Goal: Task Accomplishment & Management: Manage account settings

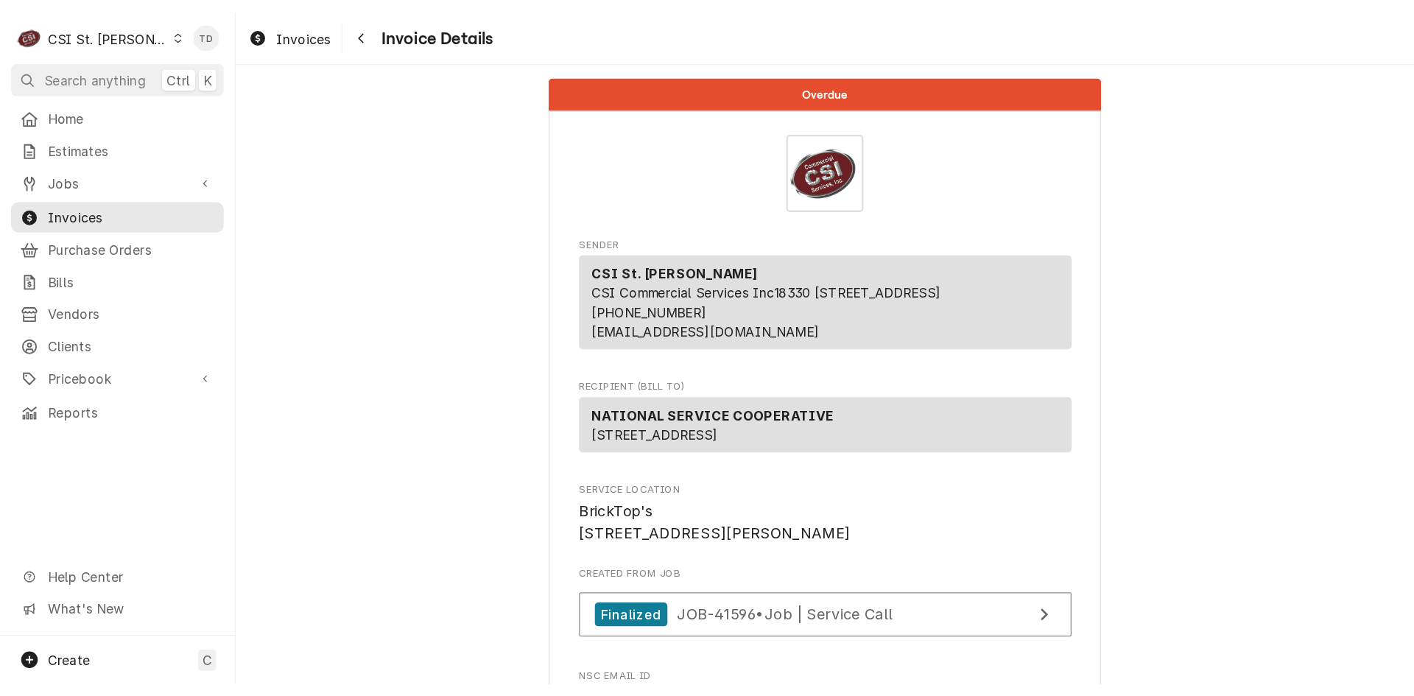
scroll to position [3009, 0]
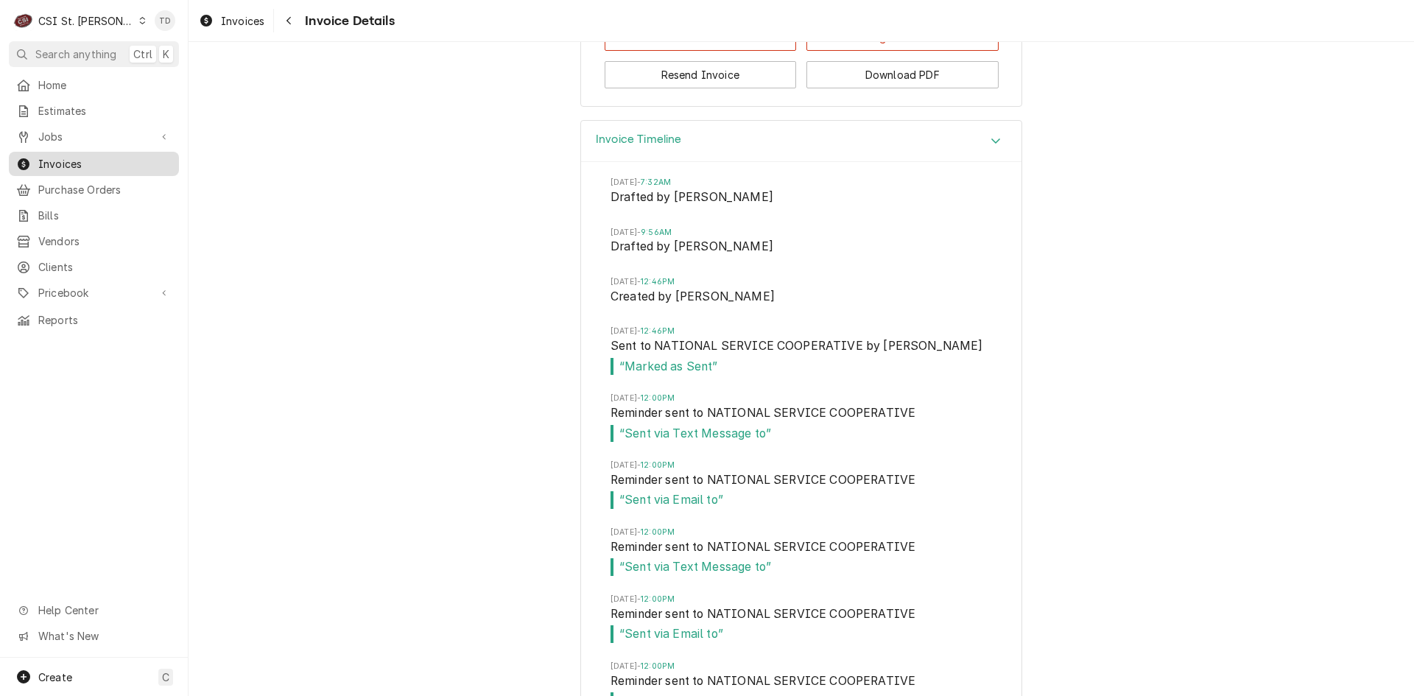
click at [95, 161] on span "Invoices" at bounding box center [104, 163] width 133 height 15
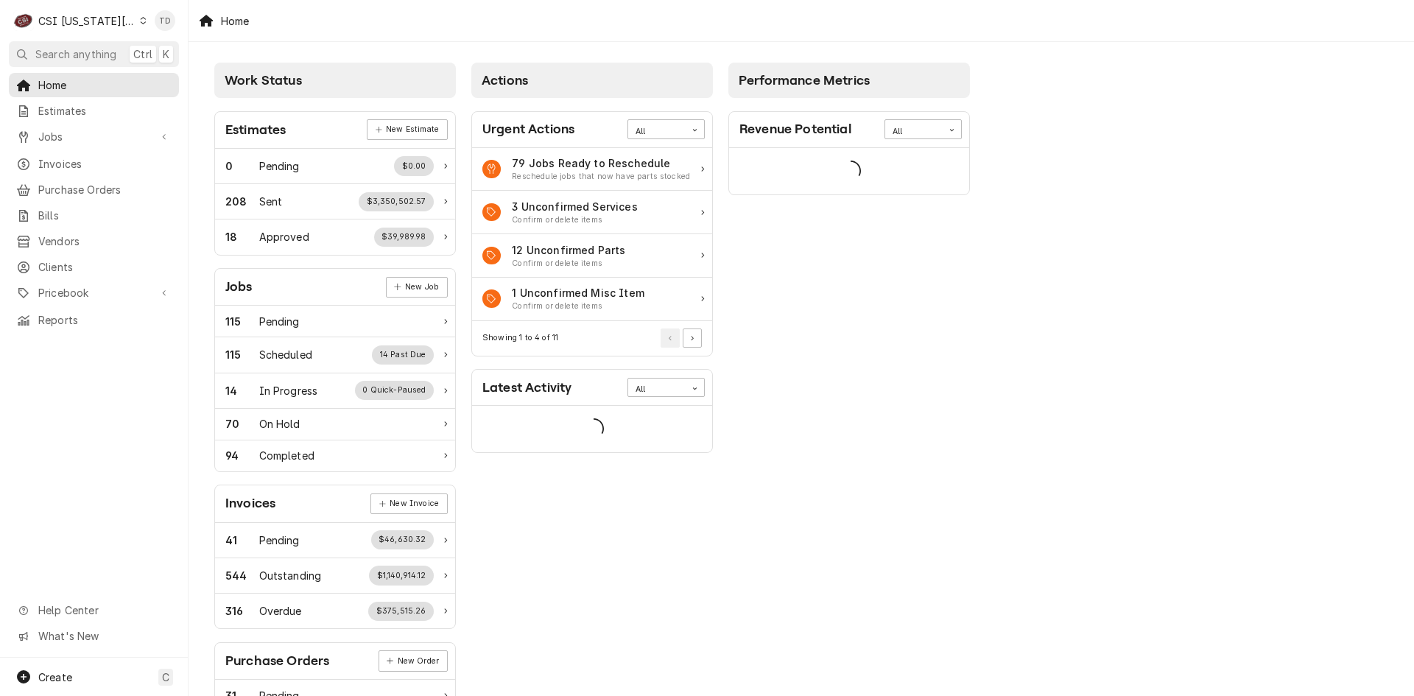
click at [110, 21] on div "CSI Kansas City." at bounding box center [86, 20] width 97 height 15
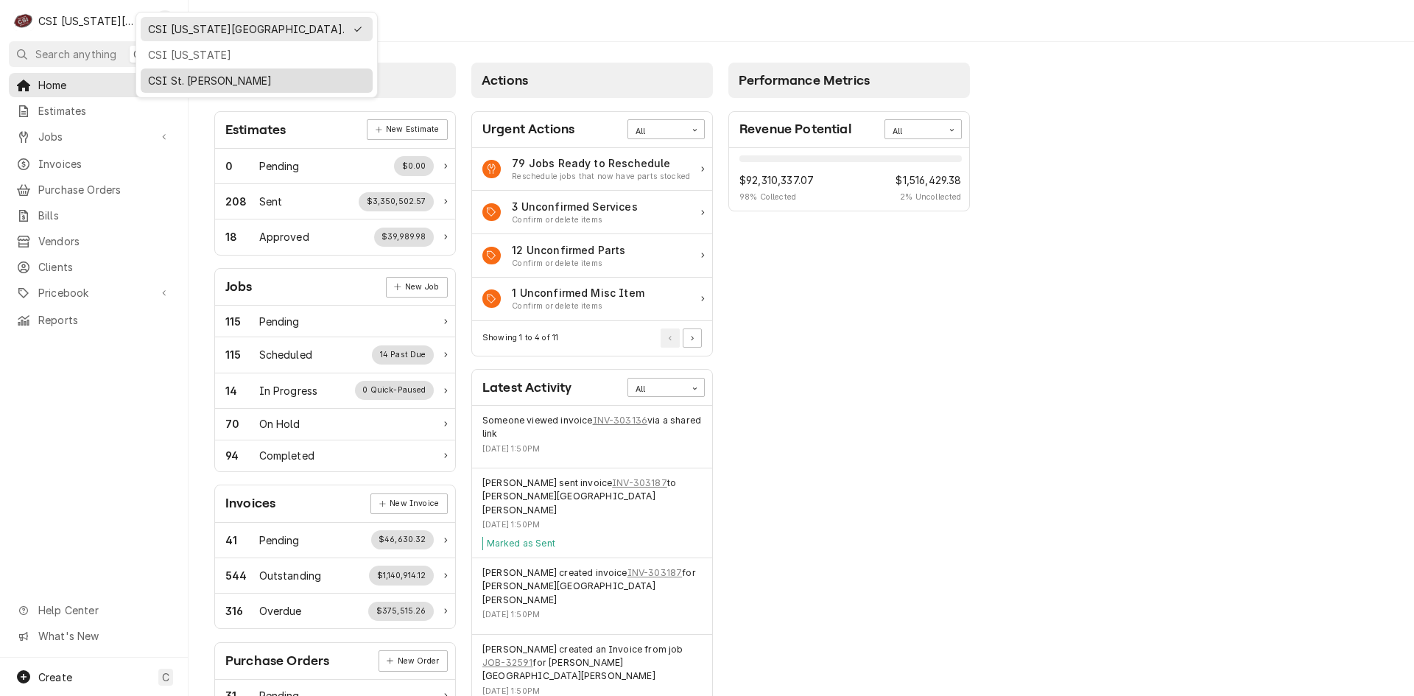
click at [163, 77] on div "CSI St. [PERSON_NAME]" at bounding box center [256, 80] width 217 height 15
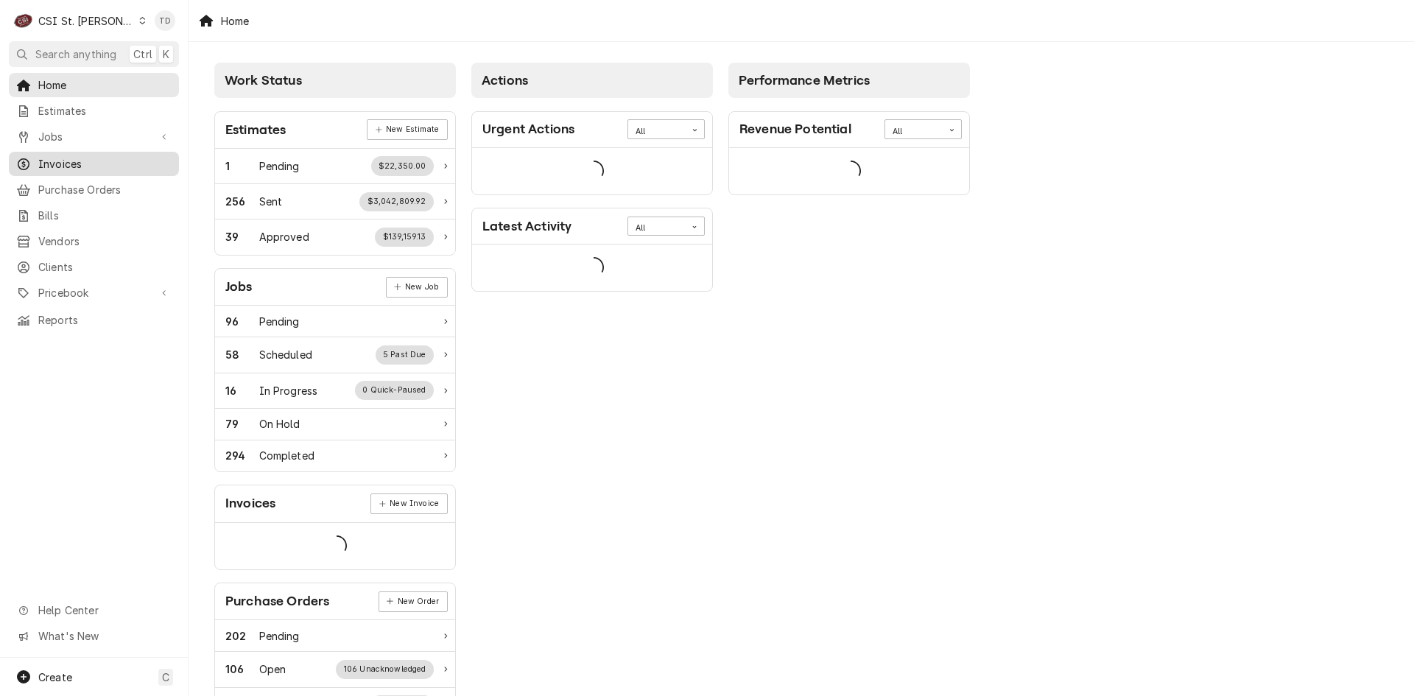
click at [111, 158] on span "Invoices" at bounding box center [104, 163] width 133 height 15
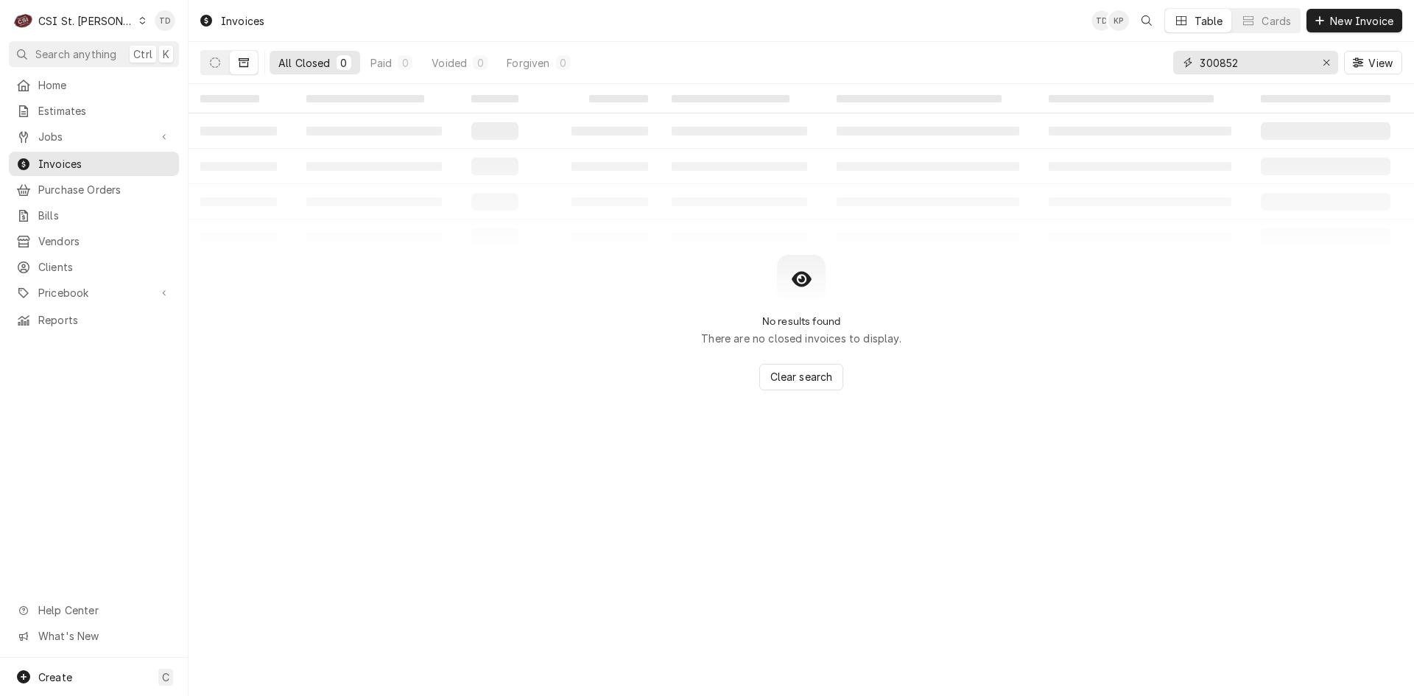
click at [1265, 63] on input "300852" at bounding box center [1255, 63] width 110 height 24
click at [1263, 63] on input "300852" at bounding box center [1255, 63] width 110 height 24
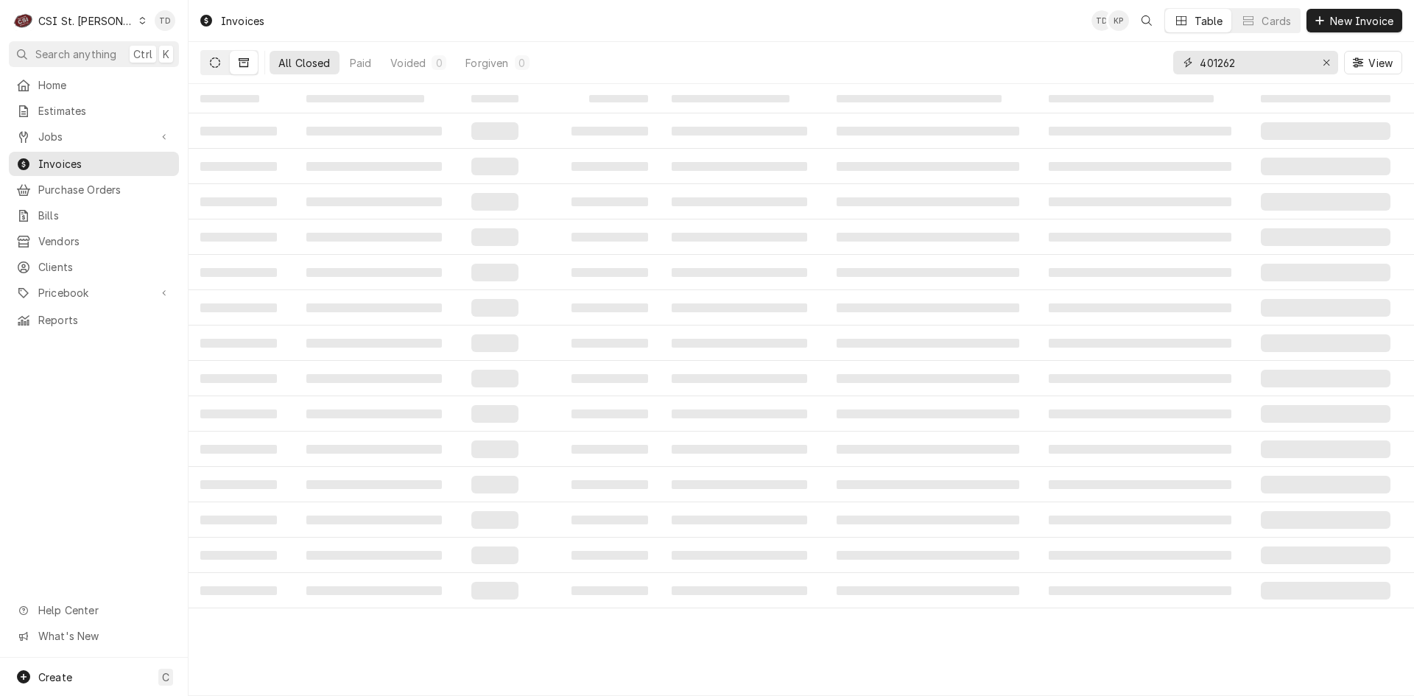
type input "401262"
click at [210, 60] on icon "Dynamic Content Wrapper" at bounding box center [215, 62] width 10 height 10
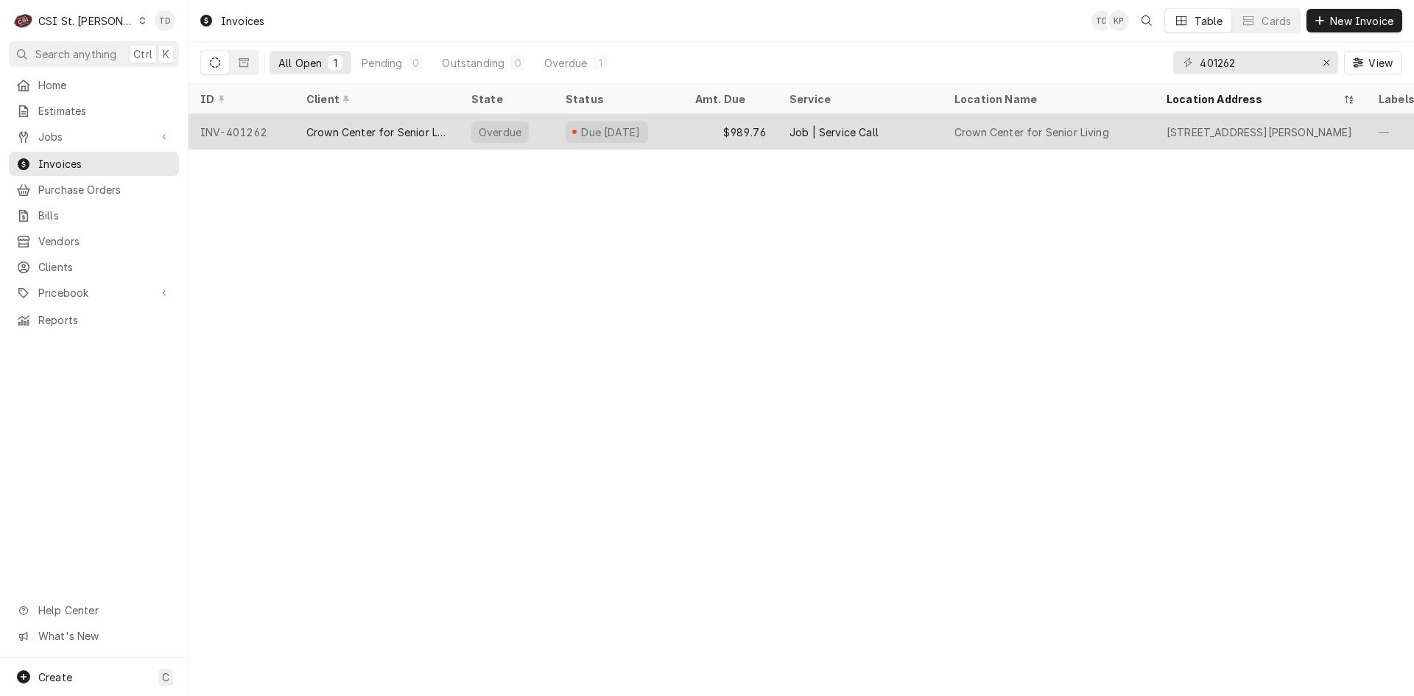
click at [423, 136] on div "Crown Center for Senior Living" at bounding box center [376, 131] width 141 height 15
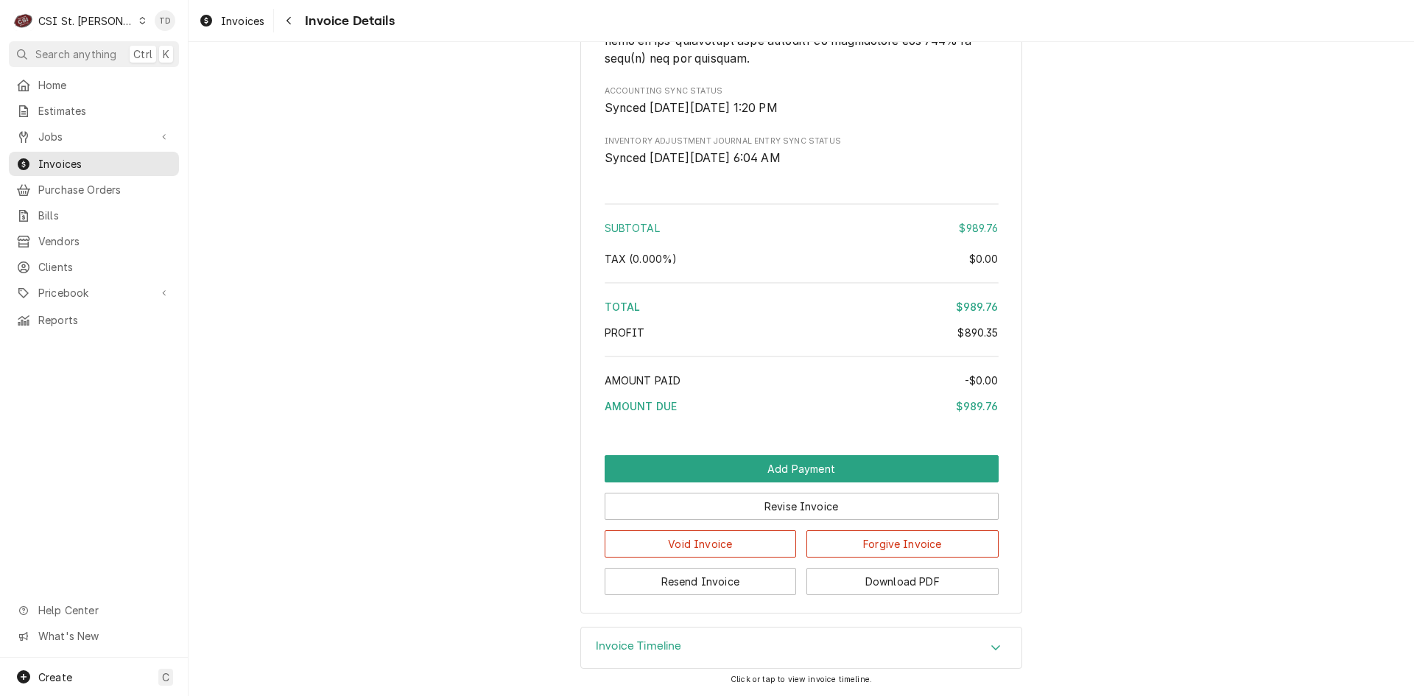
scroll to position [2871, 0]
click at [910, 545] on button "Forgive Invoice" at bounding box center [903, 543] width 192 height 27
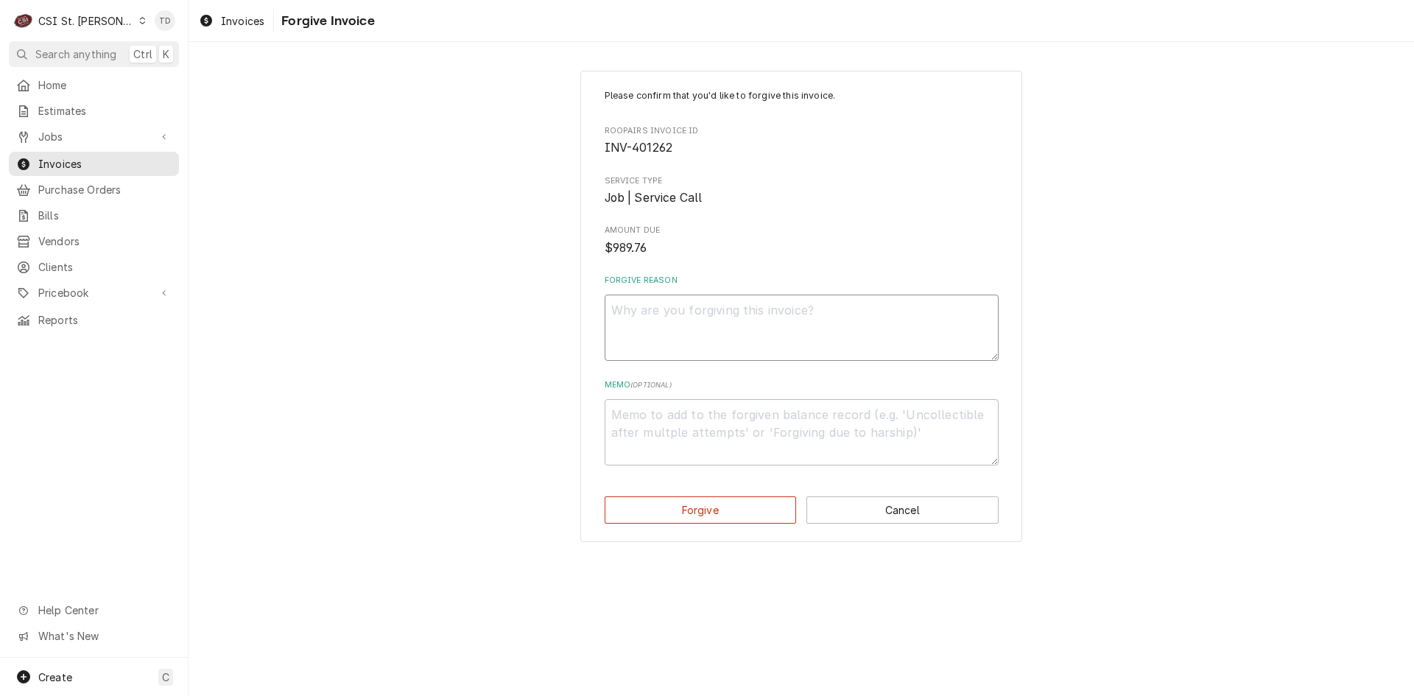
click at [723, 316] on textarea "Forgive Reason" at bounding box center [802, 328] width 394 height 66
type textarea "x"
type textarea "c"
type textarea "x"
type textarea "cr"
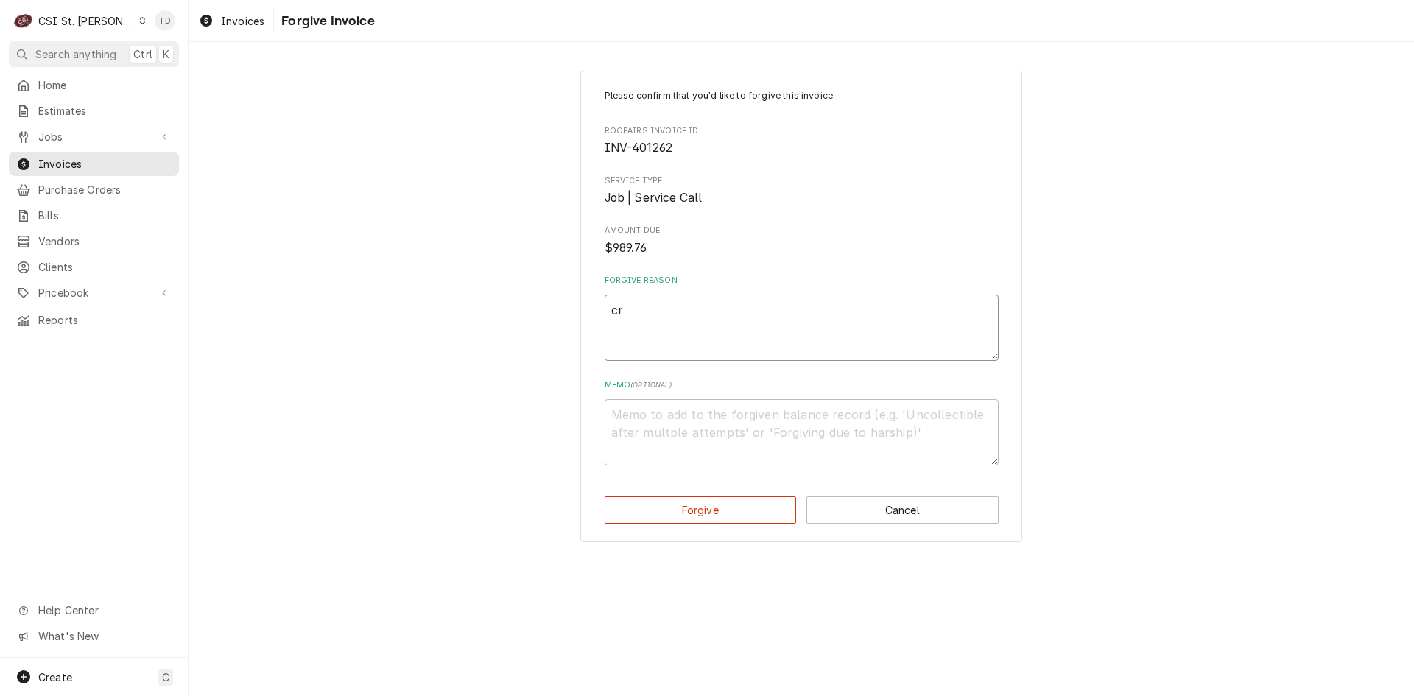
type textarea "x"
type textarea "cre"
type textarea "x"
type textarea "cred"
type textarea "x"
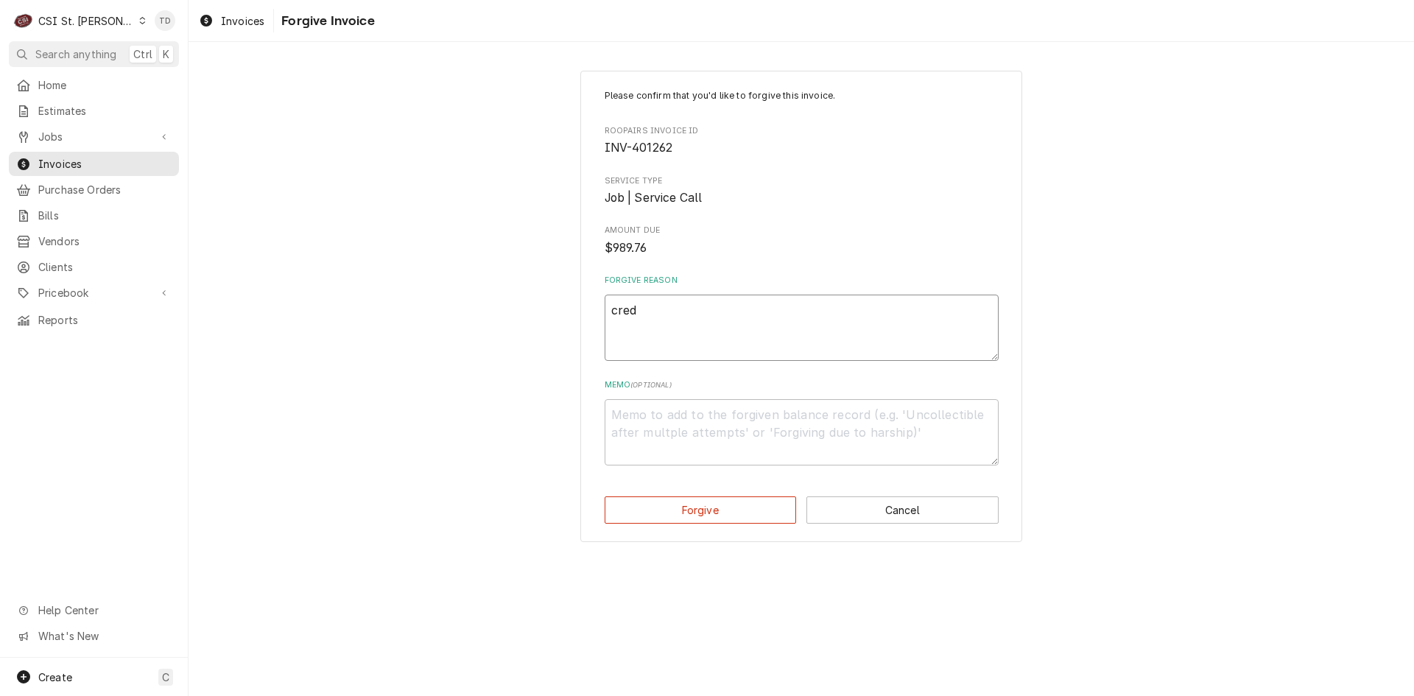
type textarea "credi"
type textarea "x"
type textarea "credit"
type textarea "x"
type textarea "credit"
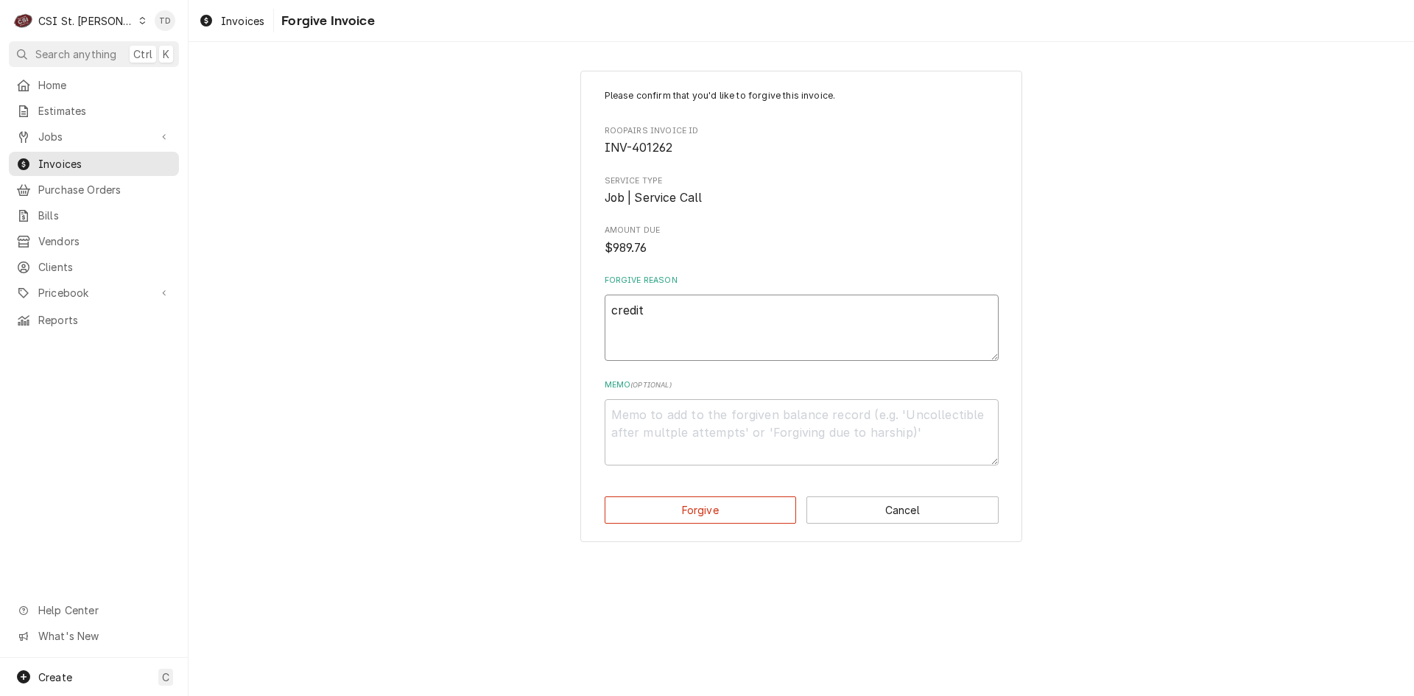
type textarea "x"
type textarea "credit -"
type textarea "x"
type textarea "credit -"
type textarea "x"
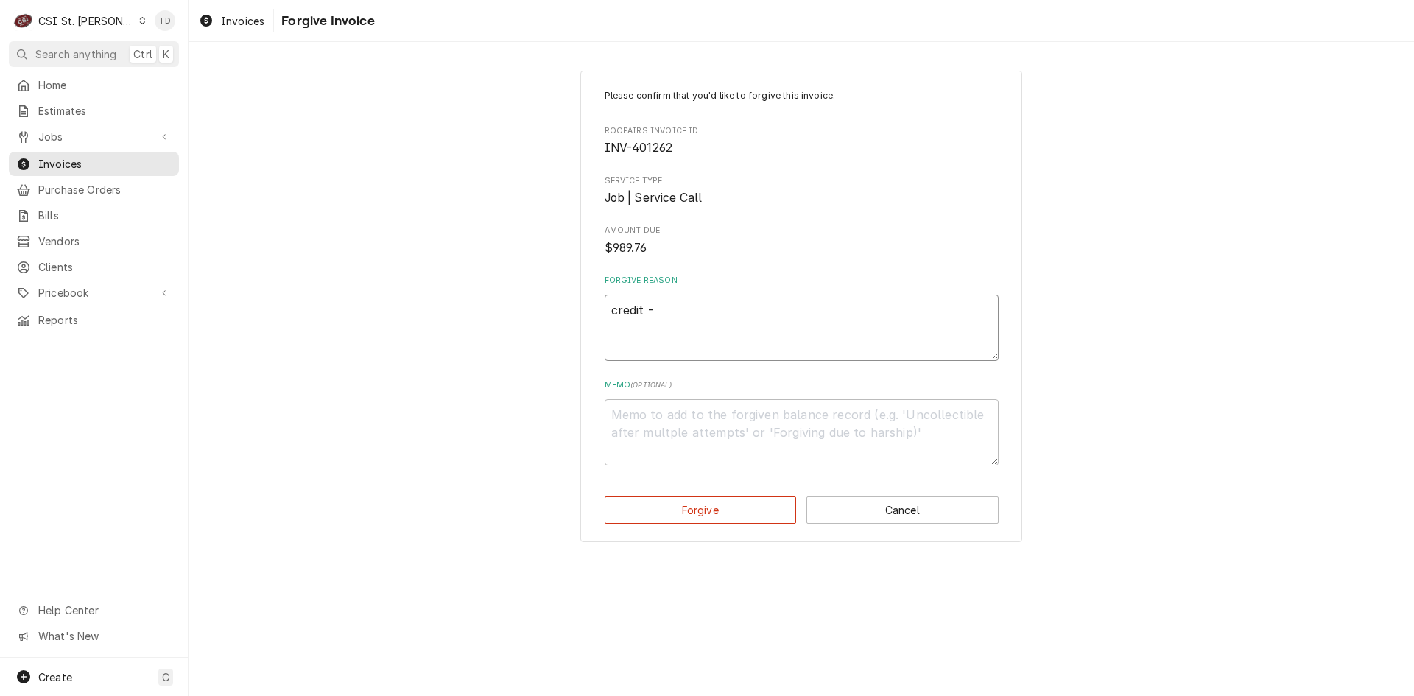
type textarea "credit - t"
type textarea "x"
type textarea "credit - td"
type textarea "x"
type textarea "c"
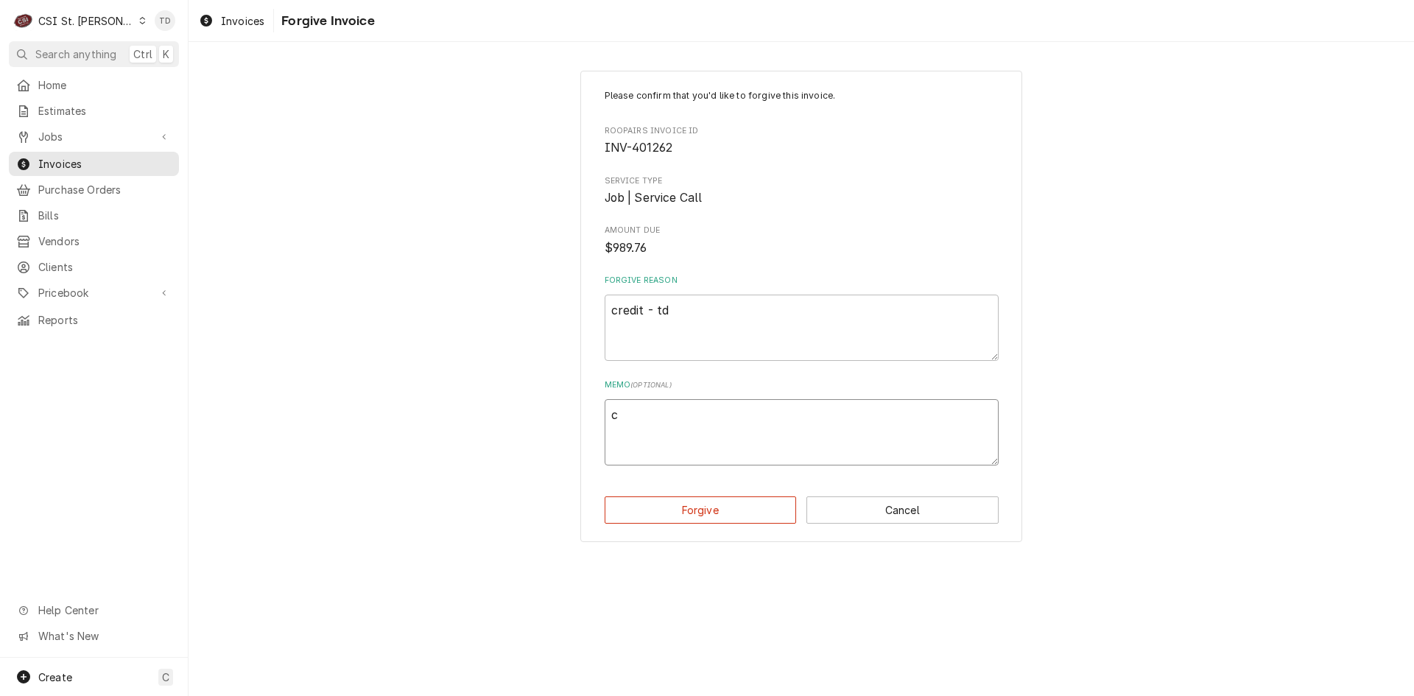
type textarea "x"
type textarea "cr"
type textarea "x"
type textarea "cre"
type textarea "x"
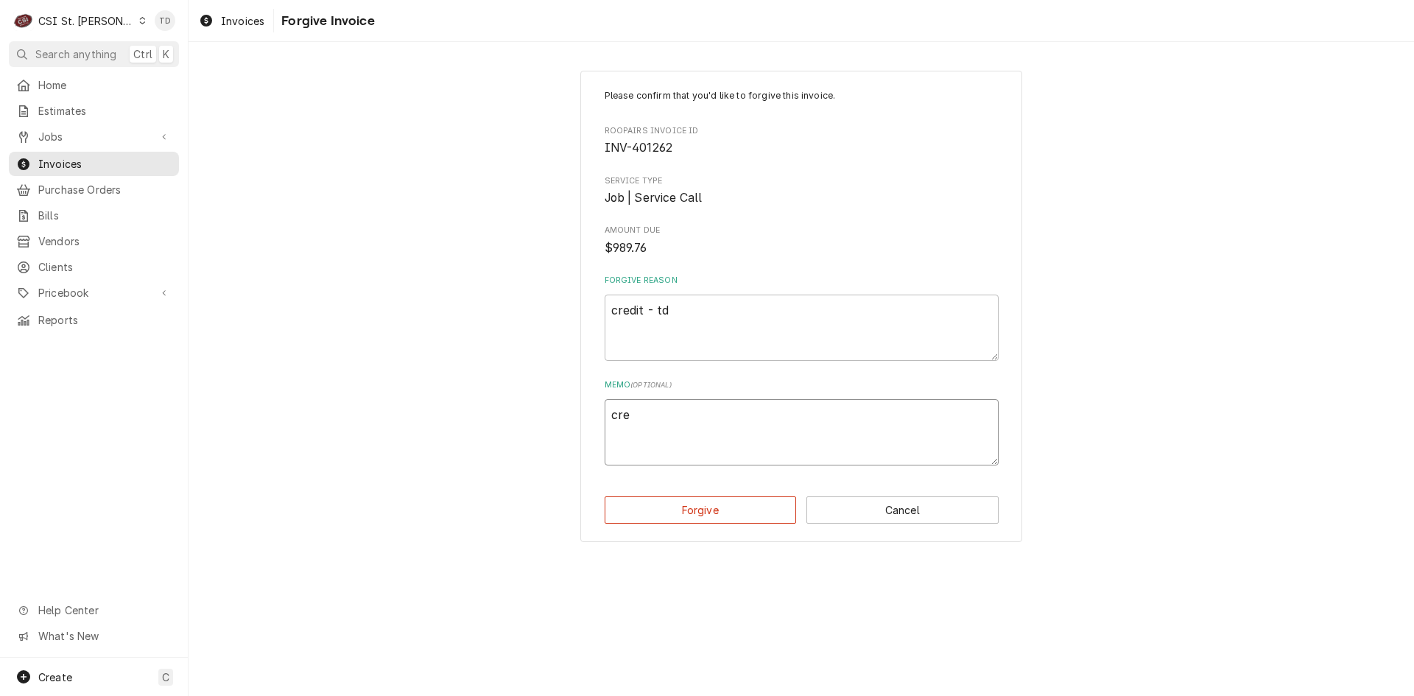
type textarea "cred"
type textarea "x"
type textarea "credi"
type textarea "x"
type textarea "credit"
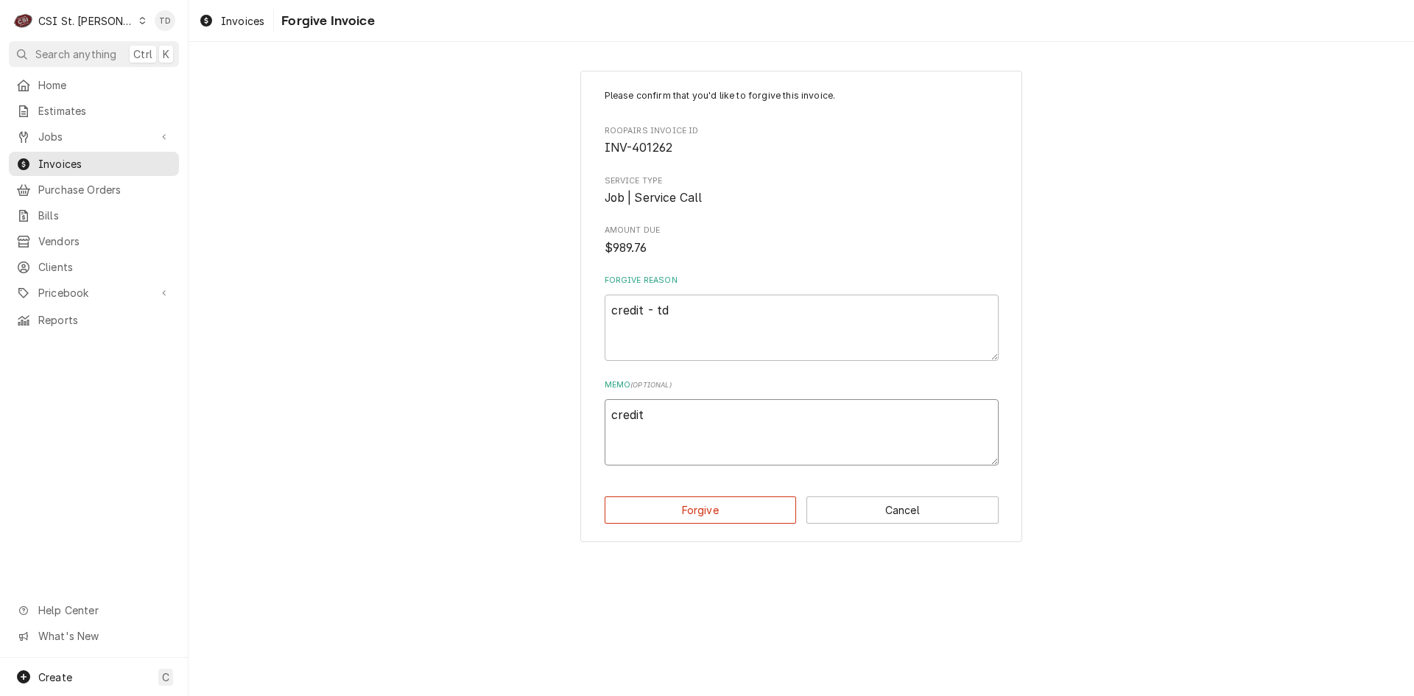
type textarea "x"
type textarea "credit"
type textarea "x"
type textarea "credit -"
type textarea "x"
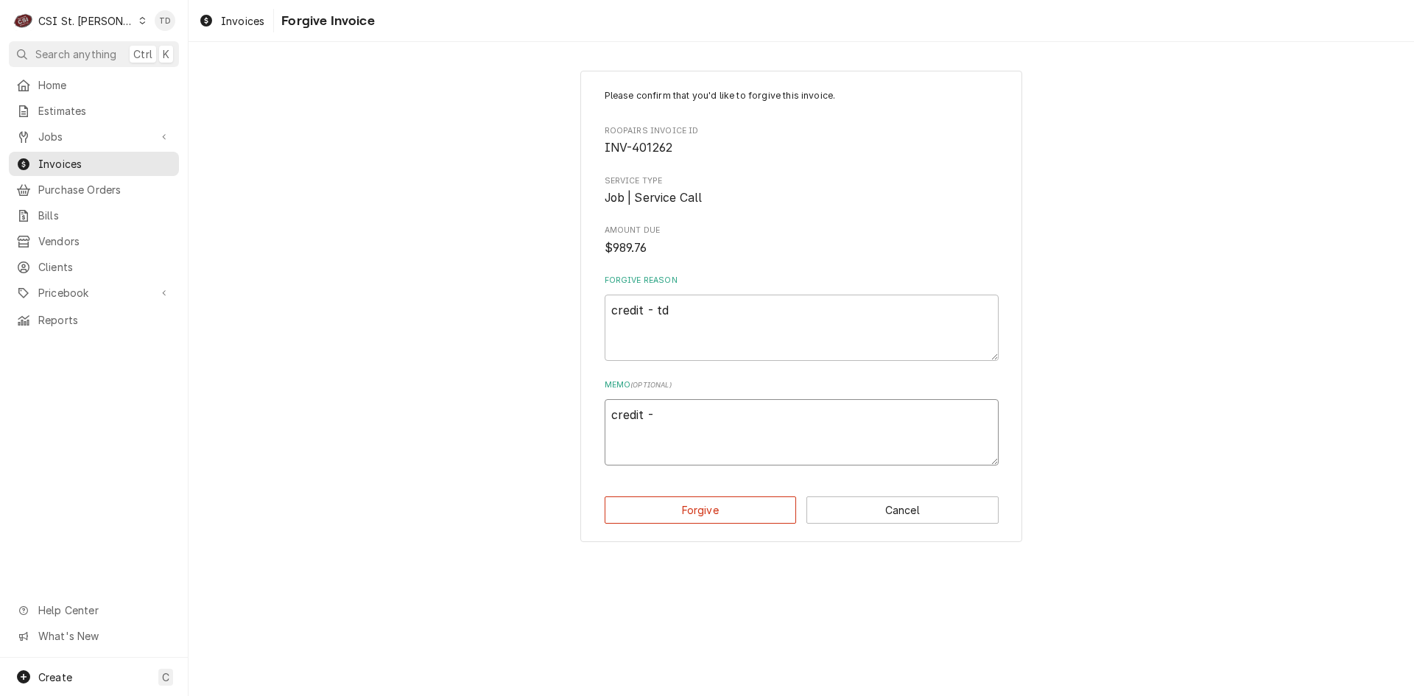
type textarea "credit -"
type textarea "x"
type textarea "credit - t"
type textarea "x"
type textarea "credit - td"
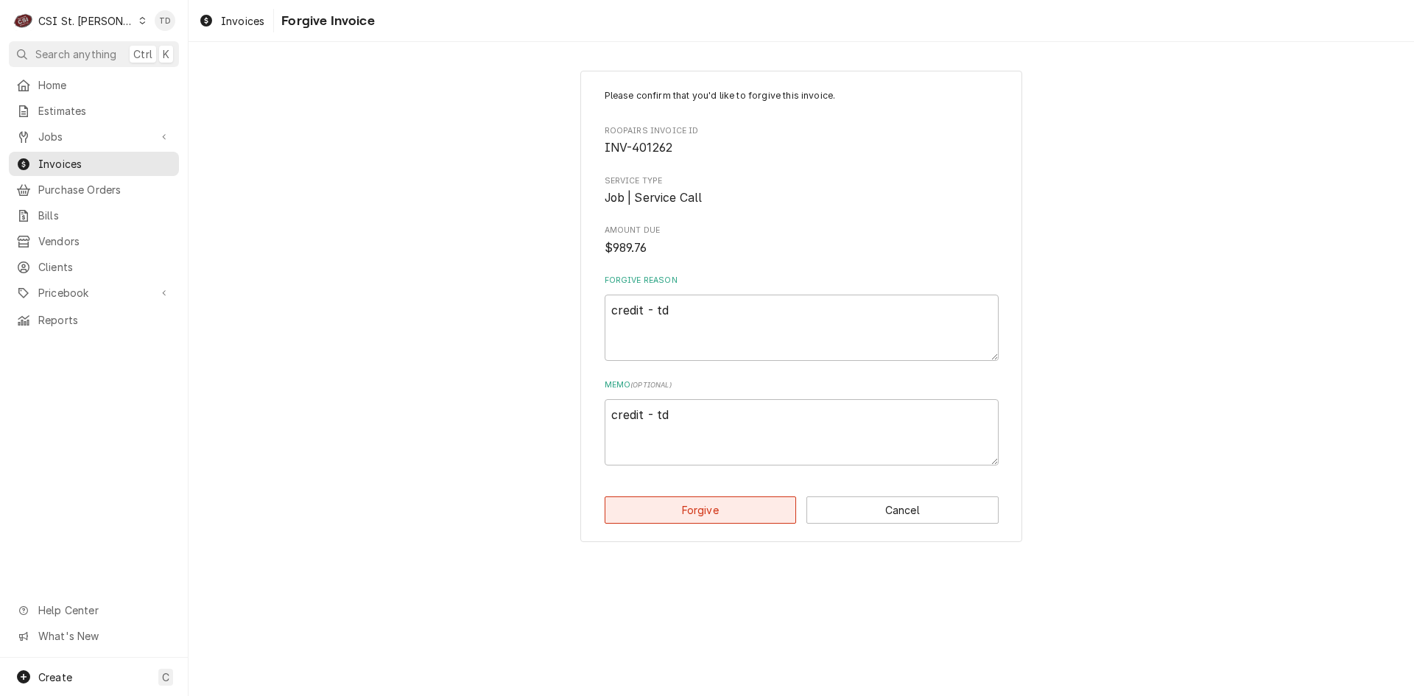
click at [687, 509] on button "Forgive" at bounding box center [701, 509] width 192 height 27
type textarea "x"
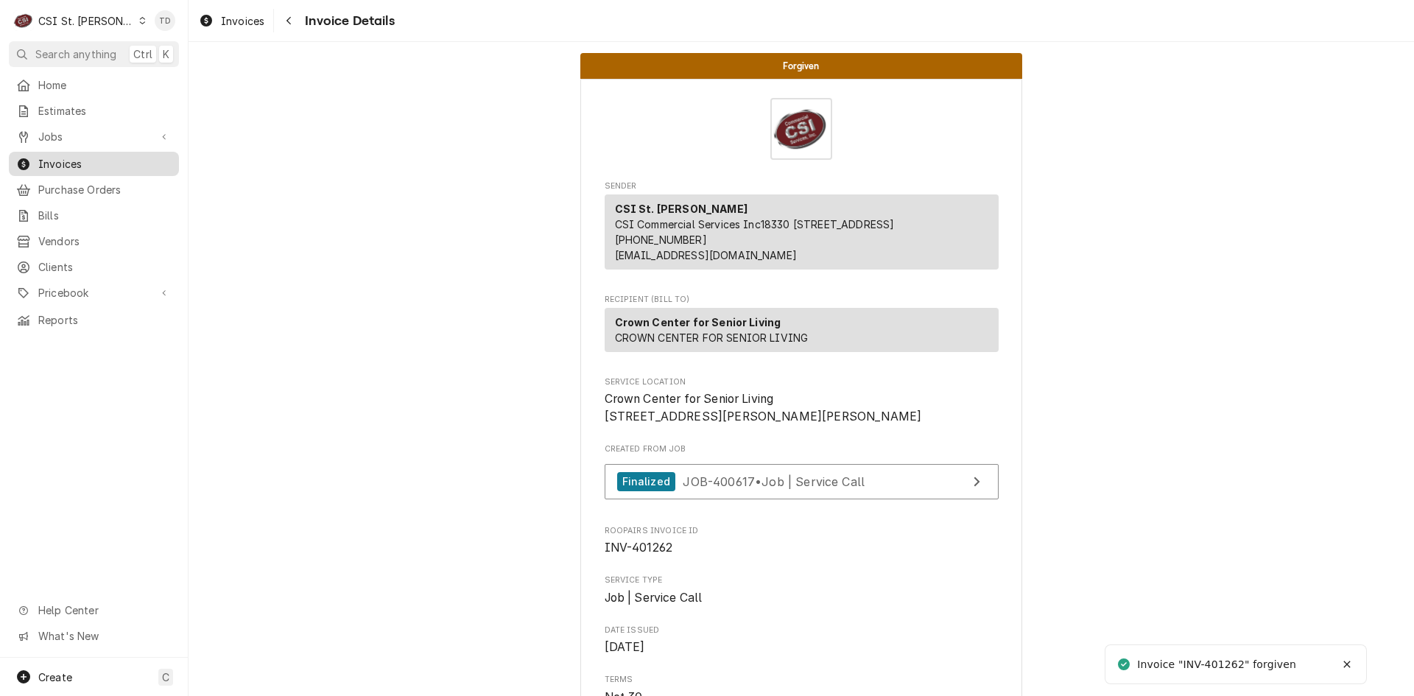
click at [122, 157] on span "Invoices" at bounding box center [104, 163] width 133 height 15
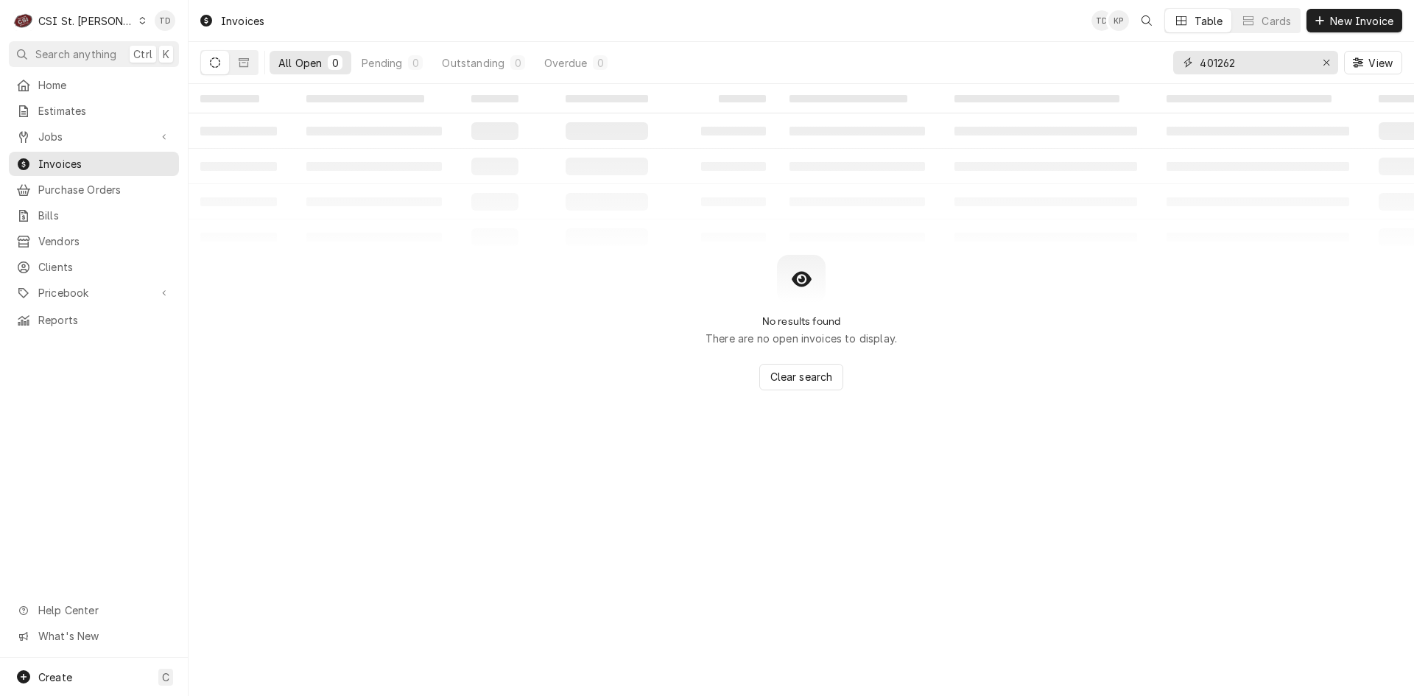
click at [1228, 63] on input "401262" at bounding box center [1255, 63] width 110 height 24
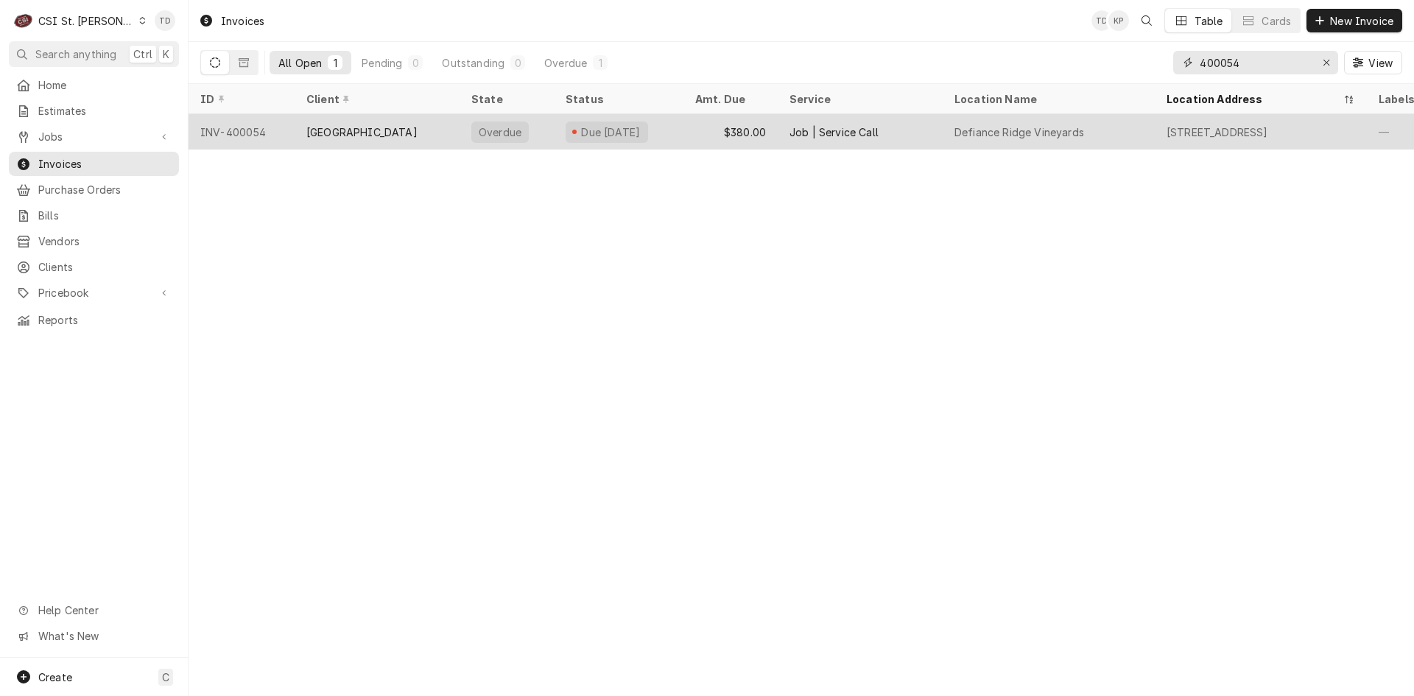
type input "400054"
click at [340, 127] on div "[GEOGRAPHIC_DATA]" at bounding box center [361, 131] width 111 height 15
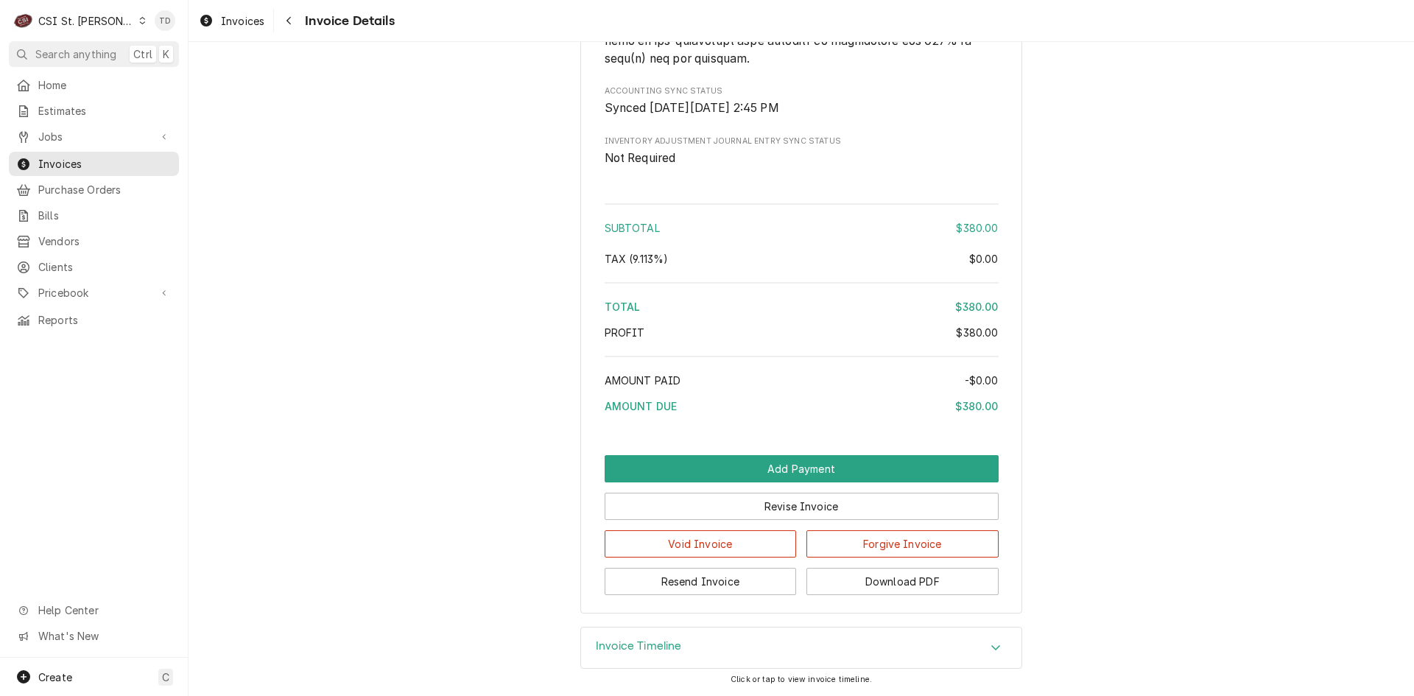
scroll to position [2346, 0]
click at [868, 544] on button "Forgive Invoice" at bounding box center [903, 543] width 192 height 27
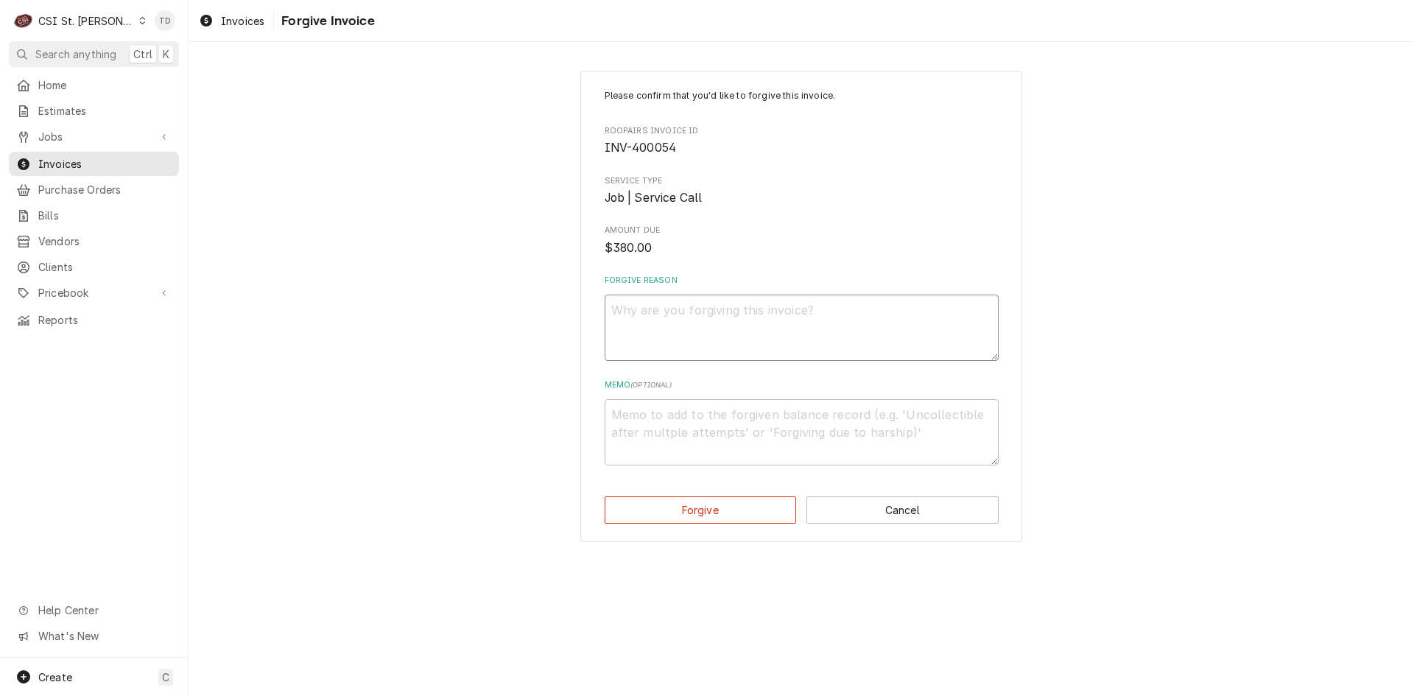
click at [723, 338] on textarea "Forgive Reason" at bounding box center [802, 328] width 394 height 66
type textarea "x"
type textarea "c"
type textarea "x"
type textarea "cr"
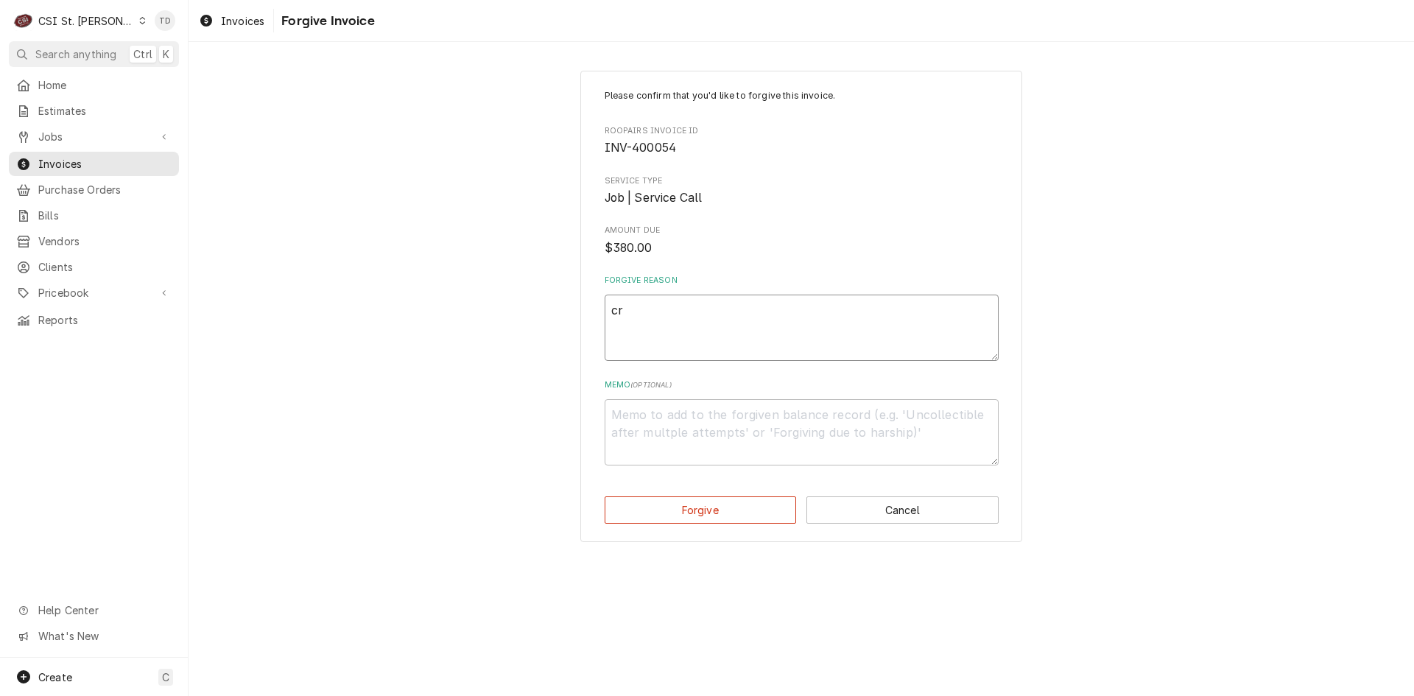
type textarea "x"
type textarea "cre"
type textarea "x"
type textarea "cred"
type textarea "x"
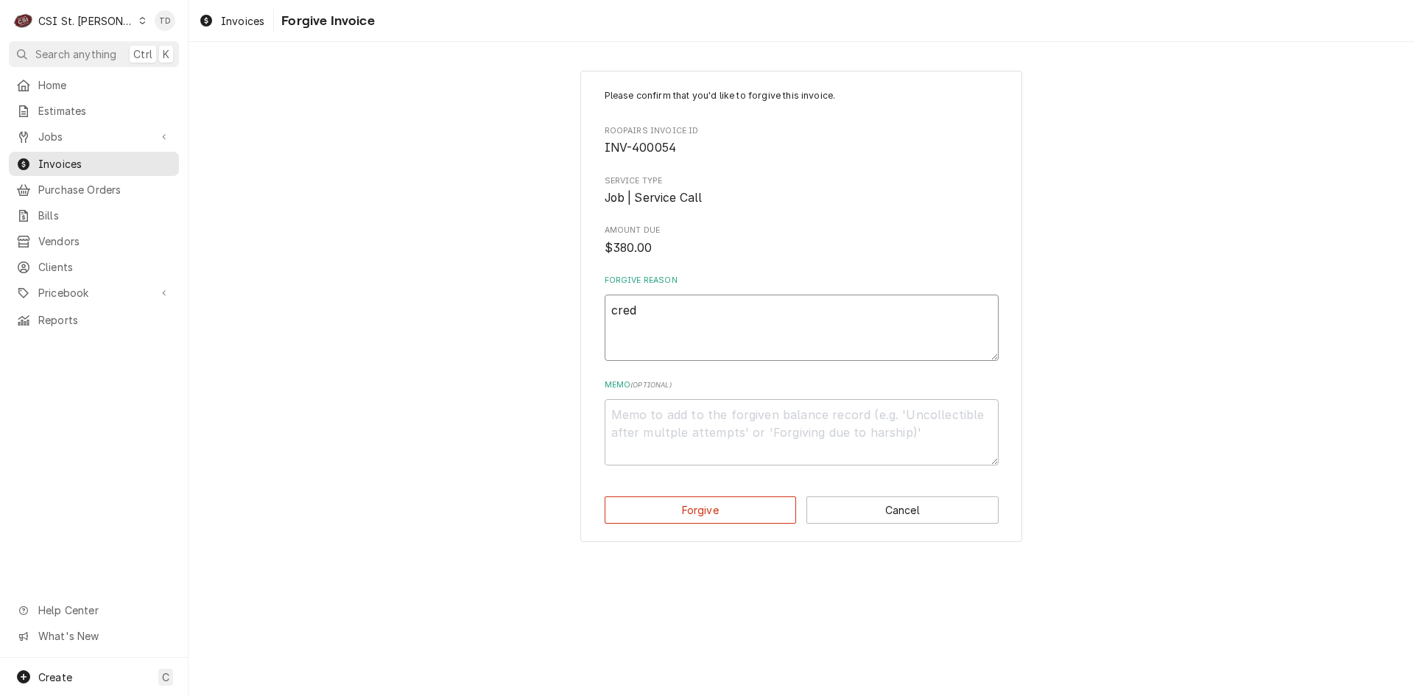
type textarea "credi"
type textarea "x"
type textarea "credit"
type textarea "x"
type textarea "credit"
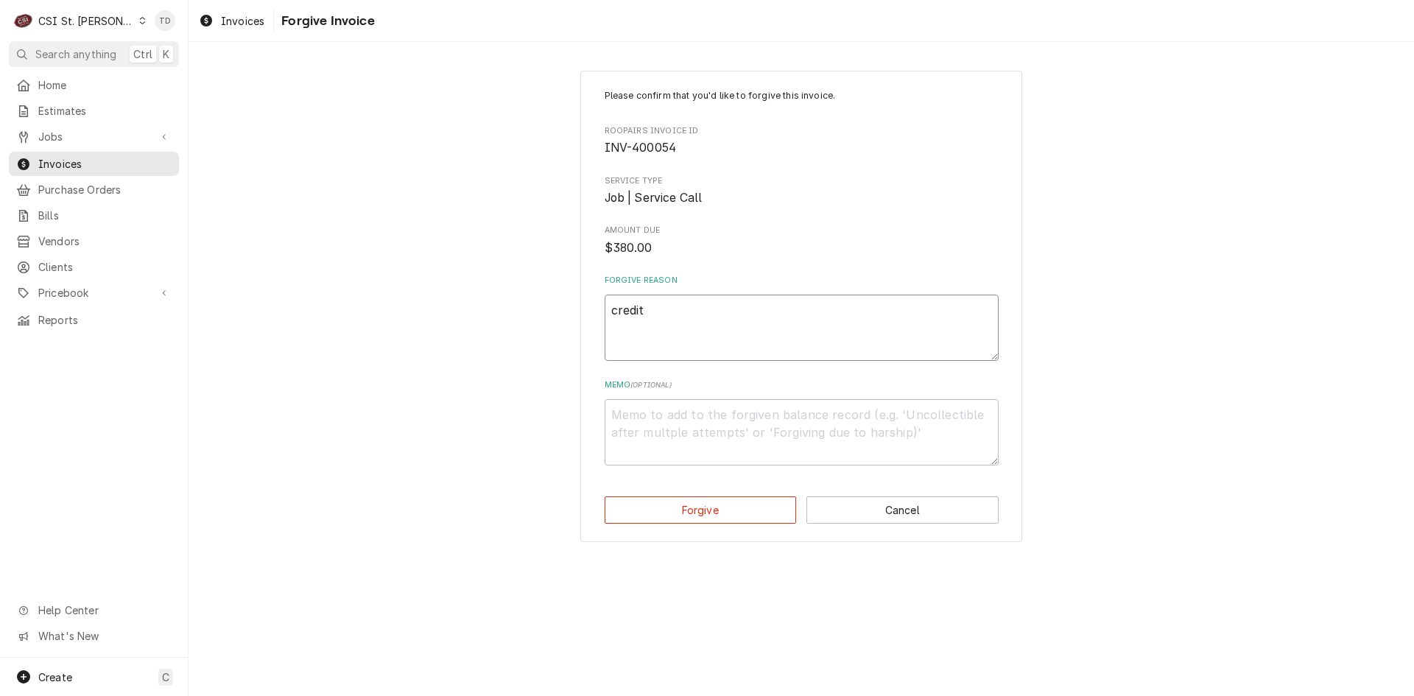
type textarea "x"
type textarea "credit -"
type textarea "x"
type textarea "credit -"
type textarea "x"
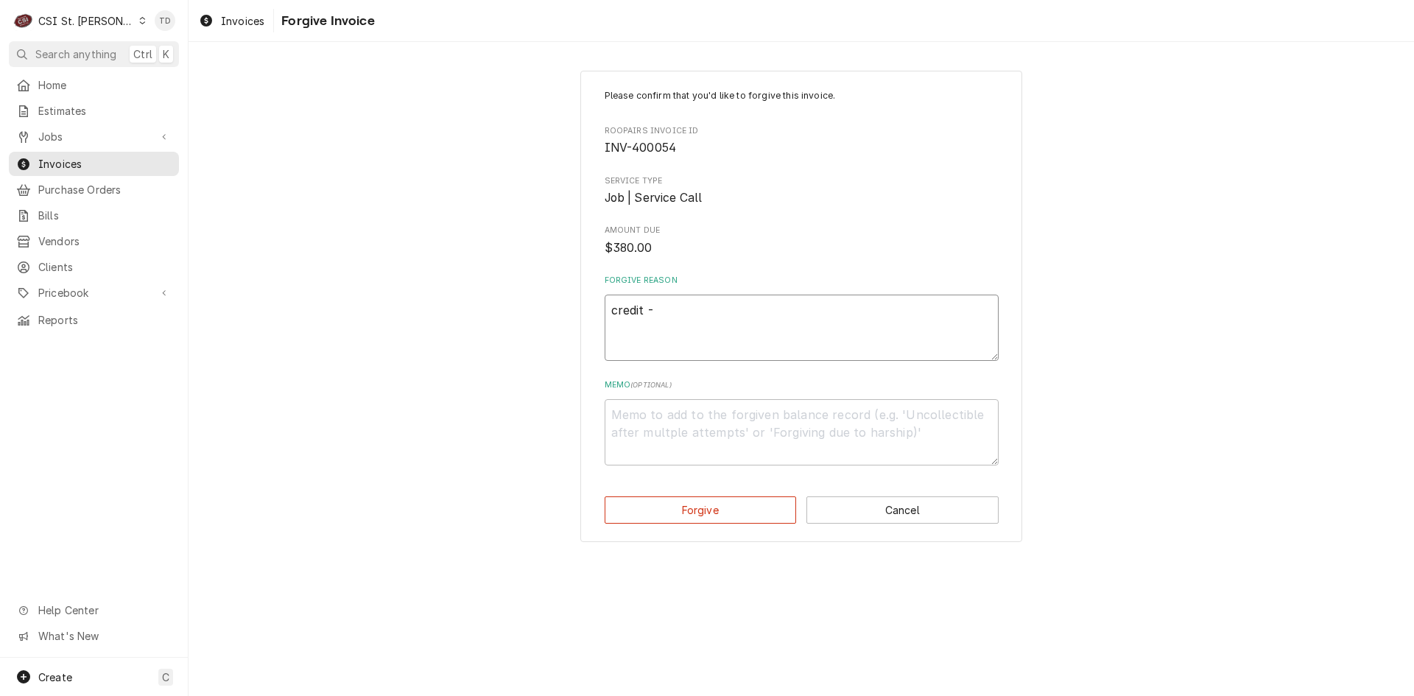
type textarea "credit - t"
type textarea "x"
drag, startPoint x: 722, startPoint y: 323, endPoint x: 575, endPoint y: 303, distance: 147.9
click at [575, 303] on div "Please confirm that you'd like to forgive this invoice. Roopairs Invoice ID INV…" at bounding box center [802, 306] width 1226 height 498
type textarea "credit - td"
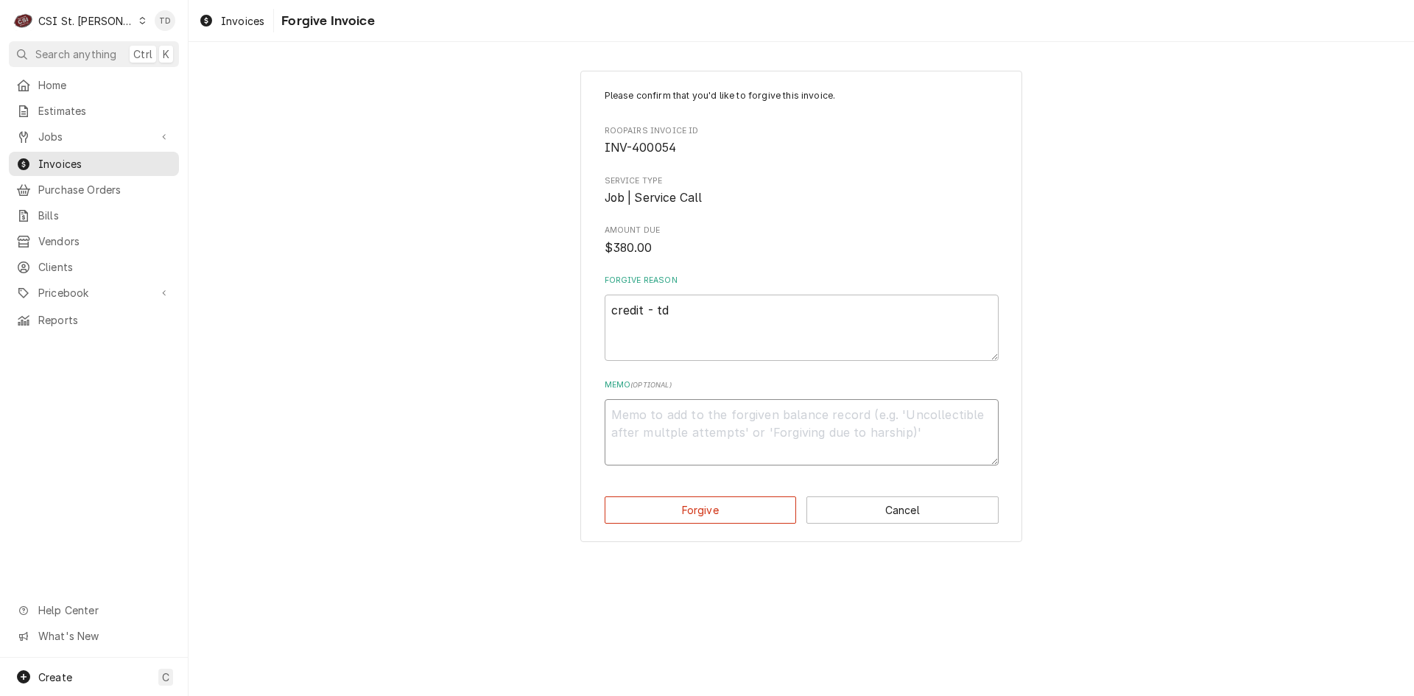
click at [657, 412] on textarea "Memo ( optional )" at bounding box center [802, 432] width 394 height 66
paste textarea "credit - td"
type textarea "x"
type textarea "credit - td"
click at [655, 512] on button "Forgive" at bounding box center [701, 509] width 192 height 27
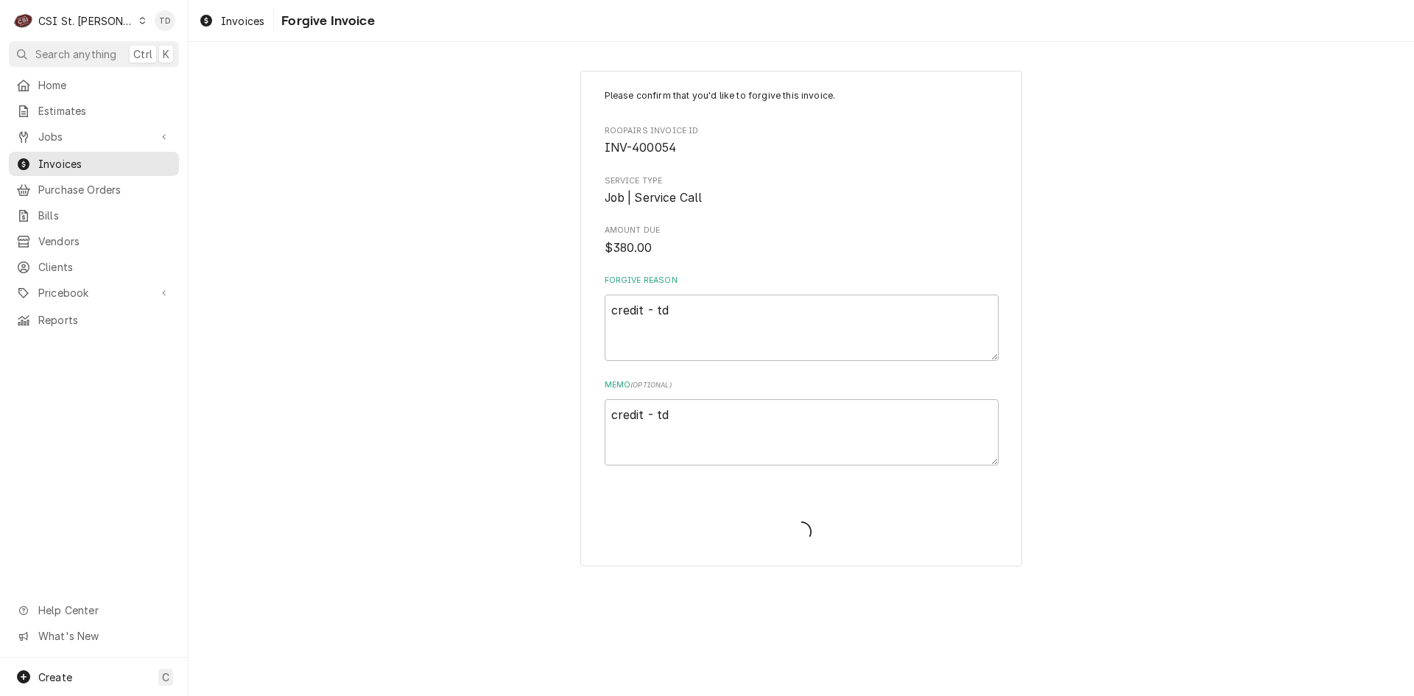
type textarea "x"
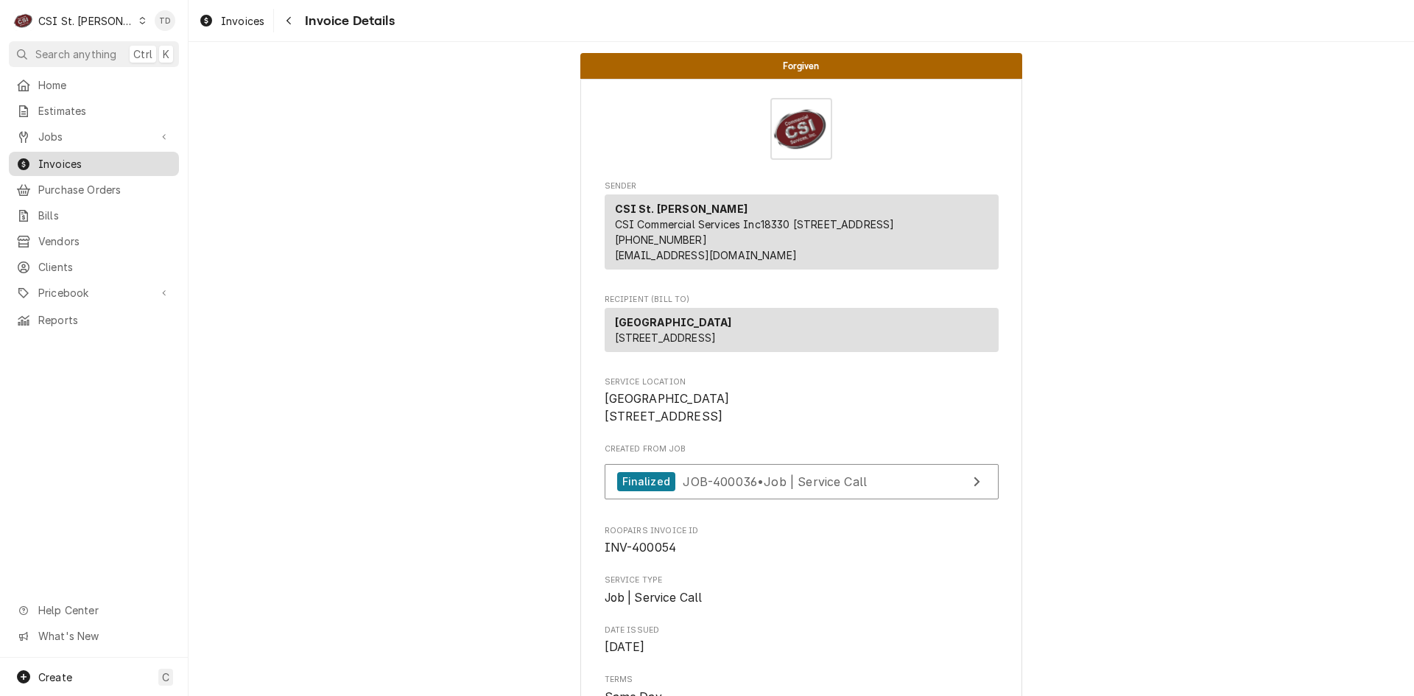
click at [124, 164] on span "Invoices" at bounding box center [104, 163] width 133 height 15
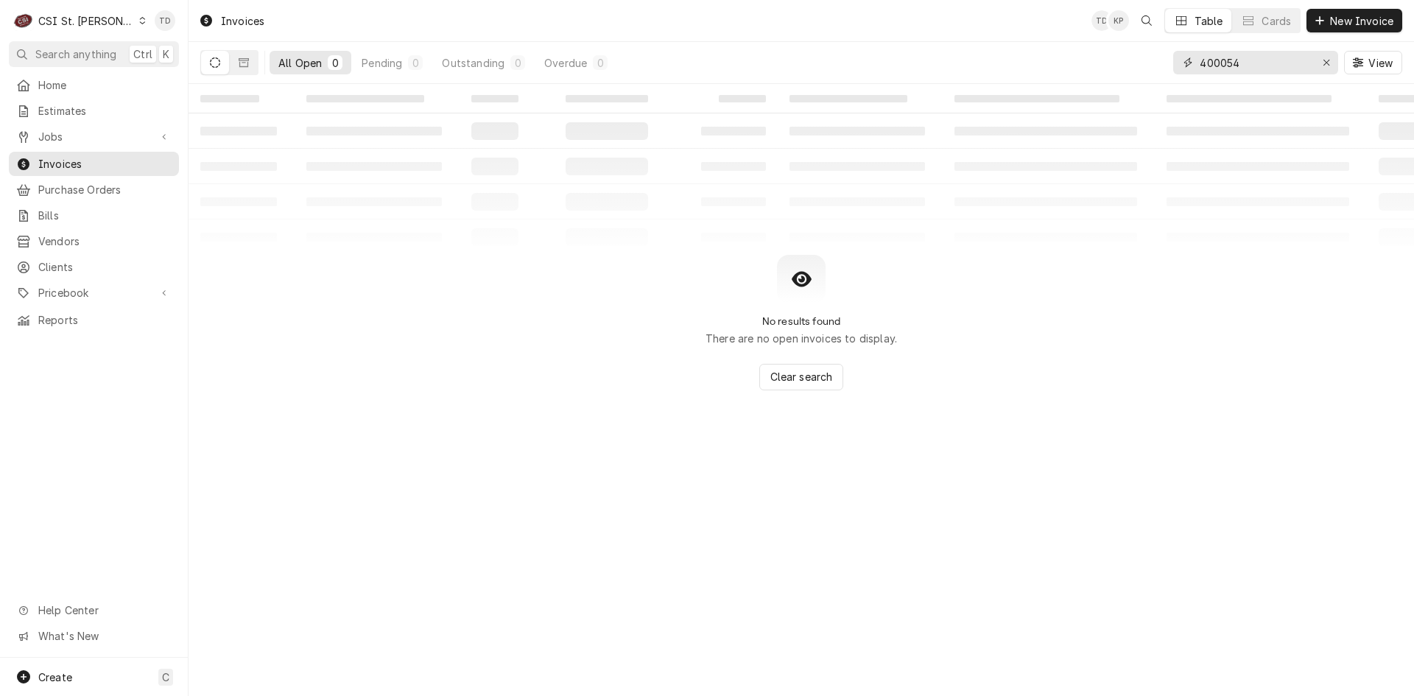
click at [1262, 63] on input "400054" at bounding box center [1255, 63] width 110 height 24
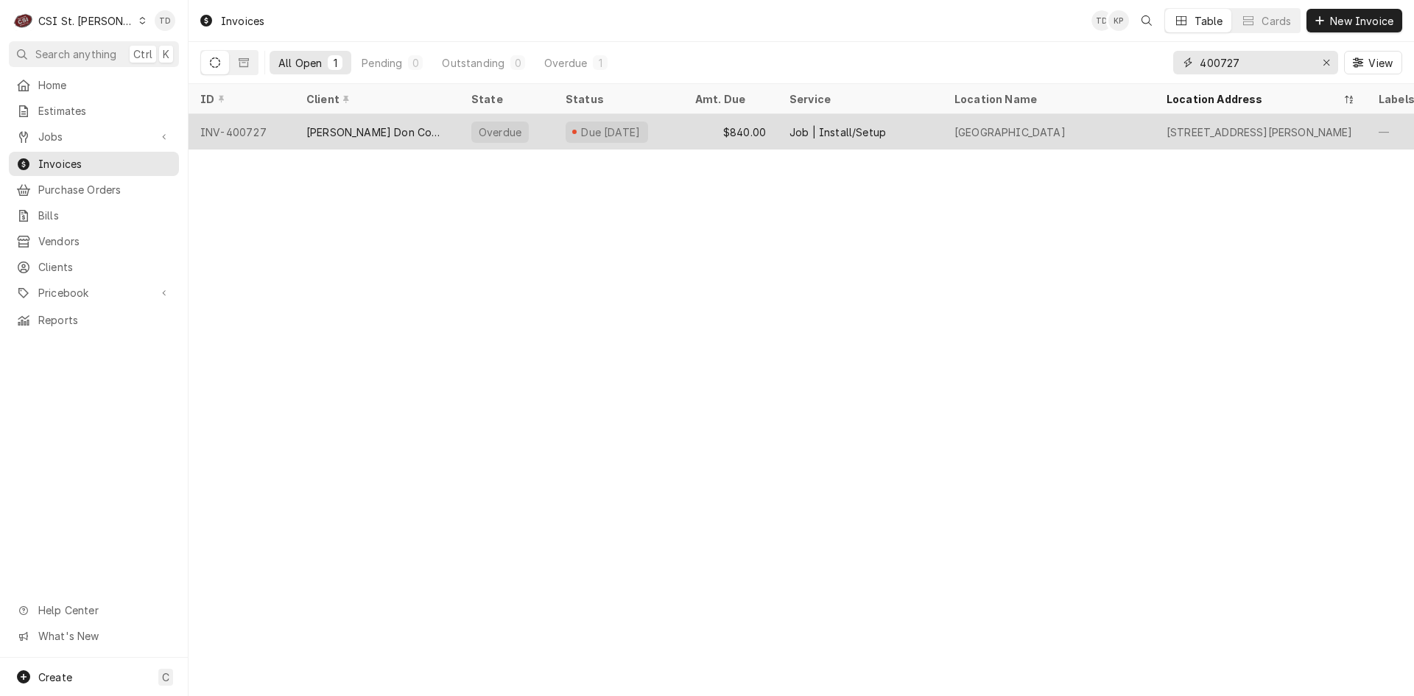
type input "400727"
click at [408, 134] on div "Edward Don Company" at bounding box center [376, 131] width 141 height 15
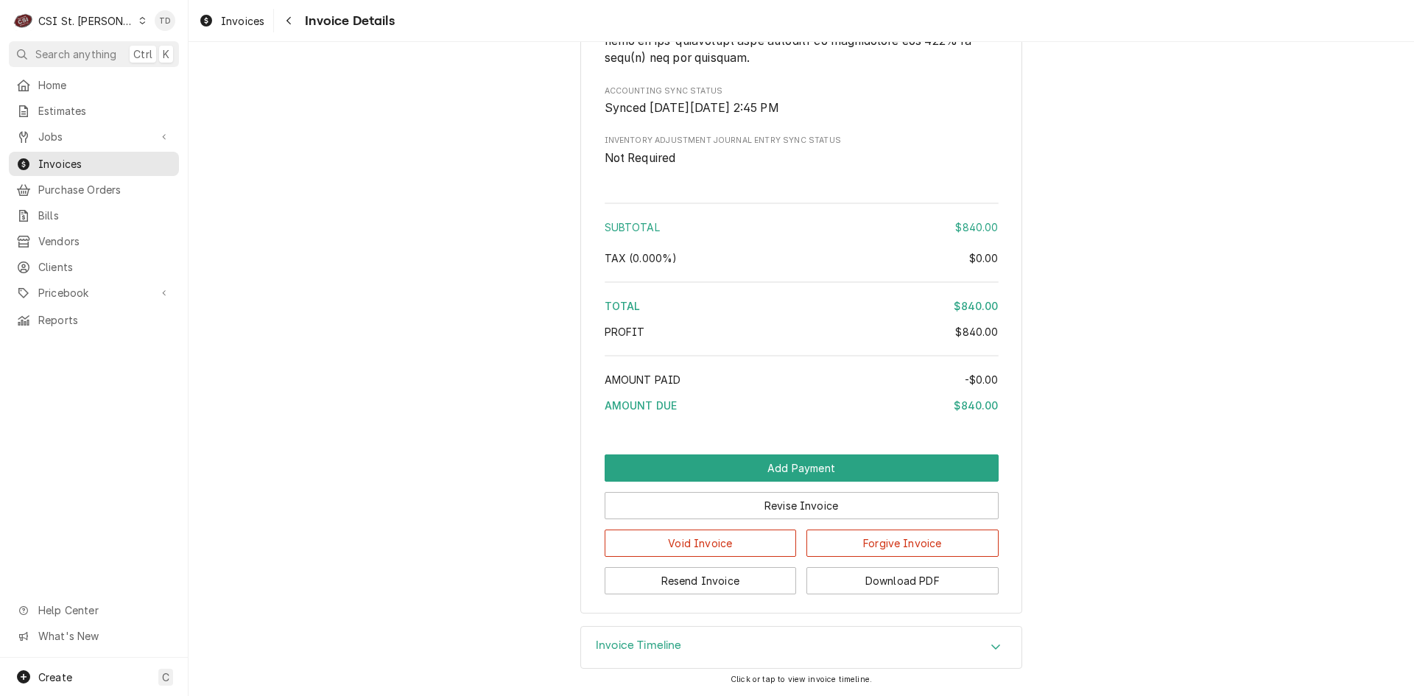
scroll to position [2287, 0]
click at [893, 545] on button "Forgive Invoice" at bounding box center [903, 543] width 192 height 27
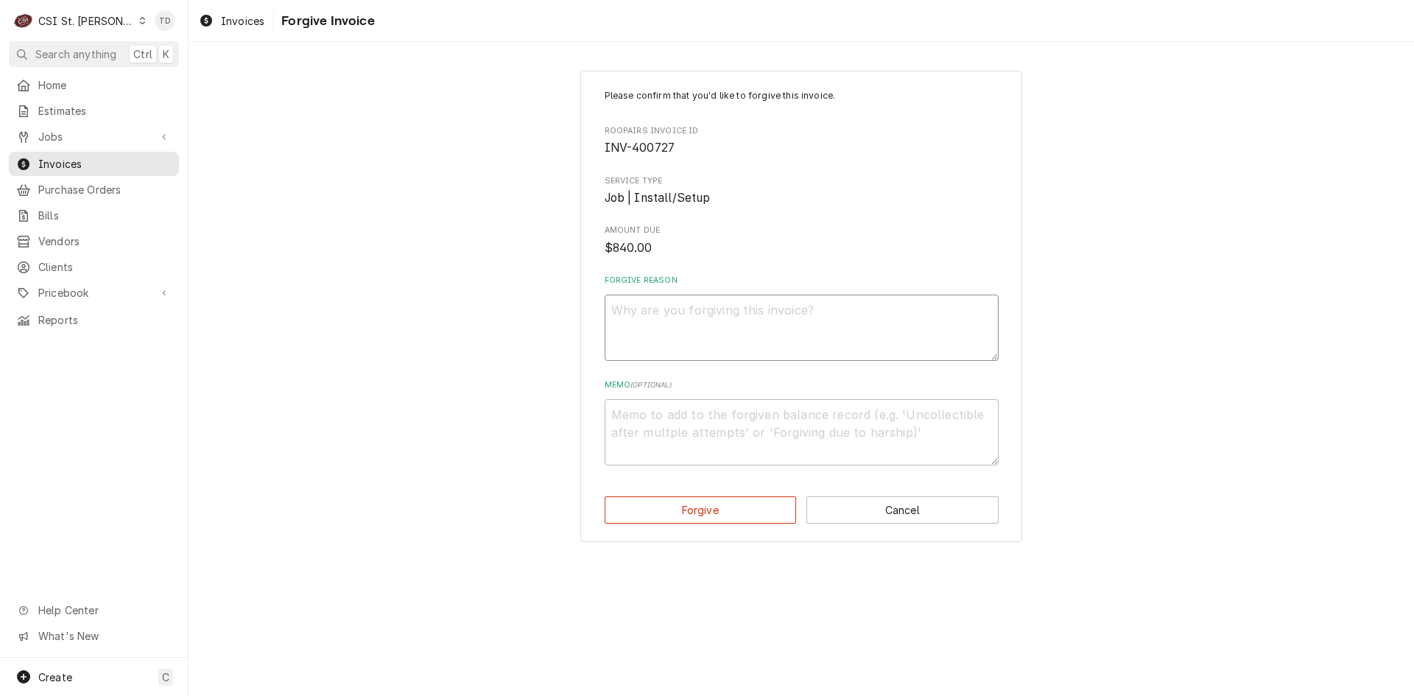
click at [687, 320] on textarea "Forgive Reason" at bounding box center [802, 328] width 394 height 66
paste textarea "credit - td"
type textarea "x"
type textarea "credit - td"
click at [657, 428] on textarea "Memo ( optional )" at bounding box center [802, 432] width 394 height 66
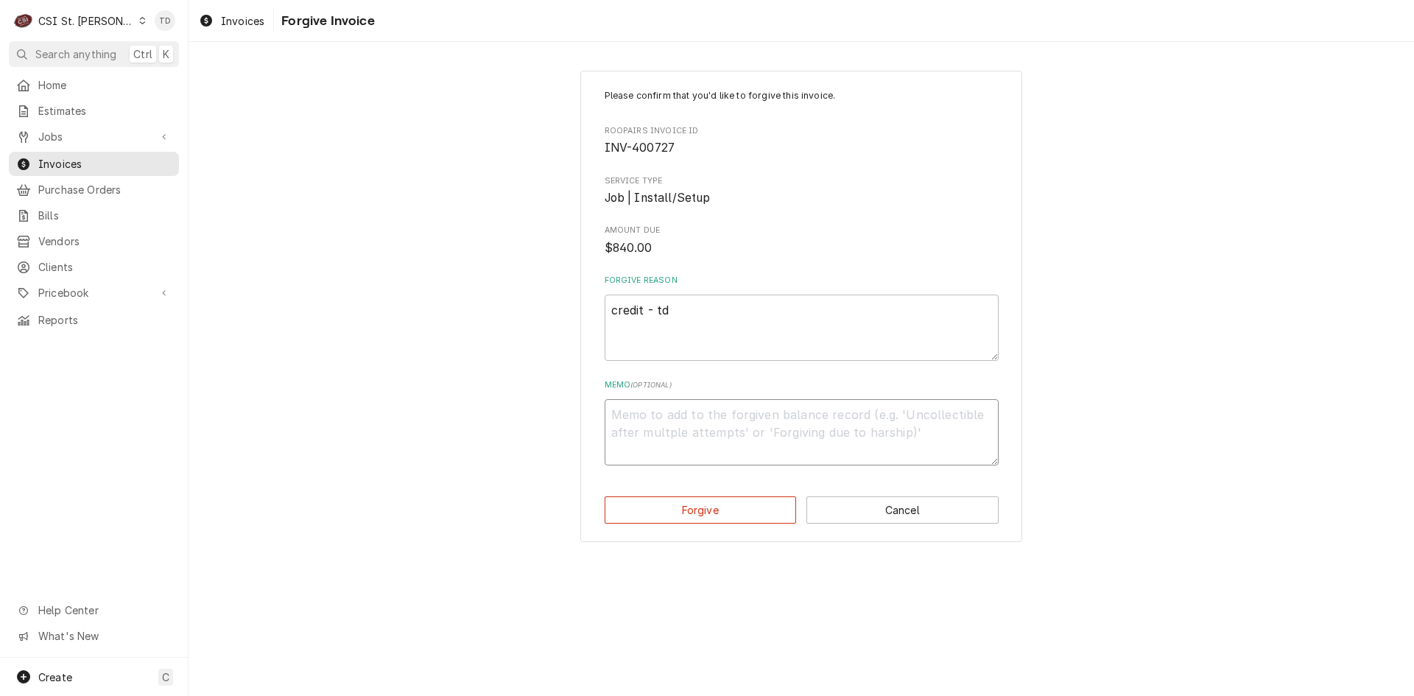
paste textarea "credit - td"
type textarea "x"
type textarea "credit - td"
click at [661, 524] on div "Please confirm that you'd like to forgive this invoice. Roopairs Invoice ID INV…" at bounding box center [801, 307] width 442 height 472
click at [664, 515] on button "Forgive" at bounding box center [701, 509] width 192 height 27
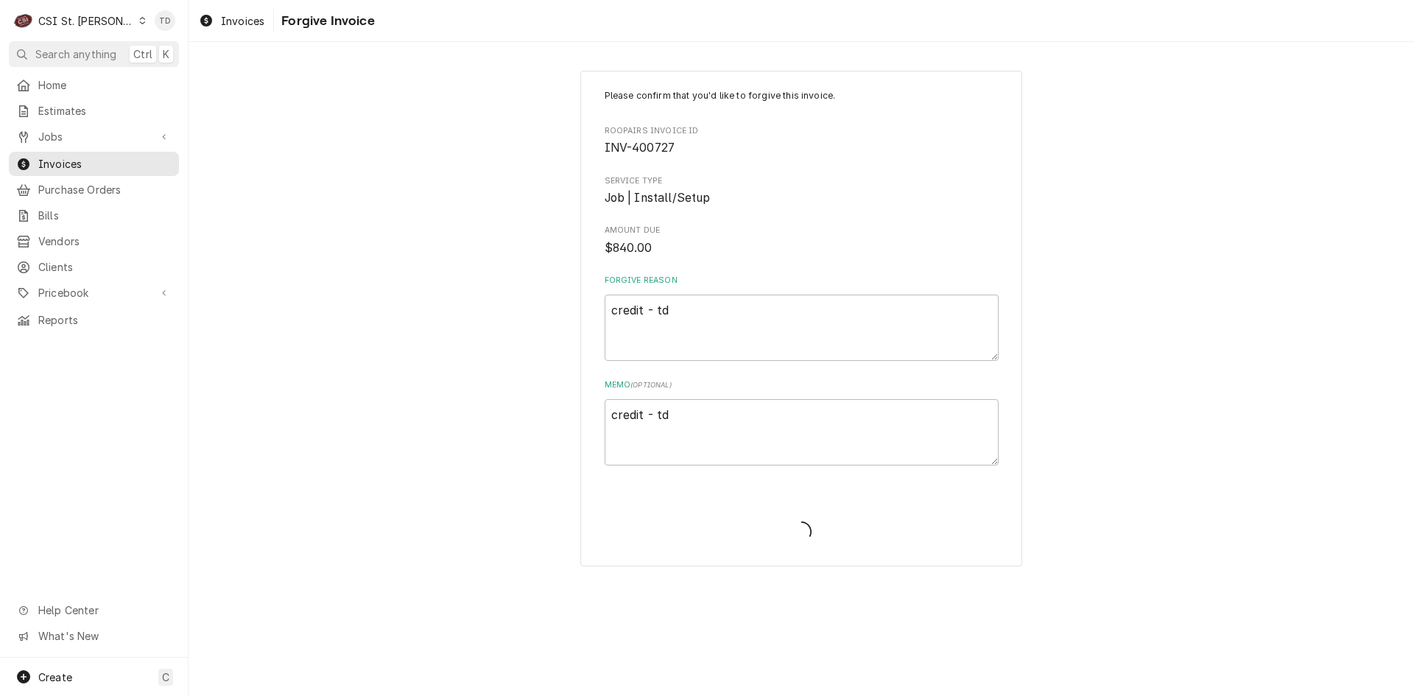
type textarea "x"
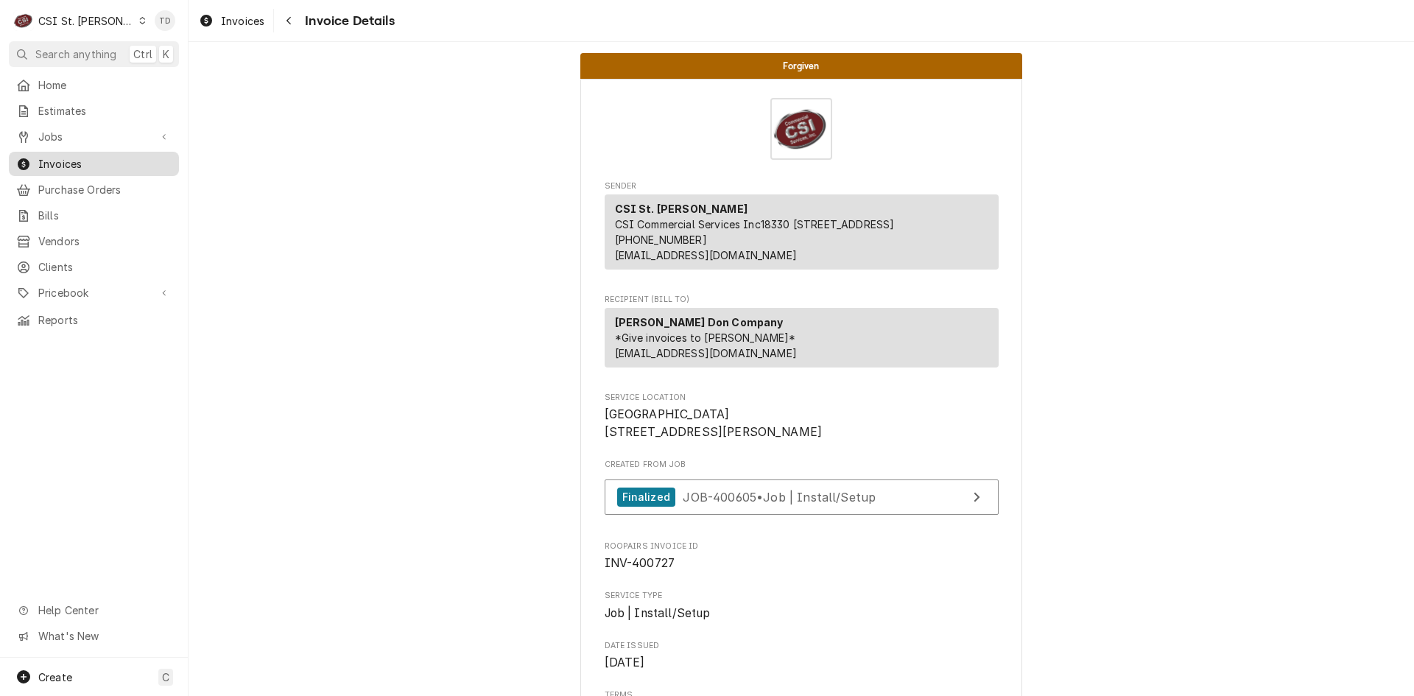
click at [120, 158] on span "Invoices" at bounding box center [104, 163] width 133 height 15
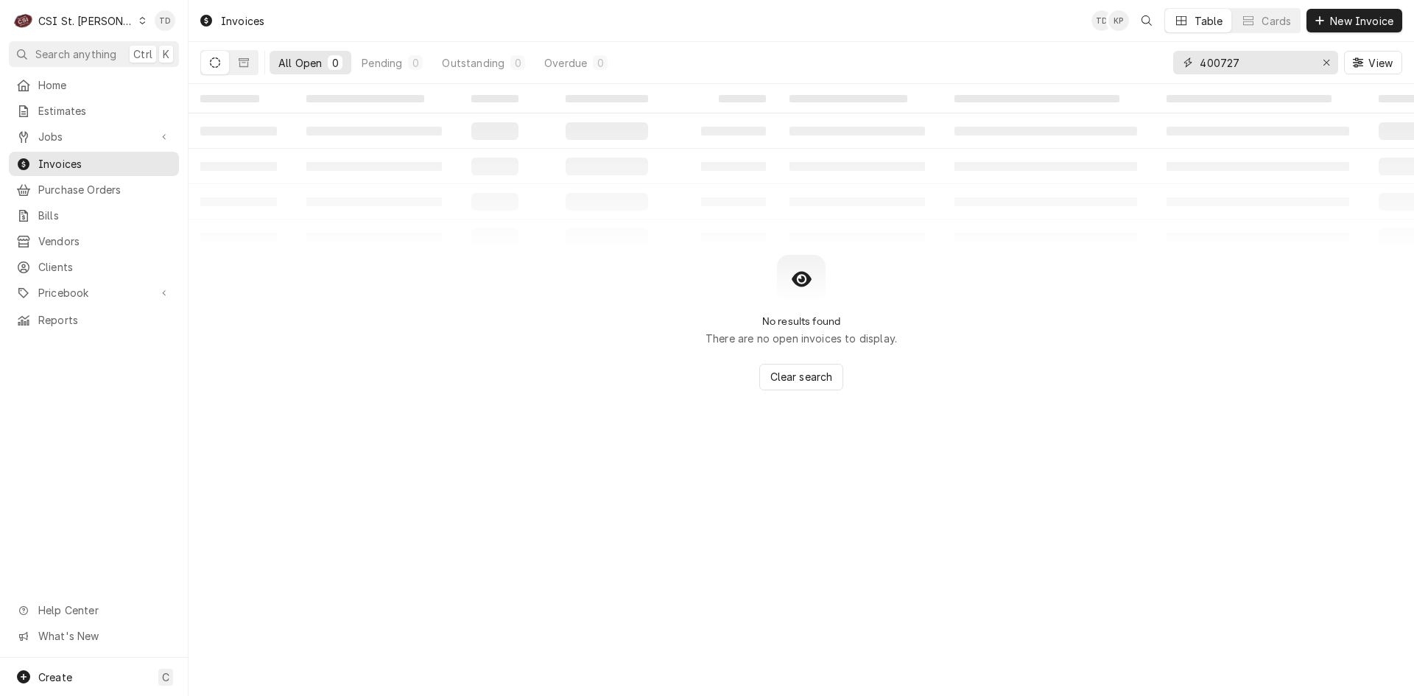
click at [1246, 65] on input "400727" at bounding box center [1255, 63] width 110 height 24
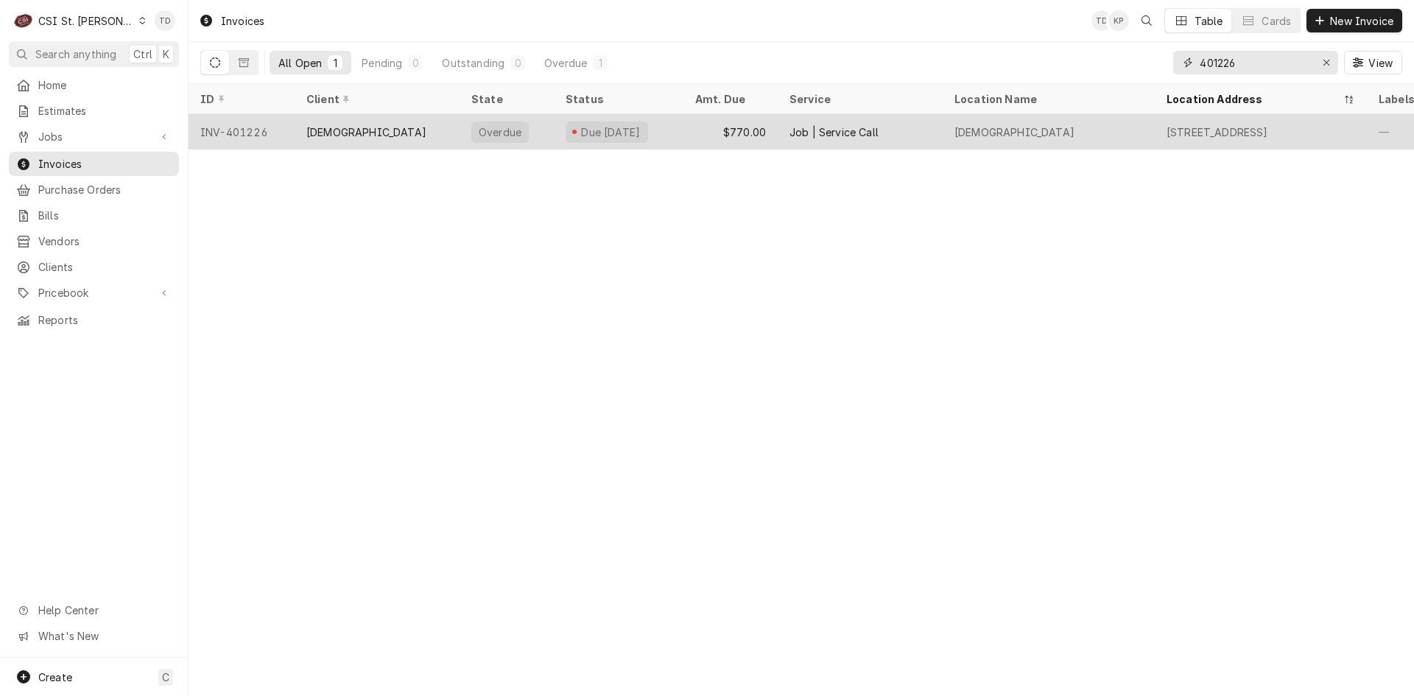
type input "401226"
click at [720, 129] on div "$770.00" at bounding box center [731, 131] width 94 height 35
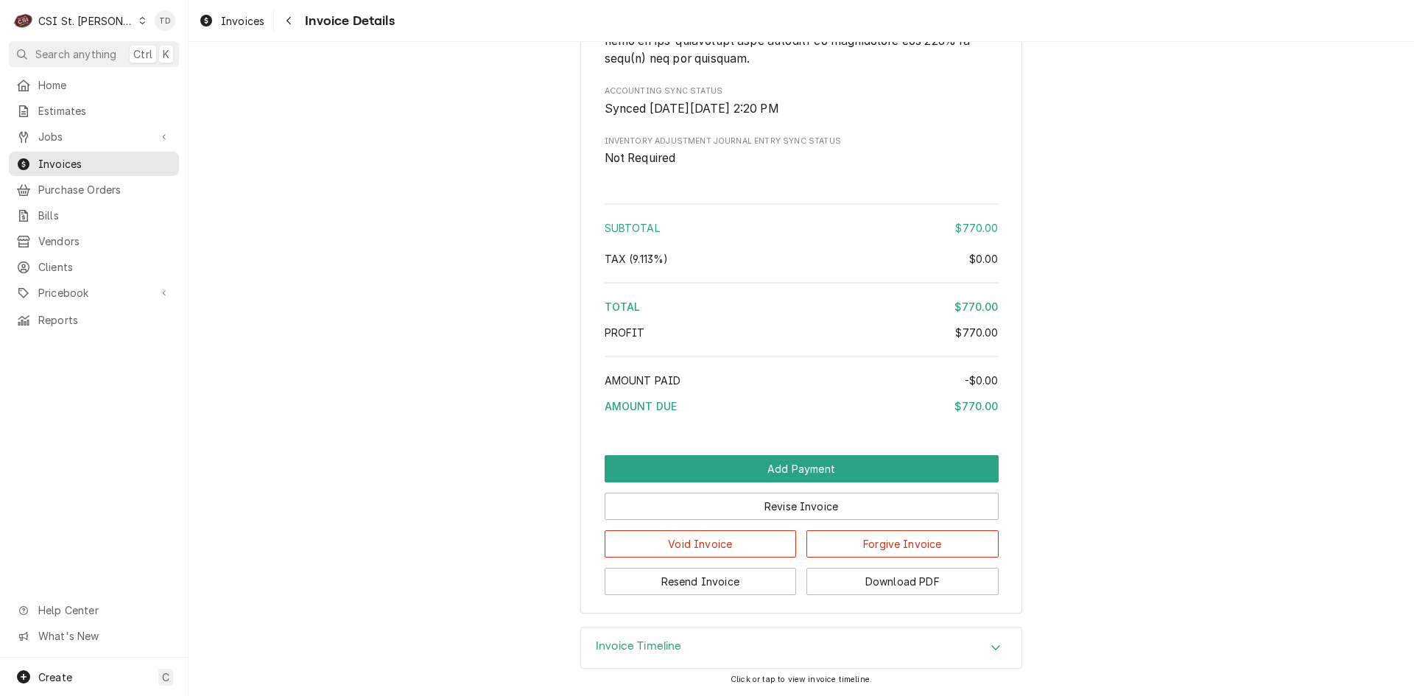
scroll to position [2523, 0]
click at [916, 540] on button "Forgive Invoice" at bounding box center [903, 543] width 192 height 27
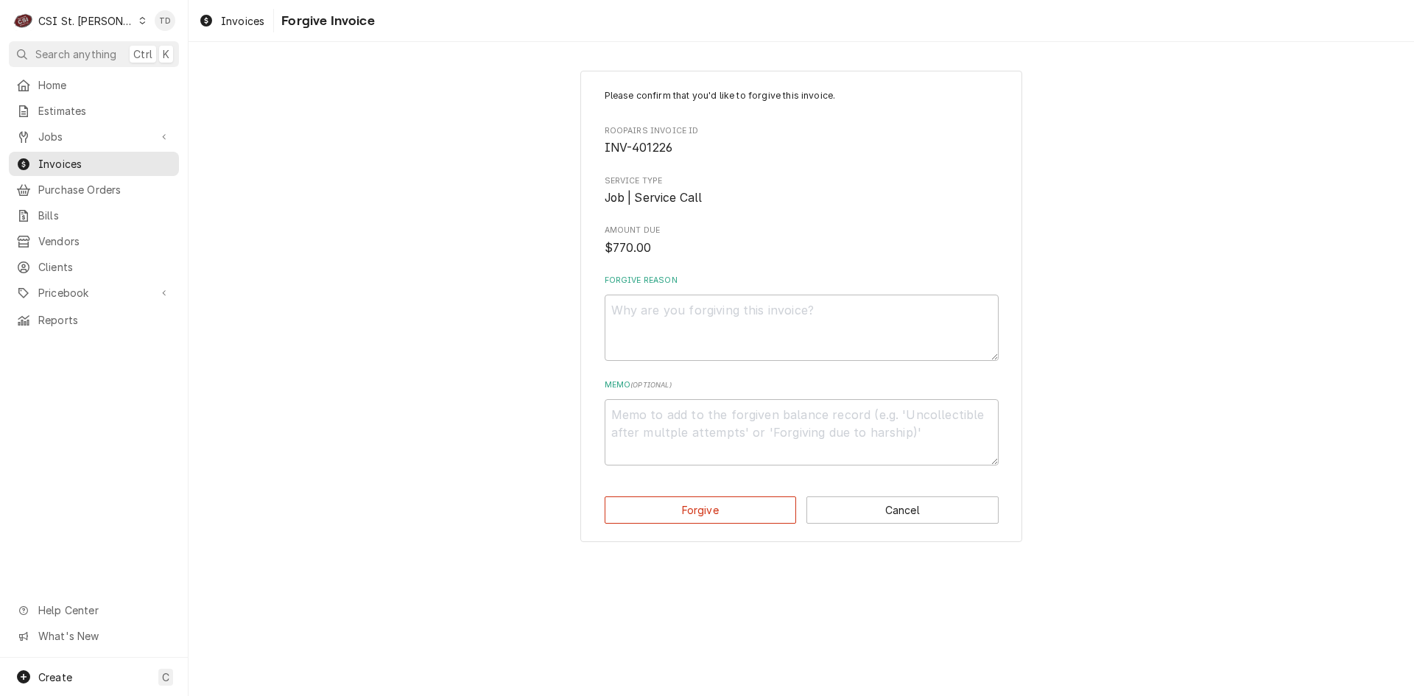
click at [686, 287] on div "Forgive Reason" at bounding box center [802, 318] width 394 height 86
click at [680, 311] on textarea "Forgive Reason" at bounding box center [802, 328] width 394 height 66
paste textarea "credit - td"
type textarea "x"
type textarea "credit - td"
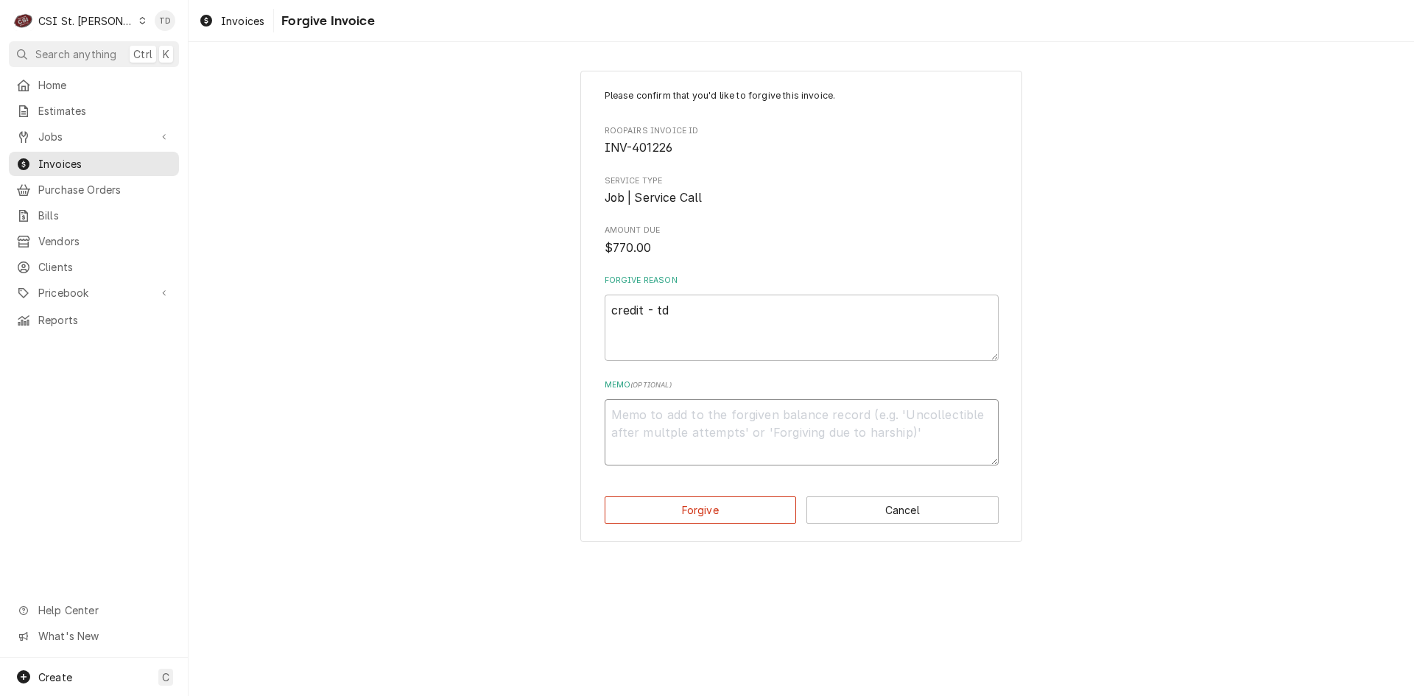
click at [655, 407] on textarea "Memo ( optional )" at bounding box center [802, 432] width 394 height 66
paste textarea "credit - td"
type textarea "x"
type textarea "credit - td"
click at [713, 509] on button "Forgive" at bounding box center [701, 509] width 192 height 27
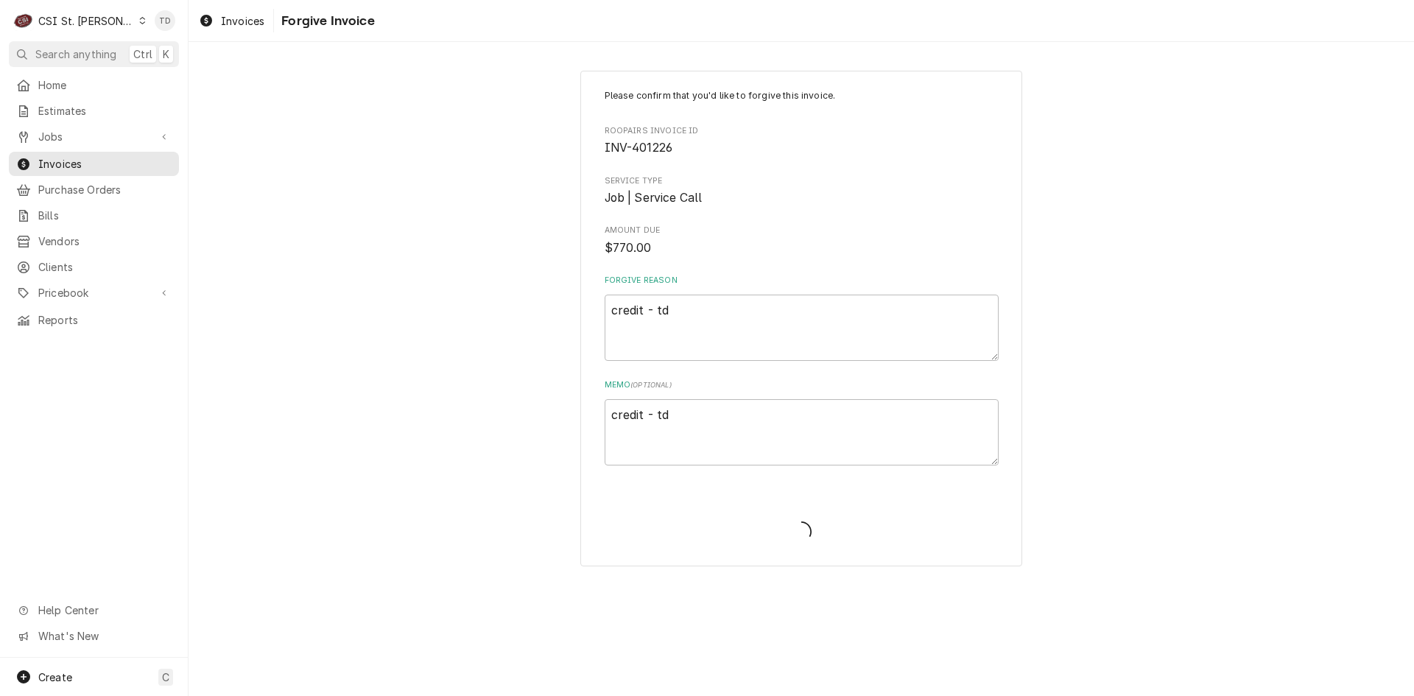
type textarea "x"
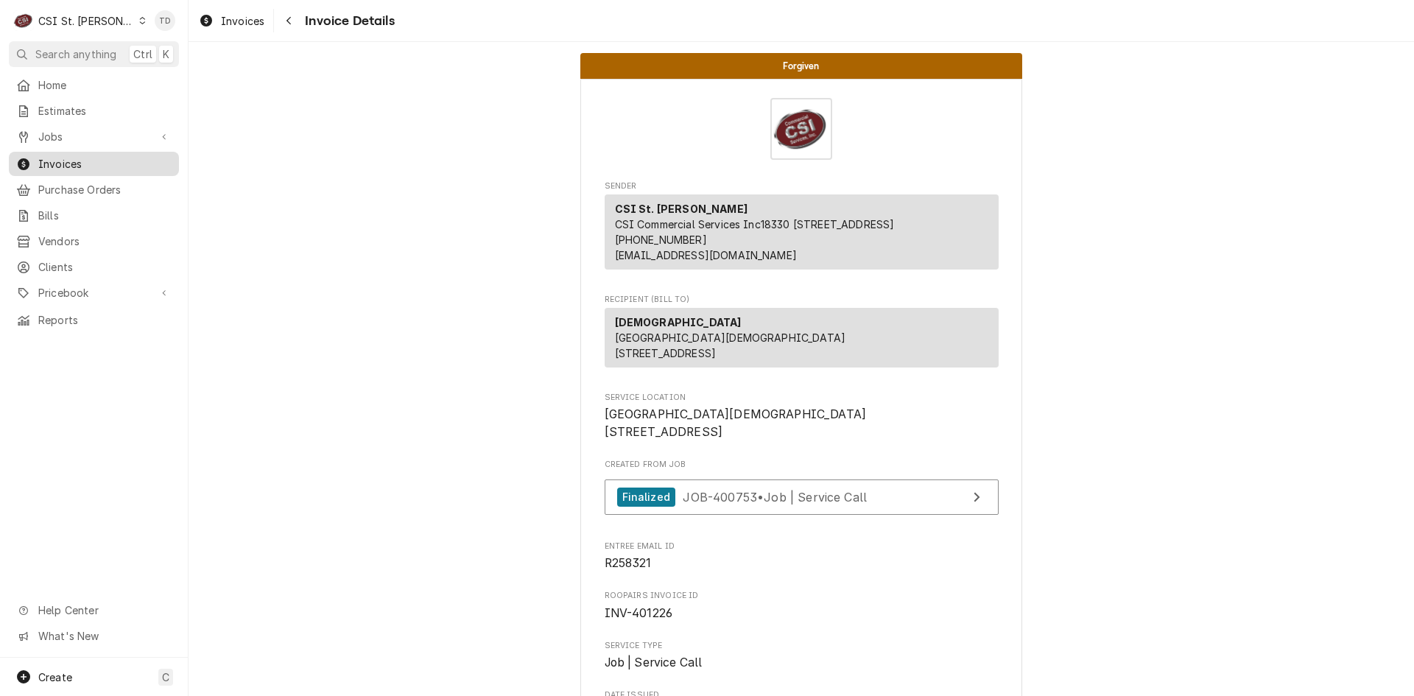
click at [109, 156] on span "Invoices" at bounding box center [104, 163] width 133 height 15
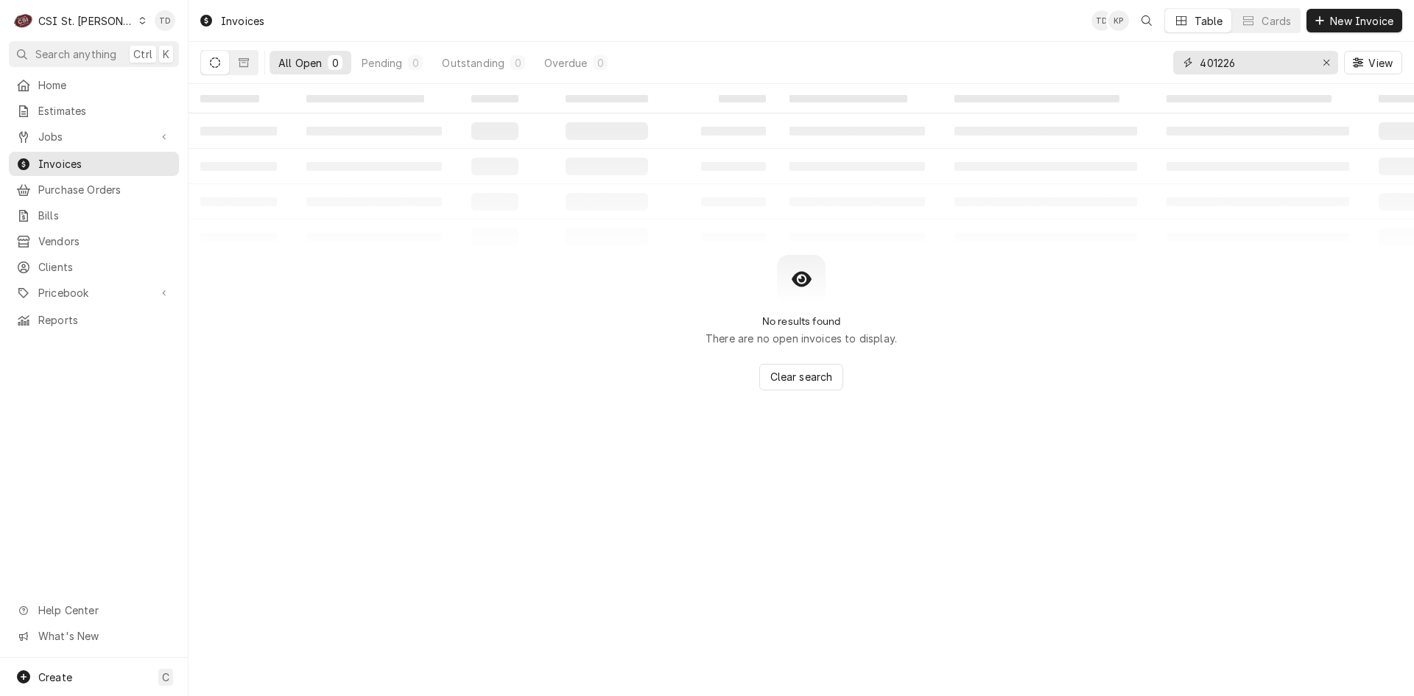
click at [1261, 70] on input "401226" at bounding box center [1255, 63] width 110 height 24
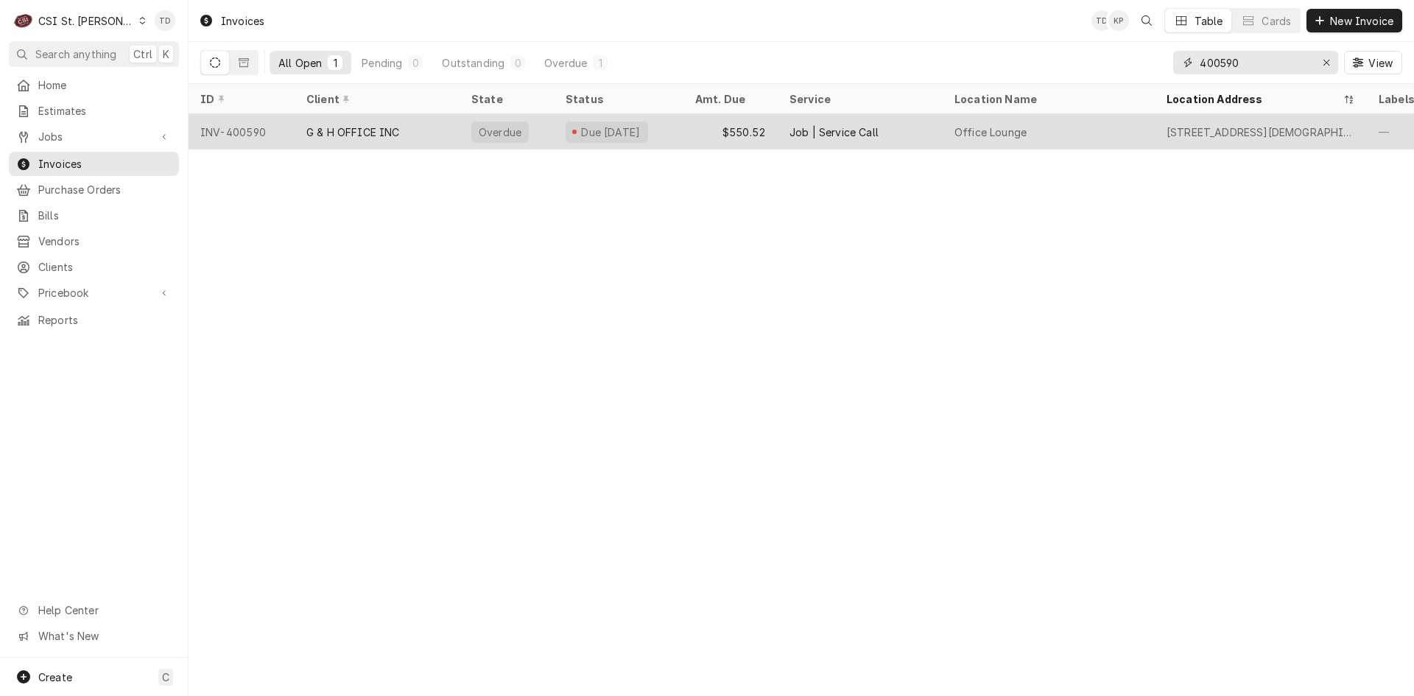
type input "400590"
click at [324, 132] on div "G & H OFFICE INC" at bounding box center [353, 131] width 94 height 15
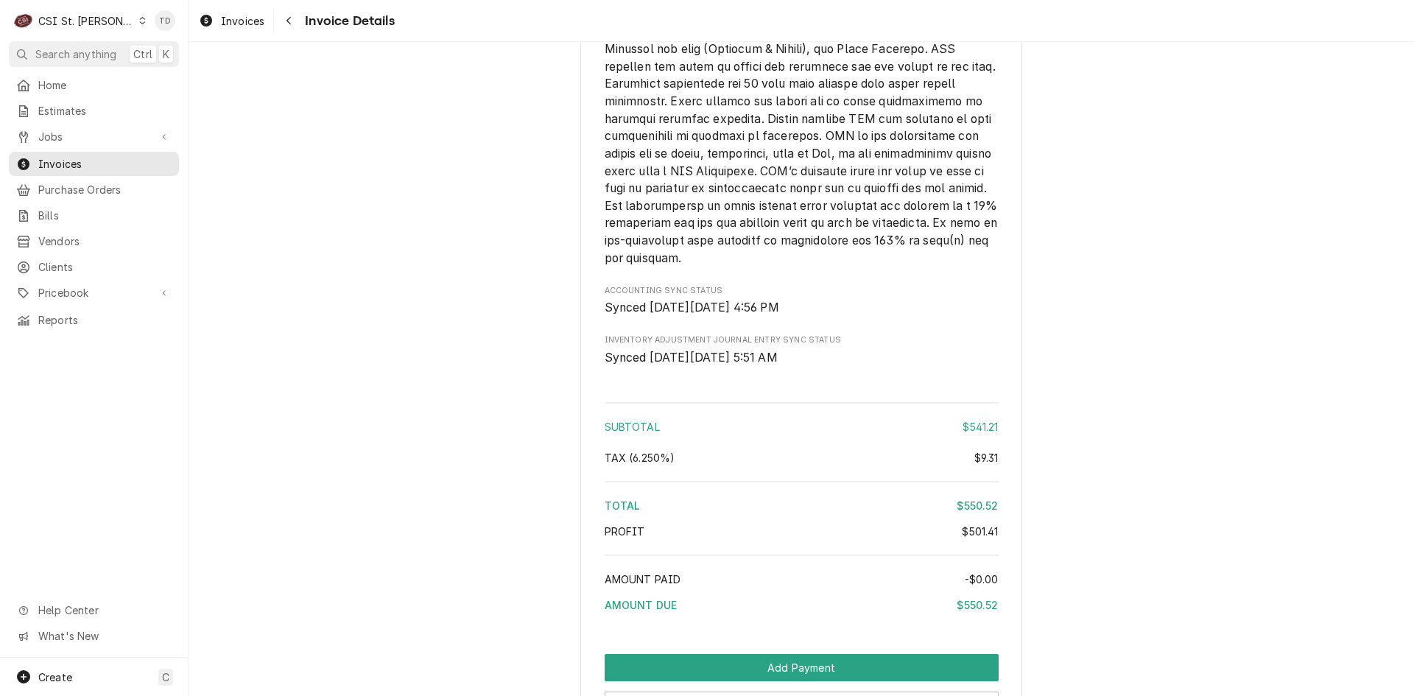
scroll to position [2985, 0]
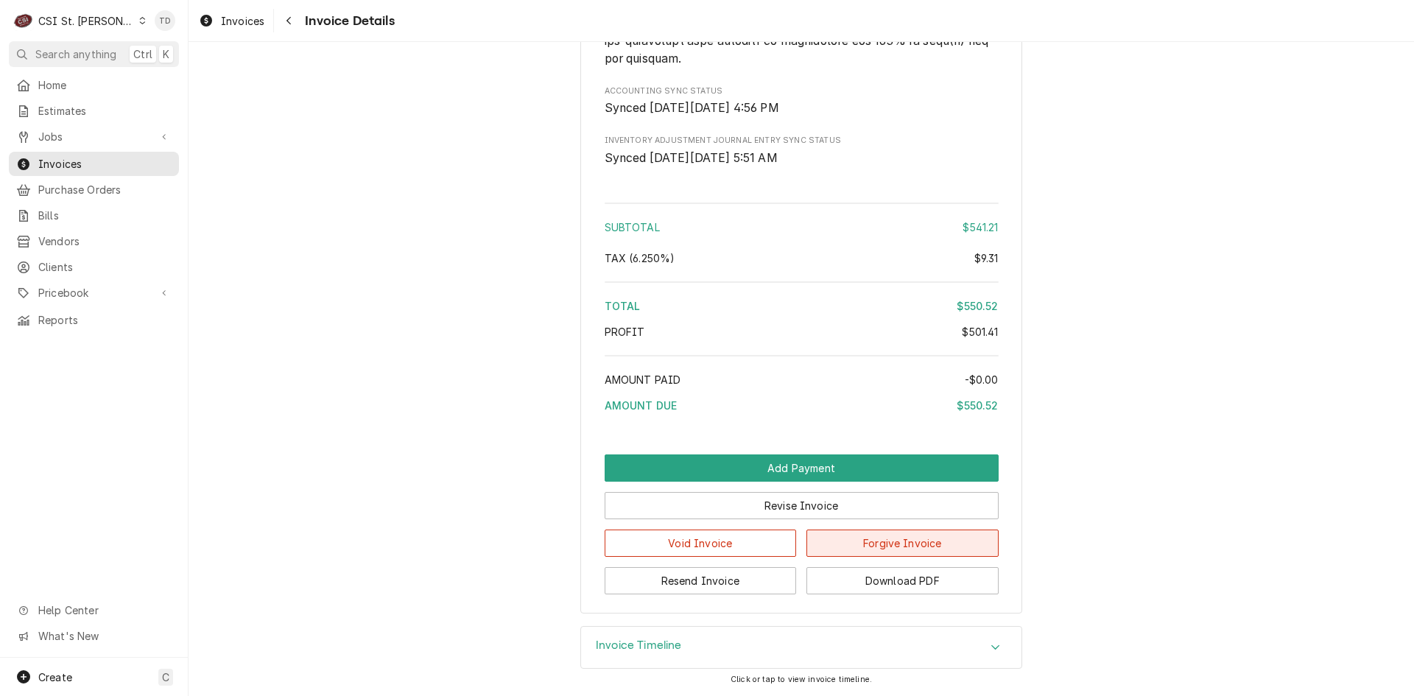
click at [864, 548] on button "Forgive Invoice" at bounding box center [903, 543] width 192 height 27
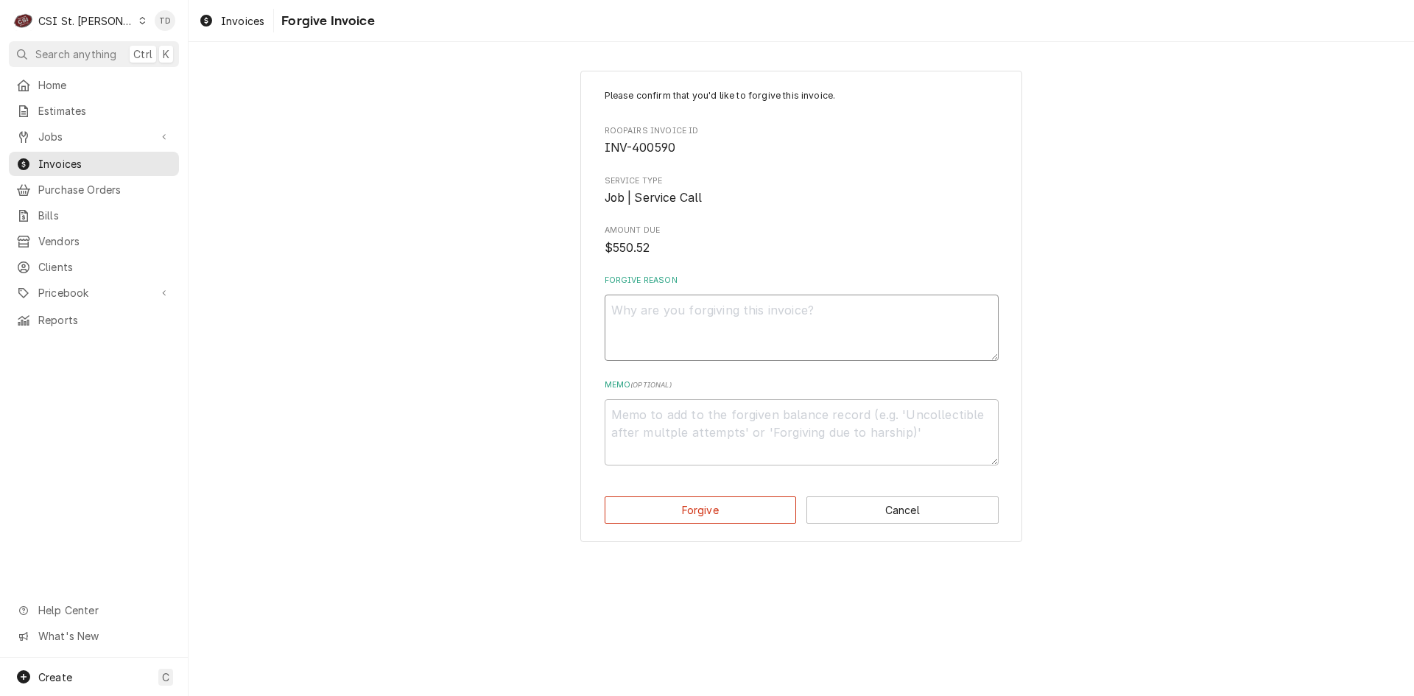
click at [674, 327] on textarea "Forgive Reason" at bounding box center [802, 328] width 394 height 66
paste textarea "credit - td"
type textarea "x"
type textarea "credit - td"
click at [635, 424] on textarea "Memo ( optional )" at bounding box center [802, 432] width 394 height 66
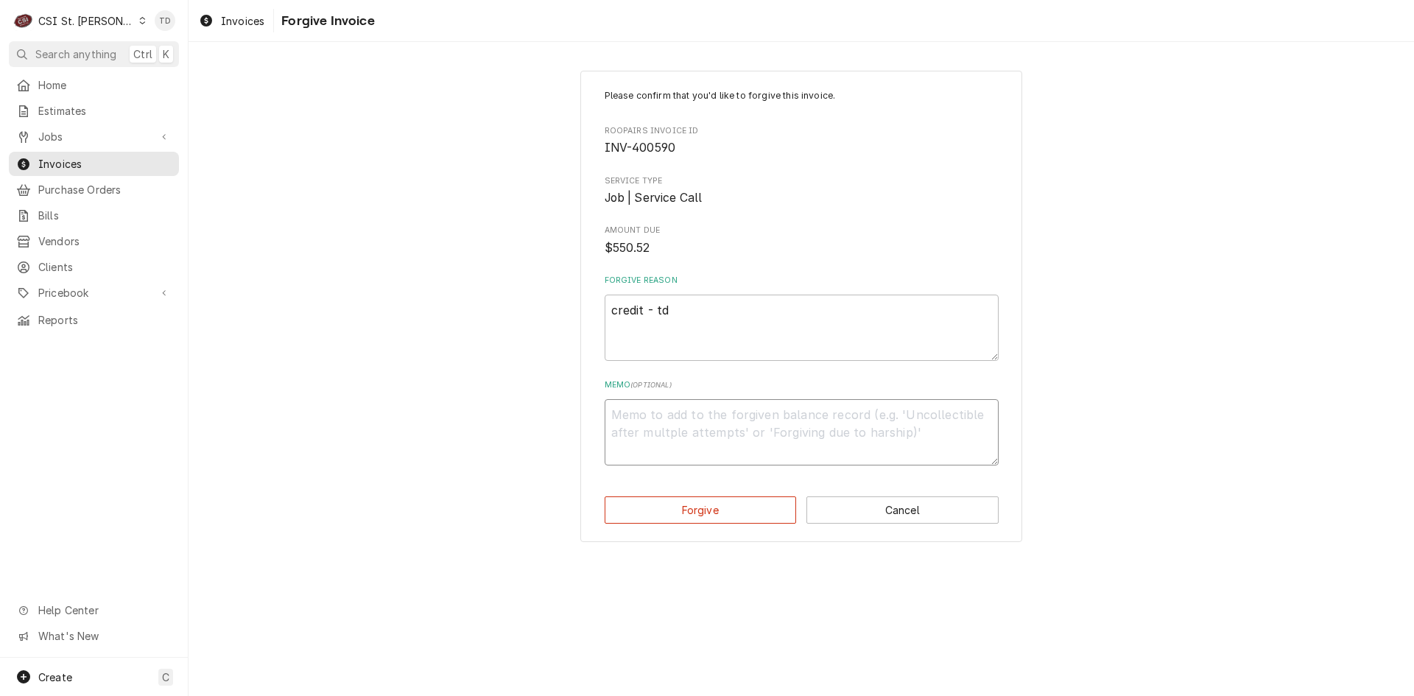
paste textarea "credit - td"
type textarea "x"
type textarea "credit - td"
click at [646, 510] on button "Forgive" at bounding box center [701, 509] width 192 height 27
type textarea "x"
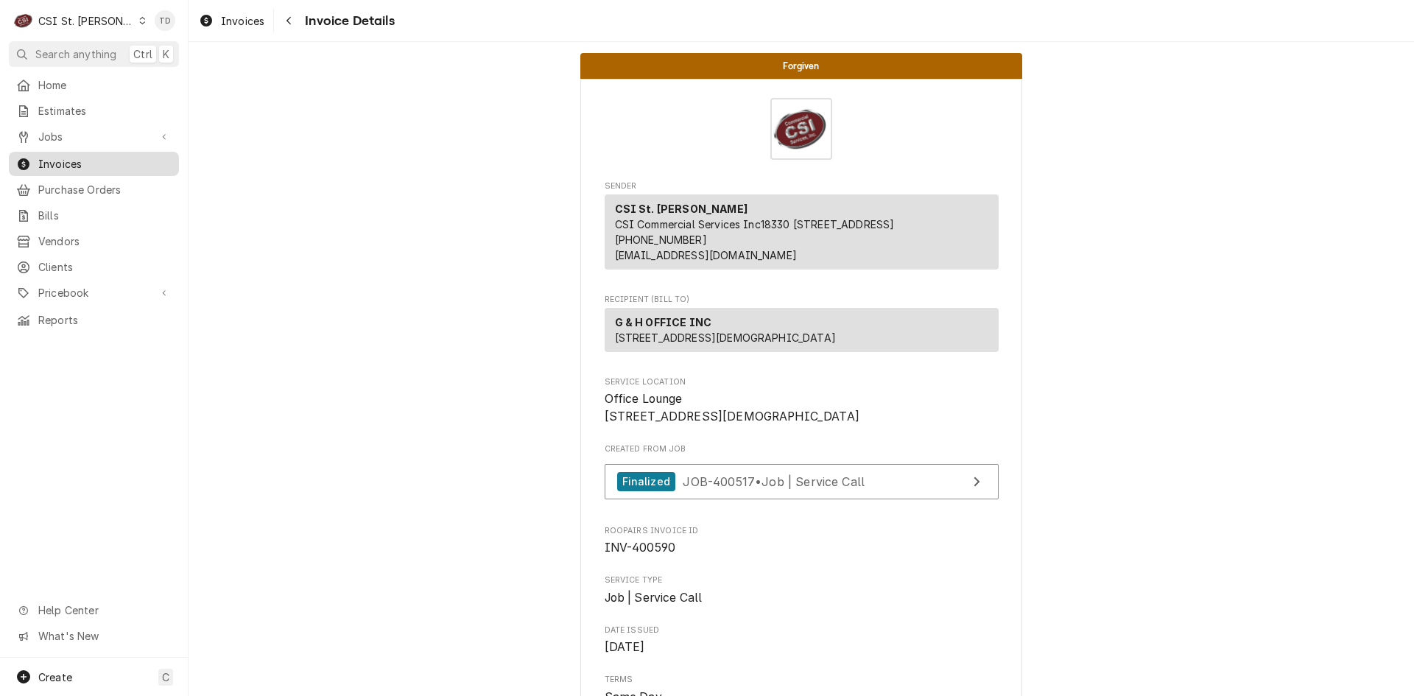
click at [77, 156] on span "Invoices" at bounding box center [104, 163] width 133 height 15
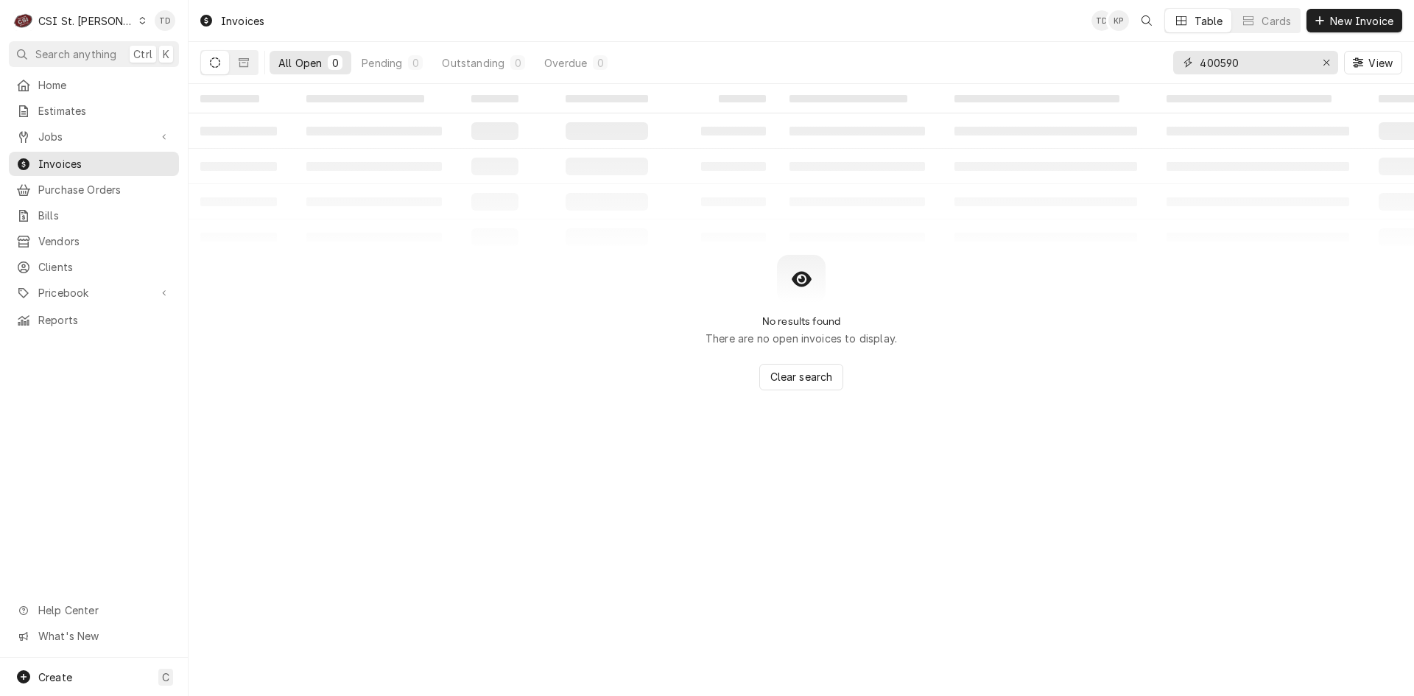
click at [1249, 60] on input "400590" at bounding box center [1255, 63] width 110 height 24
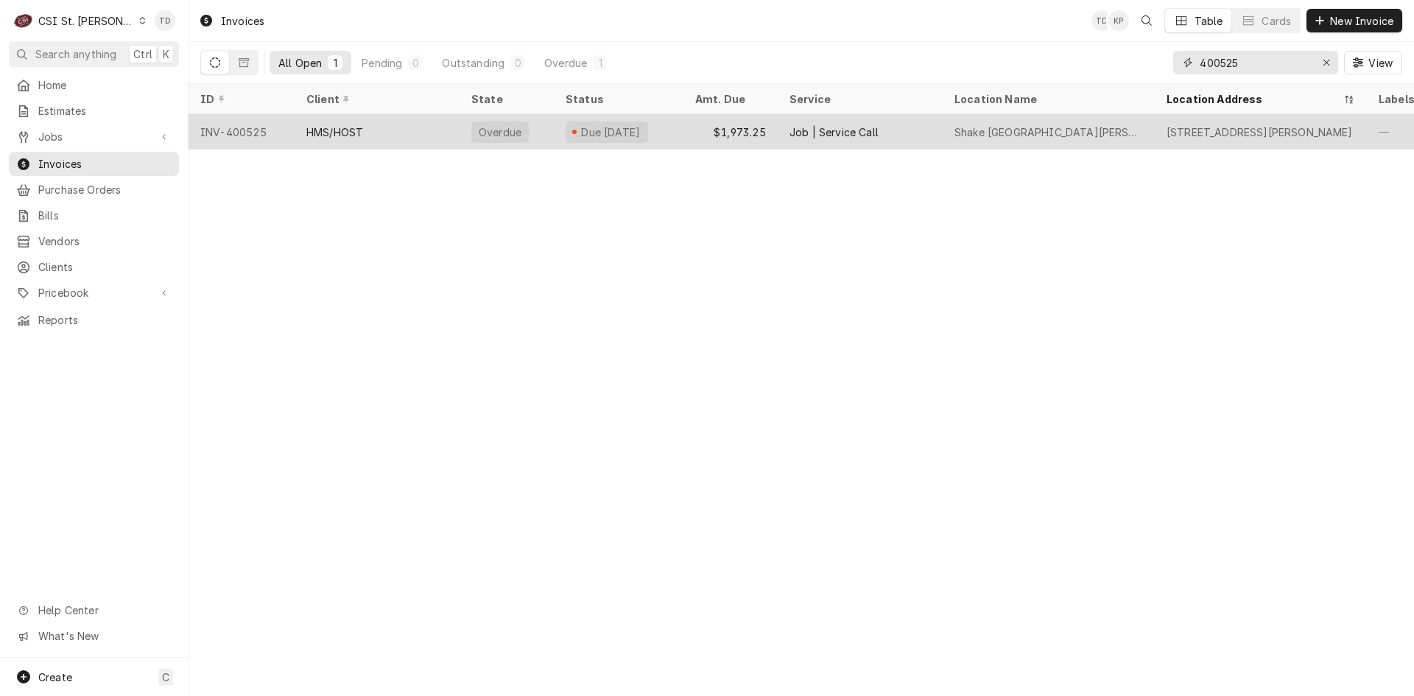
type input "400525"
click at [371, 138] on div "HMS/HOST" at bounding box center [377, 131] width 165 height 35
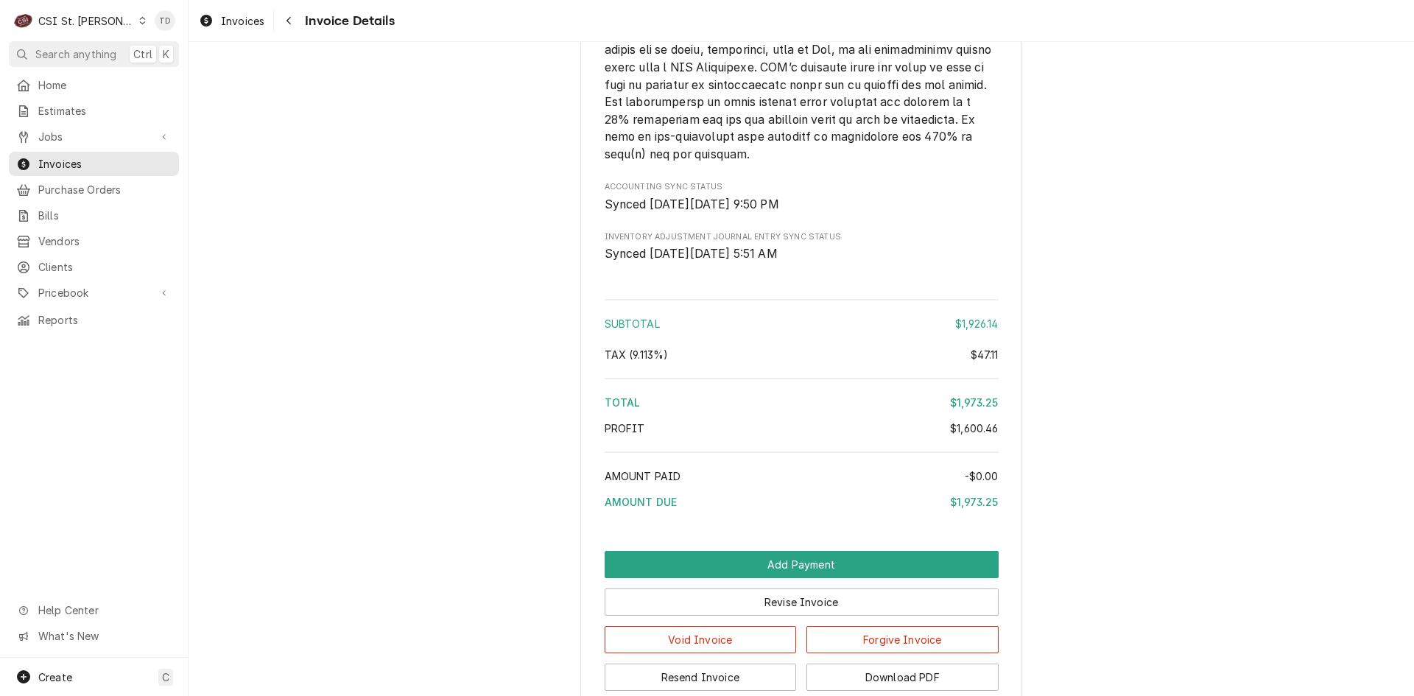
scroll to position [3226, 0]
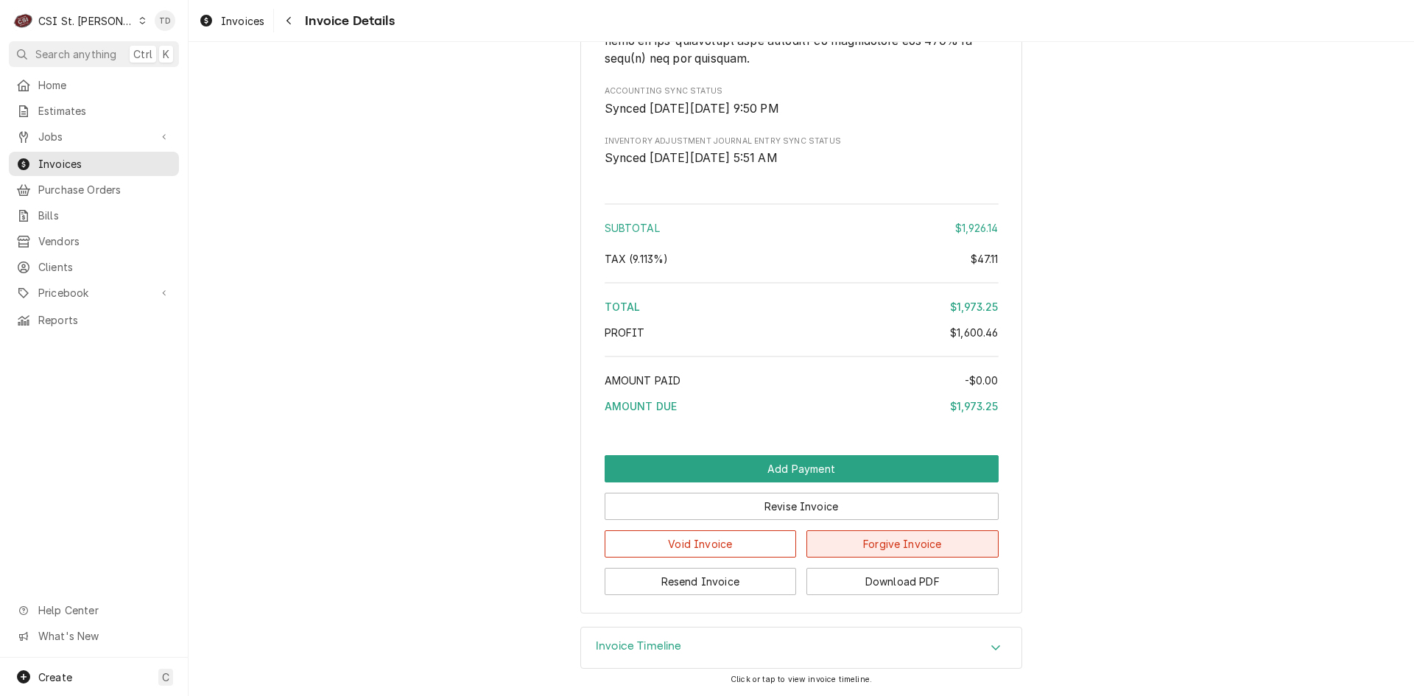
click at [869, 541] on button "Forgive Invoice" at bounding box center [903, 543] width 192 height 27
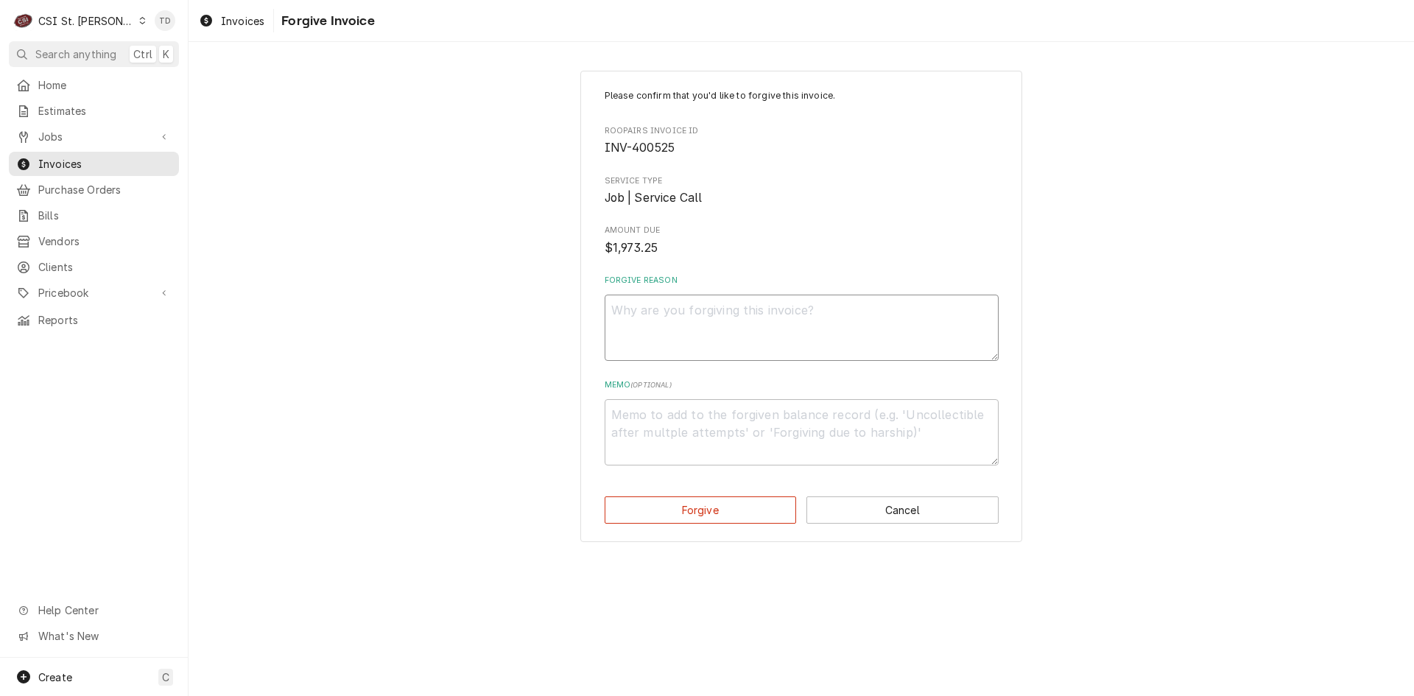
click at [673, 326] on textarea "Forgive Reason" at bounding box center [802, 328] width 394 height 66
paste textarea "credit - td"
type textarea "x"
type textarea "credit - td"
click at [642, 421] on textarea "Memo ( optional )" at bounding box center [802, 432] width 394 height 66
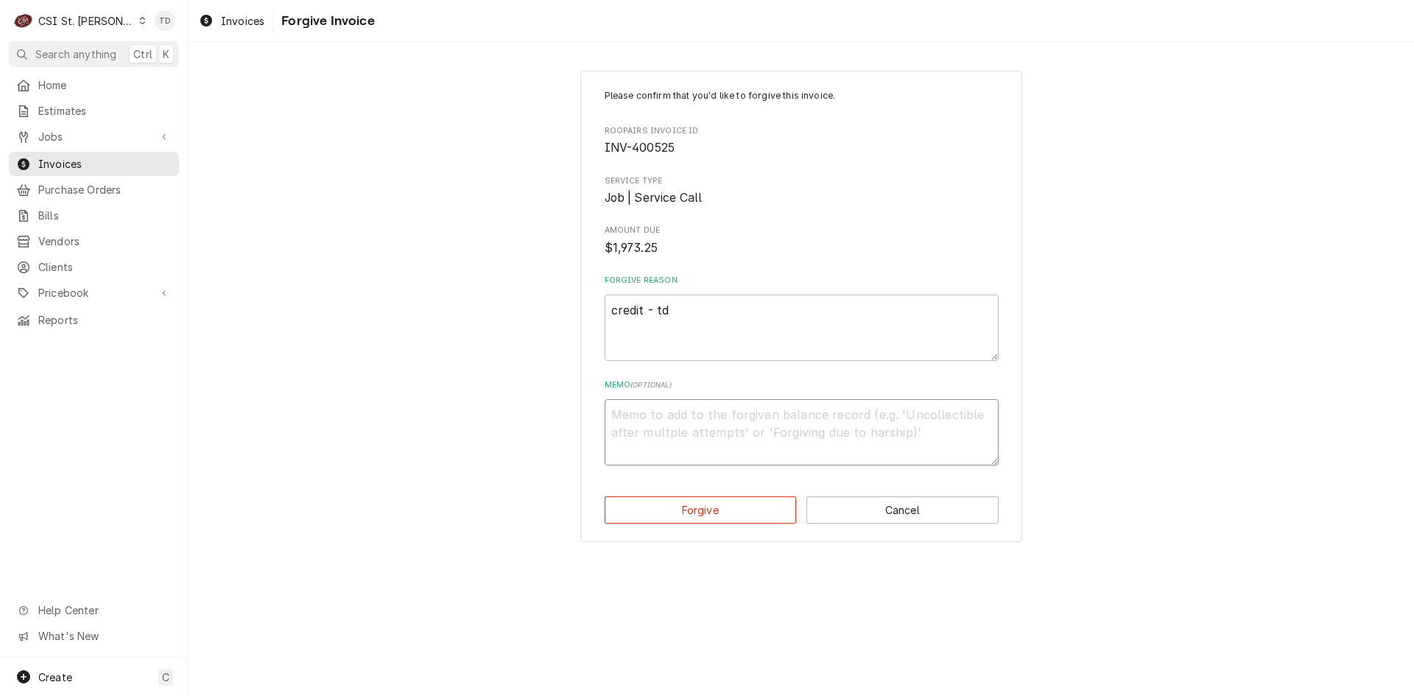
paste textarea "credit - td"
type textarea "x"
type textarea "credit - td"
click at [669, 506] on button "Forgive" at bounding box center [701, 509] width 192 height 27
type textarea "x"
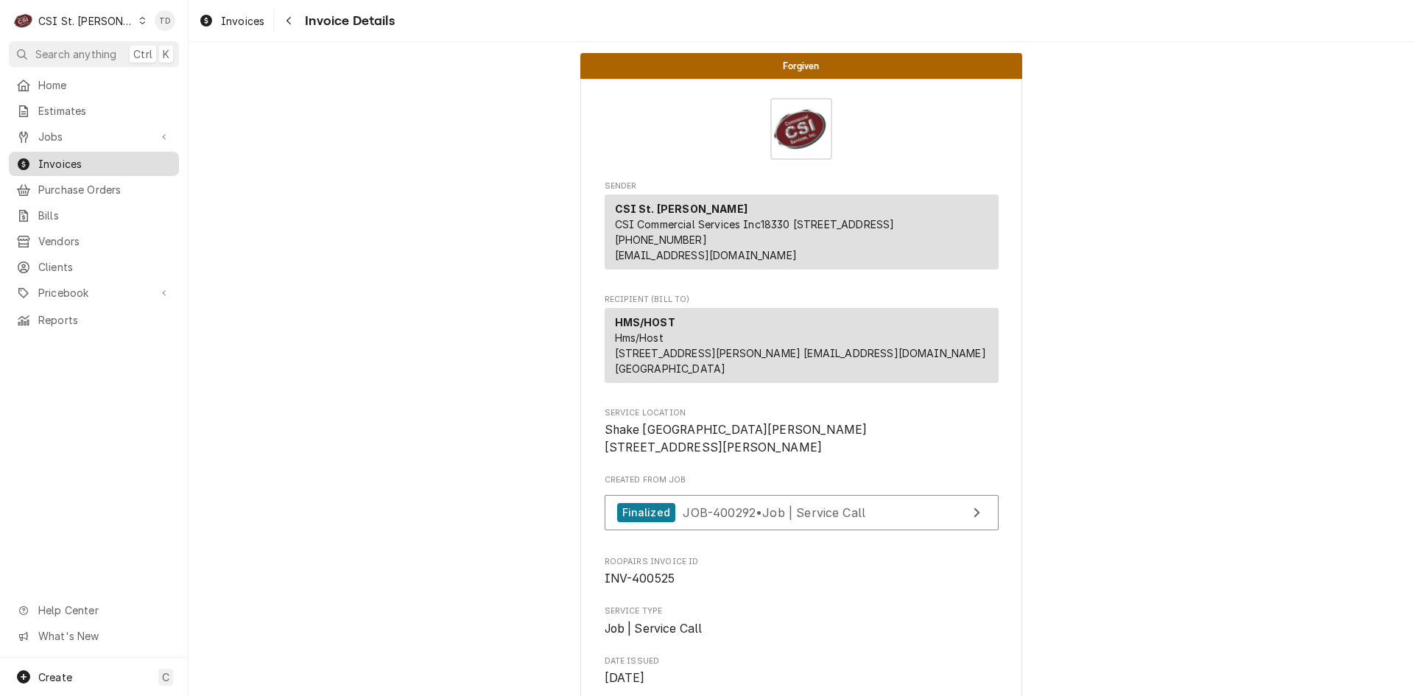
click at [119, 158] on span "Invoices" at bounding box center [104, 163] width 133 height 15
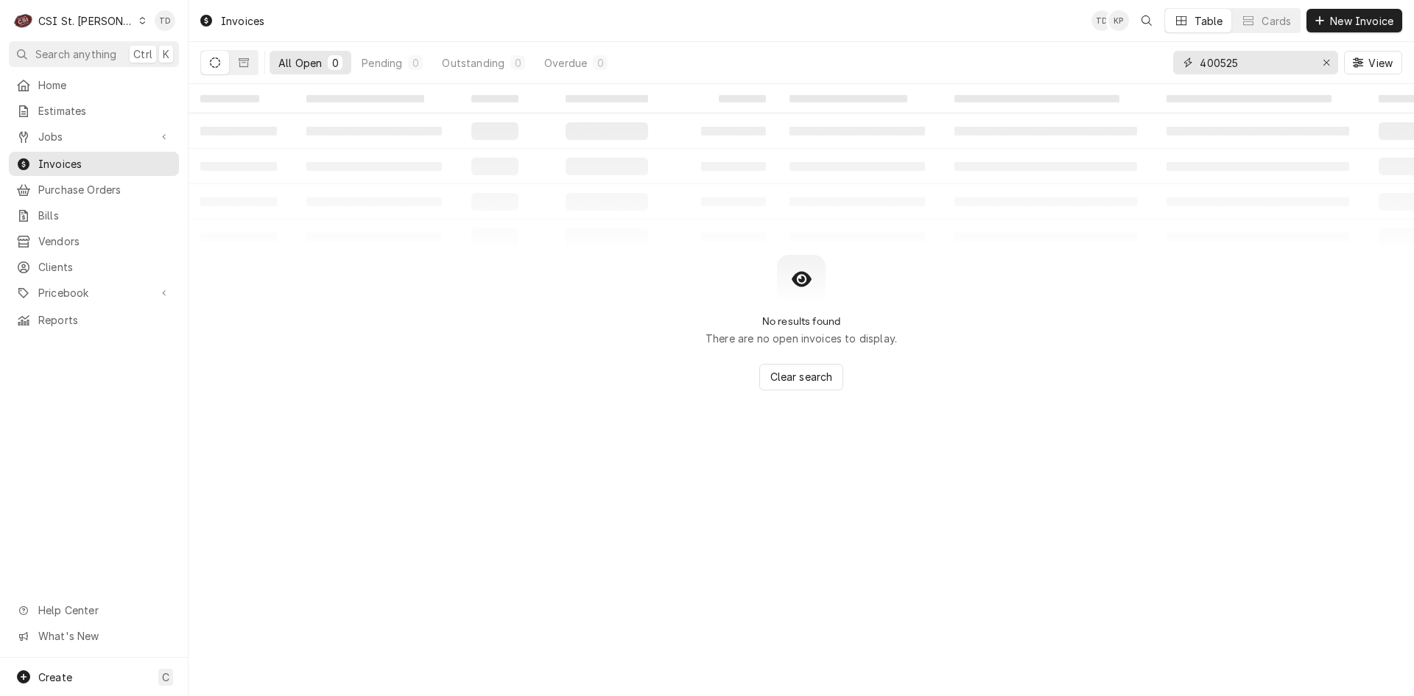
click at [1250, 70] on input "400525" at bounding box center [1255, 63] width 110 height 24
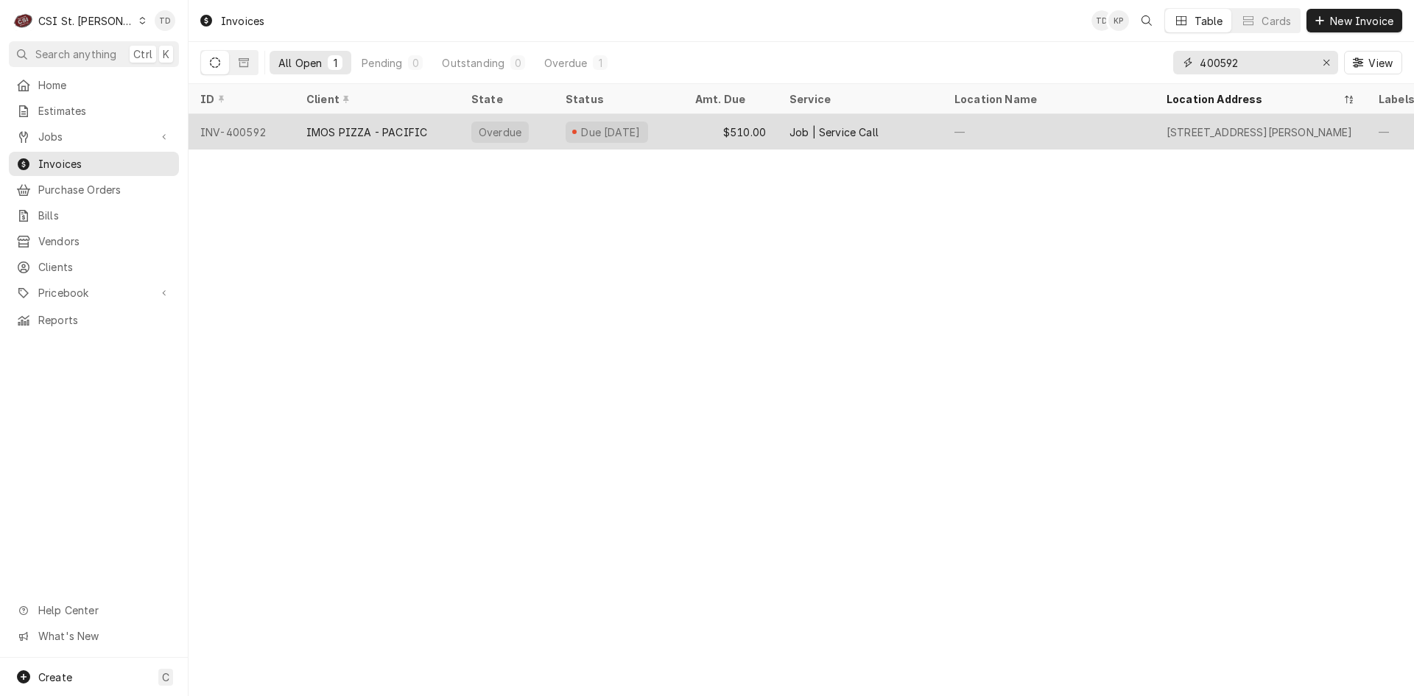
type input "400592"
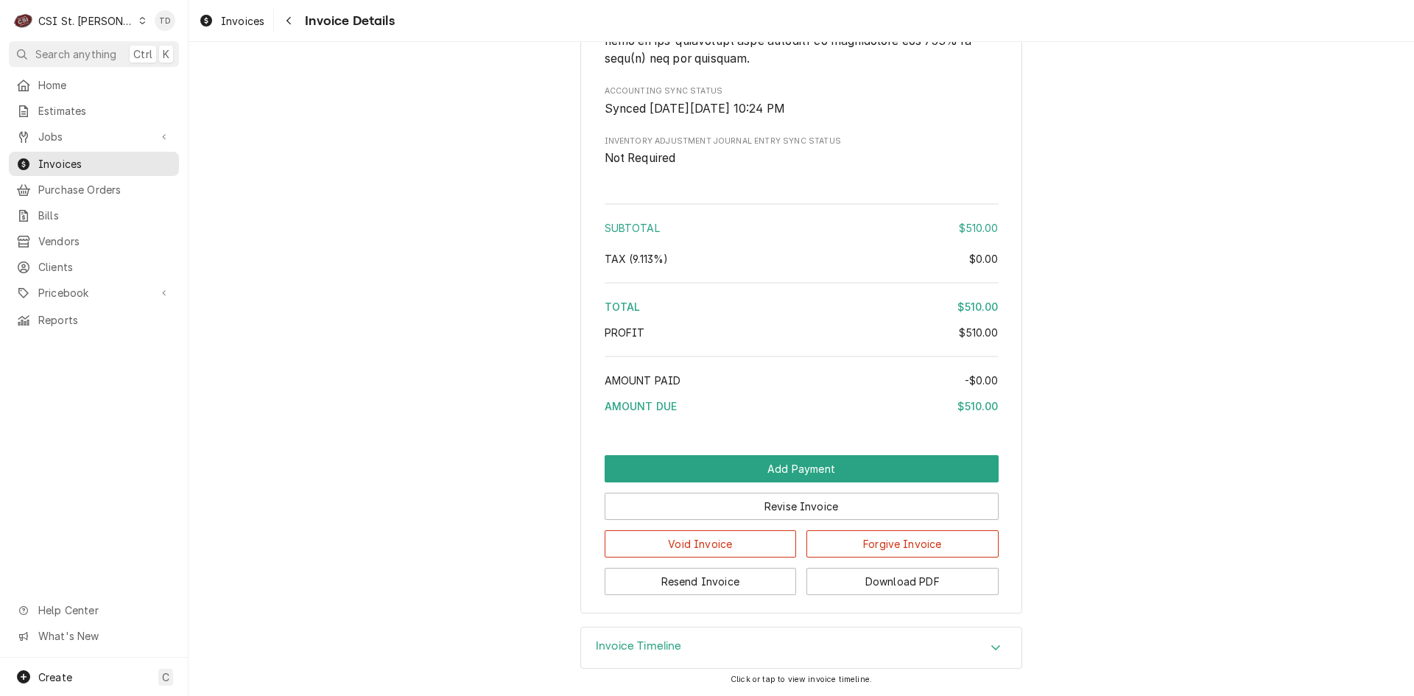
scroll to position [2428, 0]
click at [892, 547] on button "Forgive Invoice" at bounding box center [903, 543] width 192 height 27
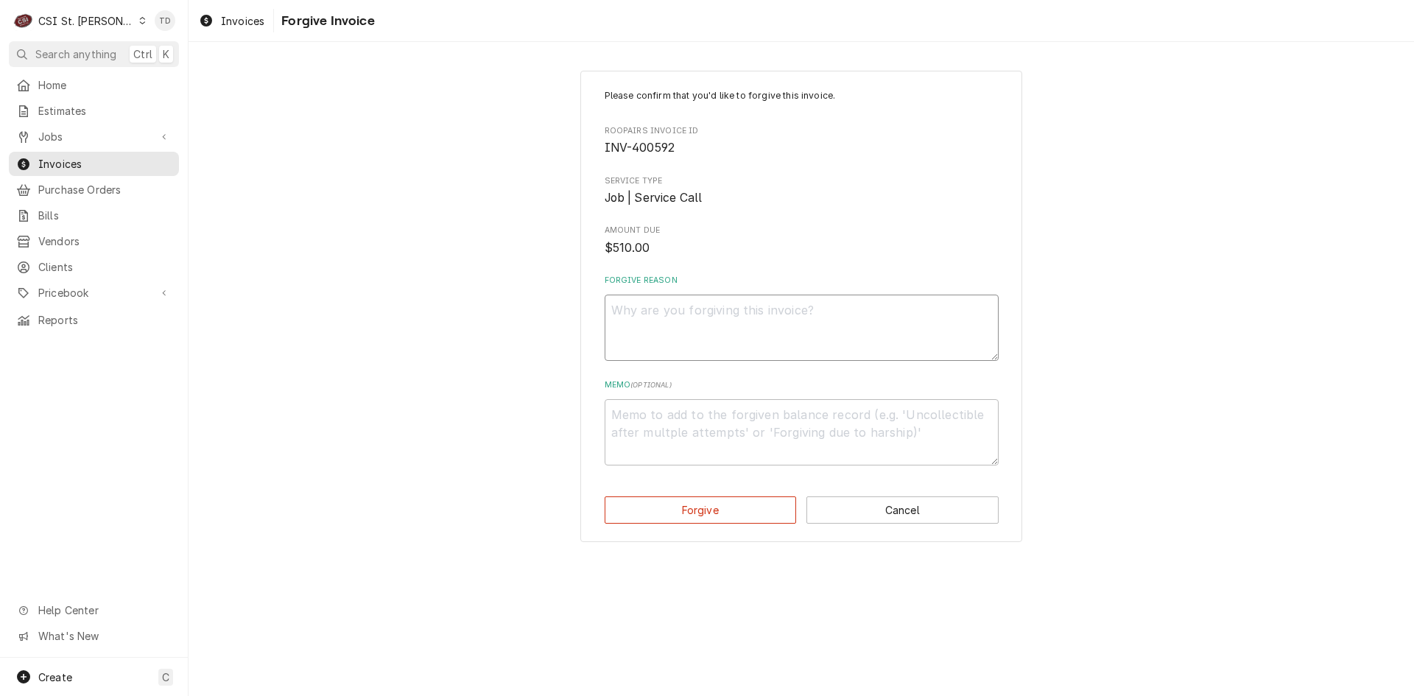
click at [668, 320] on textarea "Forgive Reason" at bounding box center [802, 328] width 394 height 66
paste textarea "credit - td"
type textarea "x"
type textarea "credit - td"
click at [664, 424] on textarea "Memo ( optional )" at bounding box center [802, 432] width 394 height 66
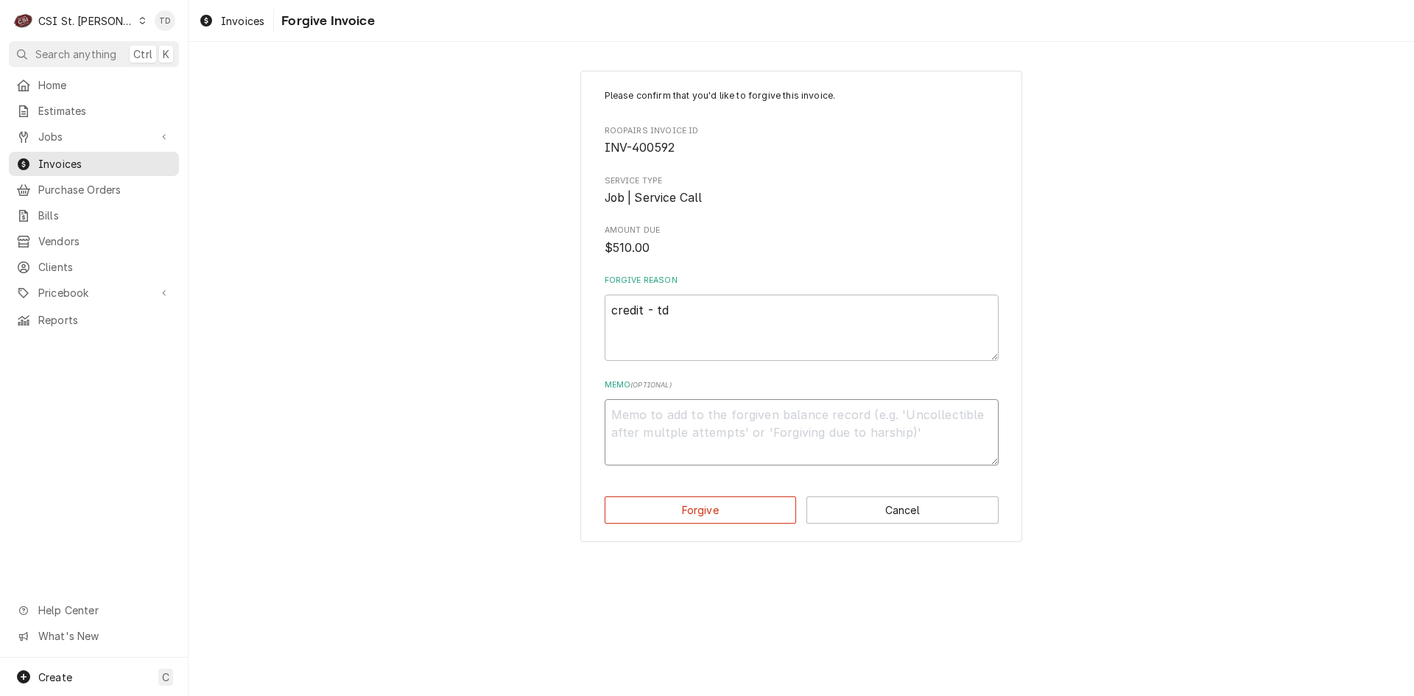
paste textarea "credit - td"
type textarea "x"
type textarea "credit - td"
click at [677, 518] on button "Forgive" at bounding box center [701, 509] width 192 height 27
type textarea "x"
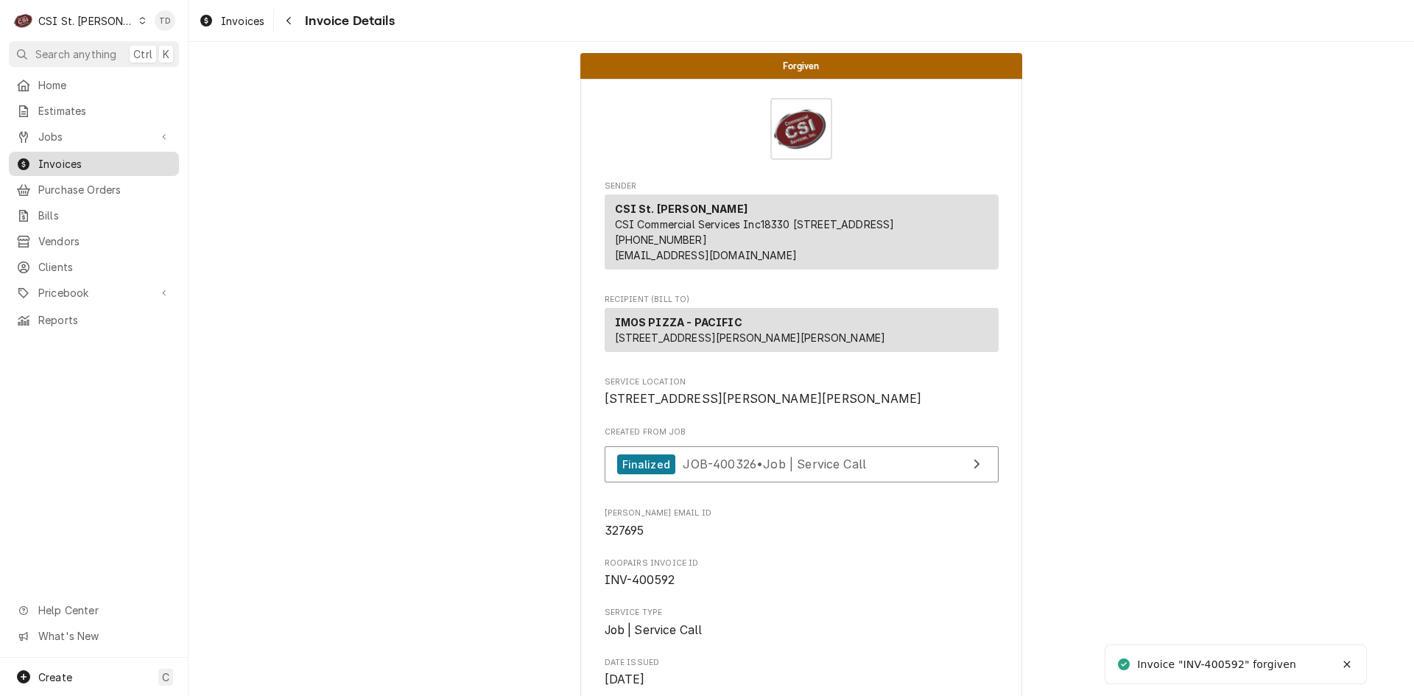
click at [126, 165] on span "Invoices" at bounding box center [104, 163] width 133 height 15
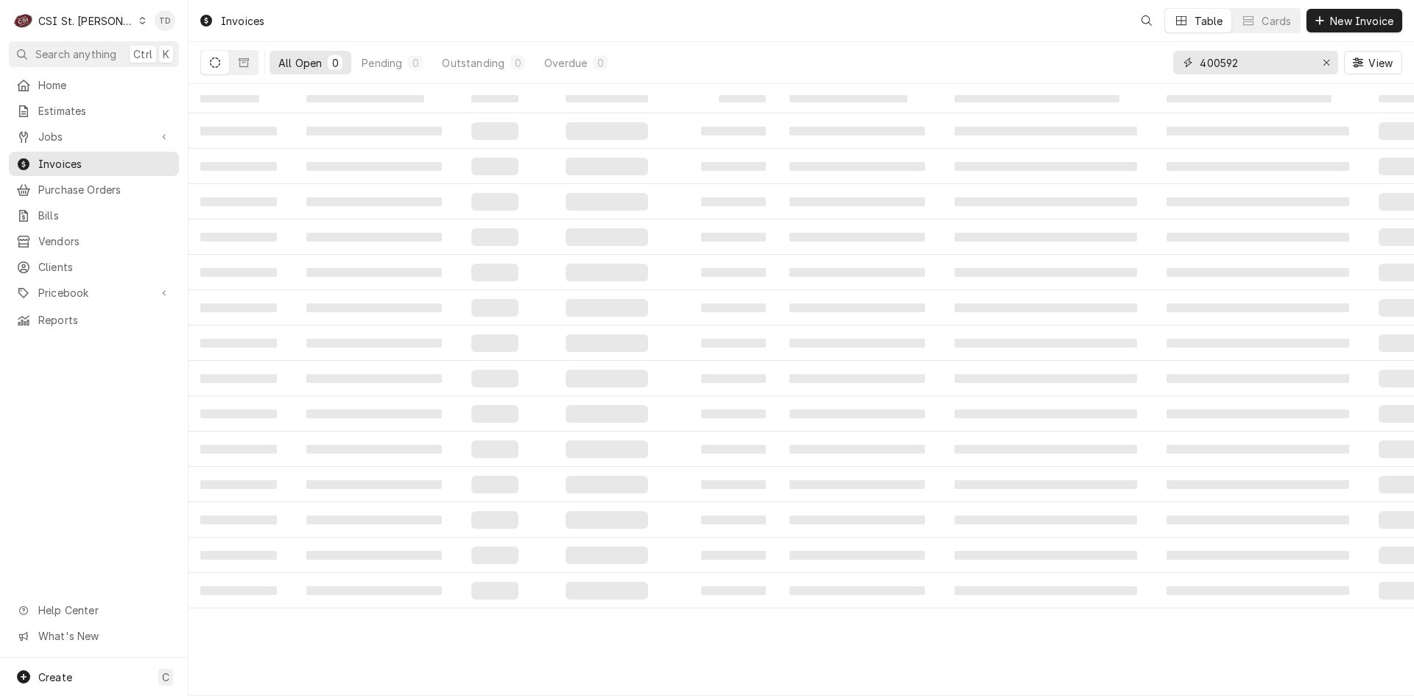
click at [1252, 62] on input "400592" at bounding box center [1255, 63] width 110 height 24
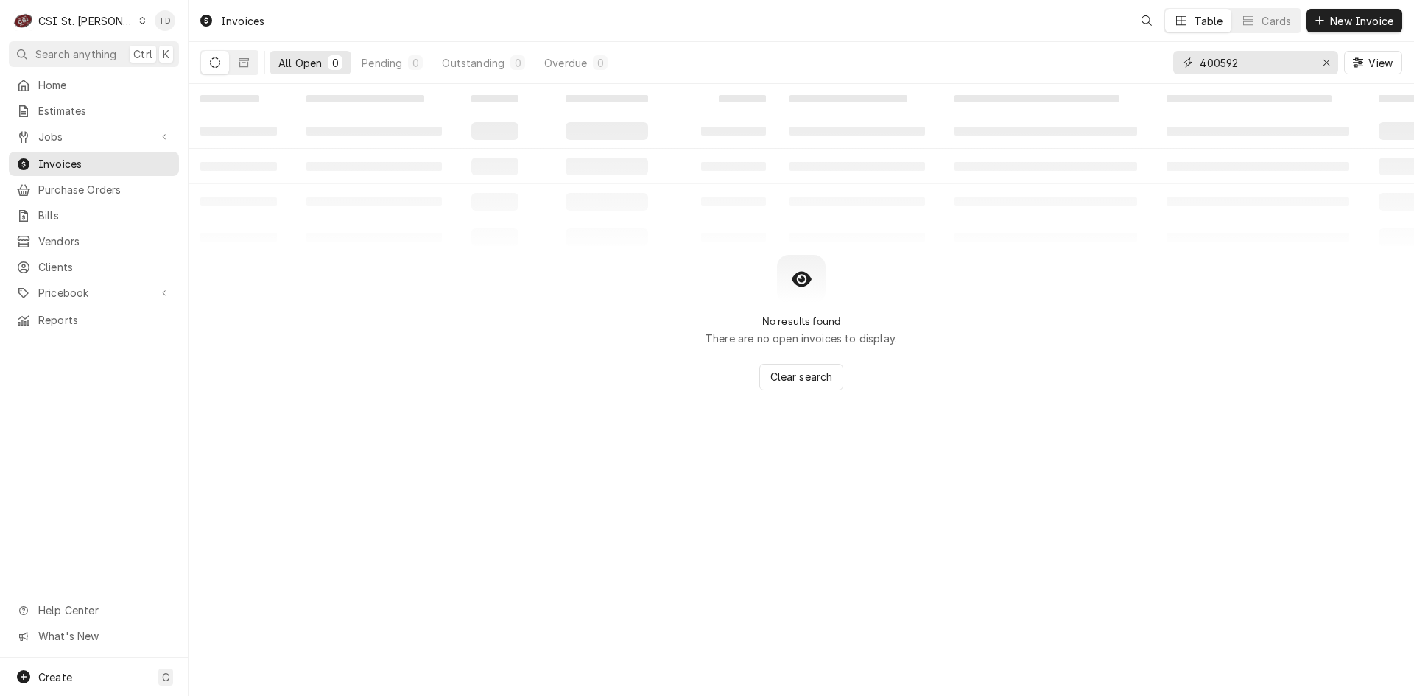
click at [1252, 62] on input "400592" at bounding box center [1255, 63] width 110 height 24
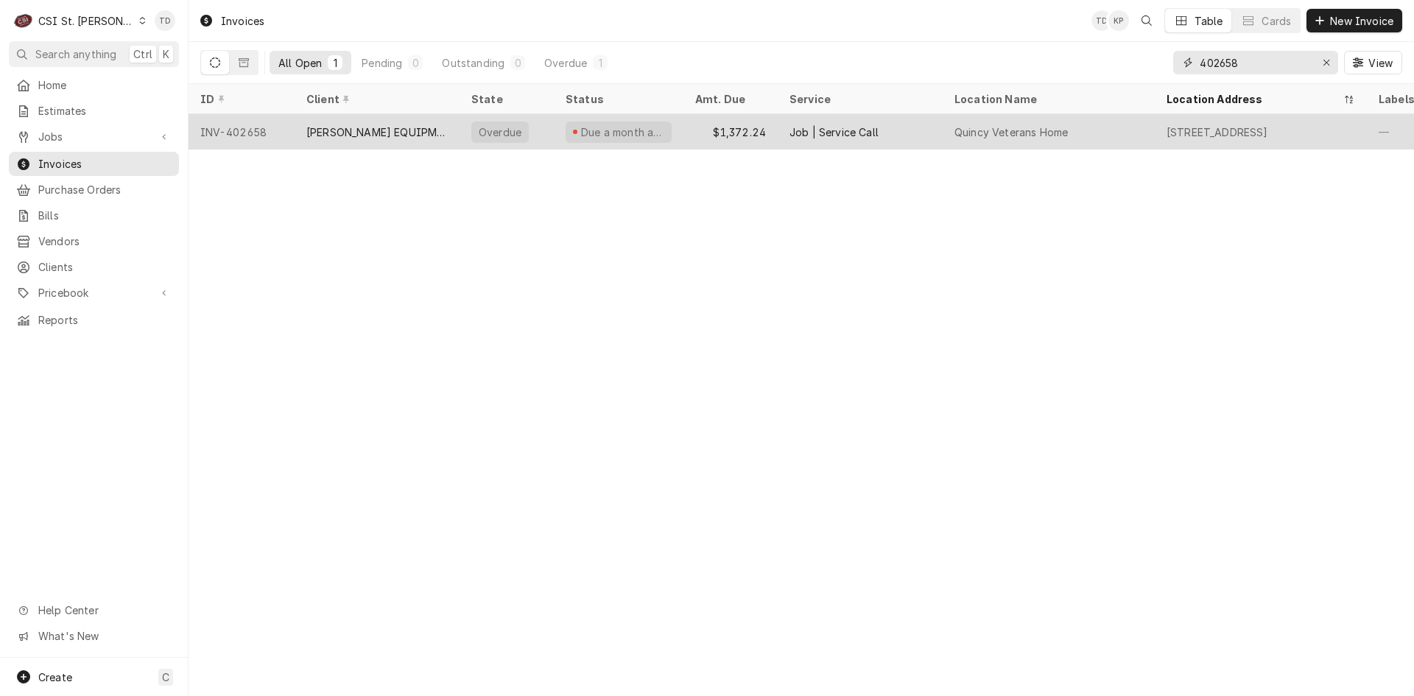
type input "402658"
click at [384, 125] on div "KESSENICH'S EQUIPMENT & SUPPLIES" at bounding box center [376, 131] width 141 height 15
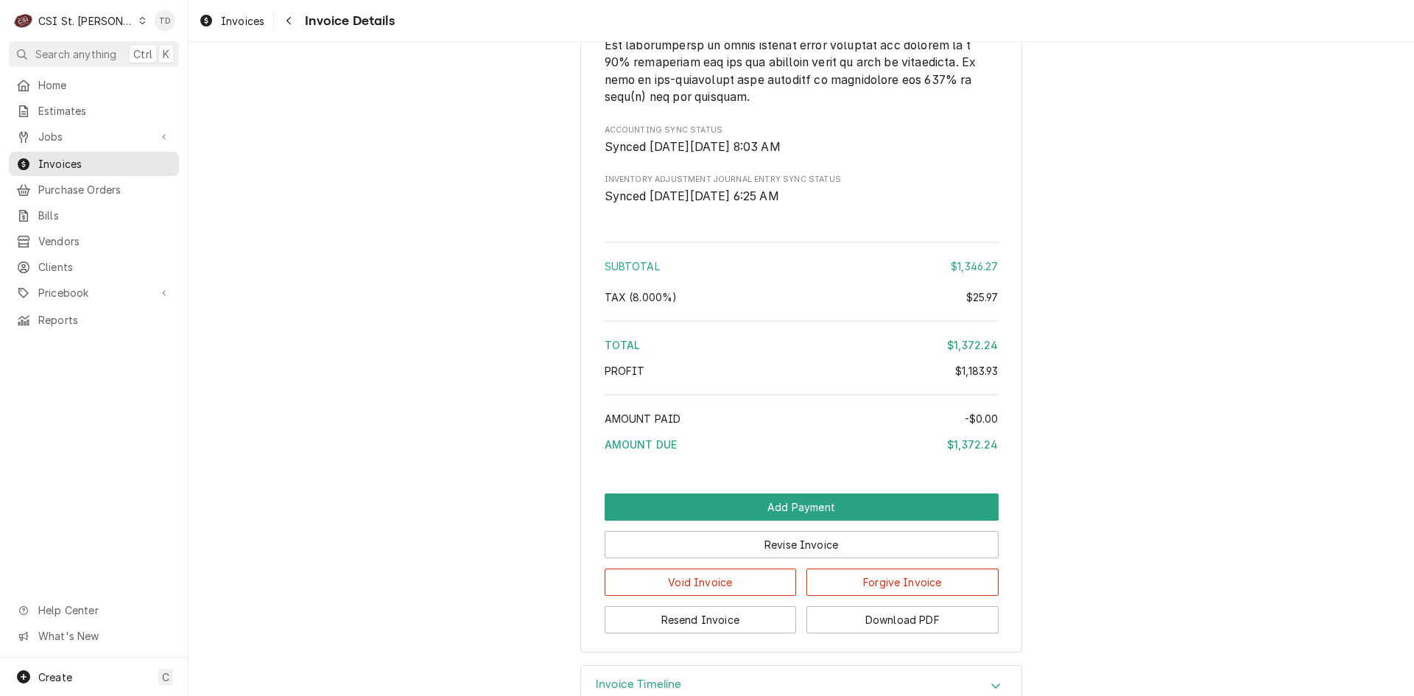
scroll to position [2775, 0]
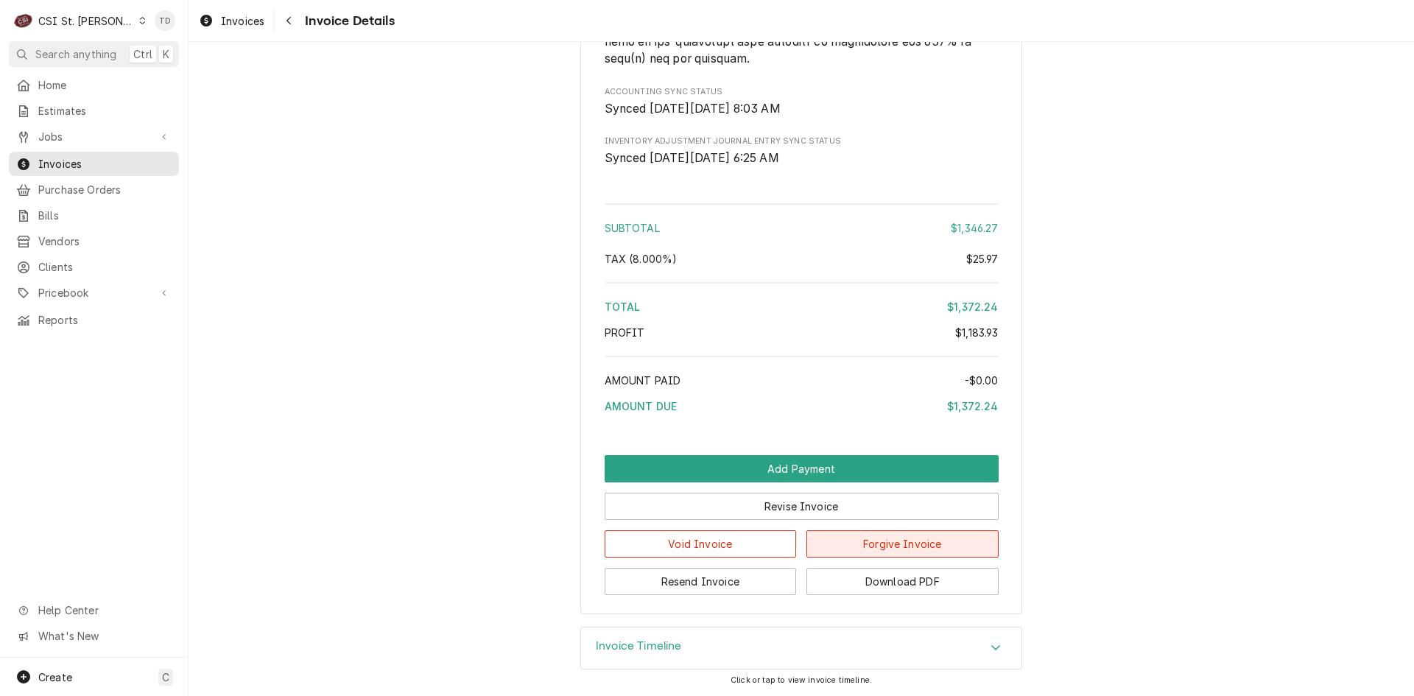
click at [878, 544] on button "Forgive Invoice" at bounding box center [903, 543] width 192 height 27
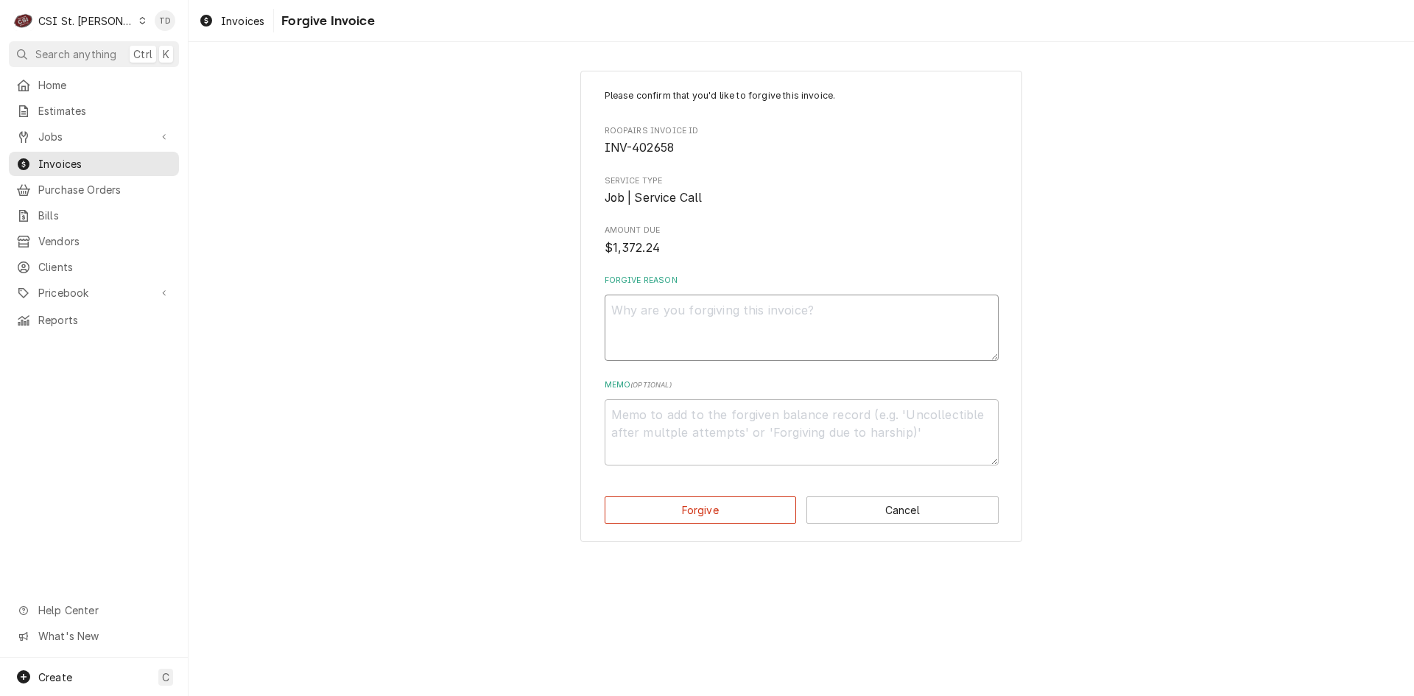
click at [675, 320] on textarea "Forgive Reason" at bounding box center [802, 328] width 394 height 66
paste textarea "credit - td"
type textarea "x"
type textarea "credit - td"
click at [631, 413] on textarea "Memo ( optional )" at bounding box center [802, 432] width 394 height 66
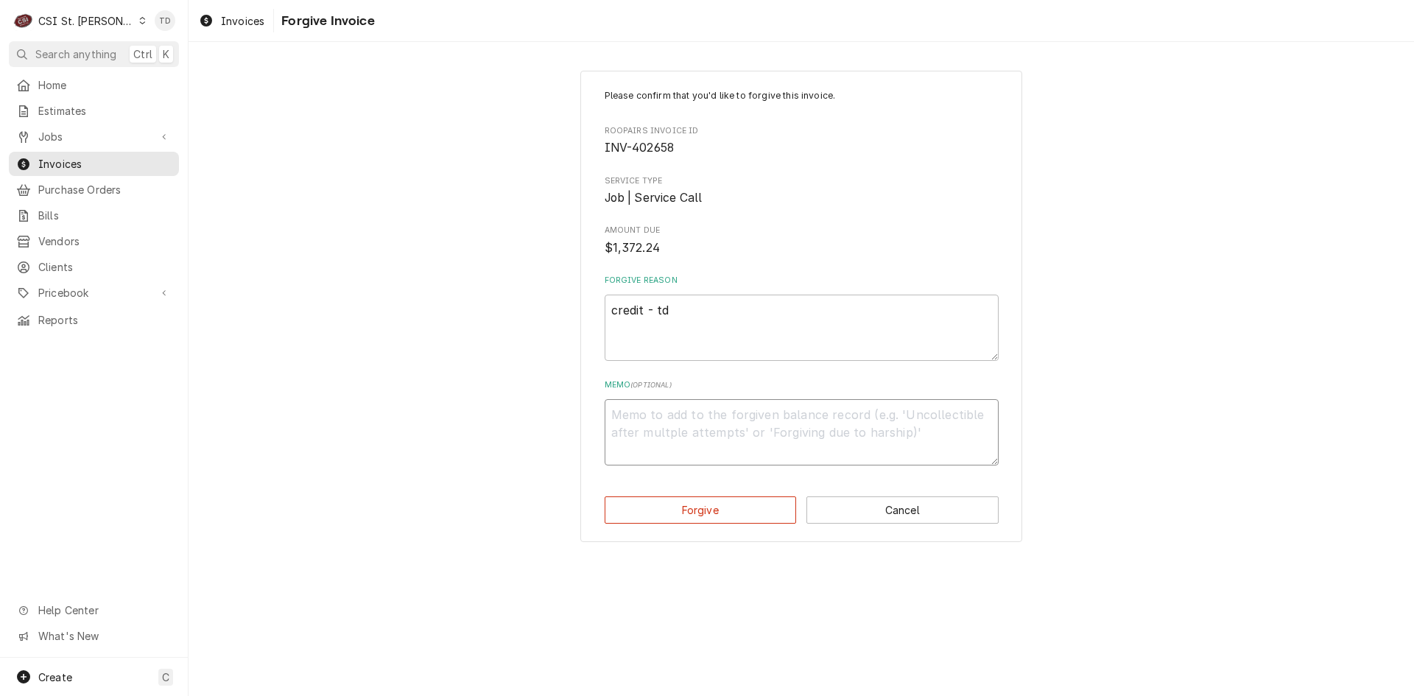
paste textarea "credit - td"
type textarea "x"
type textarea "credit - td"
click at [650, 505] on button "Forgive" at bounding box center [701, 509] width 192 height 27
type textarea "x"
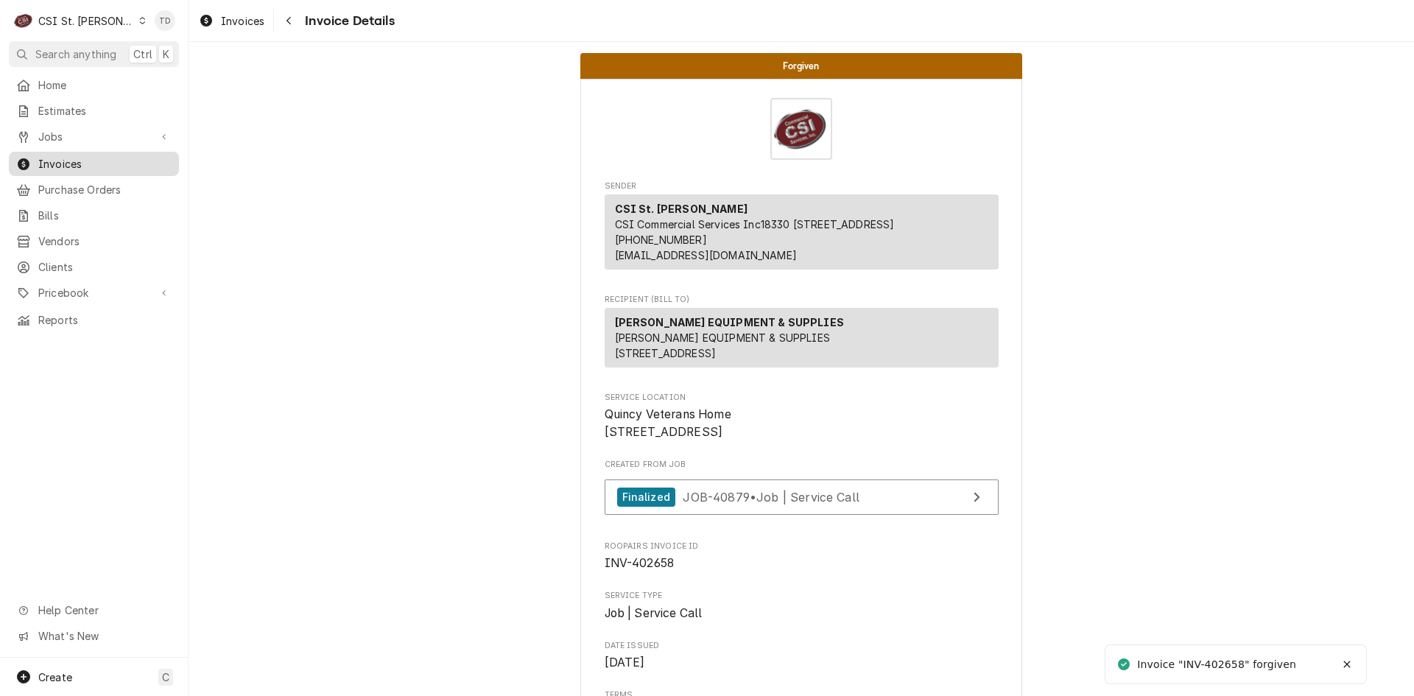
click at [110, 156] on span "Invoices" at bounding box center [104, 163] width 133 height 15
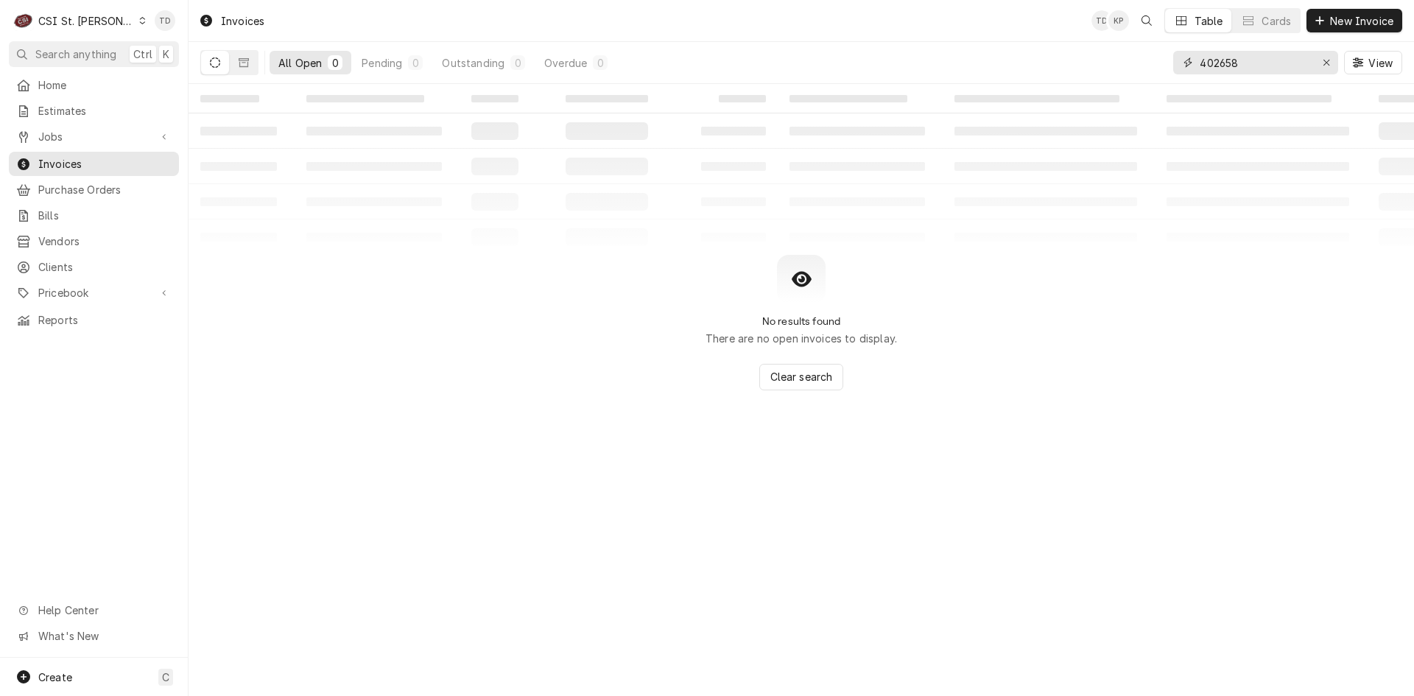
click at [1260, 56] on input "402658" at bounding box center [1255, 63] width 110 height 24
click at [1253, 65] on input "402658" at bounding box center [1255, 63] width 110 height 24
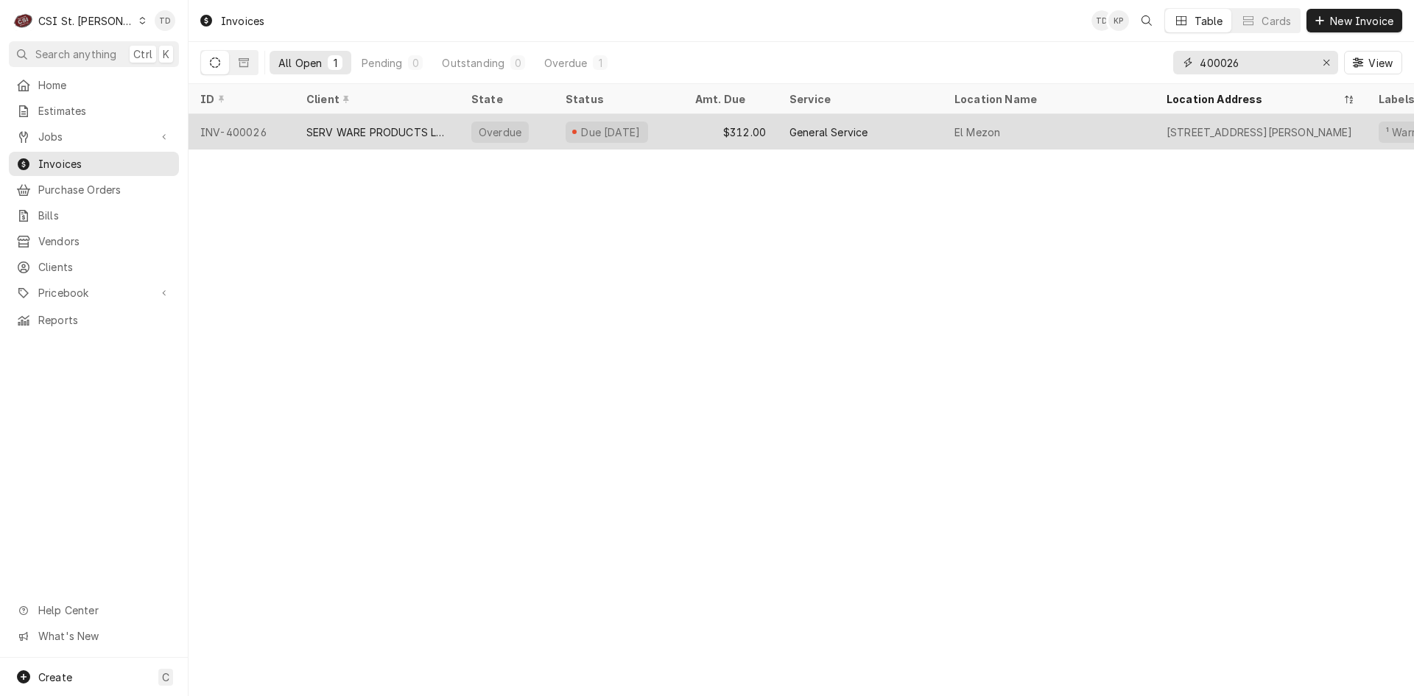
type input "400026"
click at [349, 130] on div "SERV WARE PRODUCTS LLC" at bounding box center [376, 131] width 141 height 15
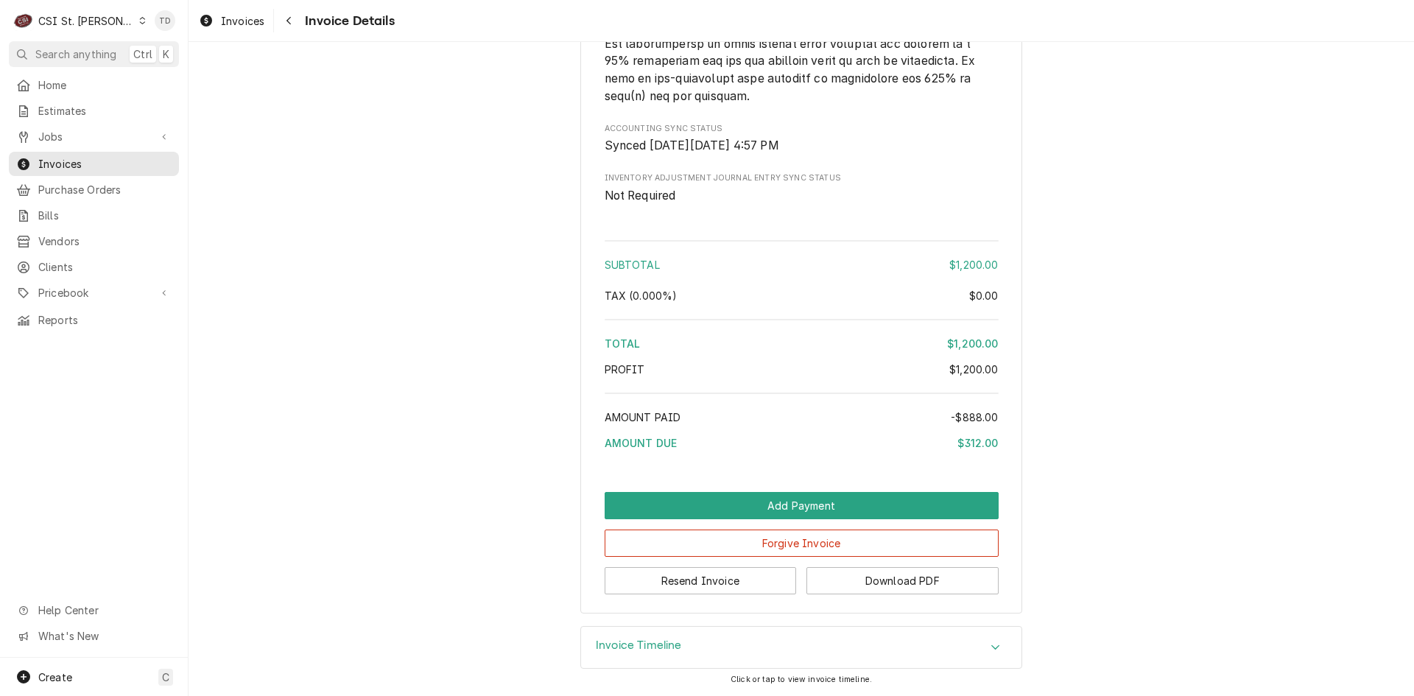
scroll to position [3542, 0]
click at [703, 540] on button "Forgive Invoice" at bounding box center [802, 543] width 394 height 27
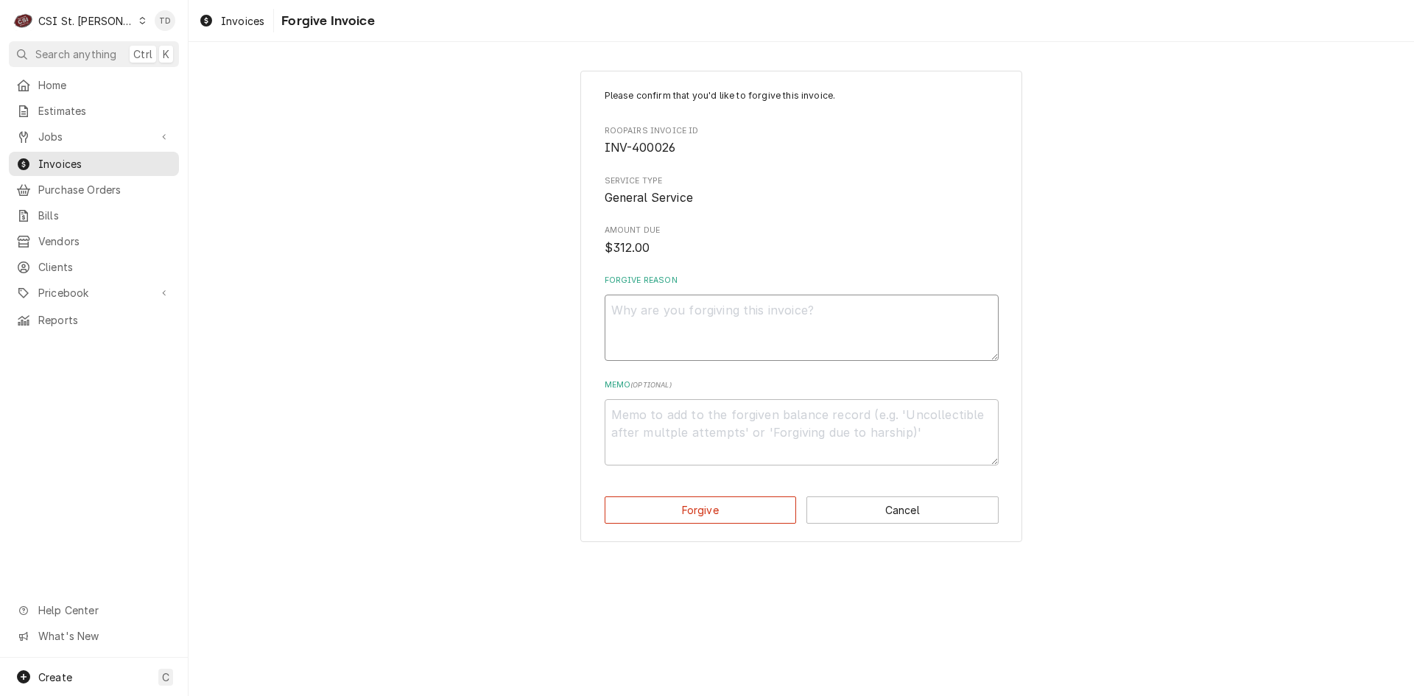
click at [661, 317] on textarea "Forgive Reason" at bounding box center [802, 328] width 394 height 66
paste textarea "credit - td"
type textarea "x"
type textarea "credit - td"
click at [653, 441] on textarea "Memo ( optional )" at bounding box center [802, 432] width 394 height 66
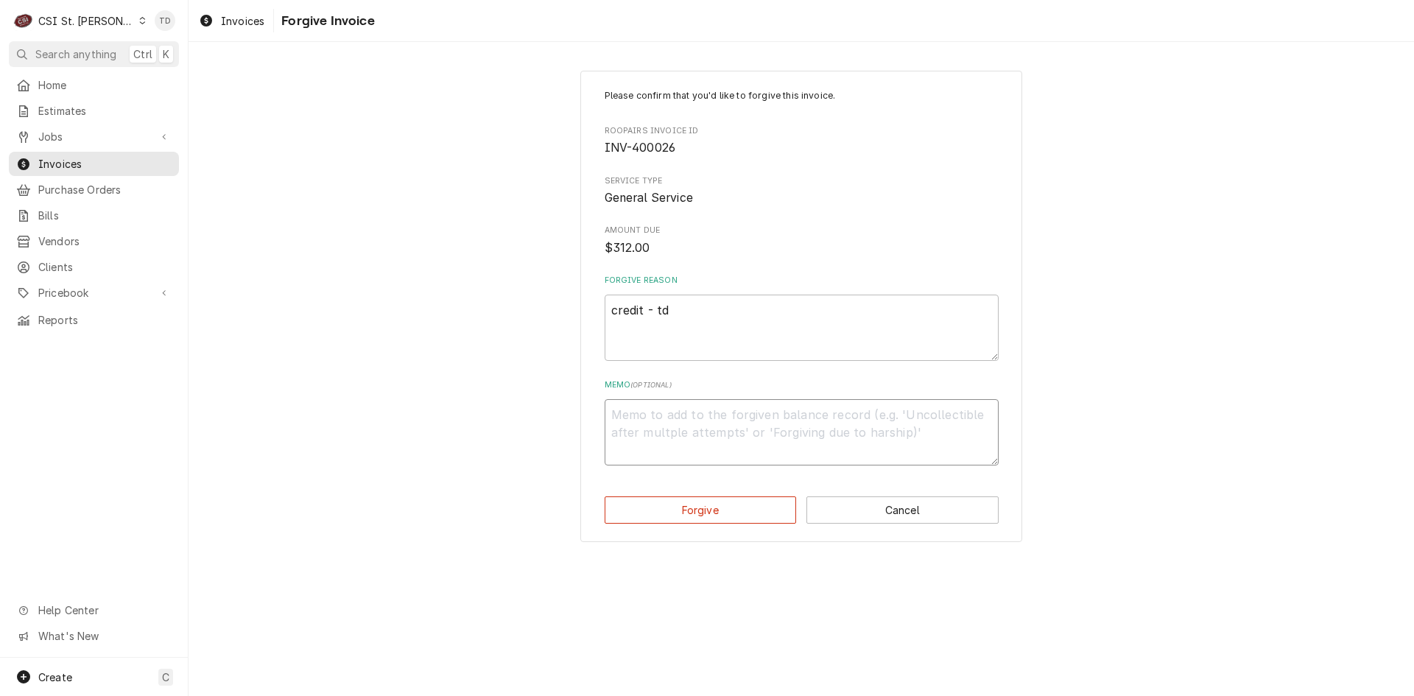
paste textarea "credit - td"
type textarea "x"
type textarea "credit - td"
click at [672, 502] on button "Forgive" at bounding box center [701, 509] width 192 height 27
type textarea "x"
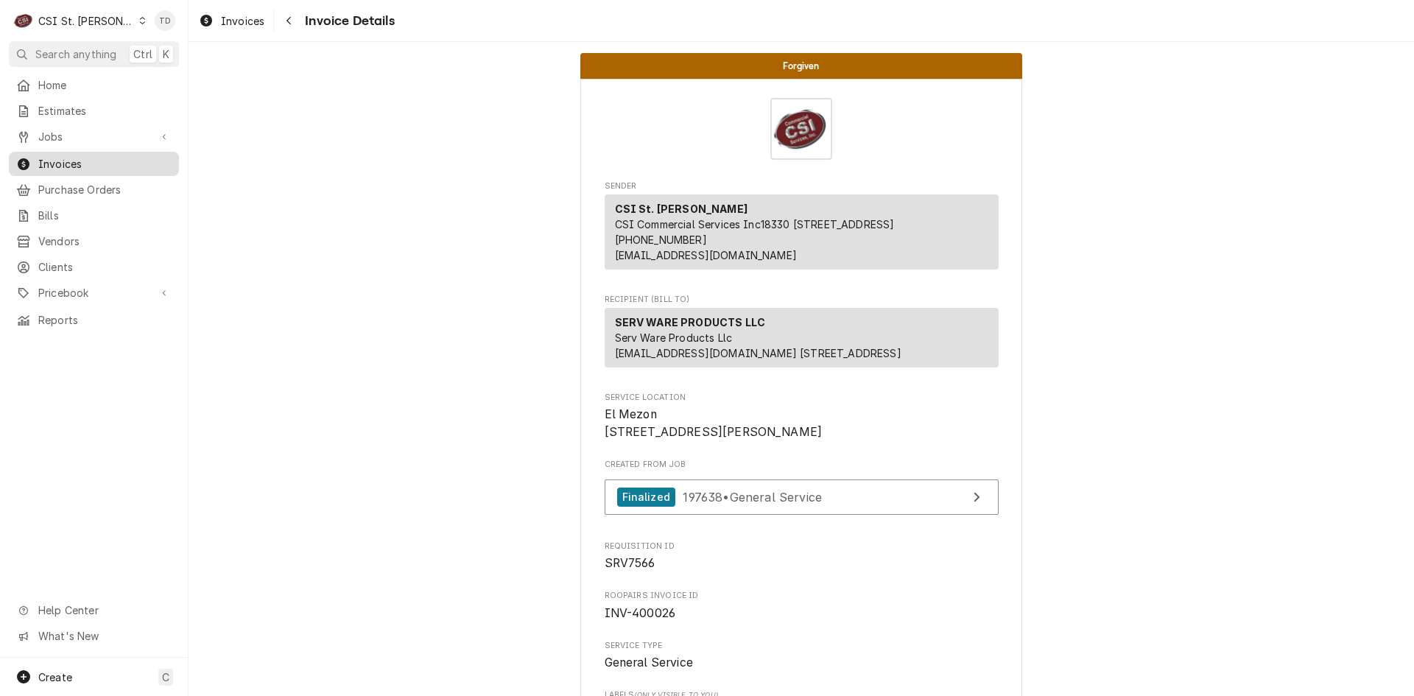
click at [100, 156] on span "Invoices" at bounding box center [104, 163] width 133 height 15
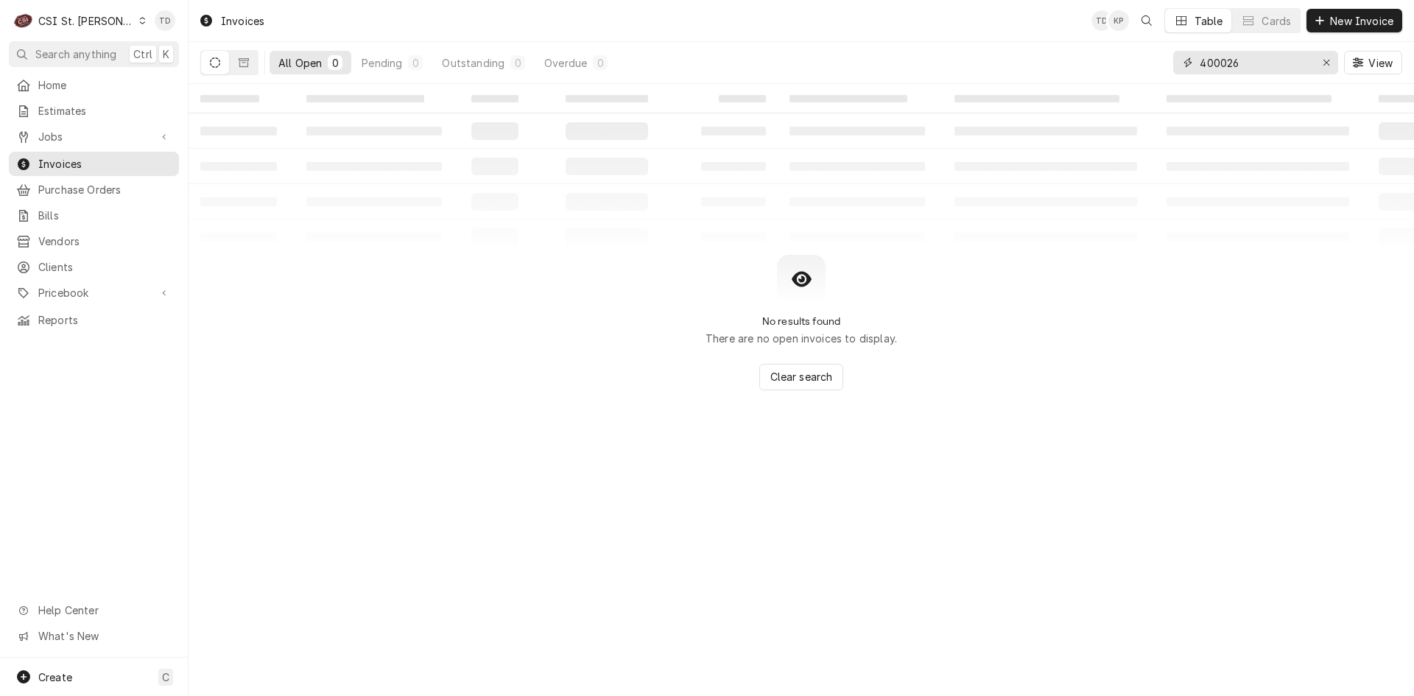
click at [1243, 70] on input "400026" at bounding box center [1255, 63] width 110 height 24
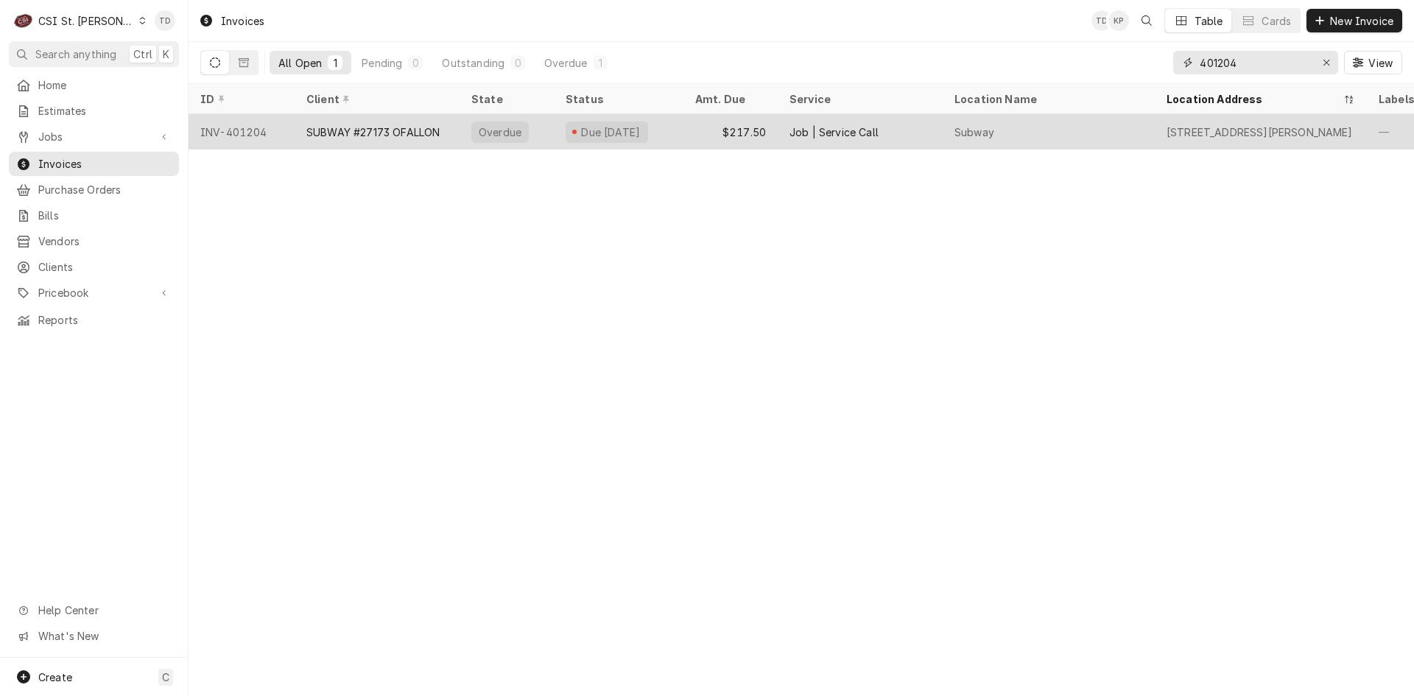
type input "401204"
click at [430, 130] on div "SUBWAY #27173 OFALLON" at bounding box center [372, 131] width 133 height 15
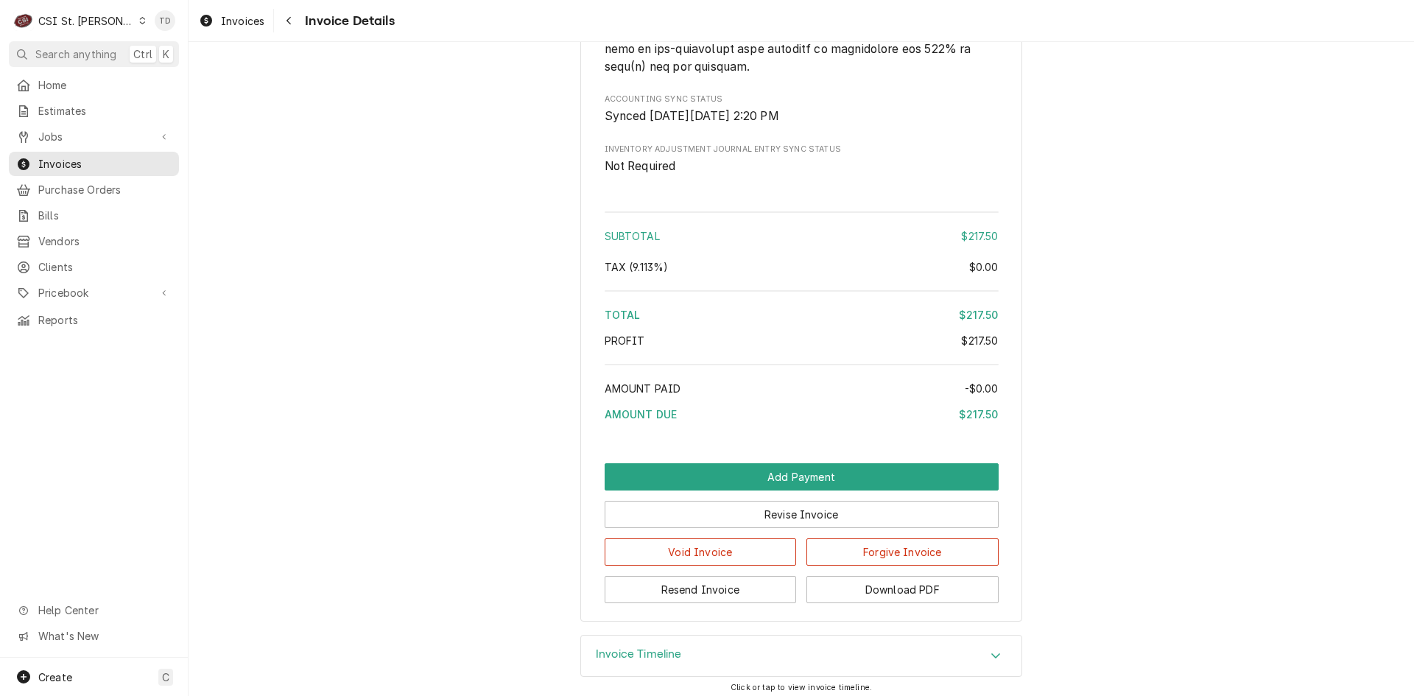
scroll to position [2300, 0]
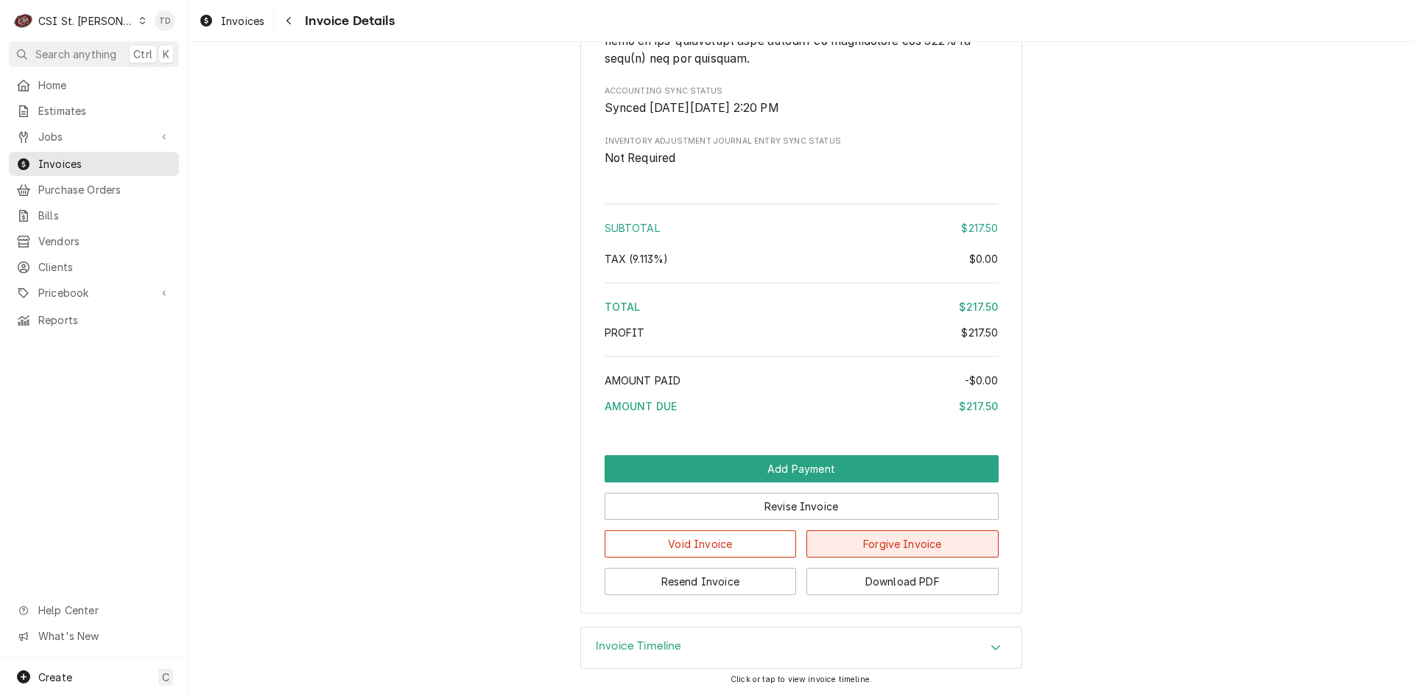
click at [872, 545] on button "Forgive Invoice" at bounding box center [903, 543] width 192 height 27
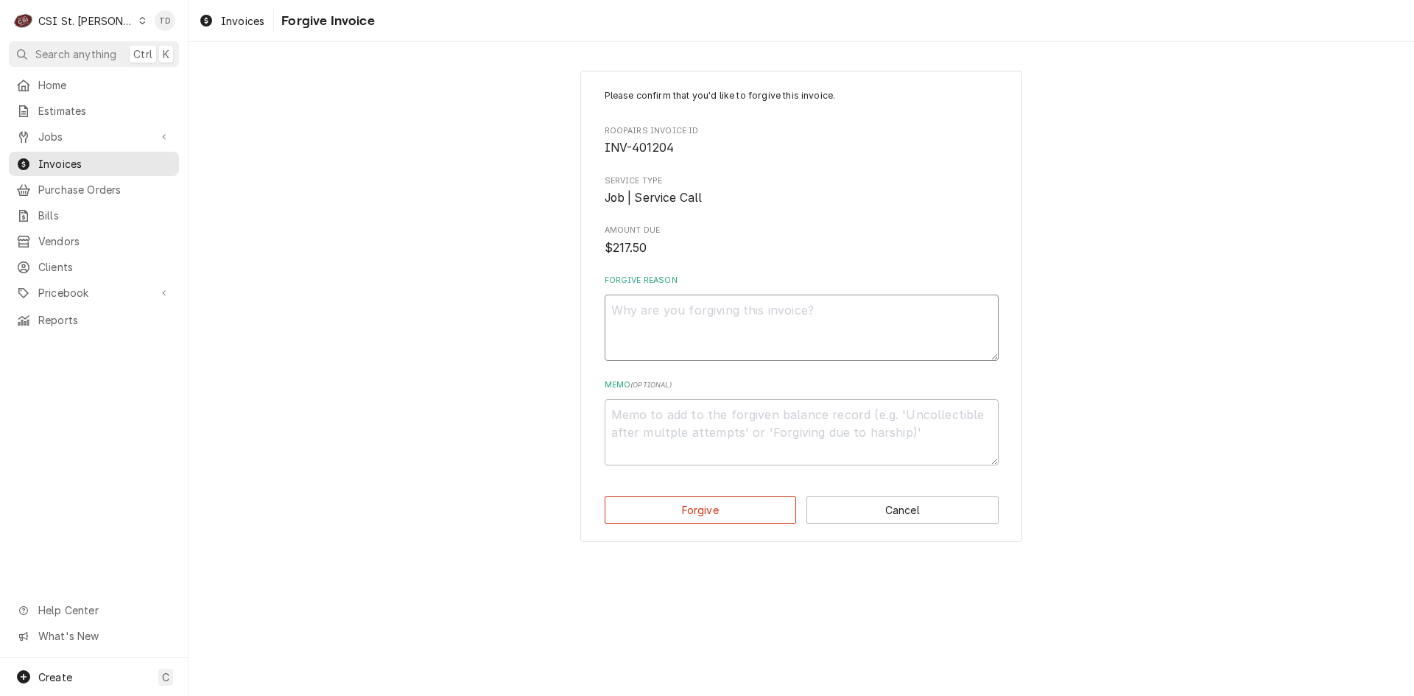
click at [640, 312] on textarea "Forgive Reason" at bounding box center [802, 328] width 394 height 66
paste textarea "credit - td"
type textarea "x"
type textarea "credit - td"
click at [636, 415] on textarea "Memo ( optional )" at bounding box center [802, 432] width 394 height 66
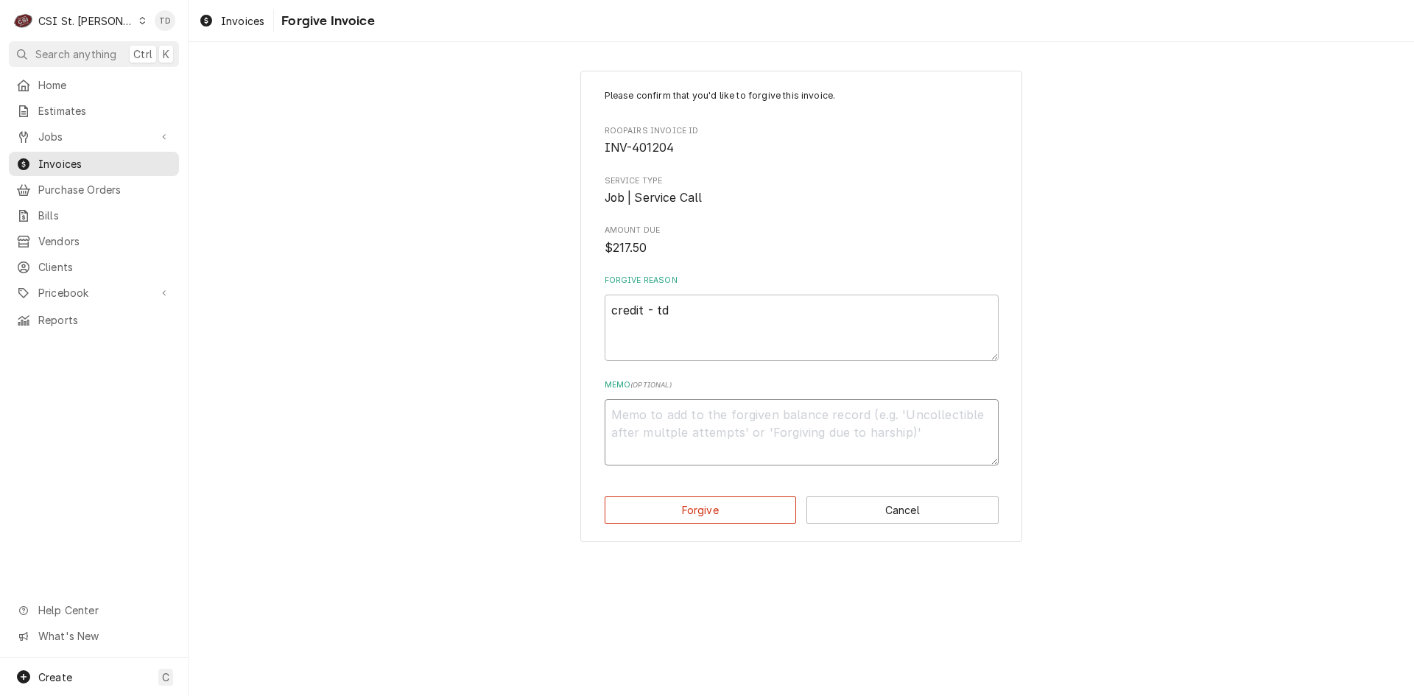
paste textarea "credit - td"
type textarea "x"
type textarea "credit - td"
click at [641, 510] on button "Forgive" at bounding box center [701, 509] width 192 height 27
type textarea "x"
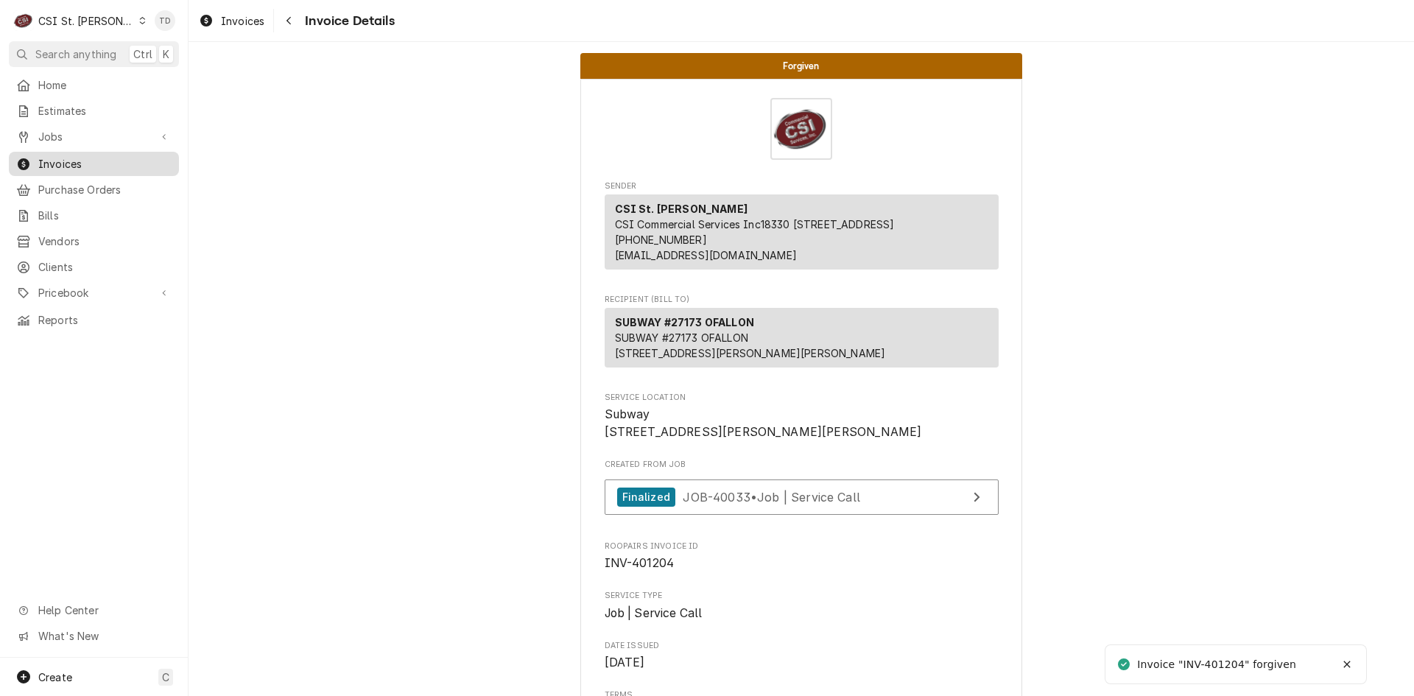
click at [95, 158] on span "Invoices" at bounding box center [104, 163] width 133 height 15
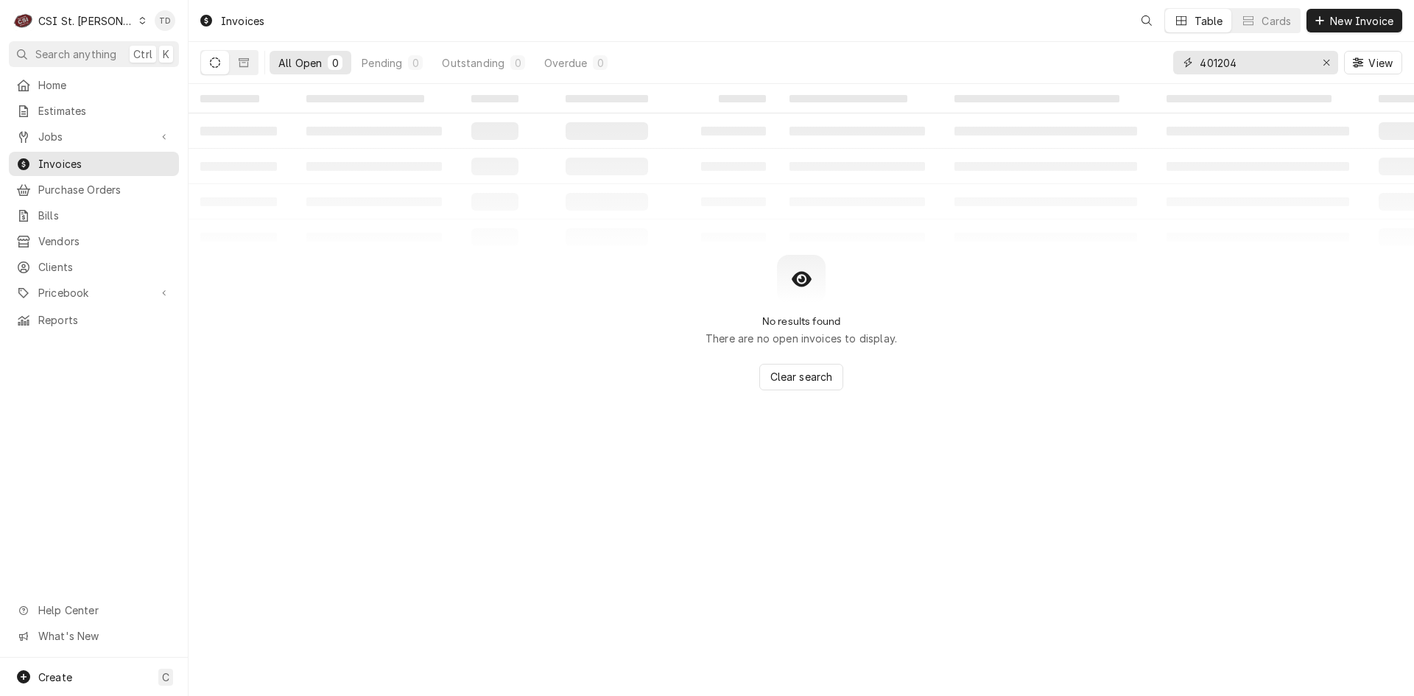
click at [1225, 65] on input "401204" at bounding box center [1255, 63] width 110 height 24
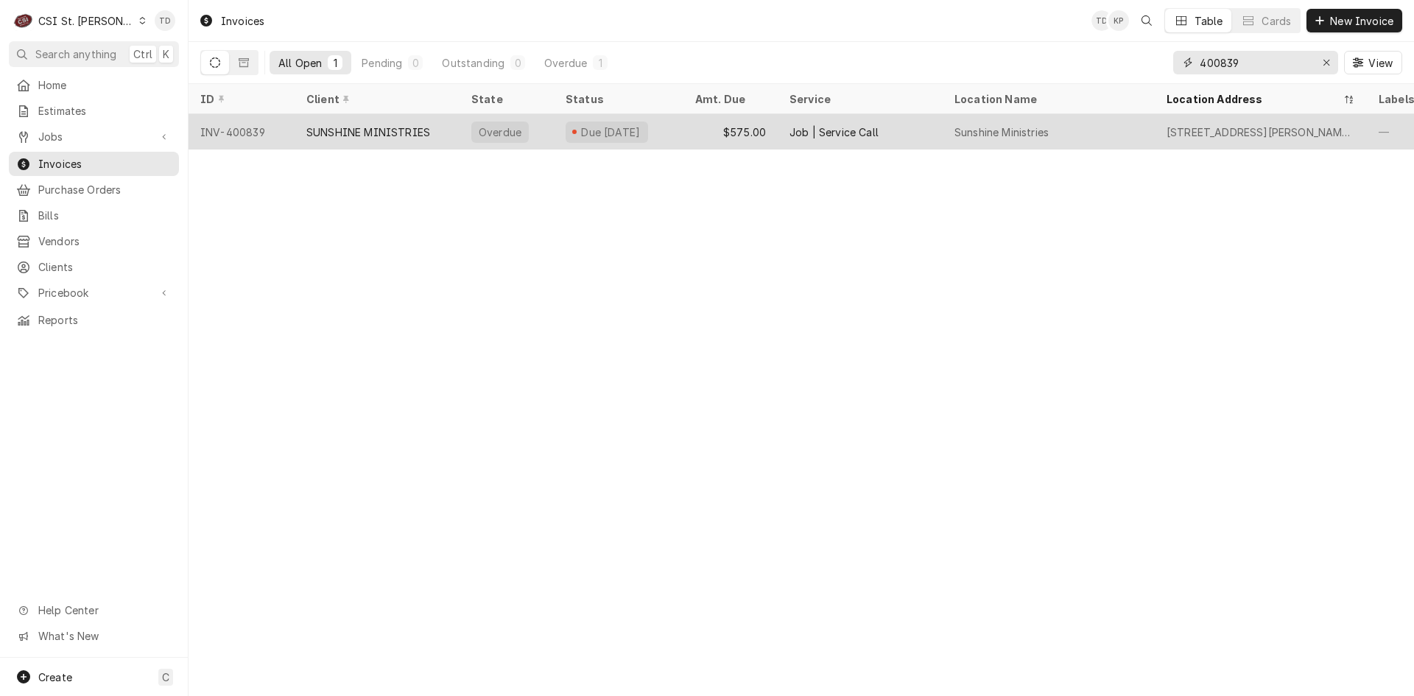
type input "400839"
click at [690, 127] on div "$575.00" at bounding box center [731, 131] width 94 height 35
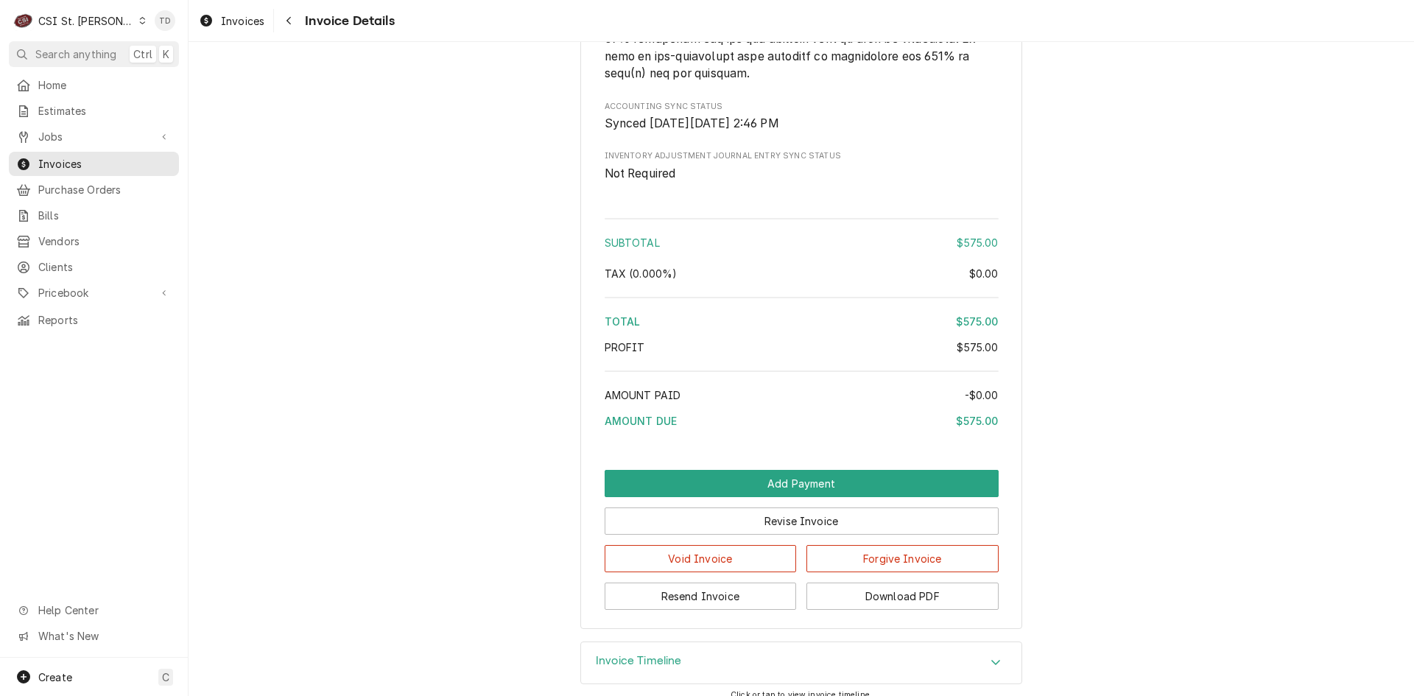
scroll to position [2396, 0]
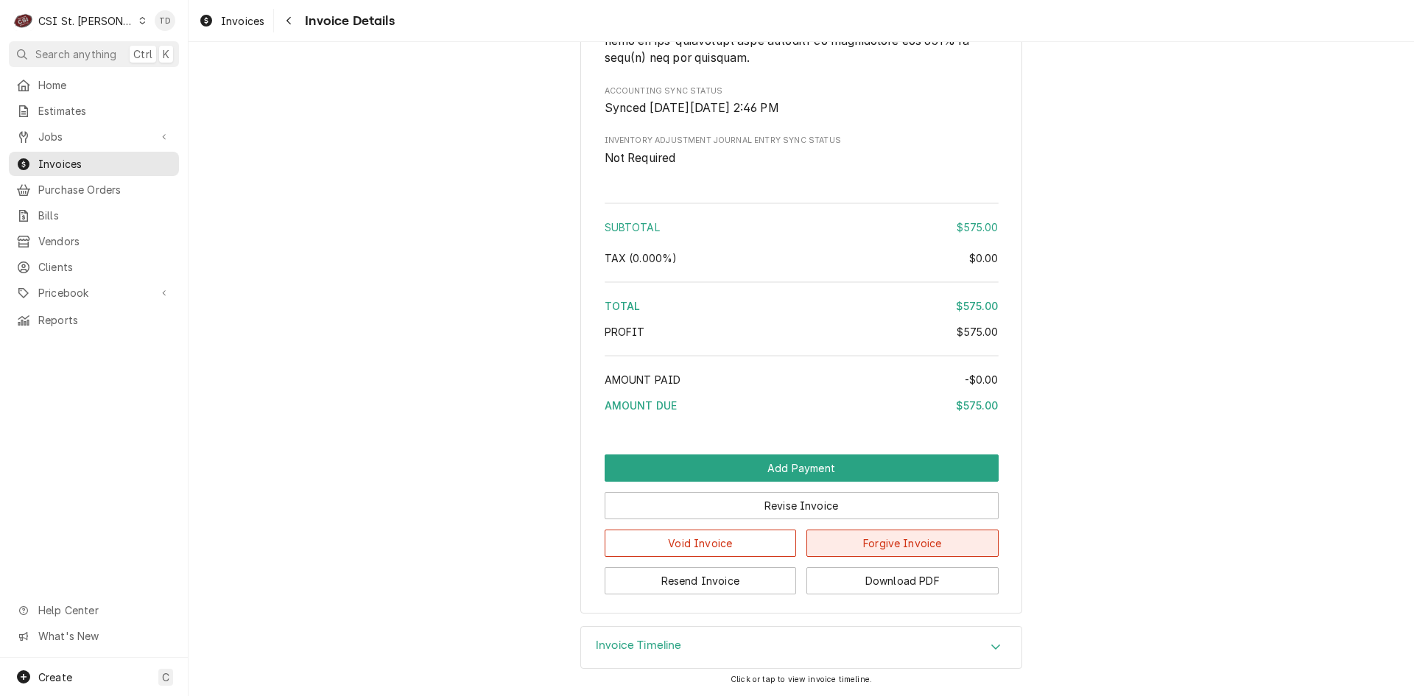
click at [827, 550] on button "Forgive Invoice" at bounding box center [903, 543] width 192 height 27
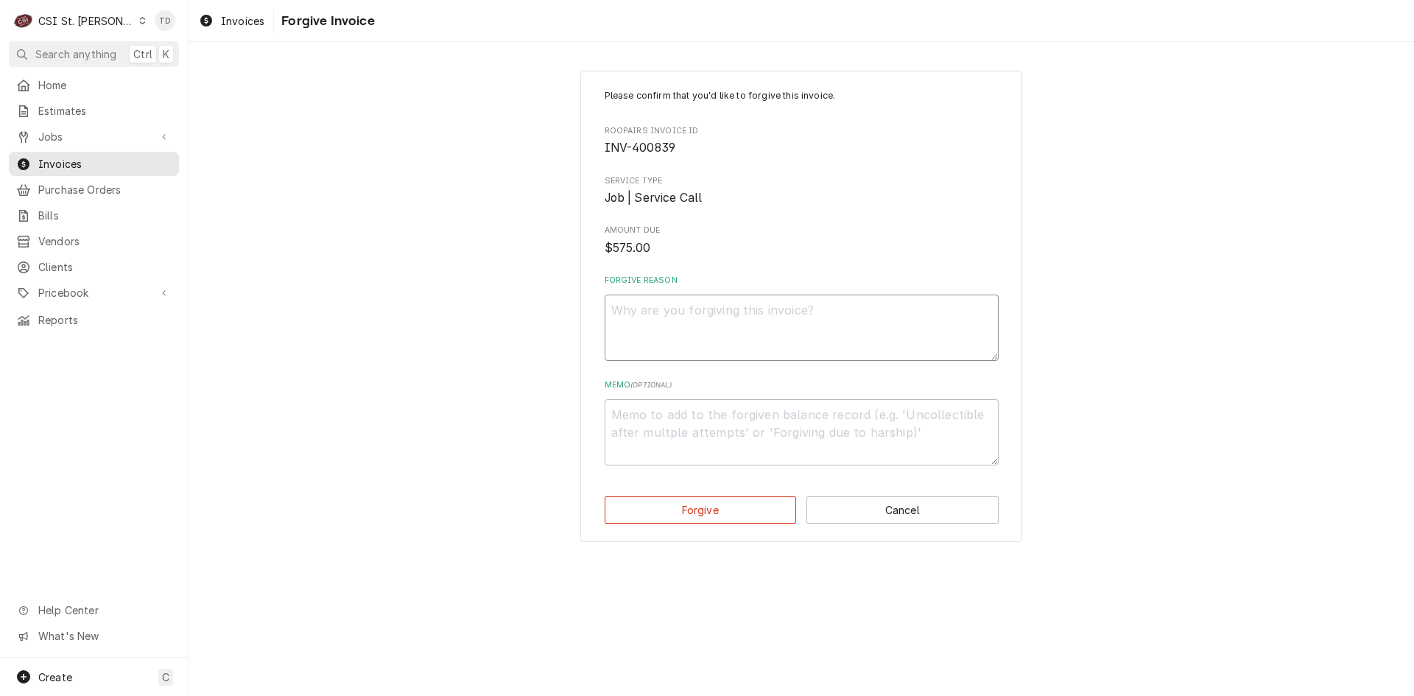
click at [648, 320] on textarea "Forgive Reason" at bounding box center [802, 328] width 394 height 66
paste textarea "credit - td"
type textarea "x"
type textarea "credit - td"
click at [615, 420] on textarea "Memo ( optional )" at bounding box center [802, 432] width 394 height 66
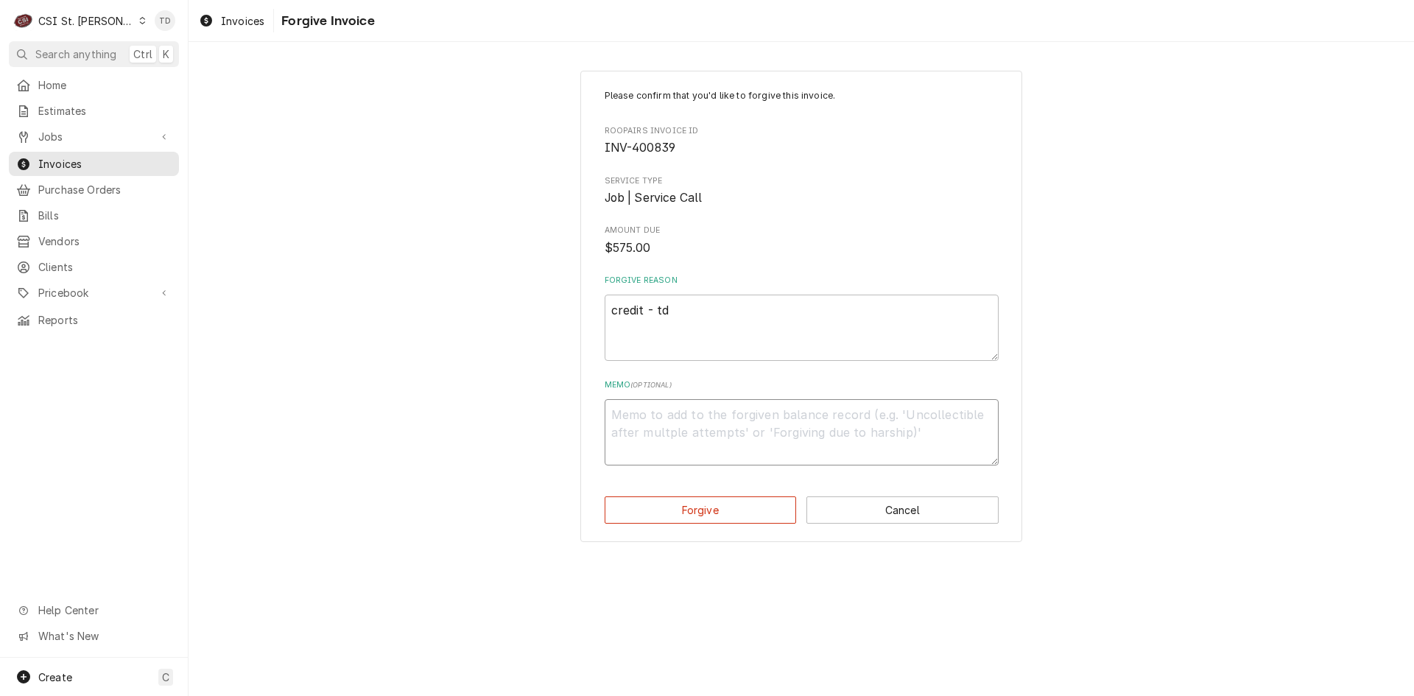
paste textarea "credit - td"
type textarea "x"
type textarea "credit - td"
click at [667, 505] on button "Forgive" at bounding box center [701, 509] width 192 height 27
type textarea "x"
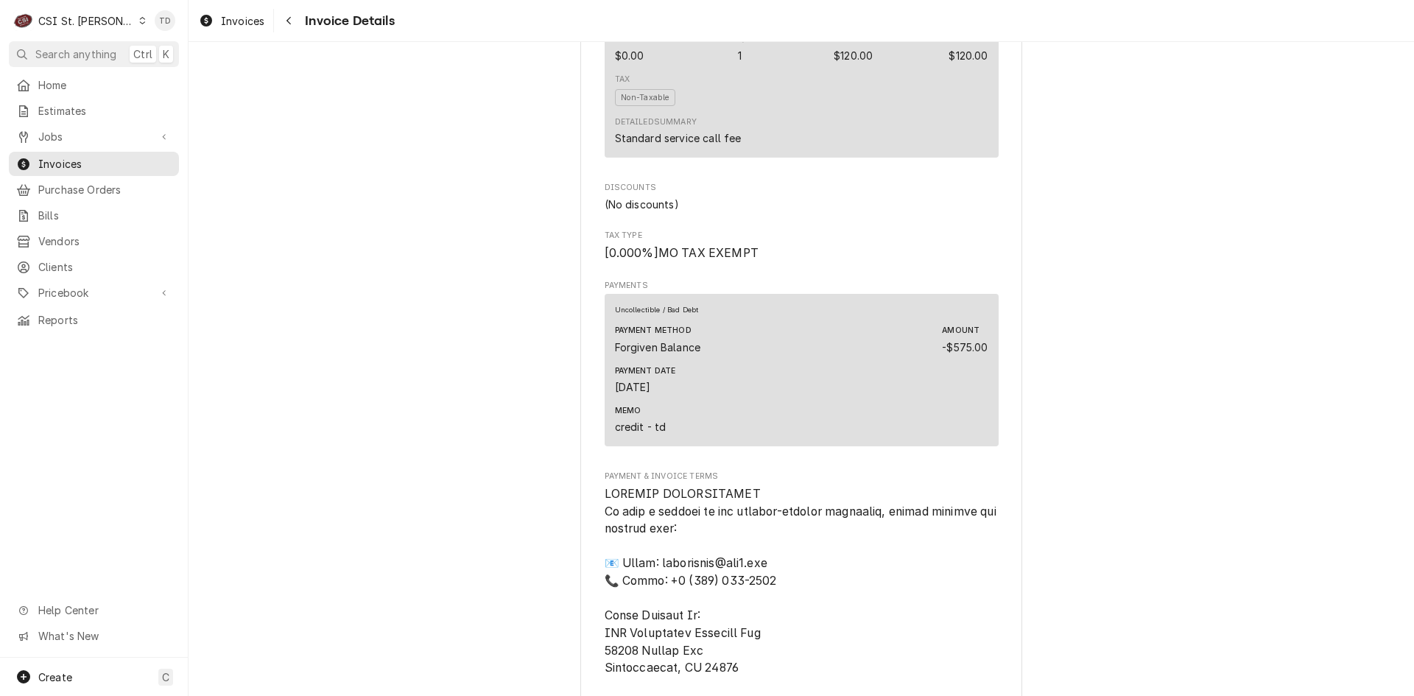
scroll to position [1792, 0]
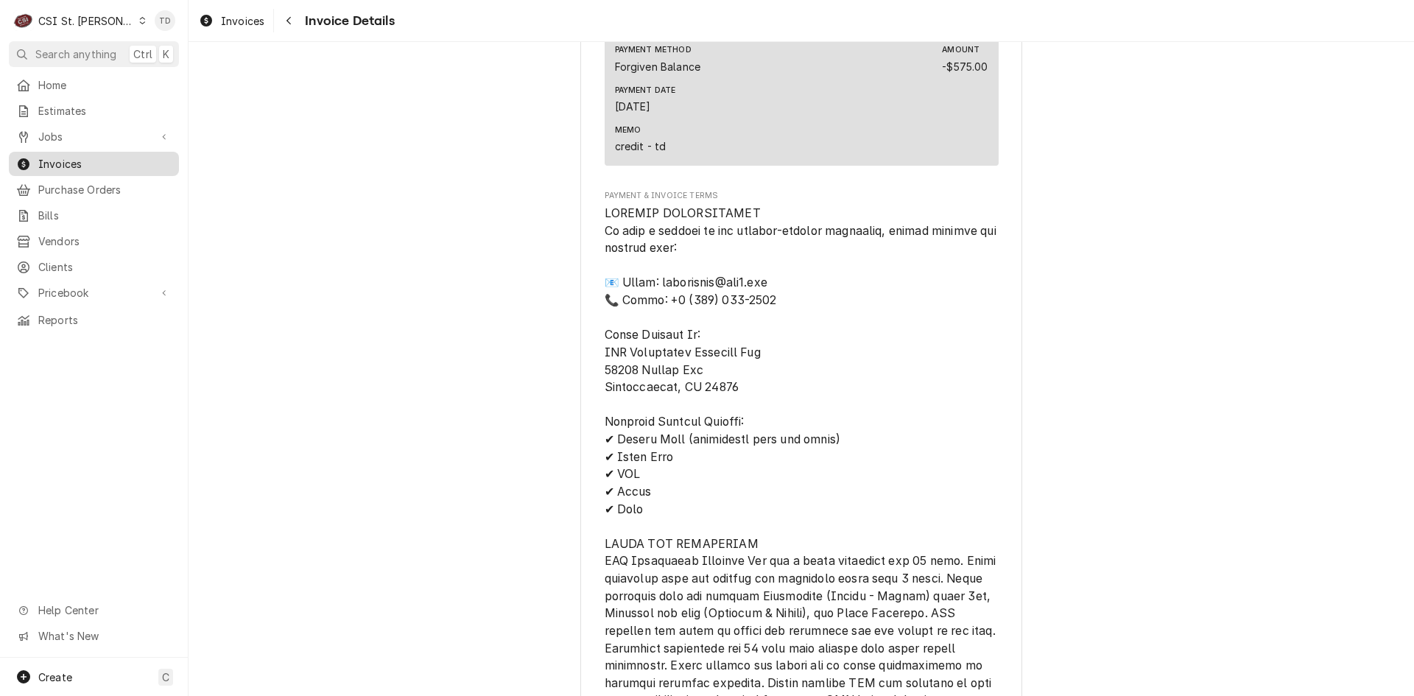
click at [88, 158] on span "Invoices" at bounding box center [104, 163] width 133 height 15
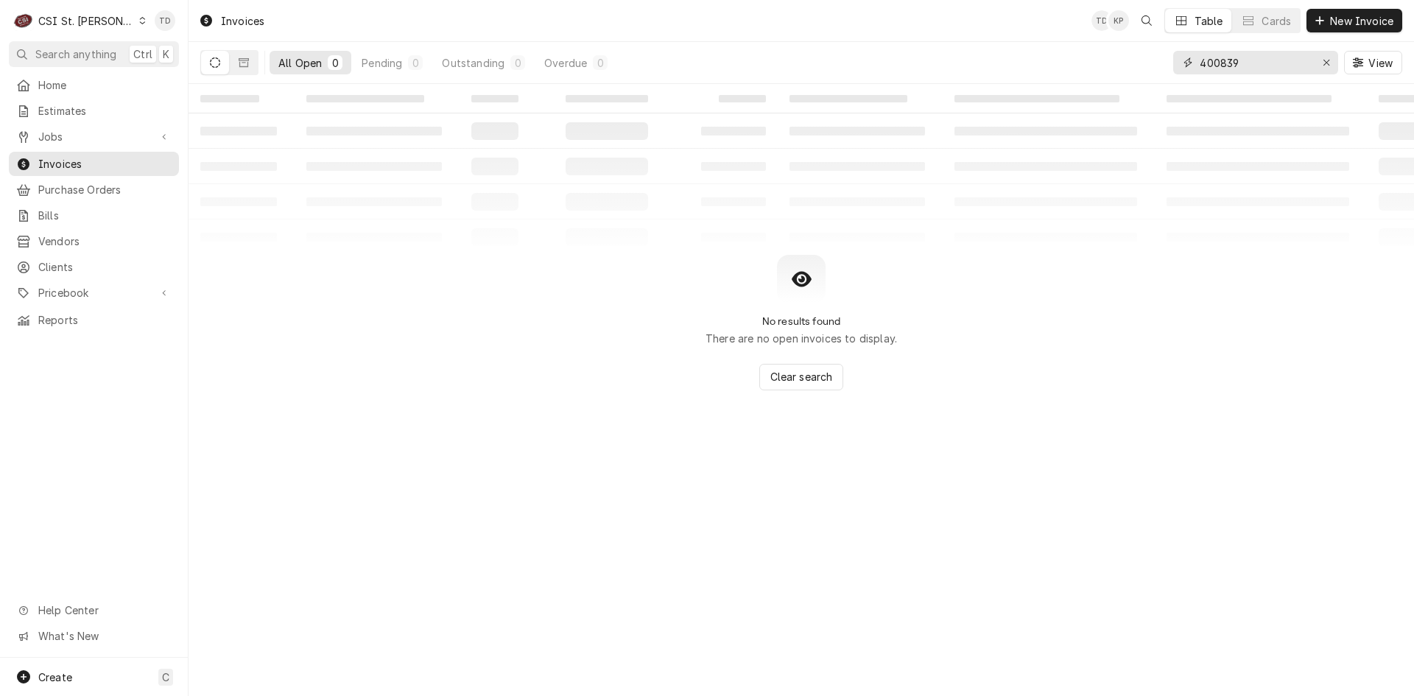
click at [1279, 66] on input "400839" at bounding box center [1255, 63] width 110 height 24
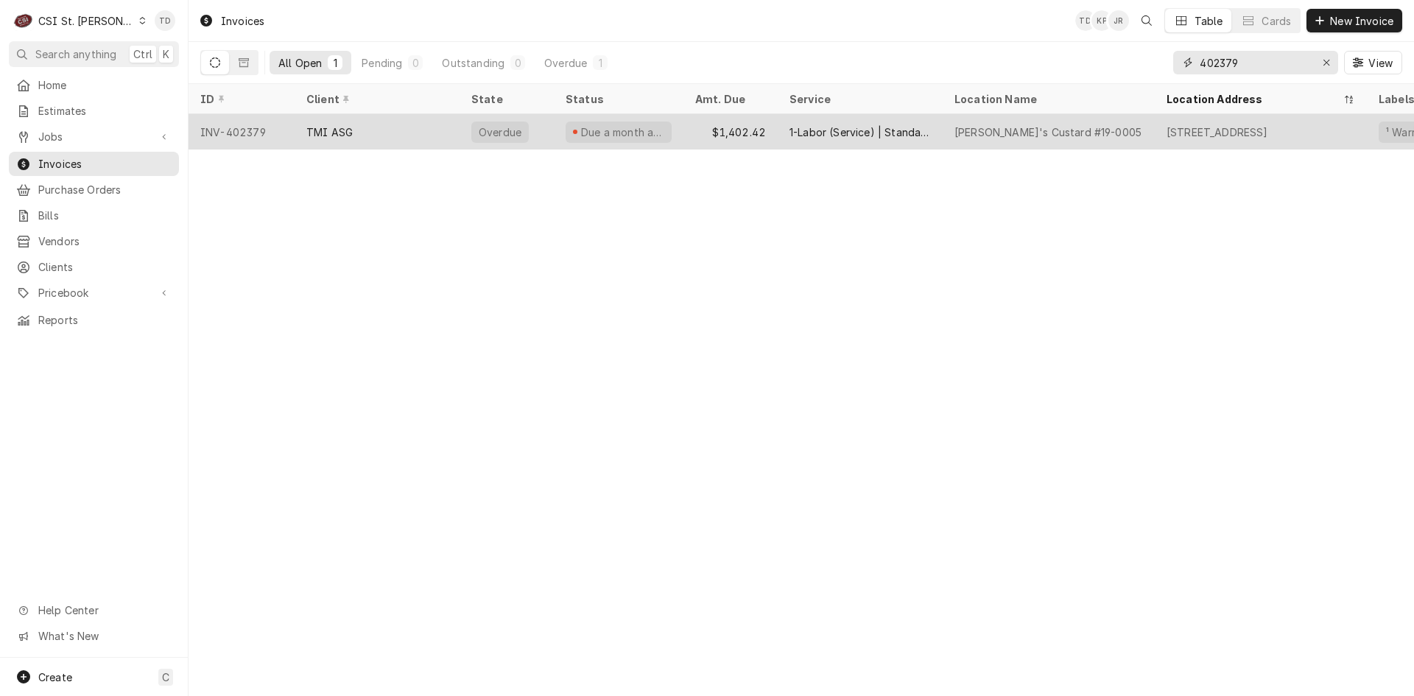
type input "402379"
click at [323, 130] on div "TMI ASG" at bounding box center [329, 131] width 46 height 15
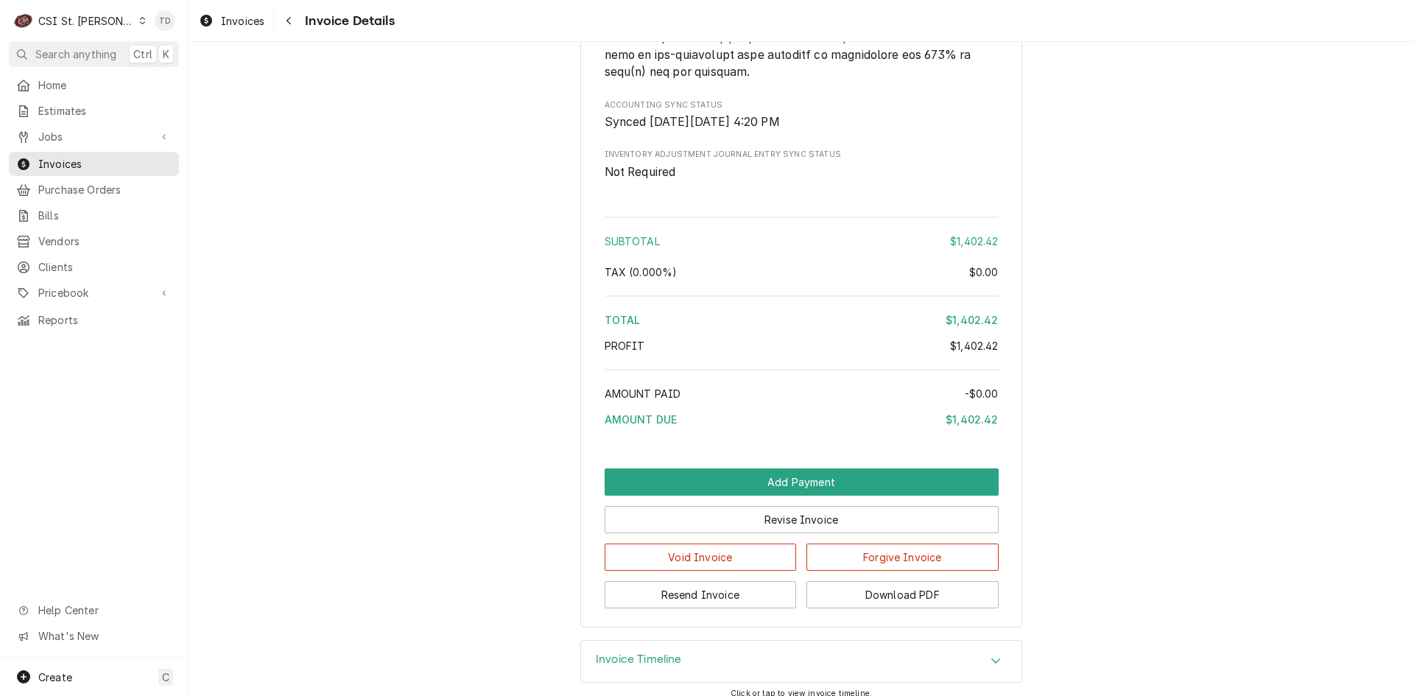
scroll to position [2333, 0]
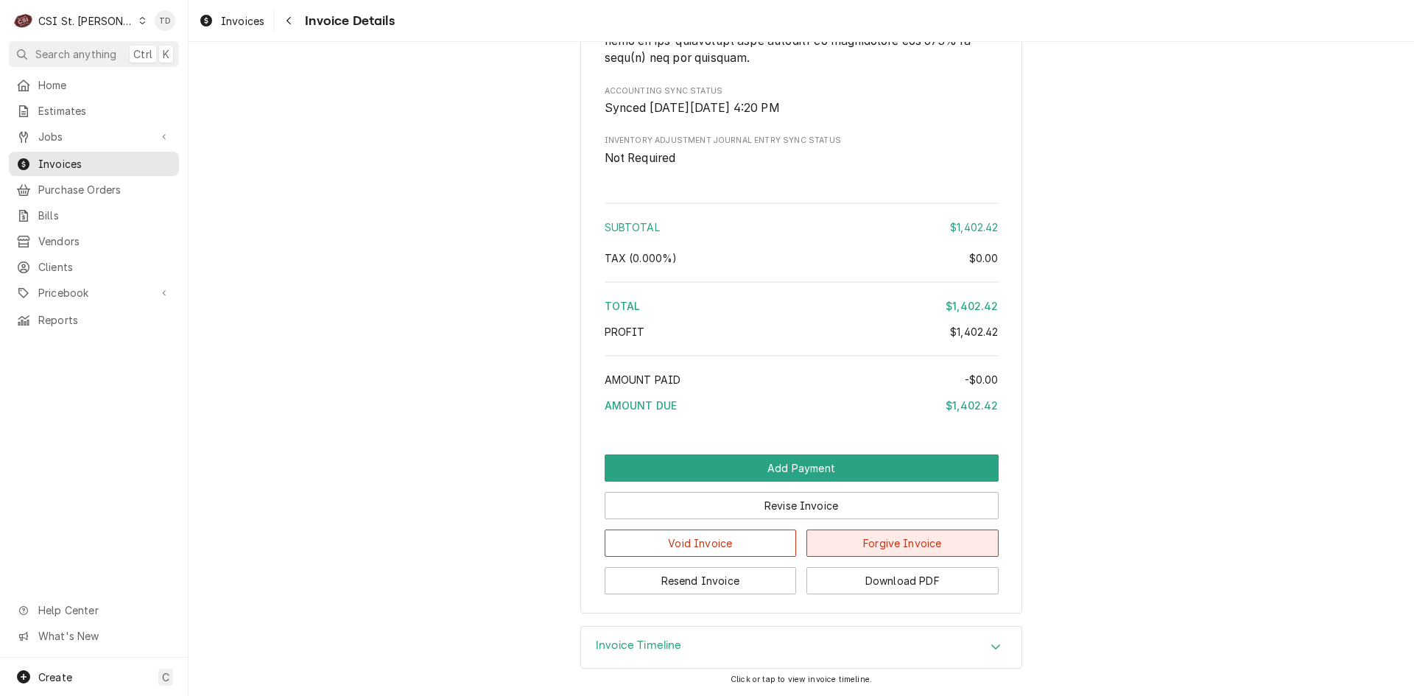
click at [863, 547] on button "Forgive Invoice" at bounding box center [903, 543] width 192 height 27
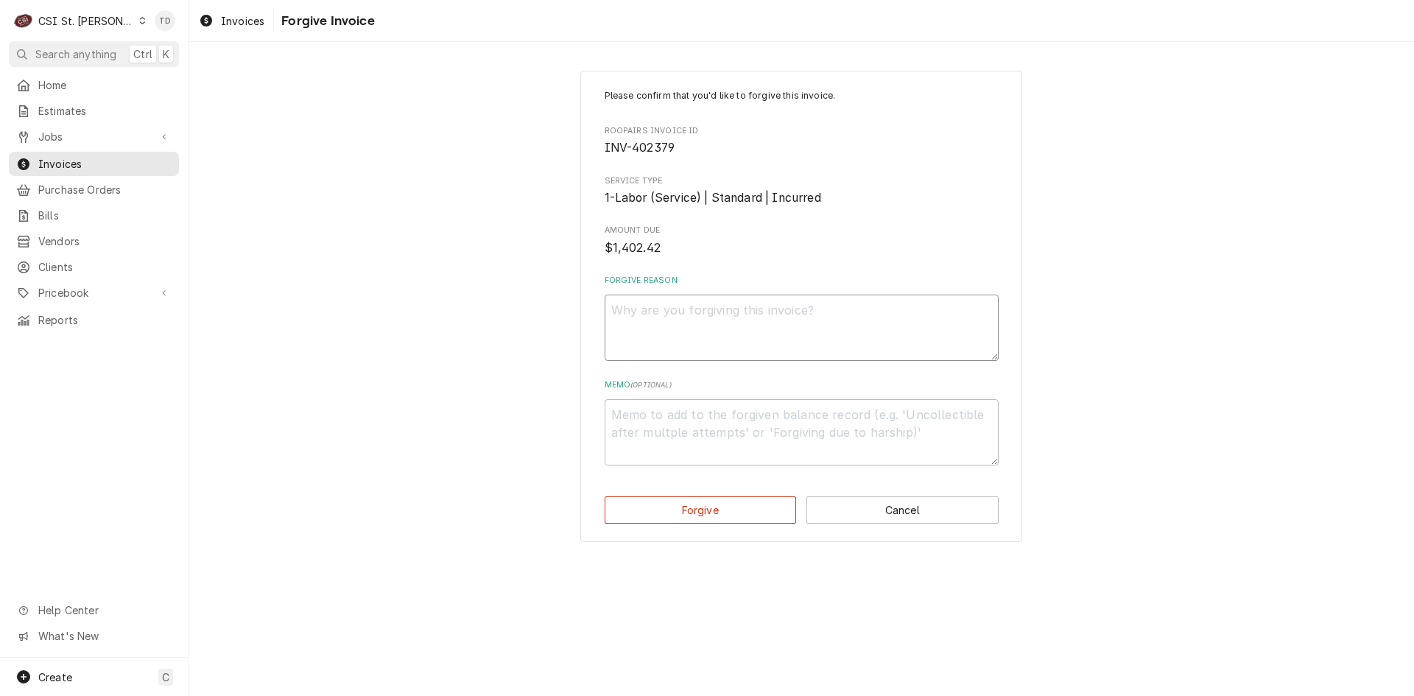
click at [750, 319] on textarea "Forgive Reason" at bounding box center [802, 328] width 394 height 66
paste textarea "credit - td"
type textarea "x"
type textarea "credit - td"
click at [687, 435] on textarea "Memo ( optional )" at bounding box center [802, 432] width 394 height 66
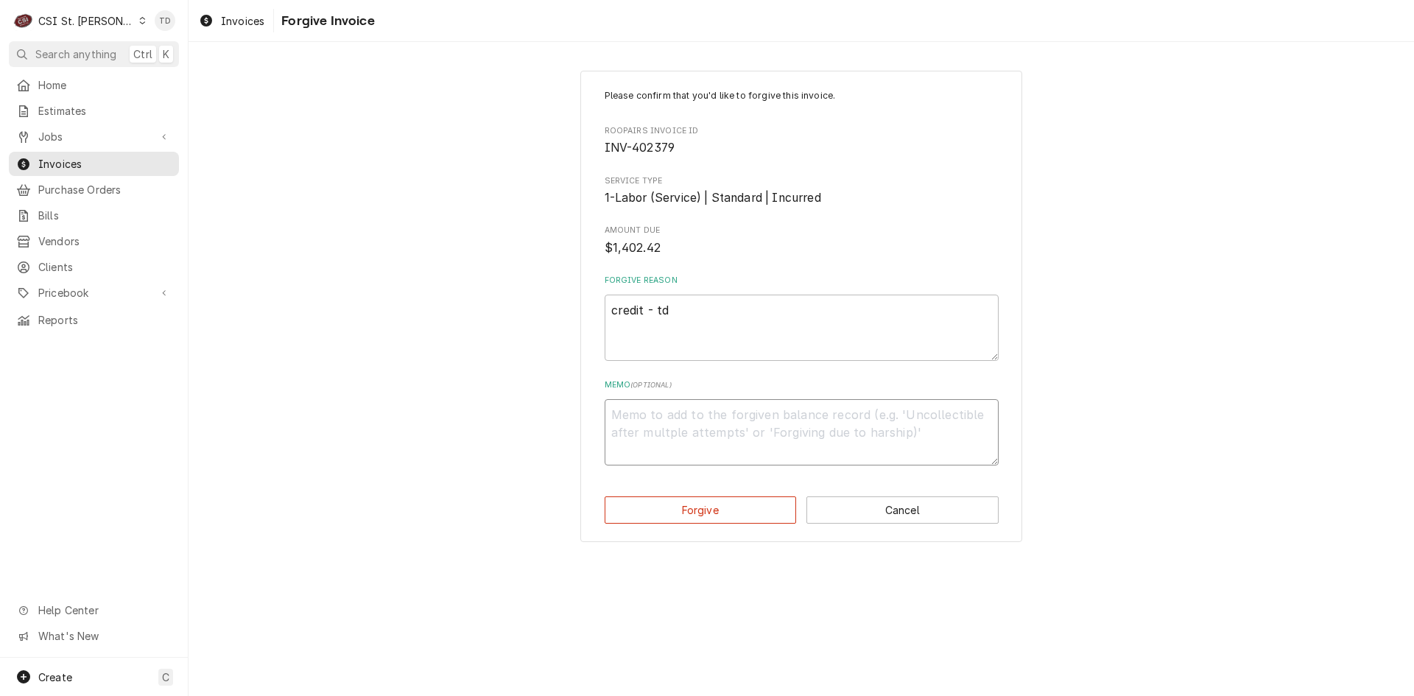
paste textarea "credit - td"
type textarea "x"
type textarea "credit - td"
click at [674, 501] on button "Forgive" at bounding box center [701, 509] width 192 height 27
type textarea "x"
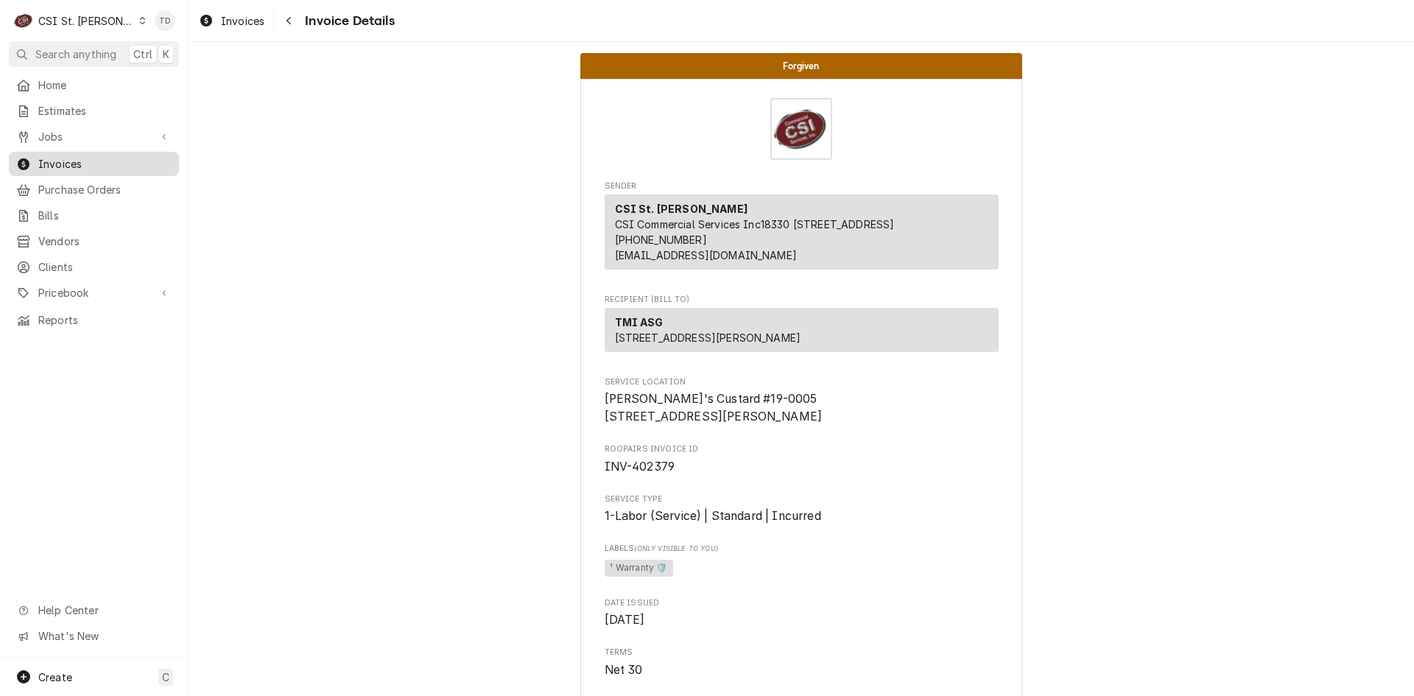
click at [96, 159] on span "Invoices" at bounding box center [104, 163] width 133 height 15
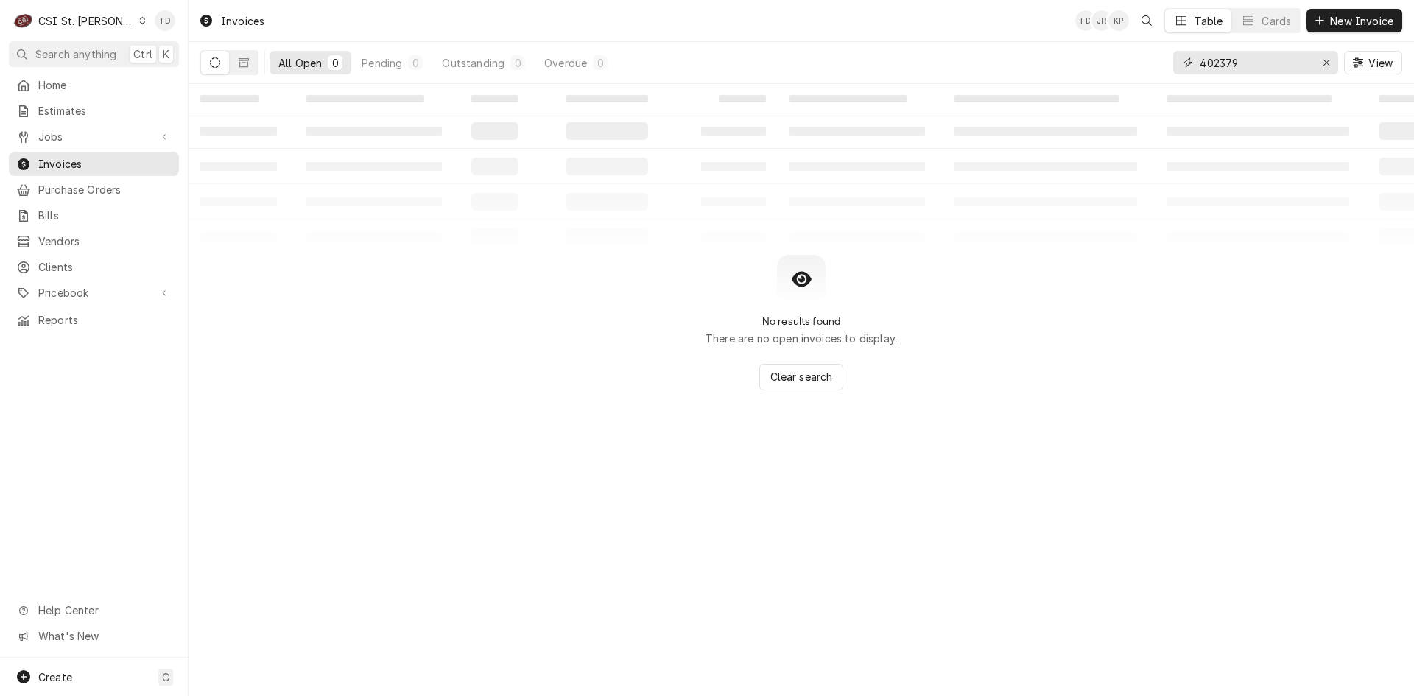
click at [1243, 67] on input "402379" at bounding box center [1255, 63] width 110 height 24
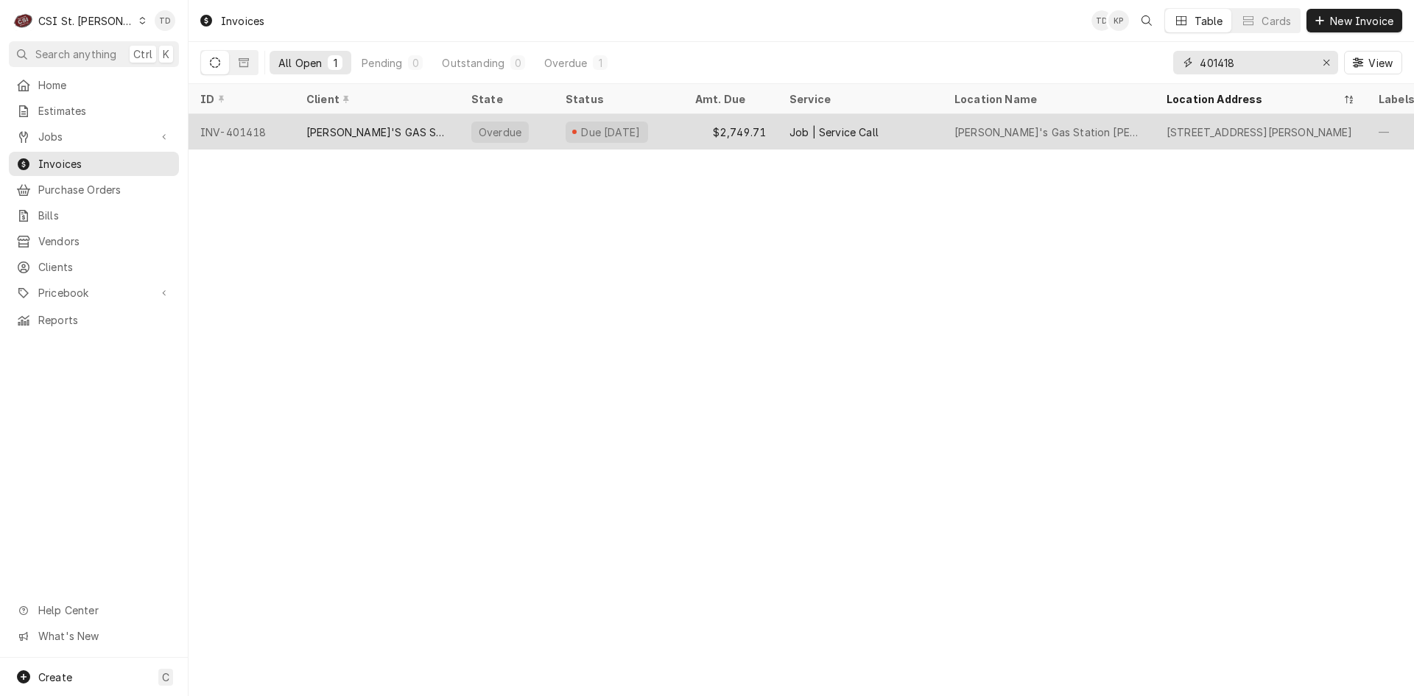
type input "401418"
click at [393, 129] on div "[PERSON_NAME]'S GAS STATION" at bounding box center [376, 131] width 141 height 15
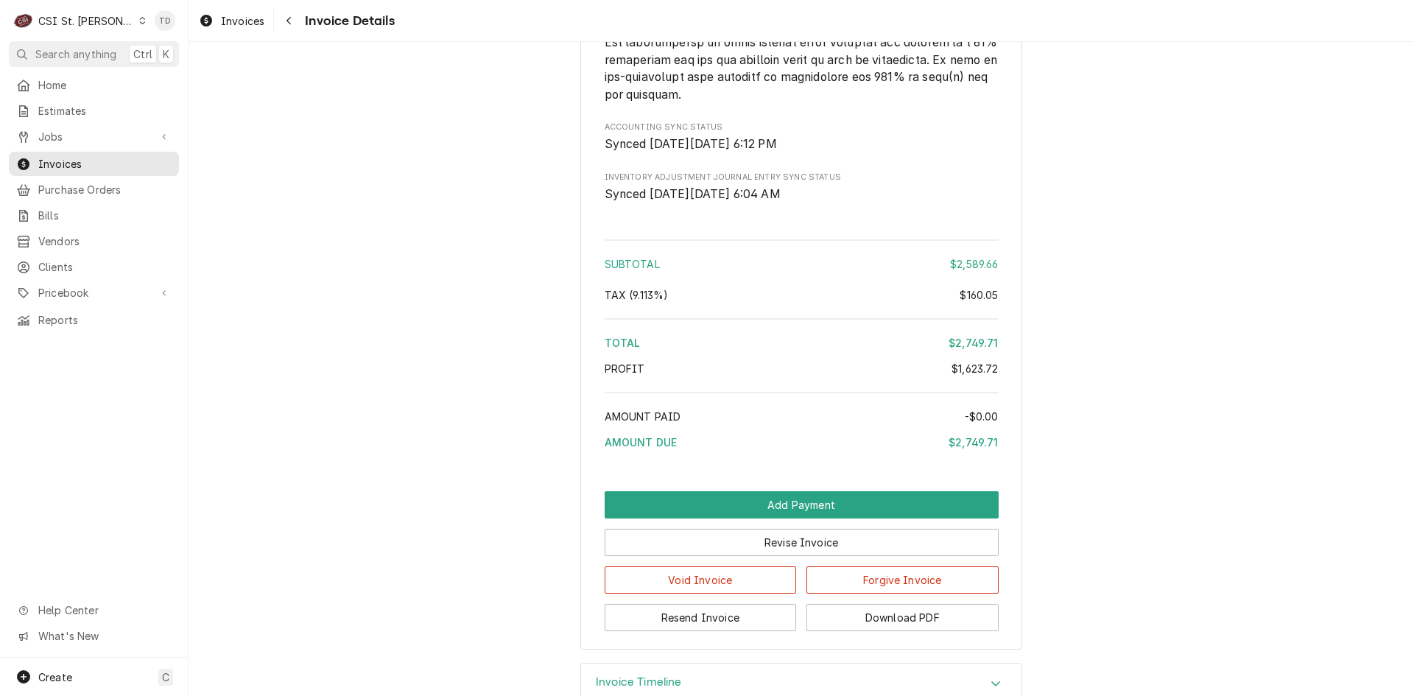
scroll to position [2949, 0]
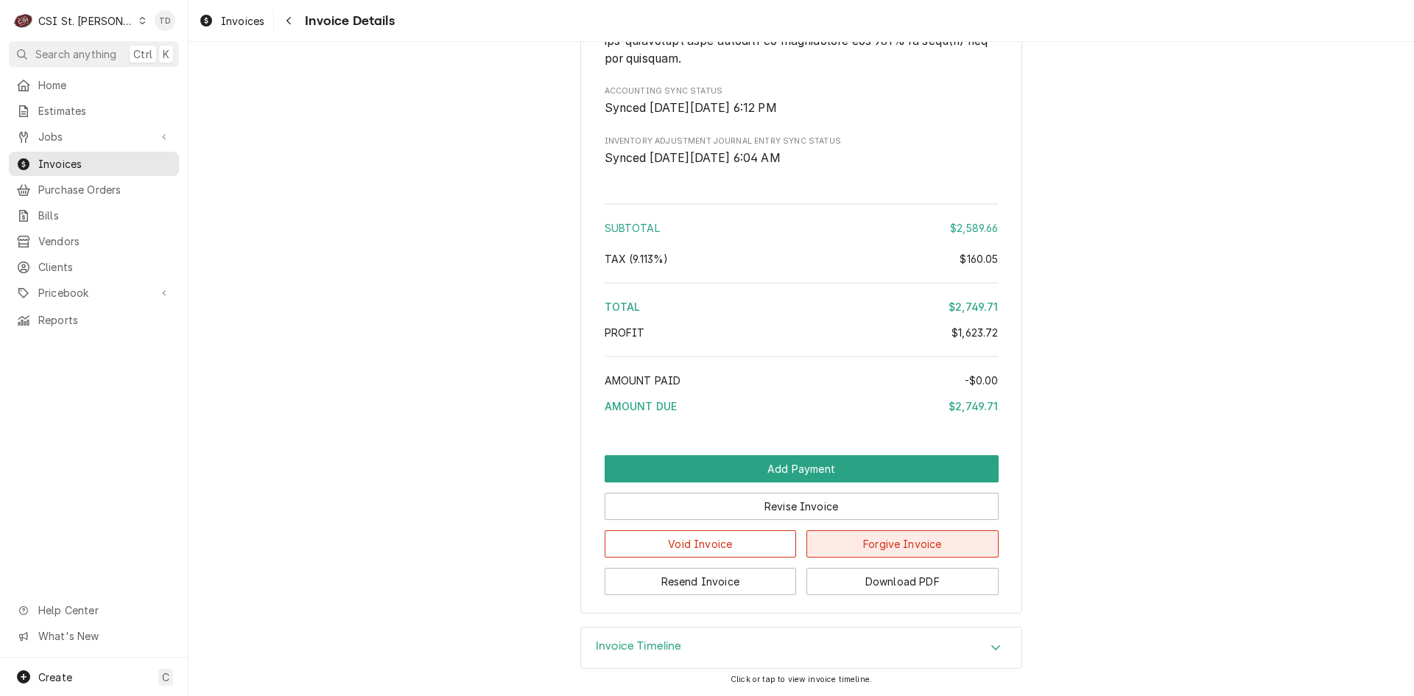
click at [845, 547] on button "Forgive Invoice" at bounding box center [903, 543] width 192 height 27
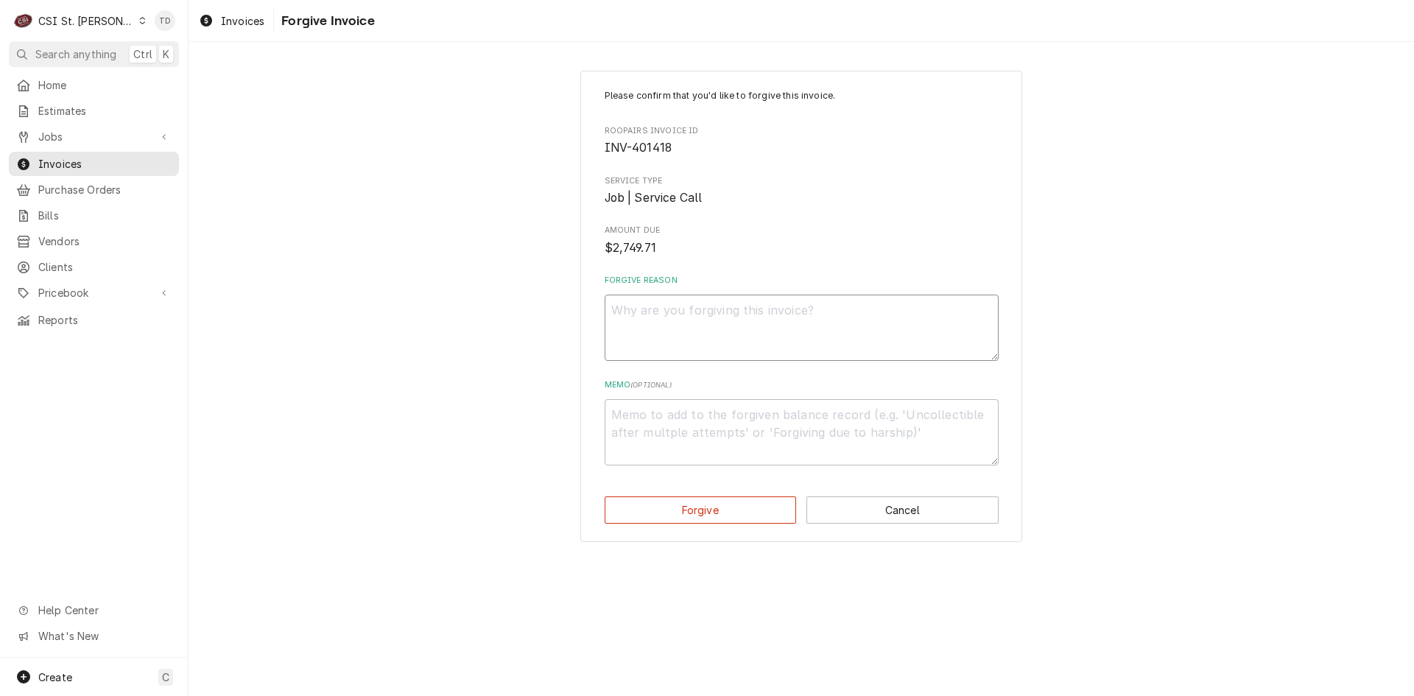
click at [629, 309] on textarea "Forgive Reason" at bounding box center [802, 328] width 394 height 66
paste textarea "credit - td"
type textarea "x"
type textarea "credit - td"
click at [651, 415] on textarea "Memo ( optional )" at bounding box center [802, 432] width 394 height 66
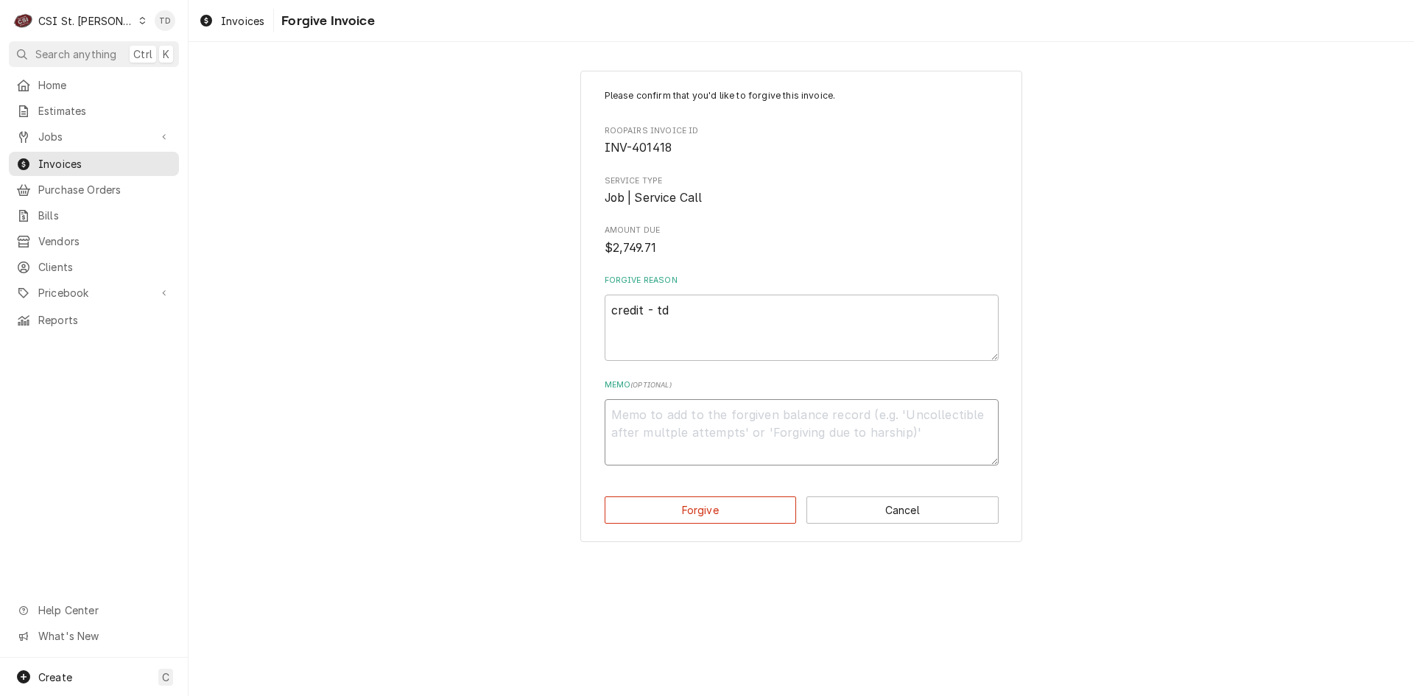
paste textarea "credit - td"
type textarea "x"
type textarea "credit - td"
click at [680, 507] on button "Forgive" at bounding box center [701, 509] width 192 height 27
type textarea "x"
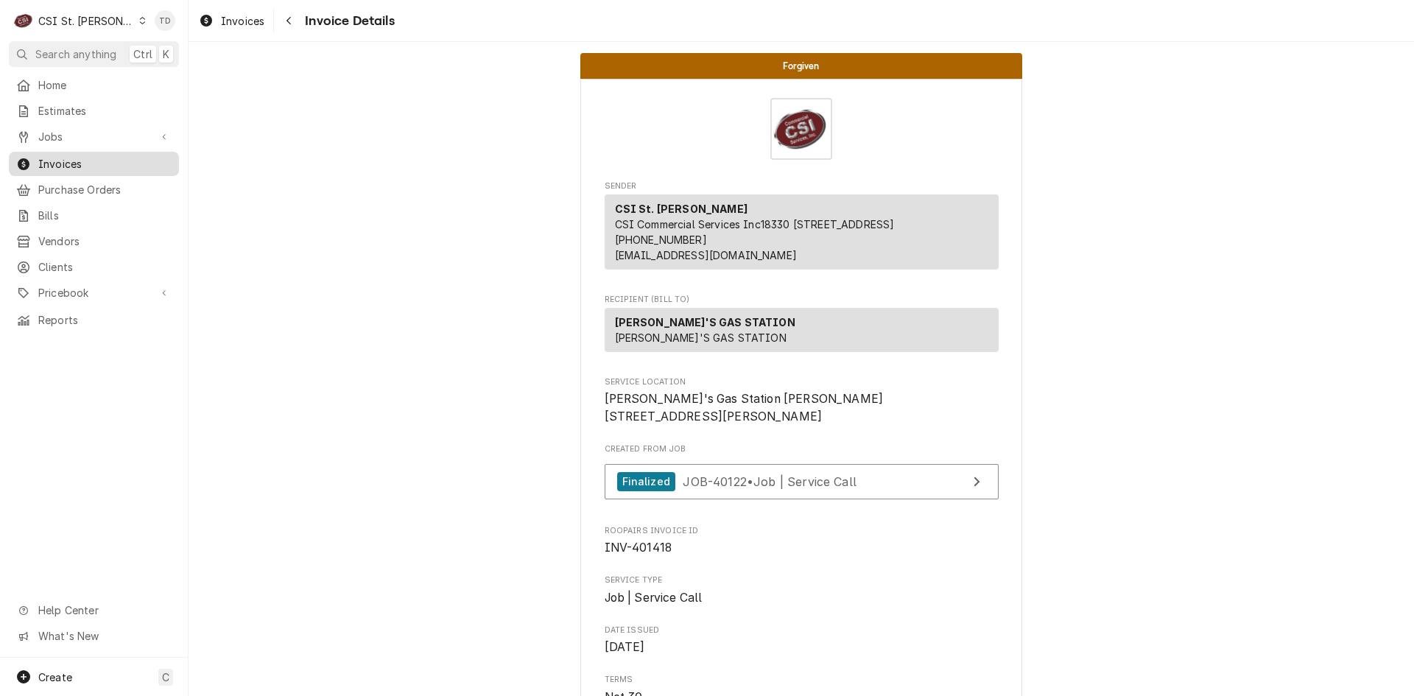
click at [94, 162] on span "Invoices" at bounding box center [104, 163] width 133 height 15
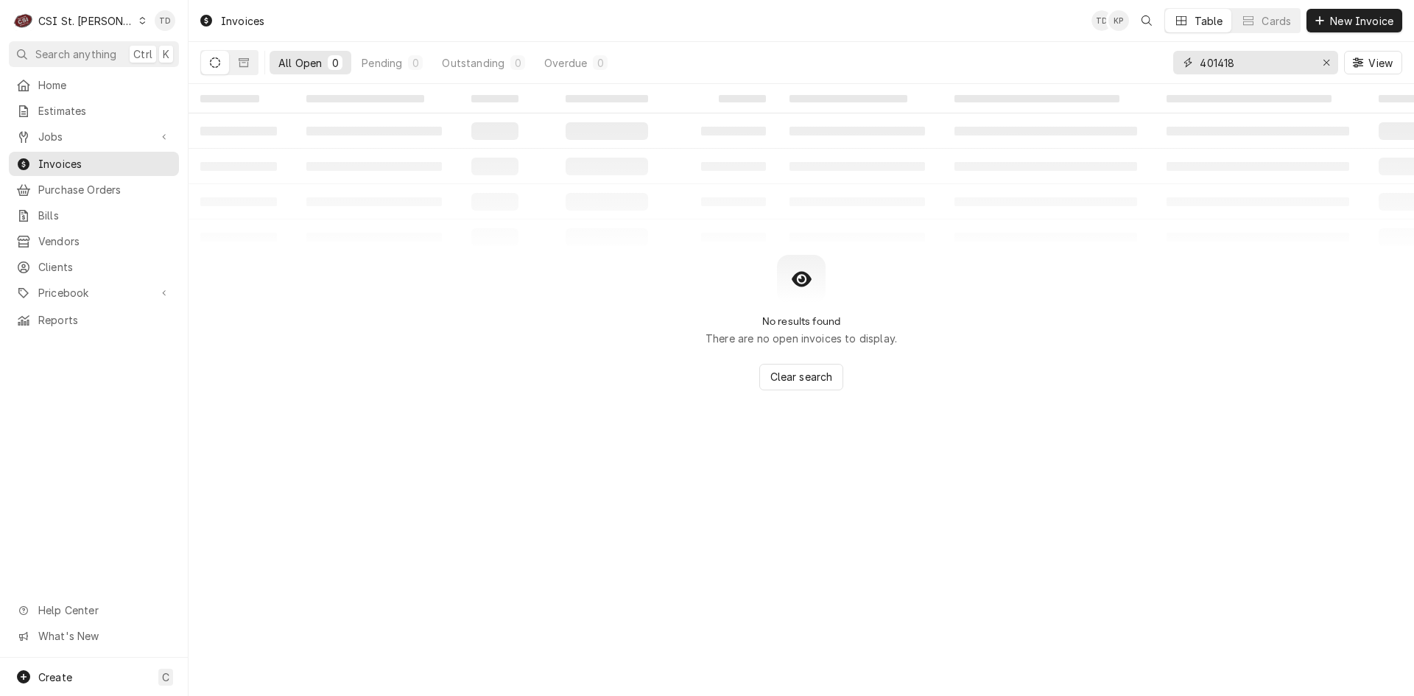
click at [1240, 57] on input "401418" at bounding box center [1255, 63] width 110 height 24
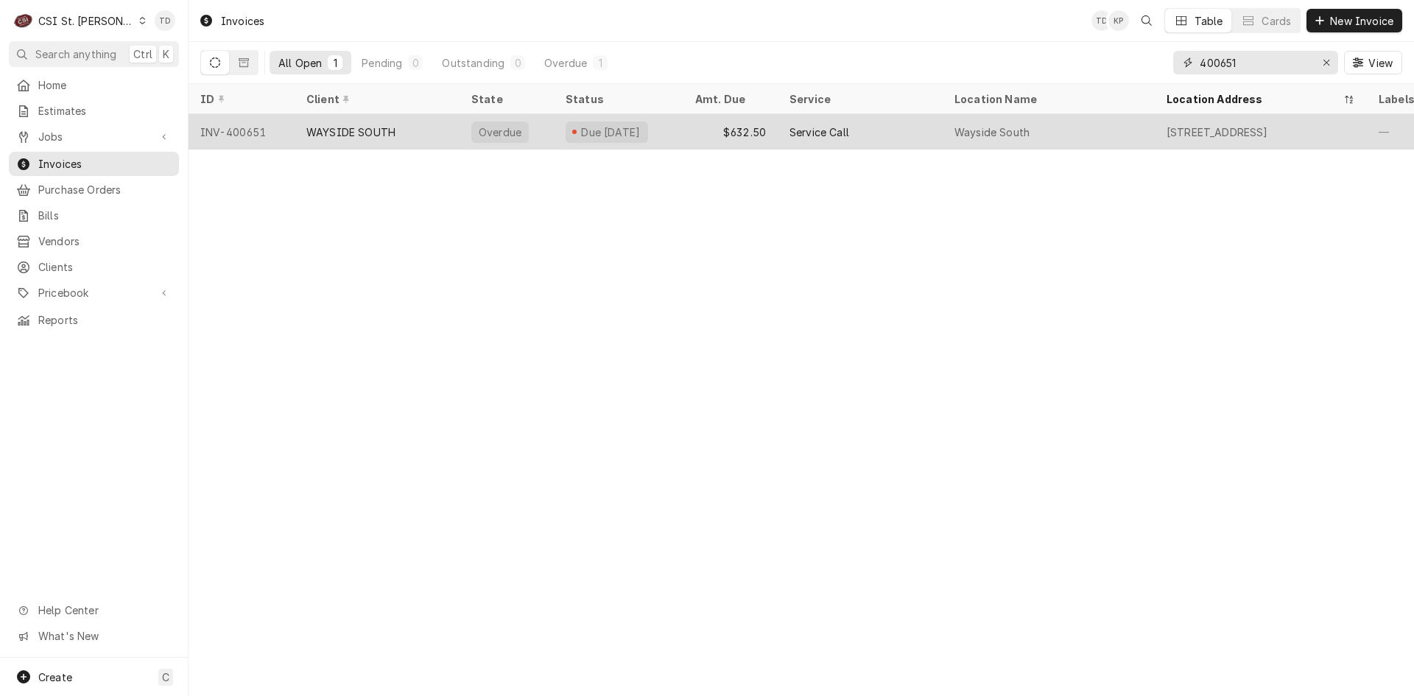
type input "400651"
click at [396, 124] on div "WAYSIDE SOUTH" at bounding box center [377, 131] width 165 height 35
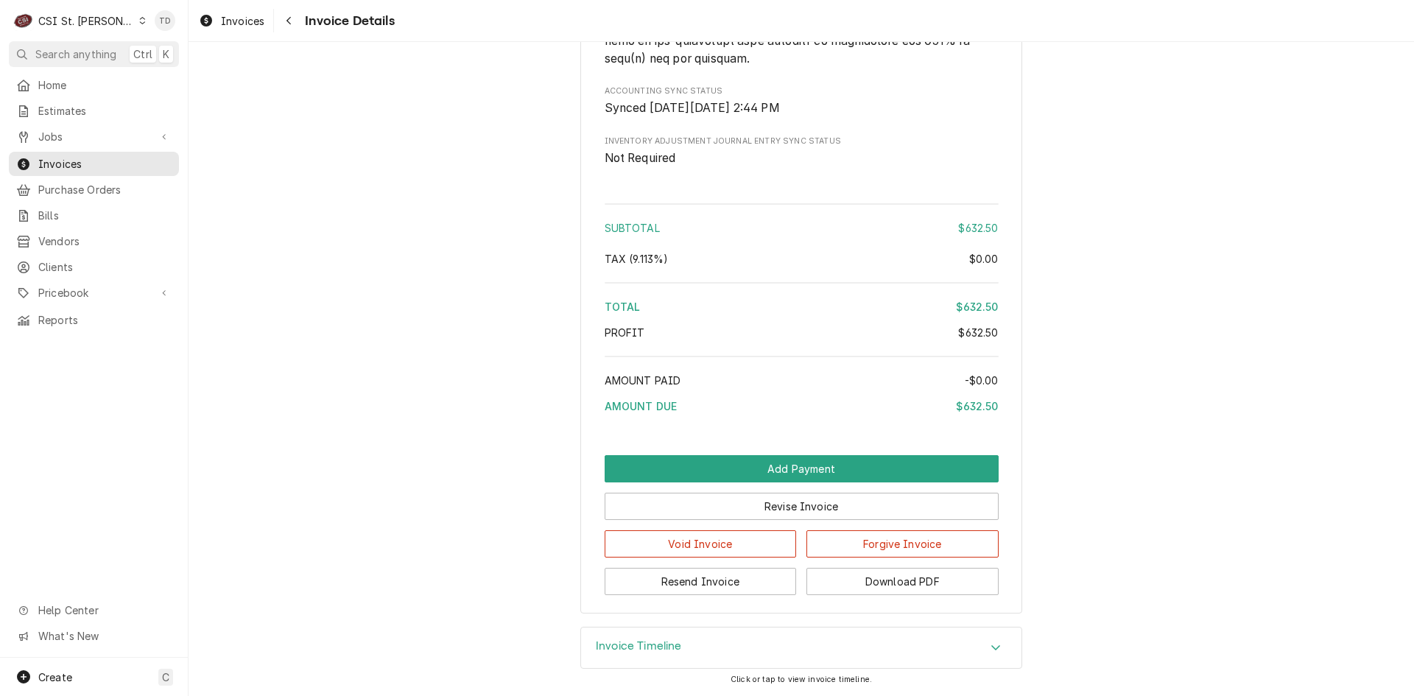
scroll to position [2349, 0]
click at [860, 540] on button "Forgive Invoice" at bounding box center [903, 543] width 192 height 27
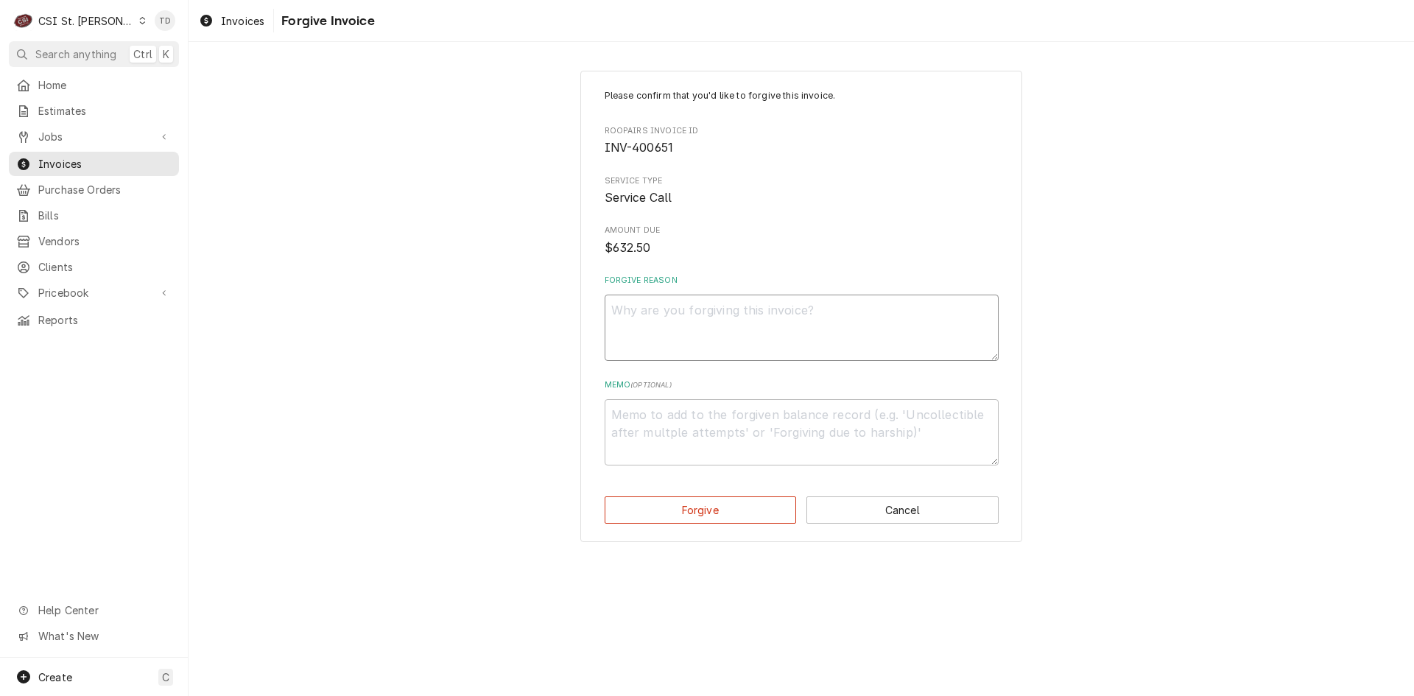
click at [687, 317] on textarea "Forgive Reason" at bounding box center [802, 328] width 394 height 66
paste textarea "credit - td"
type textarea "x"
type textarea "credit - td"
click at [651, 427] on textarea "Memo ( optional )" at bounding box center [802, 432] width 394 height 66
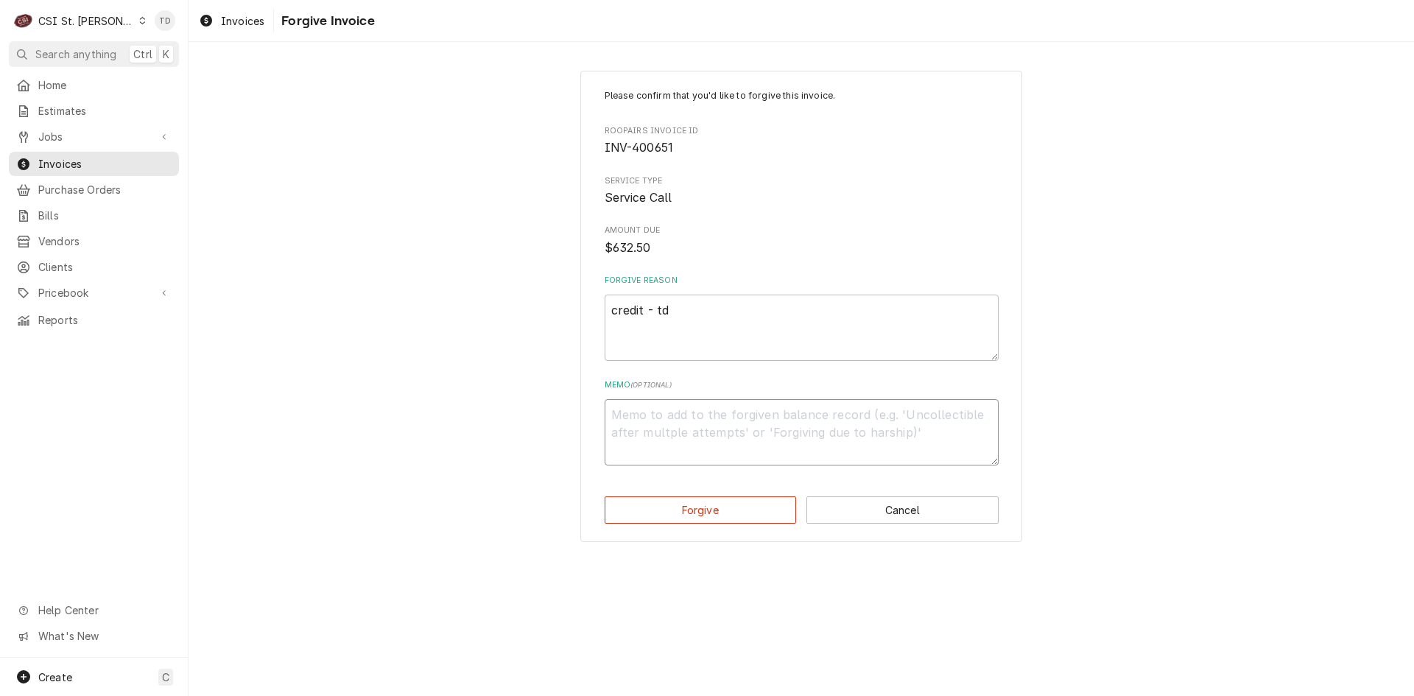
paste textarea "credit - td"
type textarea "x"
type textarea "credit - td"
click at [656, 513] on button "Forgive" at bounding box center [701, 509] width 192 height 27
type textarea "x"
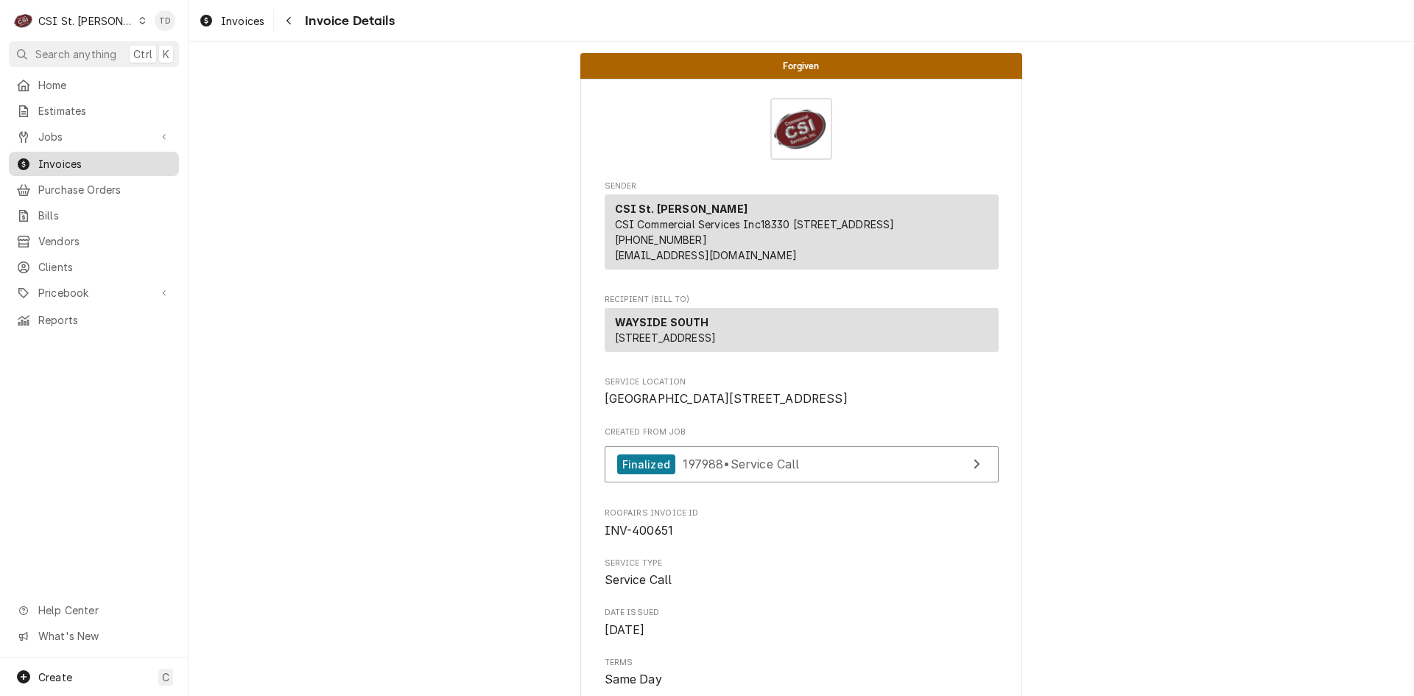
click at [127, 161] on span "Invoices" at bounding box center [104, 163] width 133 height 15
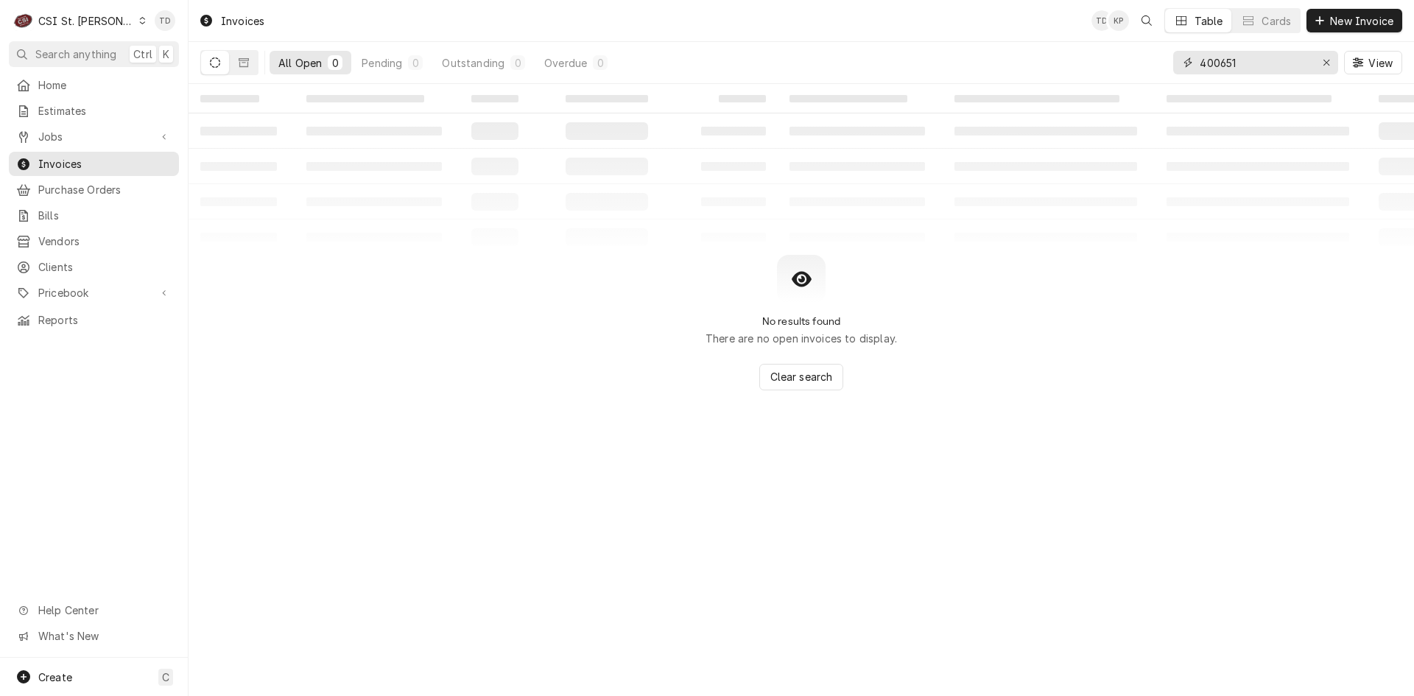
click at [1258, 63] on input "400651" at bounding box center [1255, 63] width 110 height 24
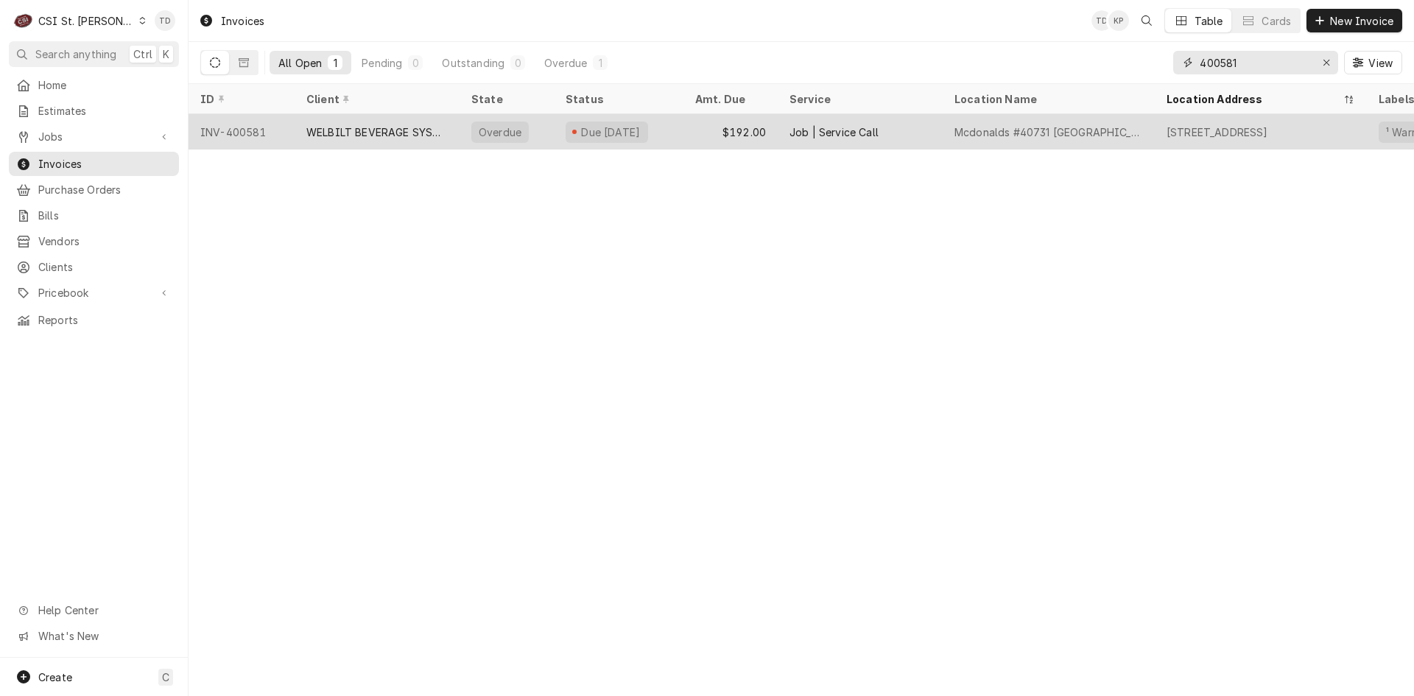
type input "400581"
click at [402, 135] on div "WELBILT BEVERAGE SYSTEMS" at bounding box center [376, 131] width 141 height 15
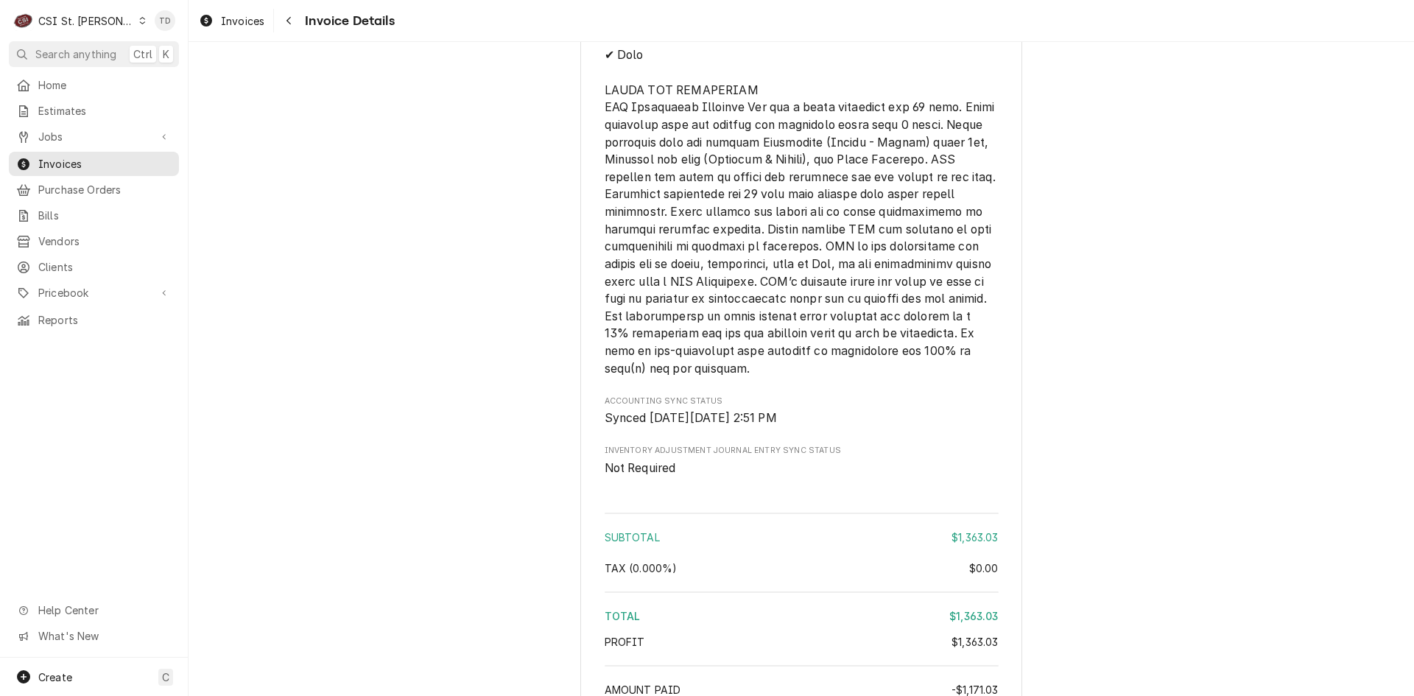
scroll to position [3303, 0]
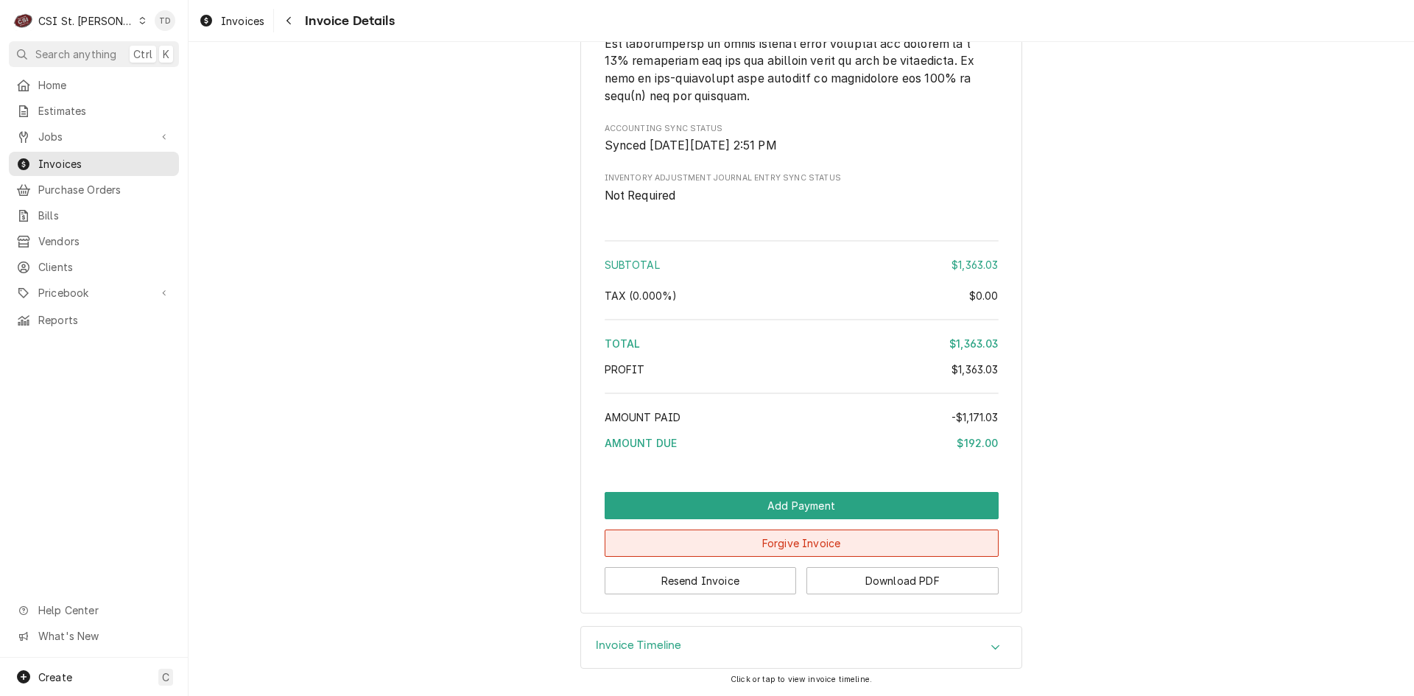
click at [755, 545] on button "Forgive Invoice" at bounding box center [802, 543] width 394 height 27
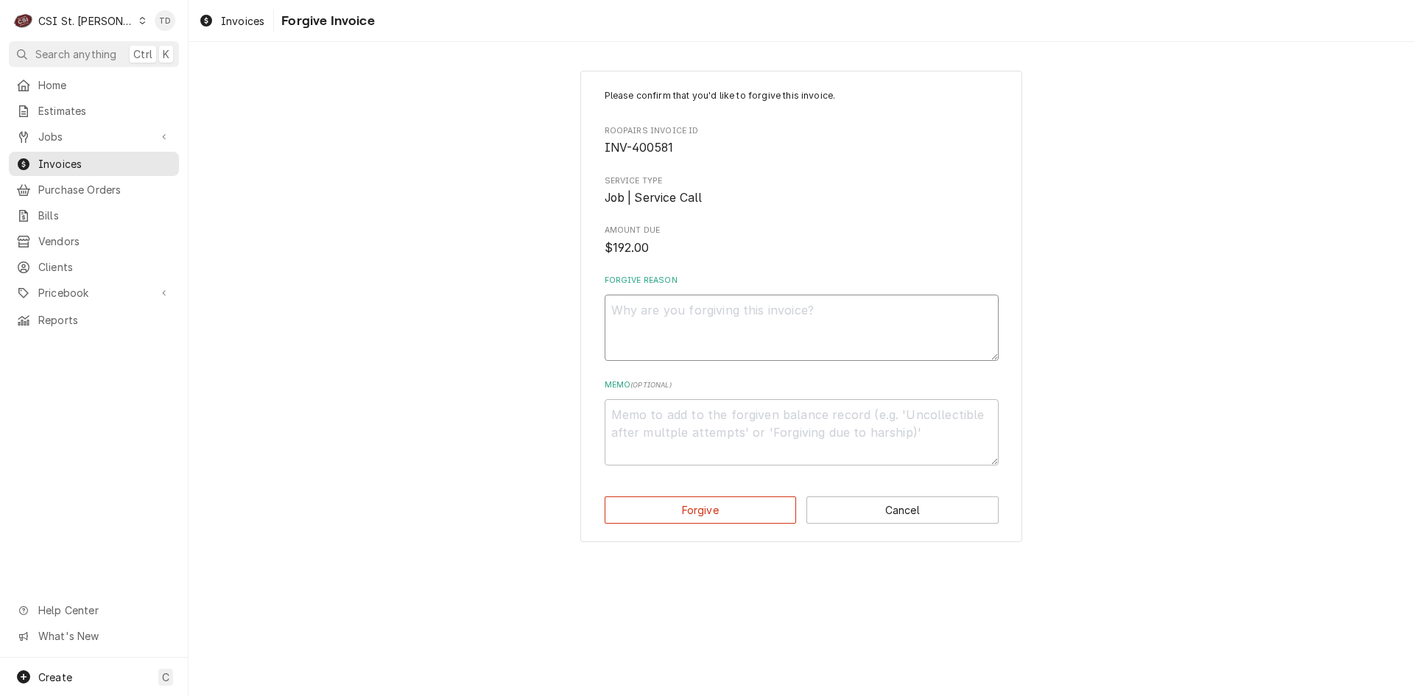
click at [653, 342] on textarea "Forgive Reason" at bounding box center [802, 328] width 394 height 66
paste textarea "credit - td"
type textarea "x"
type textarea "credit - td"
click at [633, 435] on textarea "Memo ( optional )" at bounding box center [802, 432] width 394 height 66
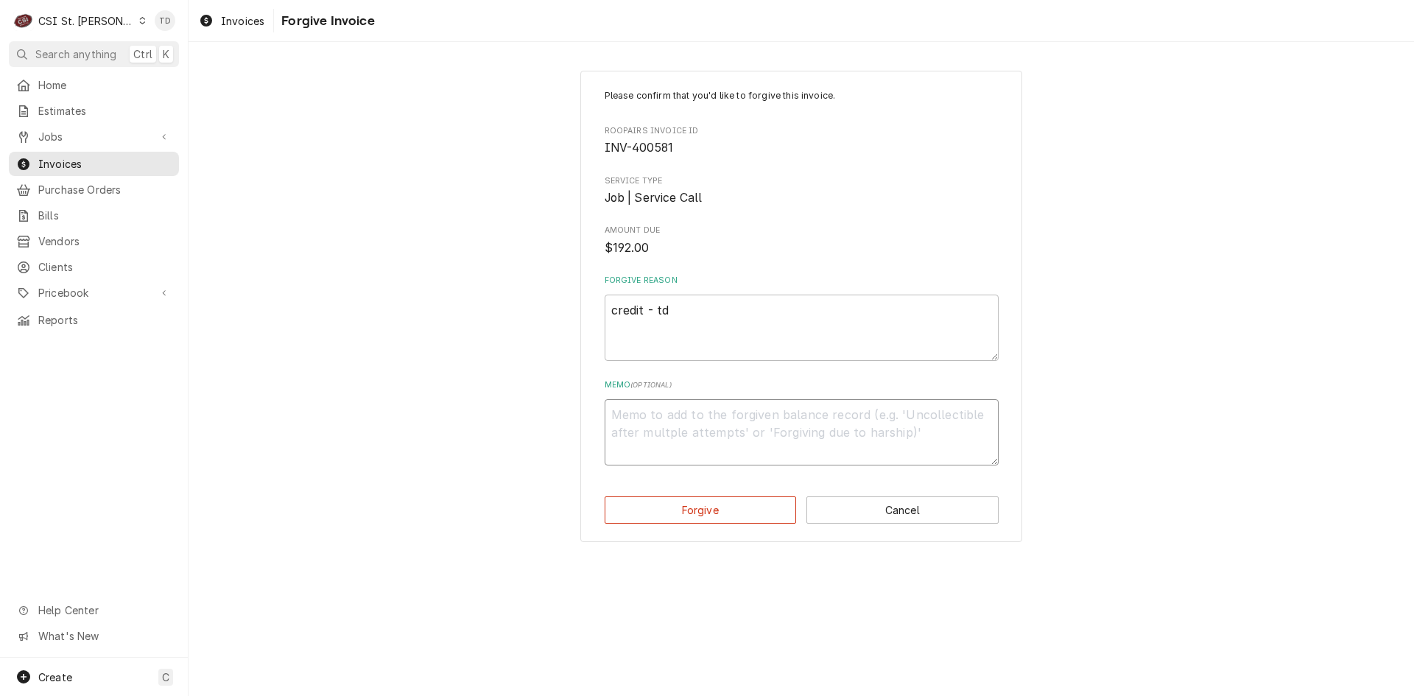
paste textarea "credit - td"
type textarea "x"
type textarea "credit - td"
click at [648, 504] on button "Forgive" at bounding box center [701, 509] width 192 height 27
type textarea "x"
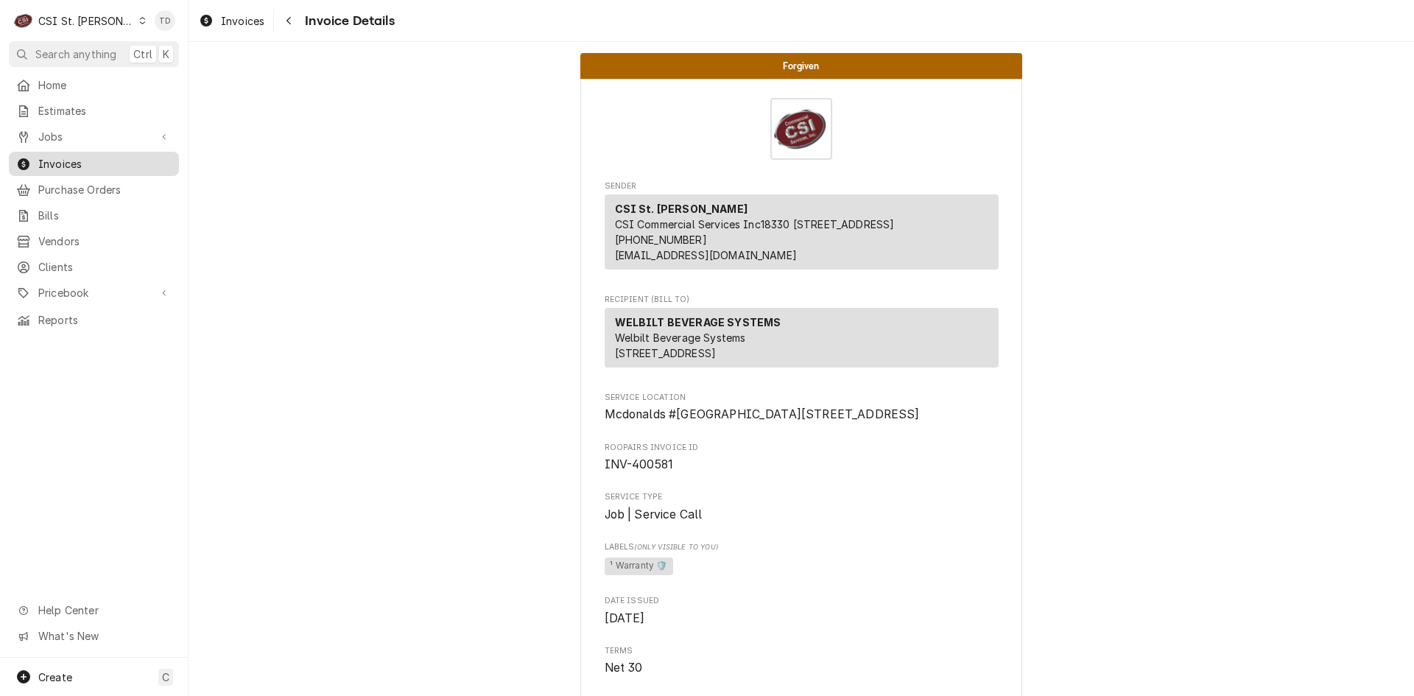
click at [90, 156] on span "Invoices" at bounding box center [104, 163] width 133 height 15
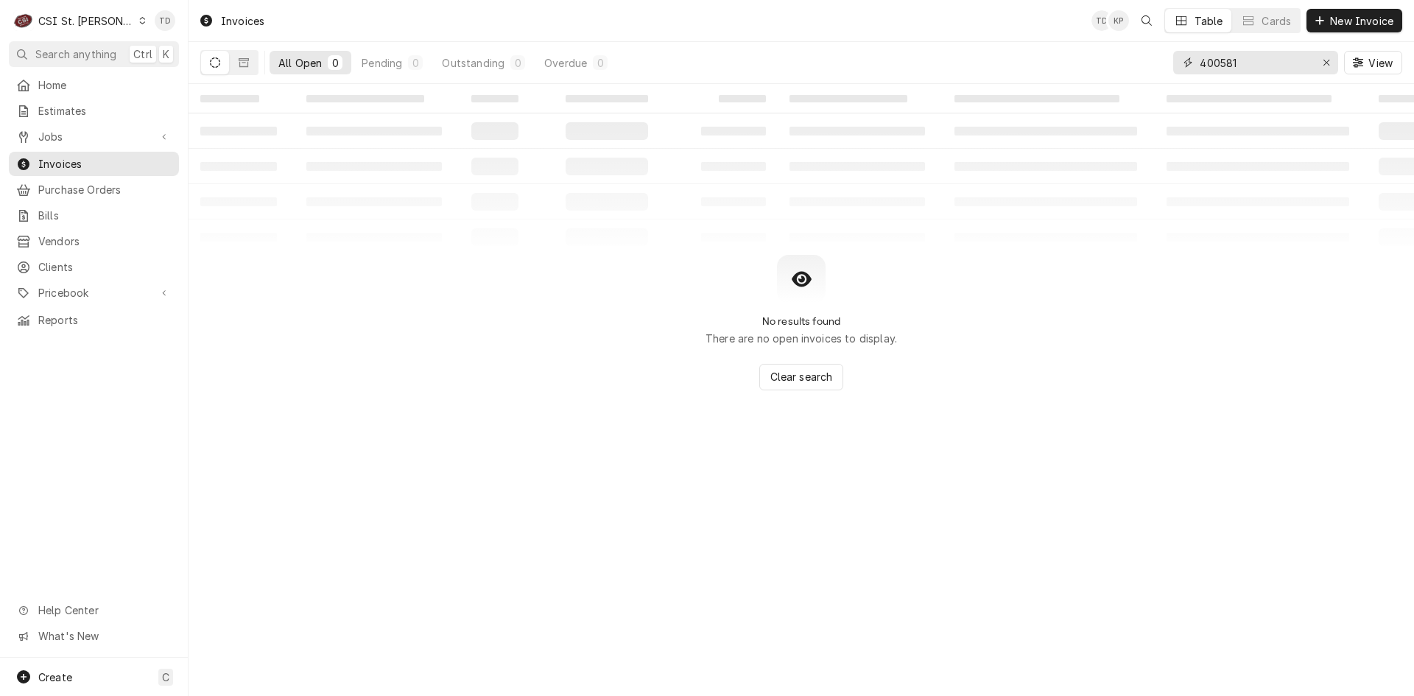
click at [1260, 65] on input "400581" at bounding box center [1255, 63] width 110 height 24
click at [1259, 64] on input "400581" at bounding box center [1255, 63] width 110 height 24
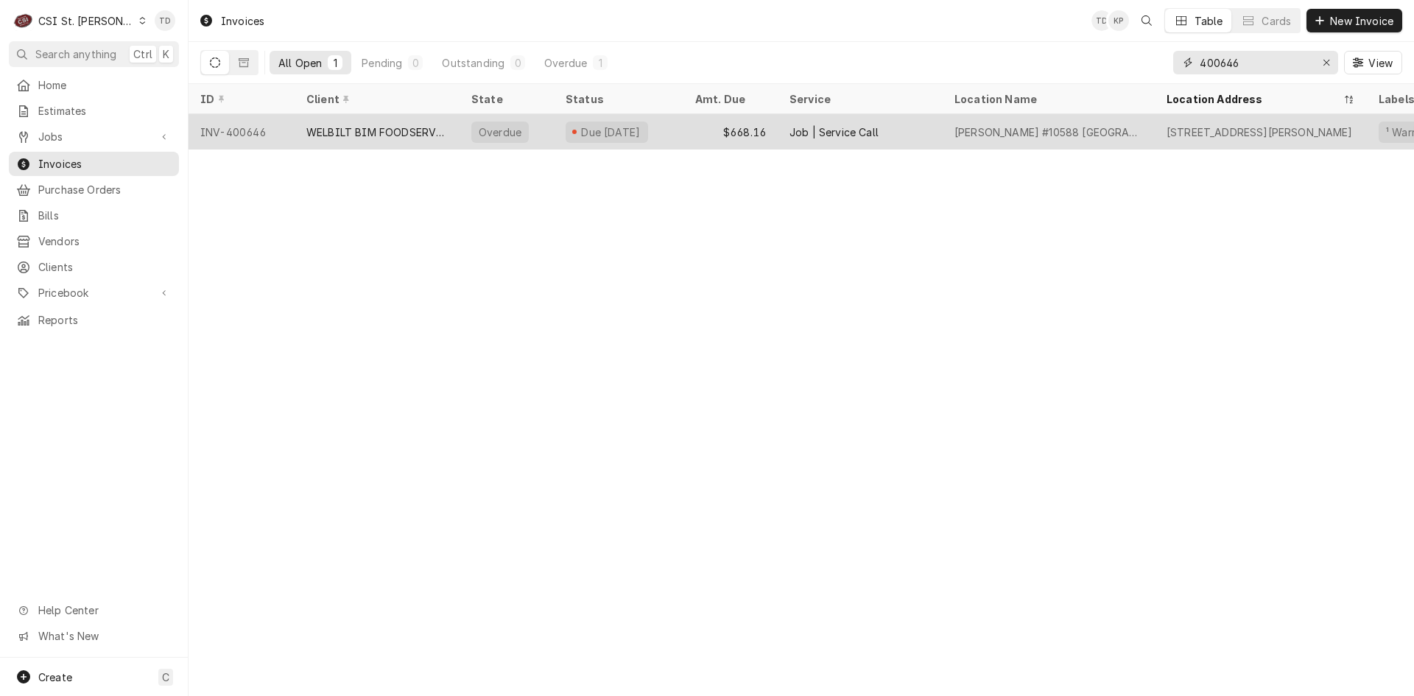
type input "400646"
click at [365, 135] on div "WELBILT BIM FOODSERVICE" at bounding box center [376, 131] width 141 height 15
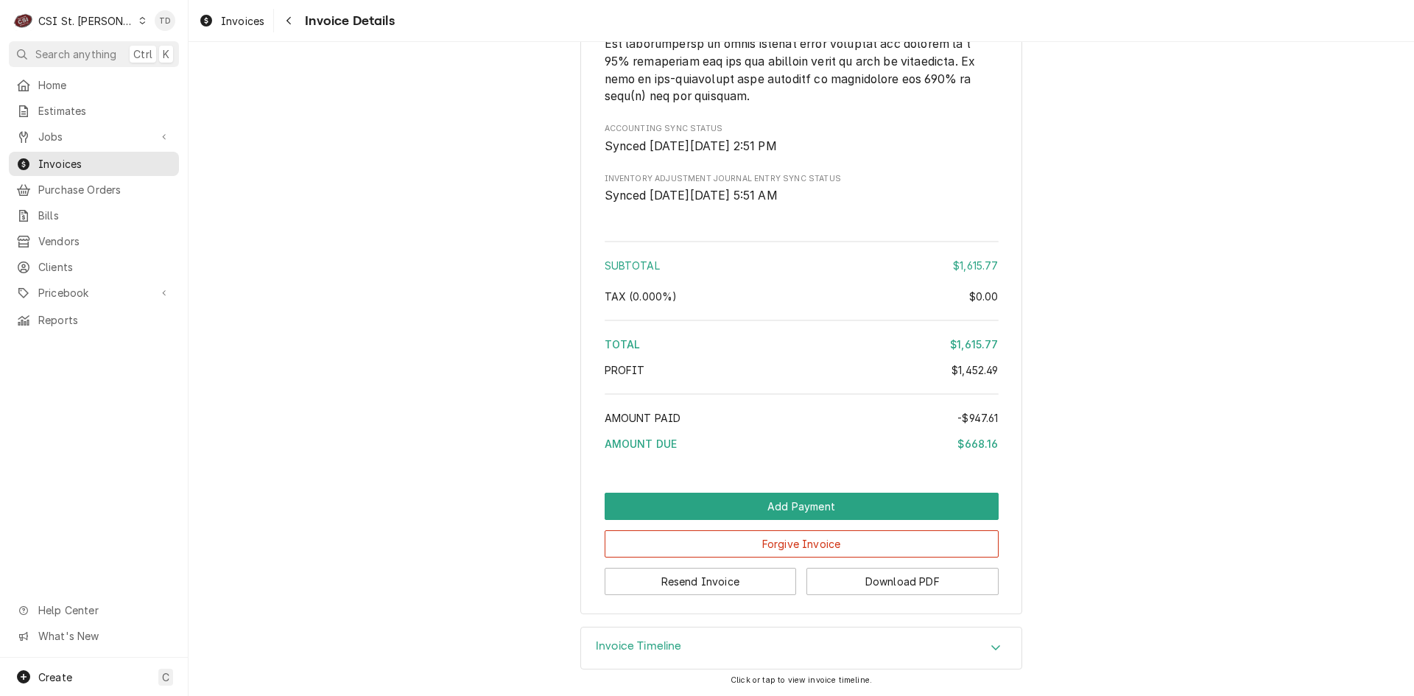
scroll to position [3257, 0]
click at [670, 538] on button "Forgive Invoice" at bounding box center [802, 543] width 394 height 27
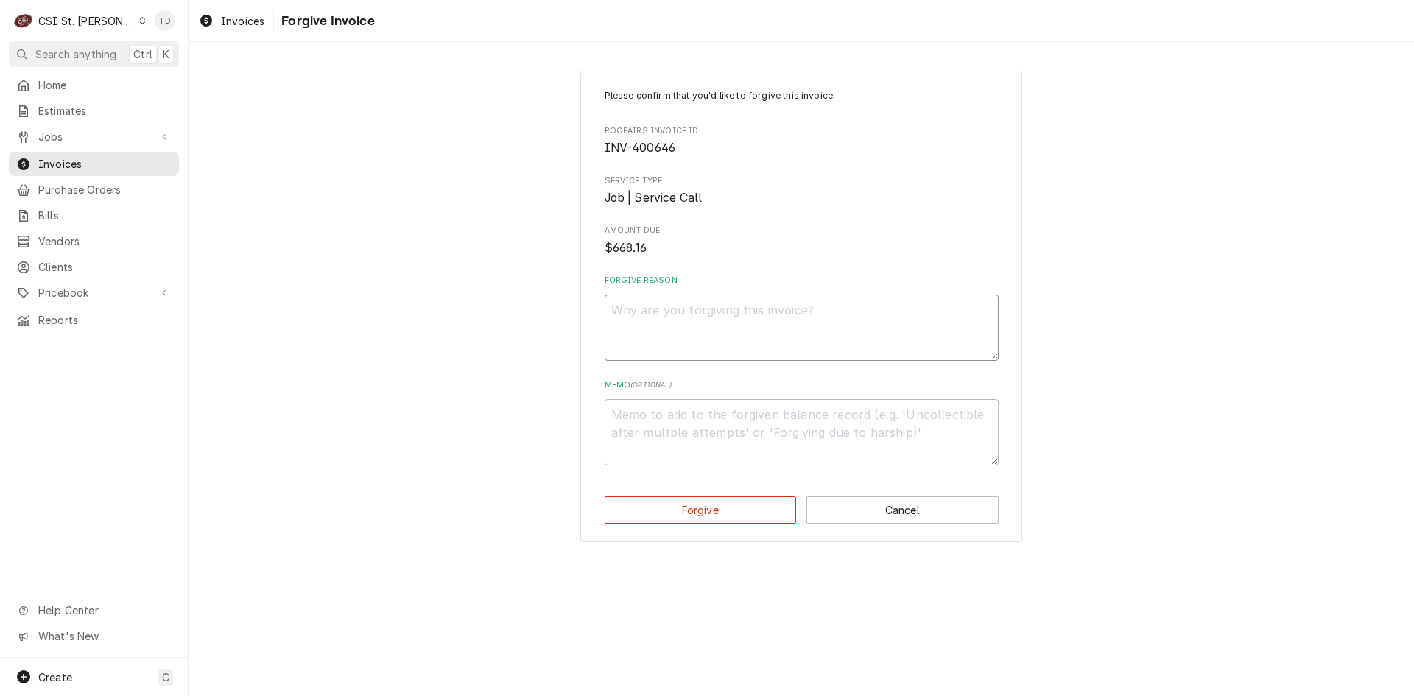
click at [726, 319] on textarea "Forgive Reason" at bounding box center [802, 328] width 394 height 66
paste textarea "credit - td"
type textarea "x"
type textarea "credit - td"
click at [681, 415] on textarea "Memo ( optional )" at bounding box center [802, 432] width 394 height 66
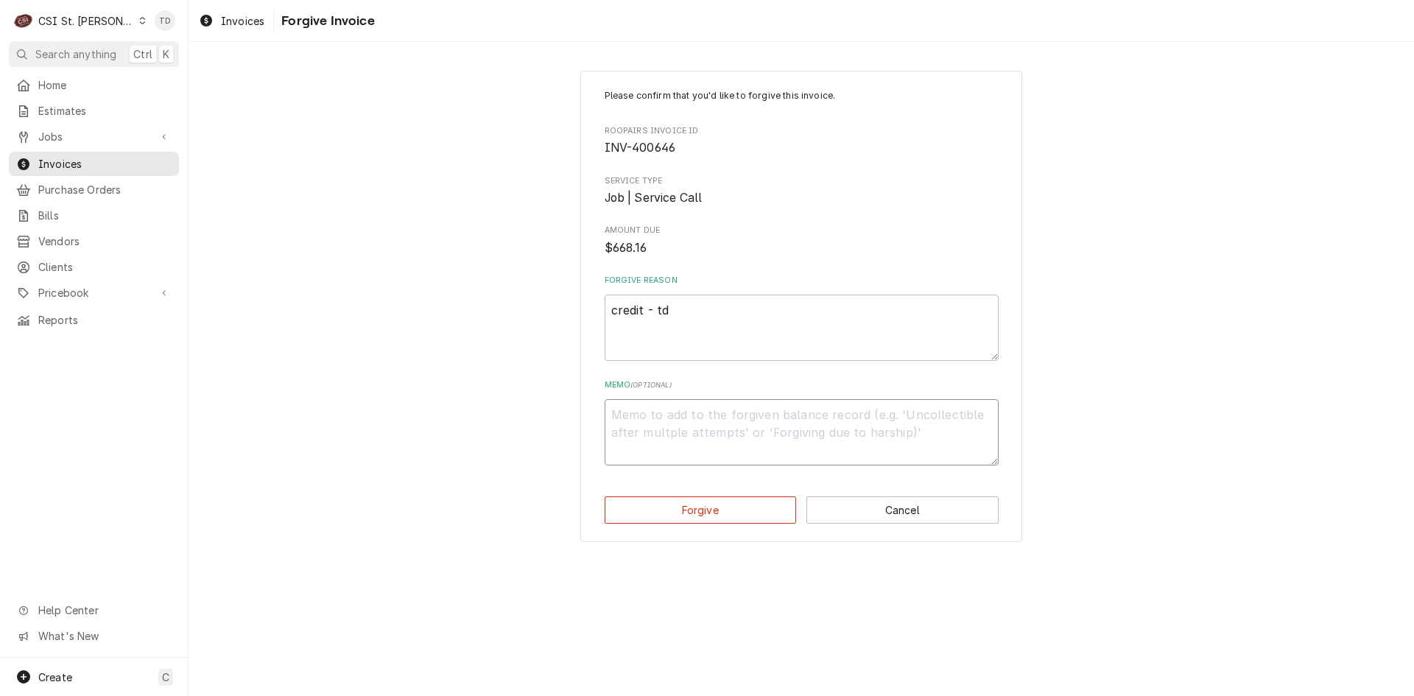
paste textarea "credit - td"
type textarea "x"
type textarea "credit - td"
click at [671, 508] on button "Forgive" at bounding box center [701, 509] width 192 height 27
type textarea "x"
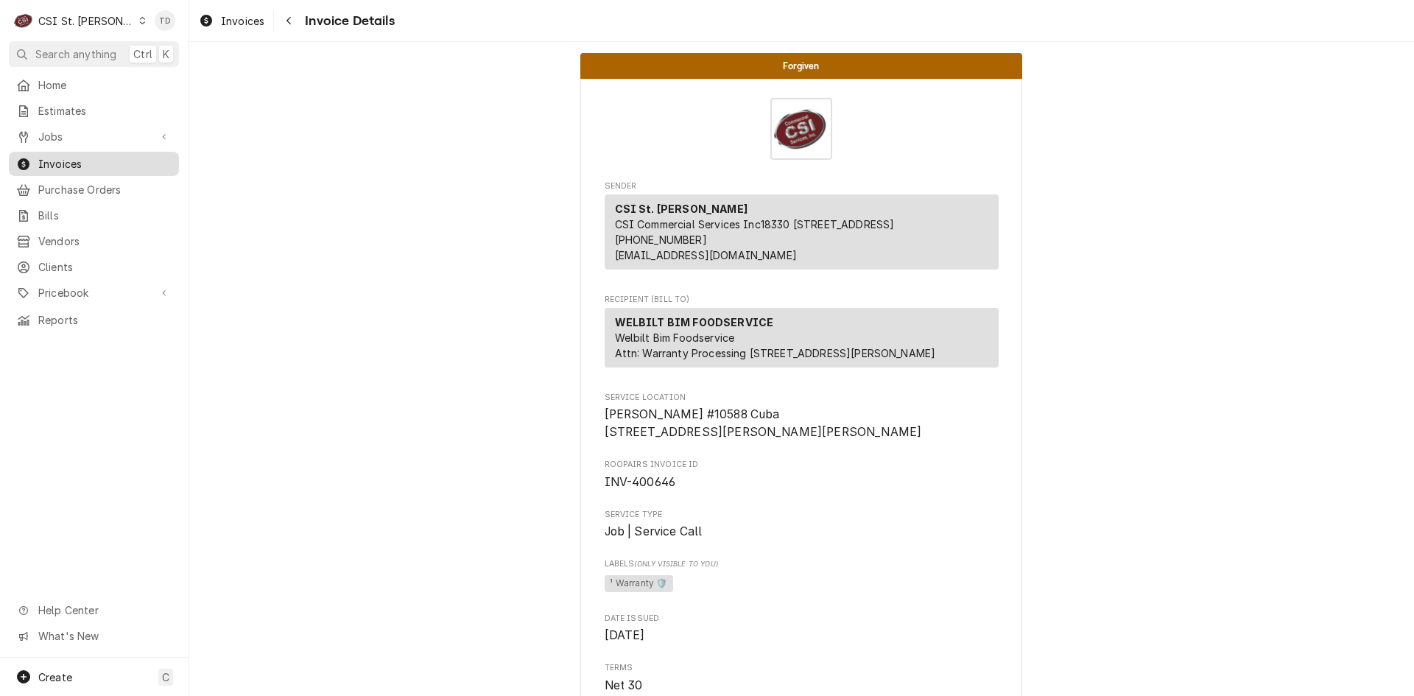
click at [87, 157] on span "Invoices" at bounding box center [104, 163] width 133 height 15
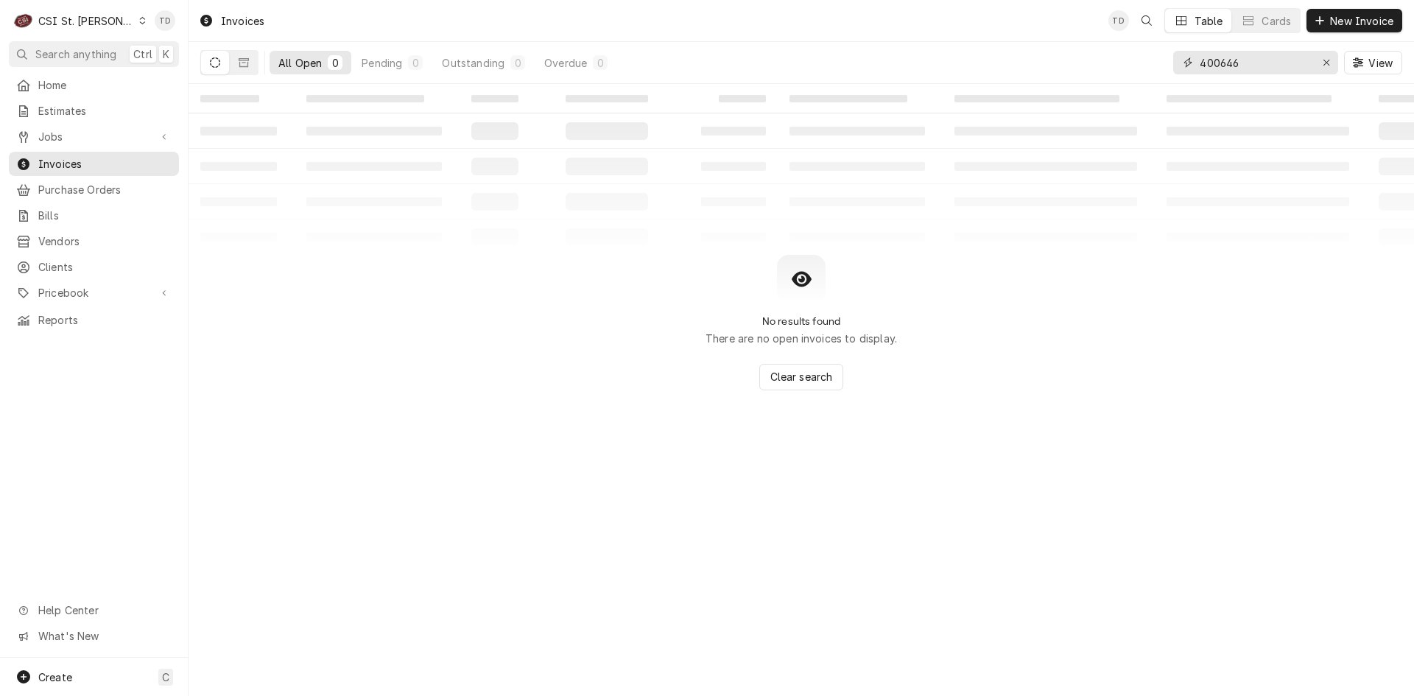
click at [1226, 64] on input "400646" at bounding box center [1255, 63] width 110 height 24
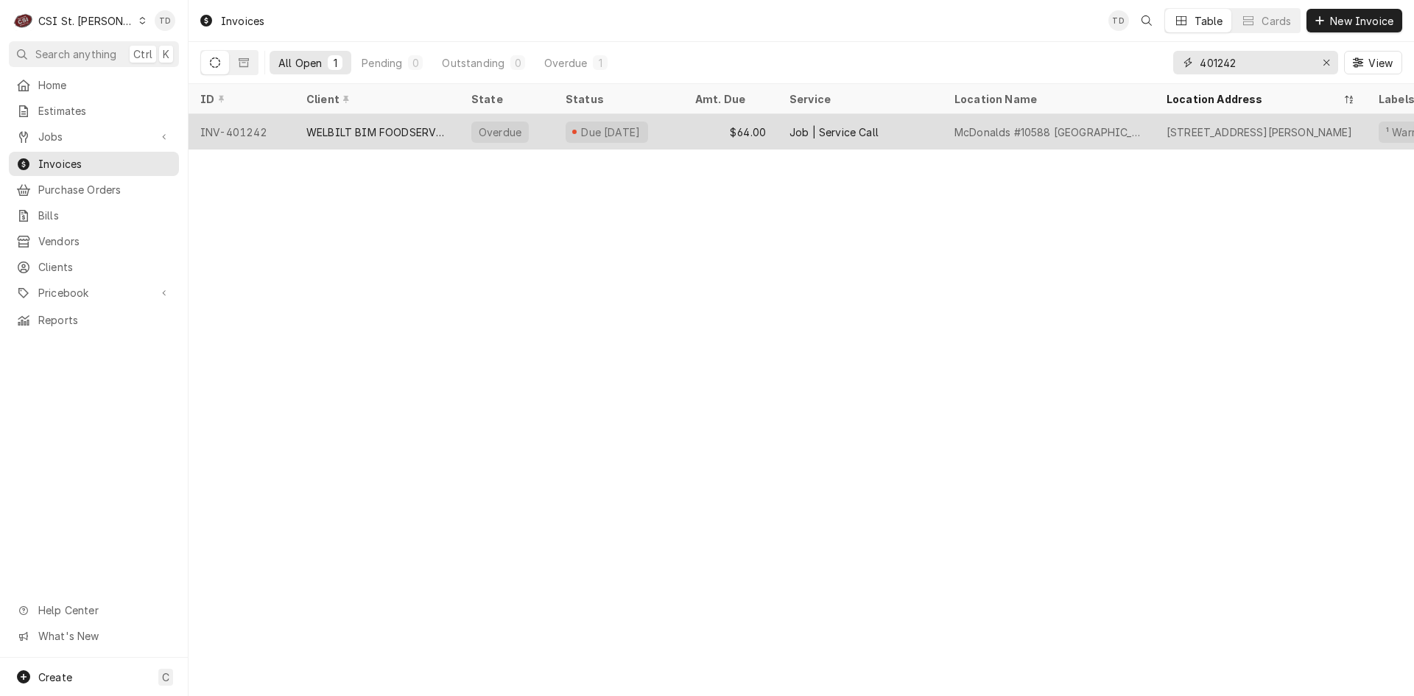
type input "401242"
click at [400, 130] on div "WELBILT BIM FOODSERVICE" at bounding box center [376, 131] width 141 height 15
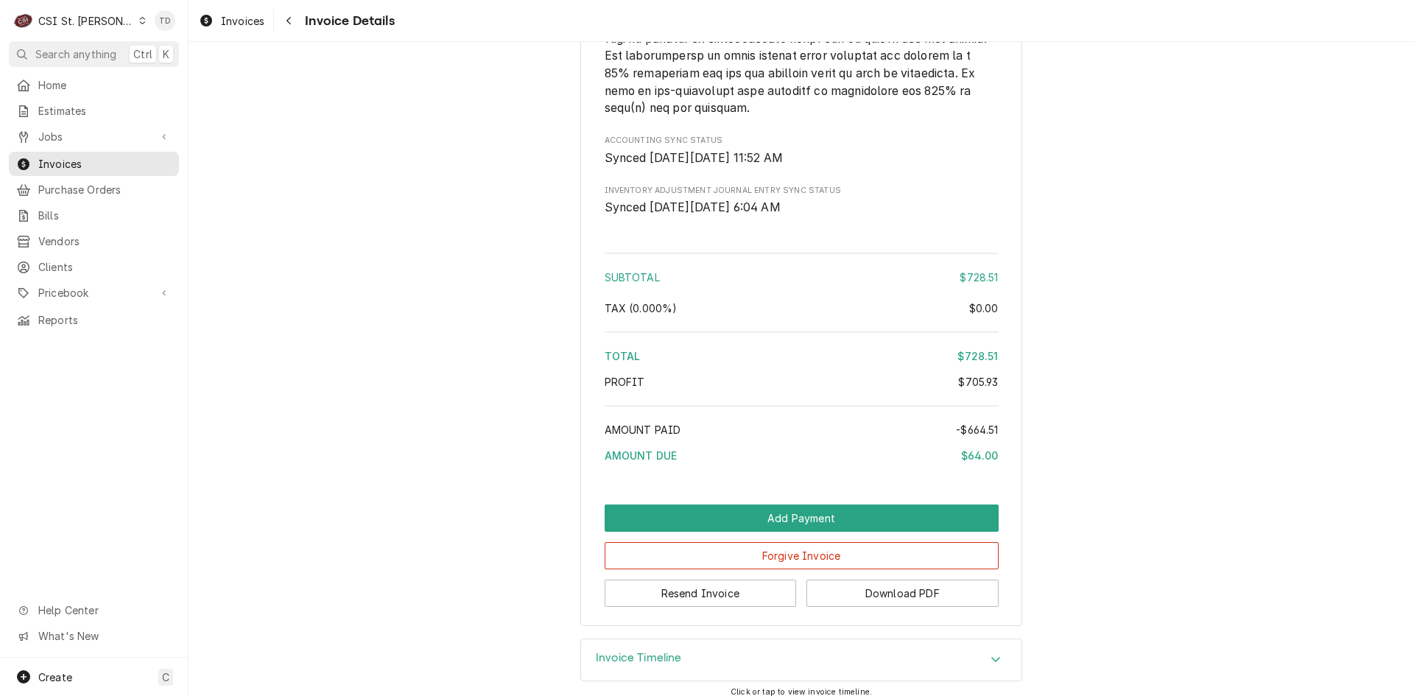
scroll to position [3232, 0]
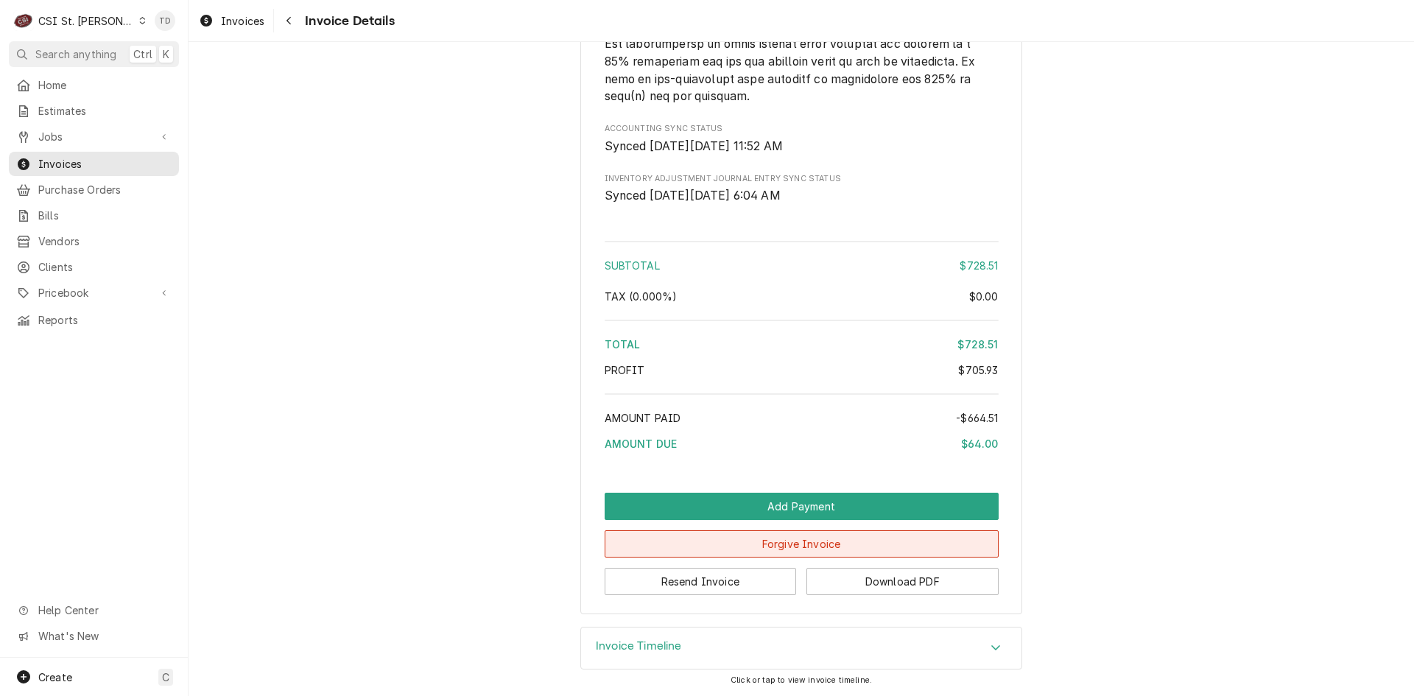
click at [717, 538] on button "Forgive Invoice" at bounding box center [802, 543] width 394 height 27
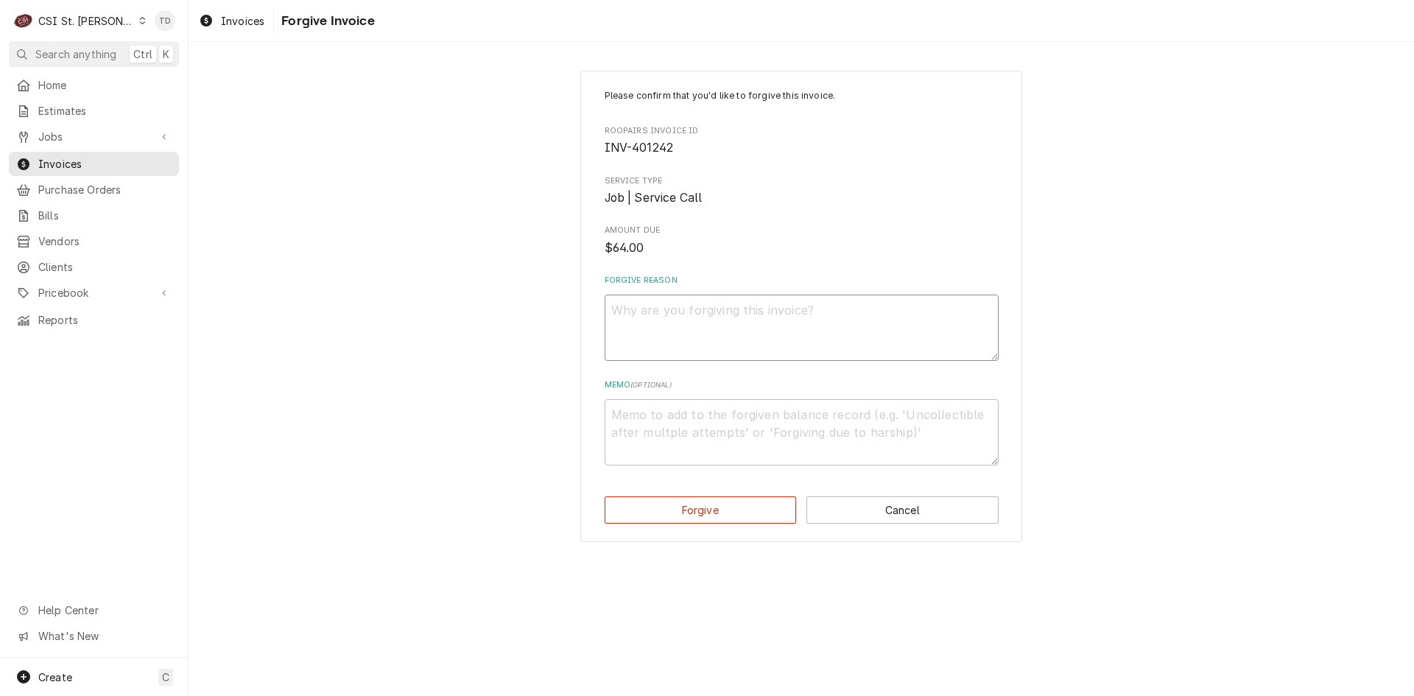
click at [699, 326] on textarea "Forgive Reason" at bounding box center [802, 328] width 394 height 66
paste textarea "credit - td"
type textarea "x"
type textarea "credit - td"
click at [667, 429] on textarea "Memo ( optional )" at bounding box center [802, 432] width 394 height 66
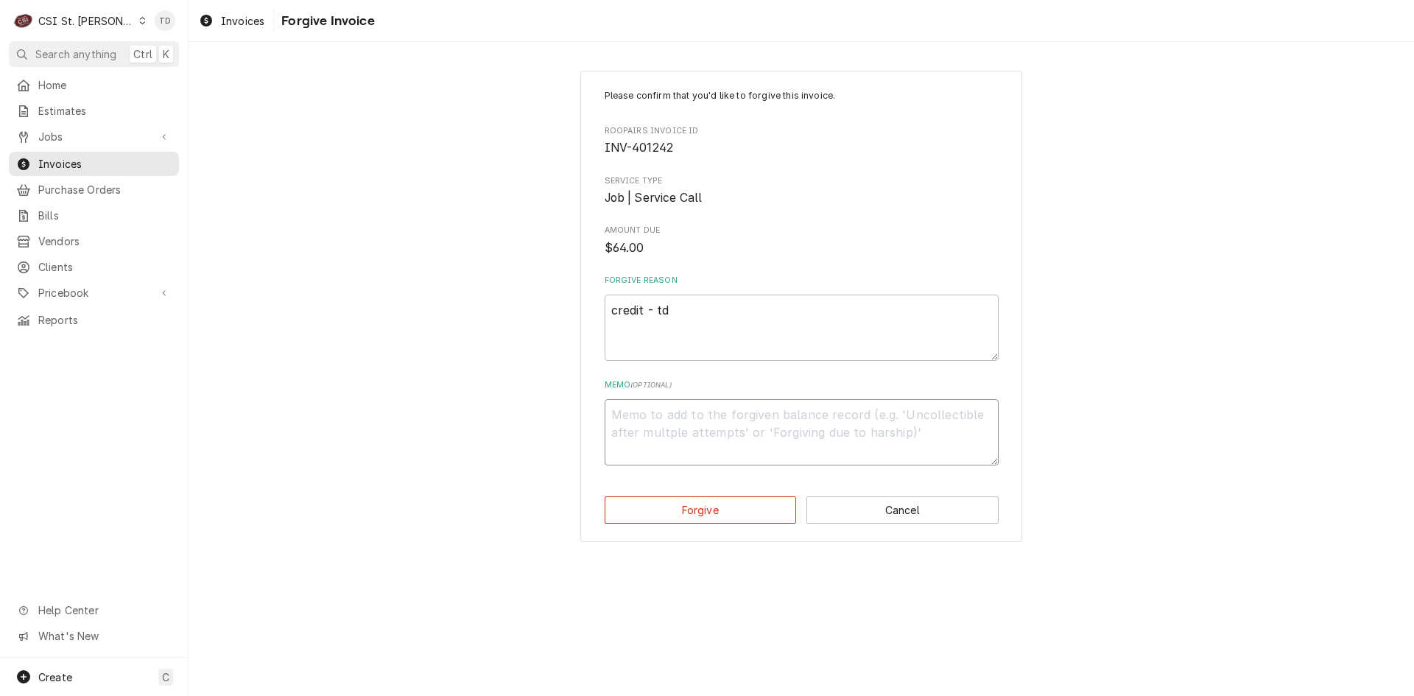
paste textarea "credit - td"
type textarea "x"
type textarea "credit - td"
click at [681, 515] on button "Forgive" at bounding box center [701, 509] width 192 height 27
type textarea "x"
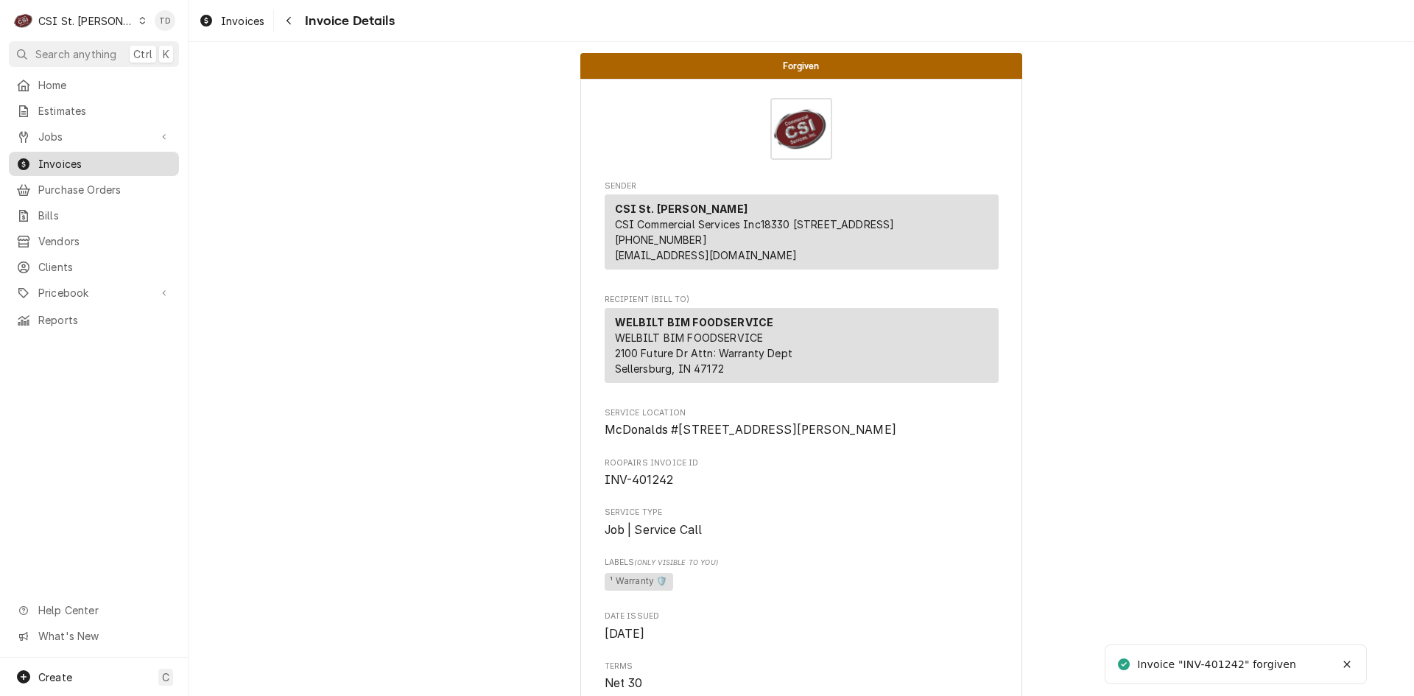
click at [75, 162] on span "Invoices" at bounding box center [104, 163] width 133 height 15
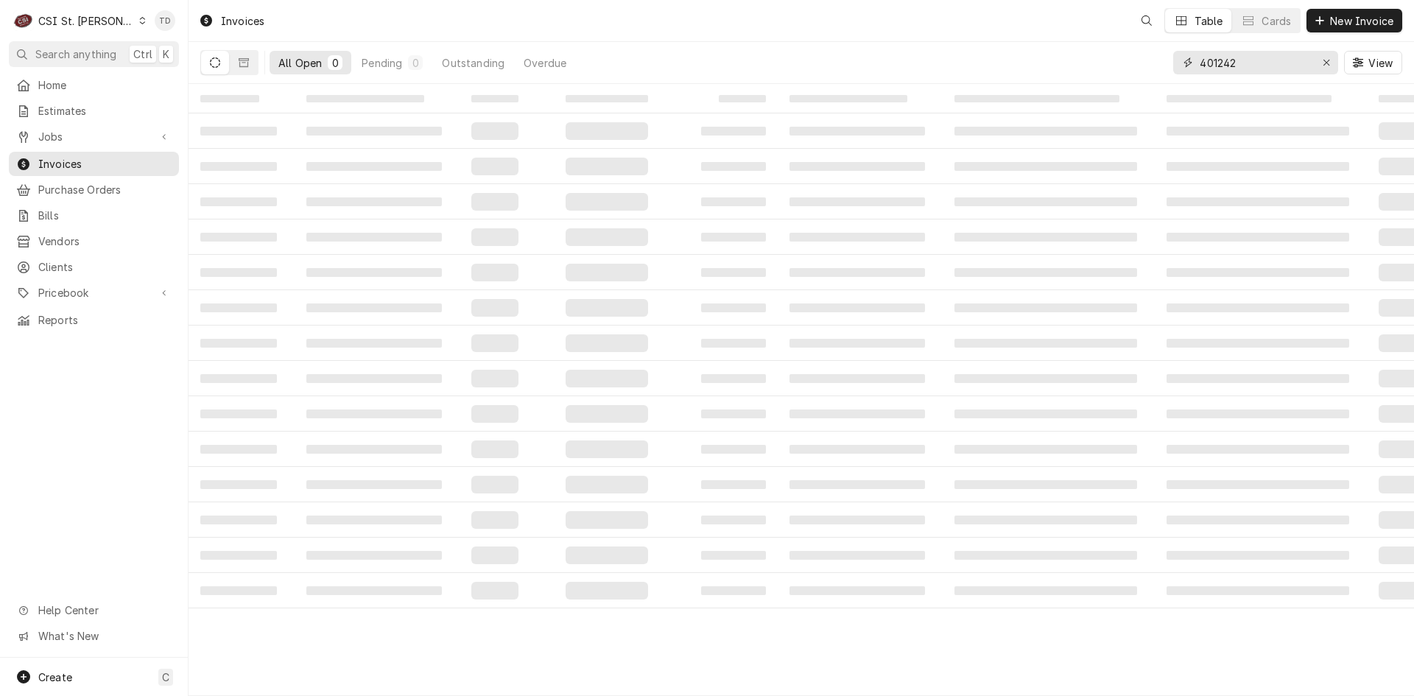
click at [1247, 53] on input "401242" at bounding box center [1255, 63] width 110 height 24
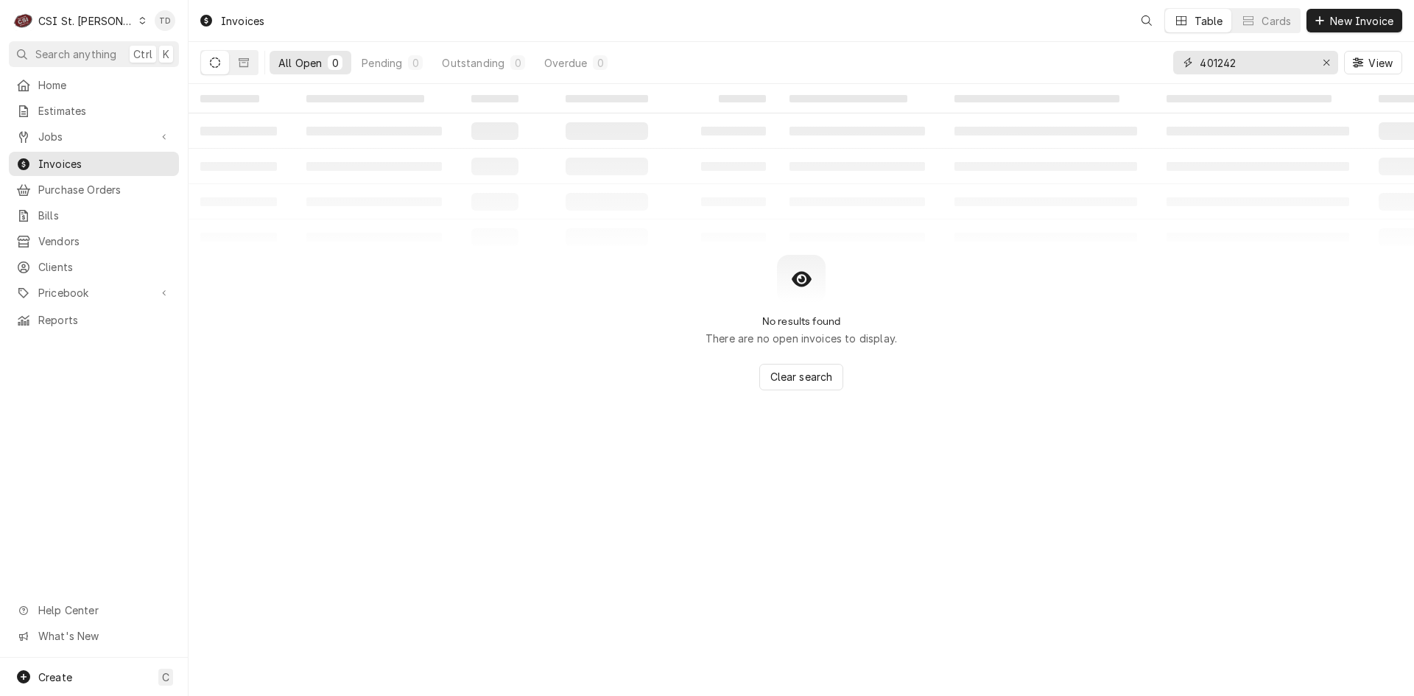
click at [1247, 52] on input "401242" at bounding box center [1255, 63] width 110 height 24
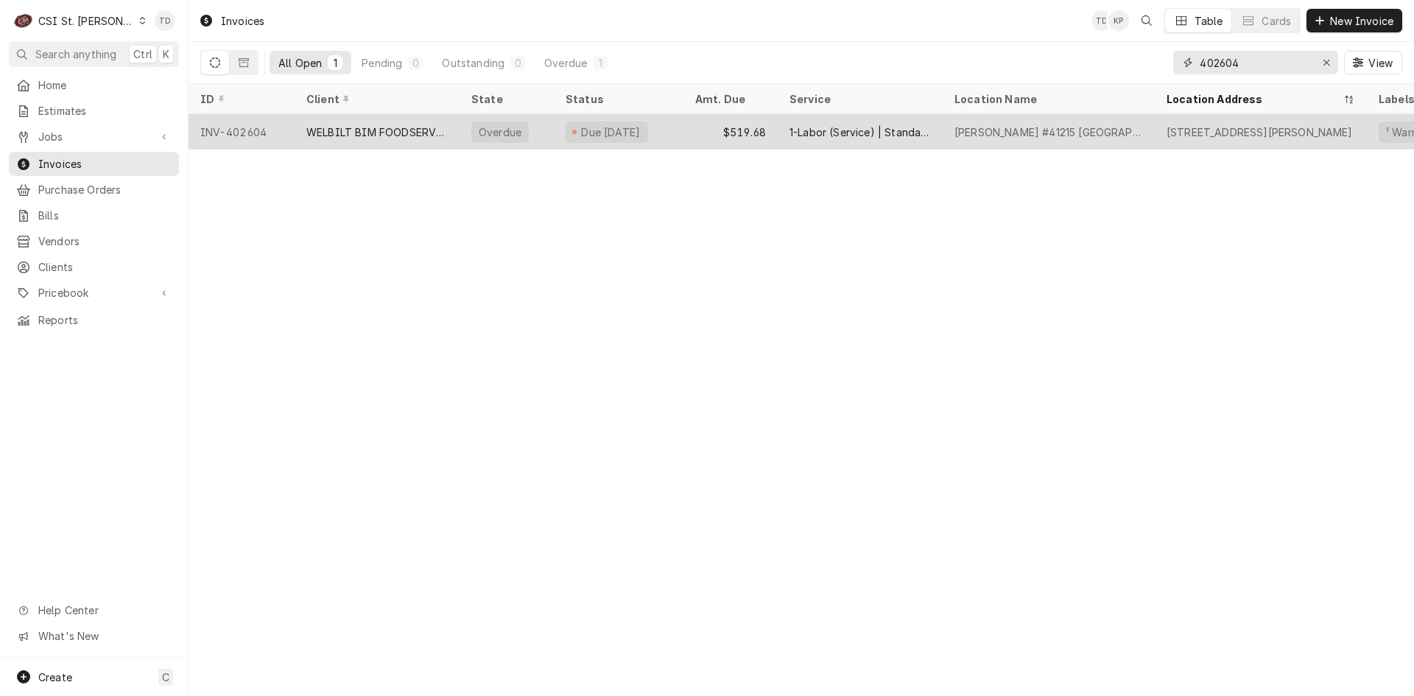
type input "402604"
click at [380, 130] on div "WELBILT BIM FOODSERVICE" at bounding box center [376, 131] width 141 height 15
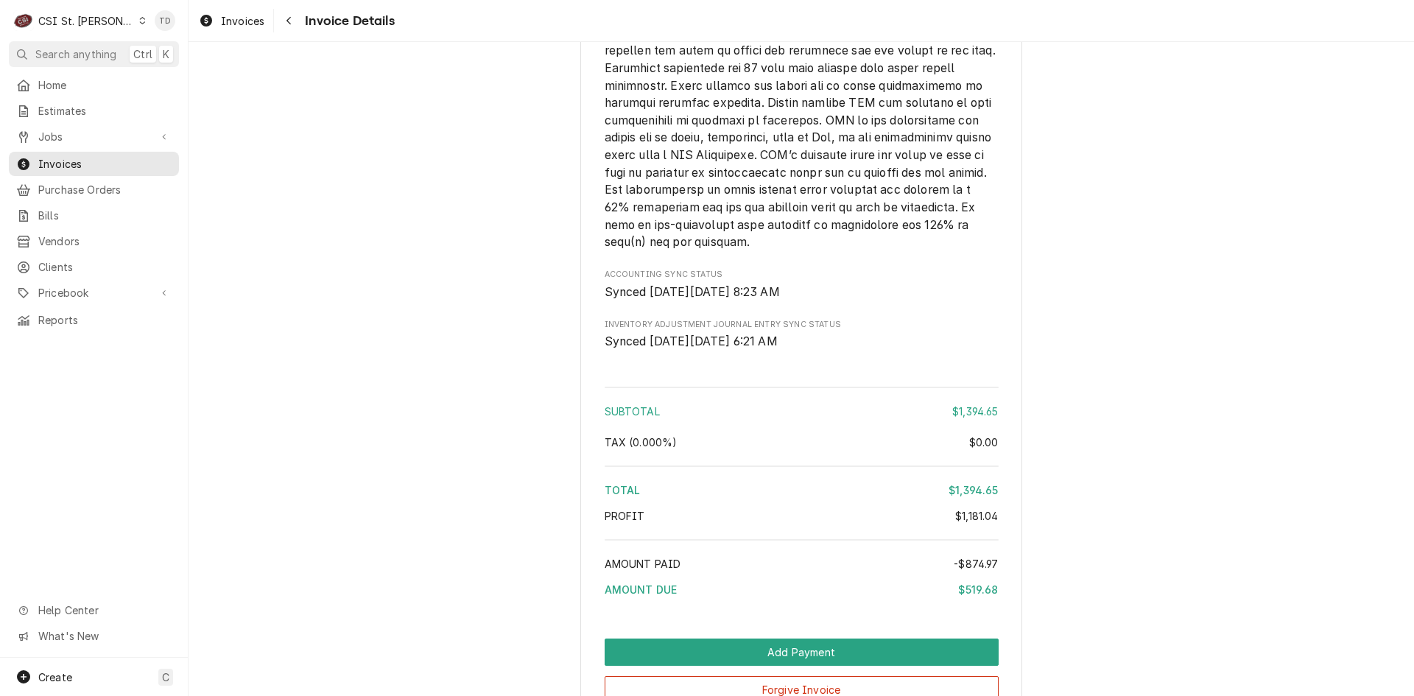
scroll to position [3210, 0]
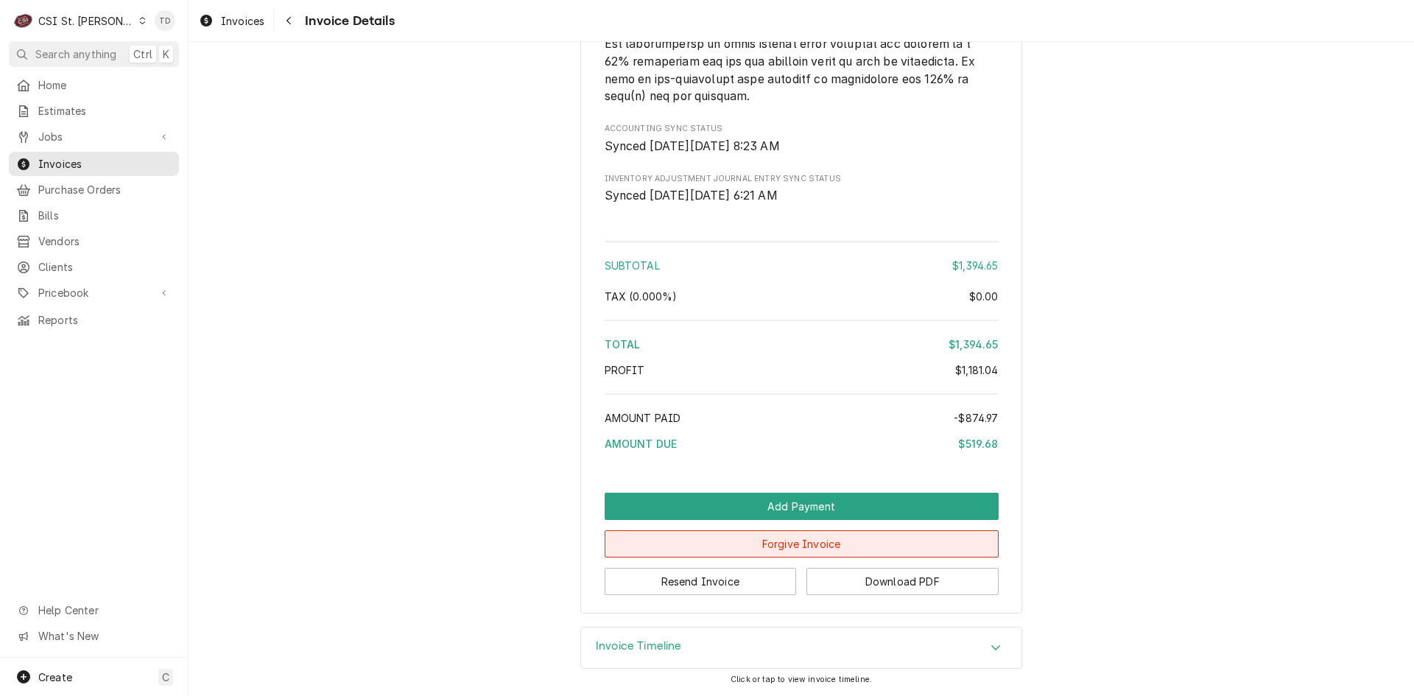
click at [715, 550] on button "Forgive Invoice" at bounding box center [802, 543] width 394 height 27
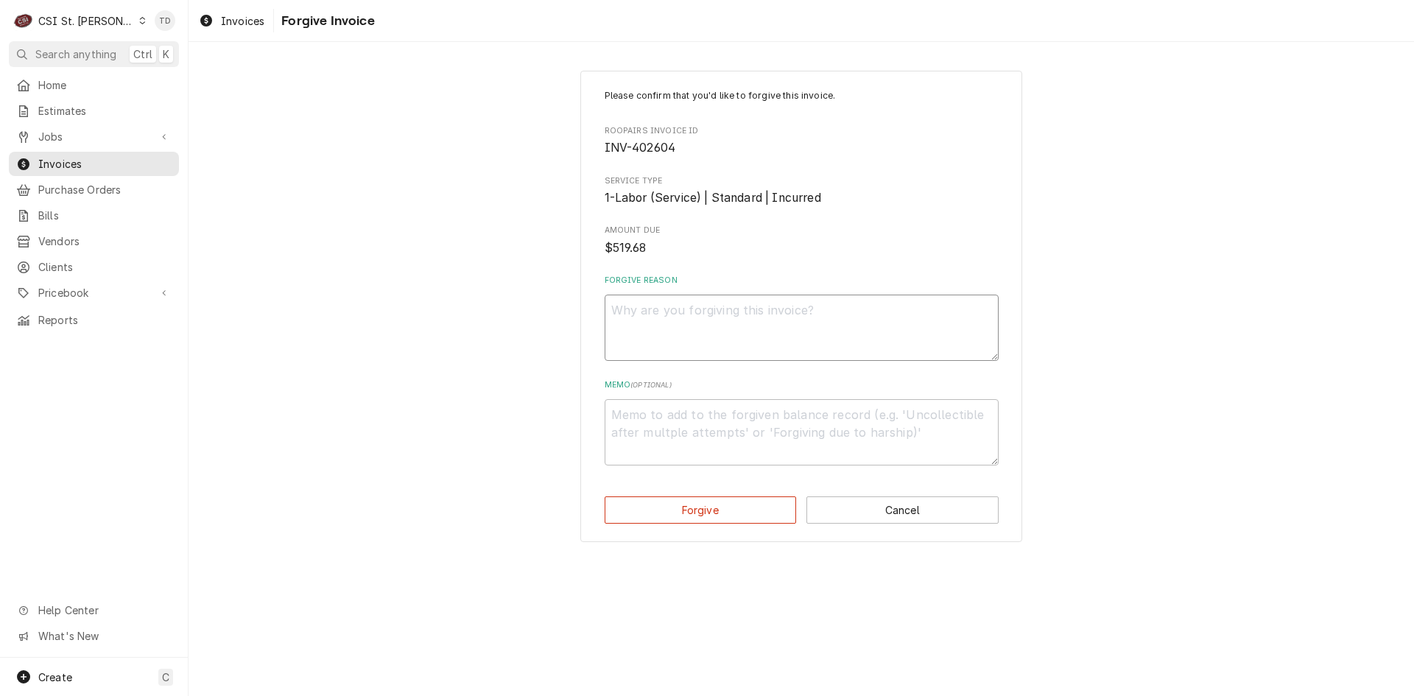
click at [658, 320] on textarea "Forgive Reason" at bounding box center [802, 328] width 394 height 66
paste textarea "credit - td"
type textarea "x"
type textarea "credit - td"
click at [636, 429] on textarea "Memo ( optional )" at bounding box center [802, 432] width 394 height 66
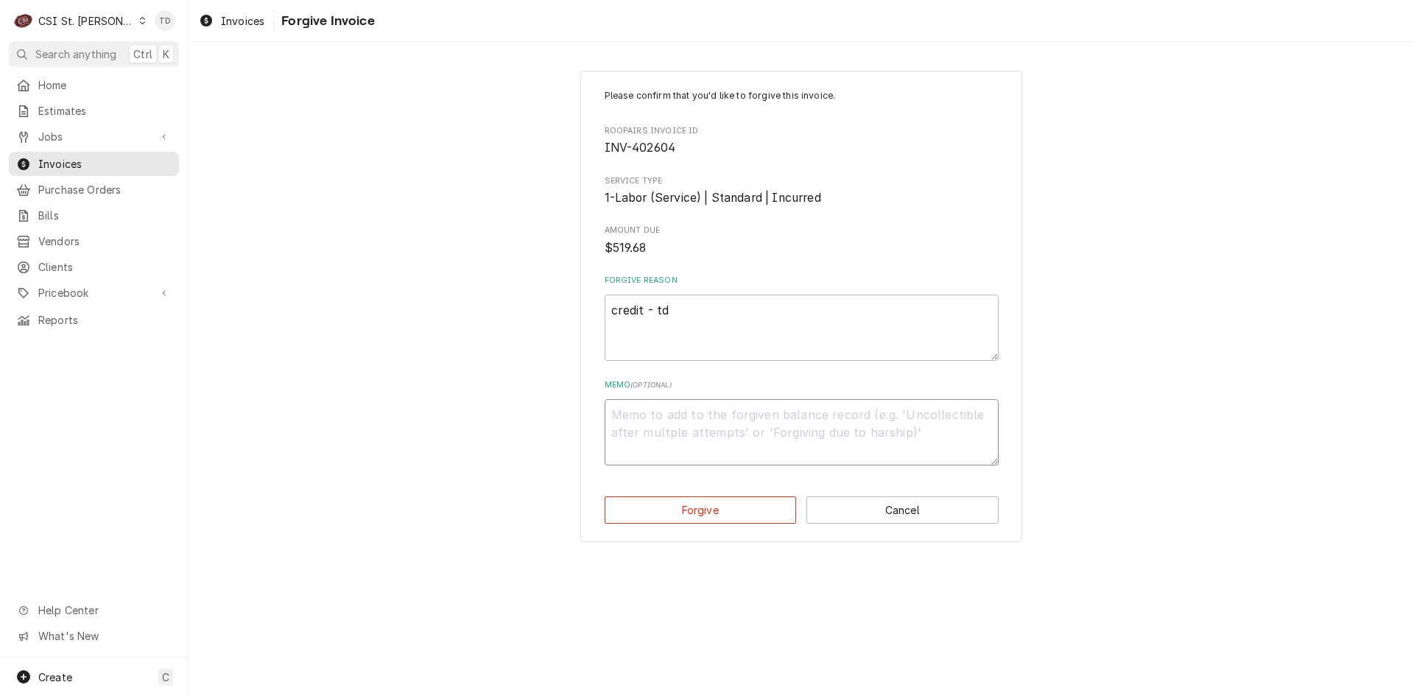
paste textarea "credit - td"
type textarea "x"
type textarea "credit - td"
click at [675, 505] on button "Forgive" at bounding box center [701, 509] width 192 height 27
type textarea "x"
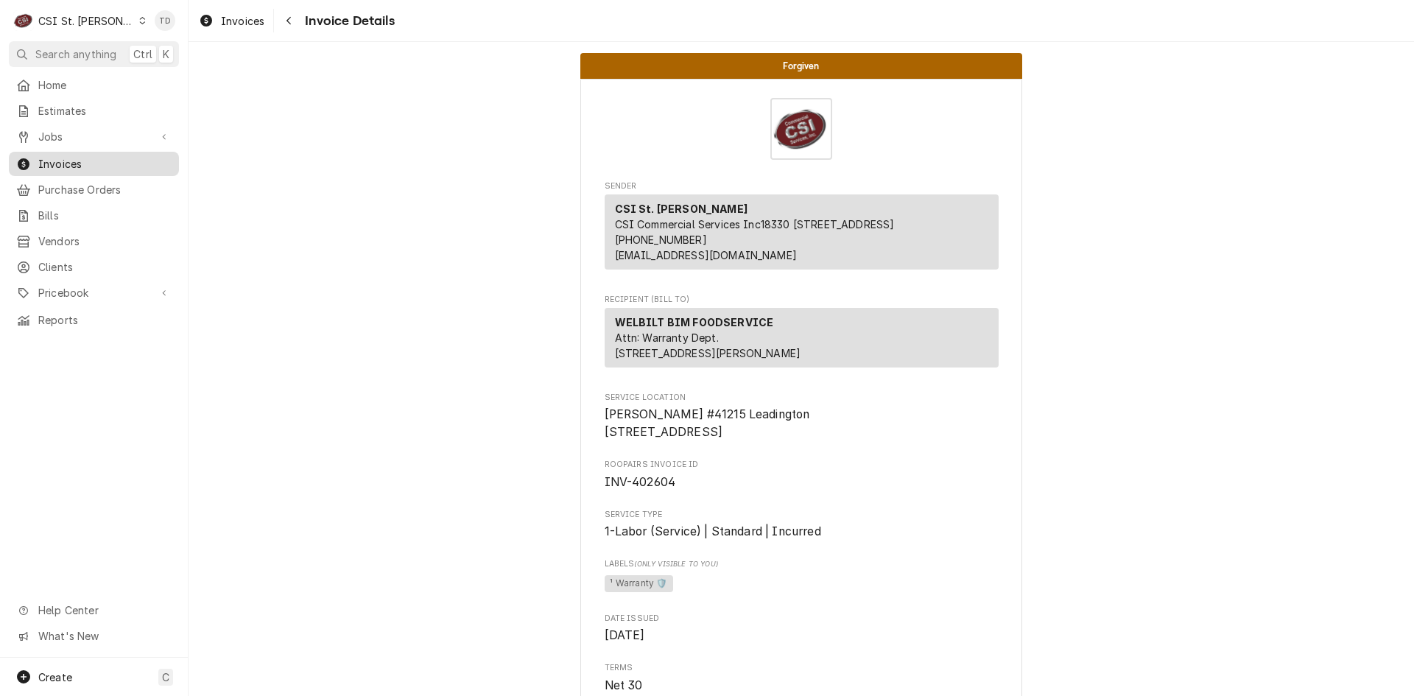
click at [105, 158] on span "Invoices" at bounding box center [104, 163] width 133 height 15
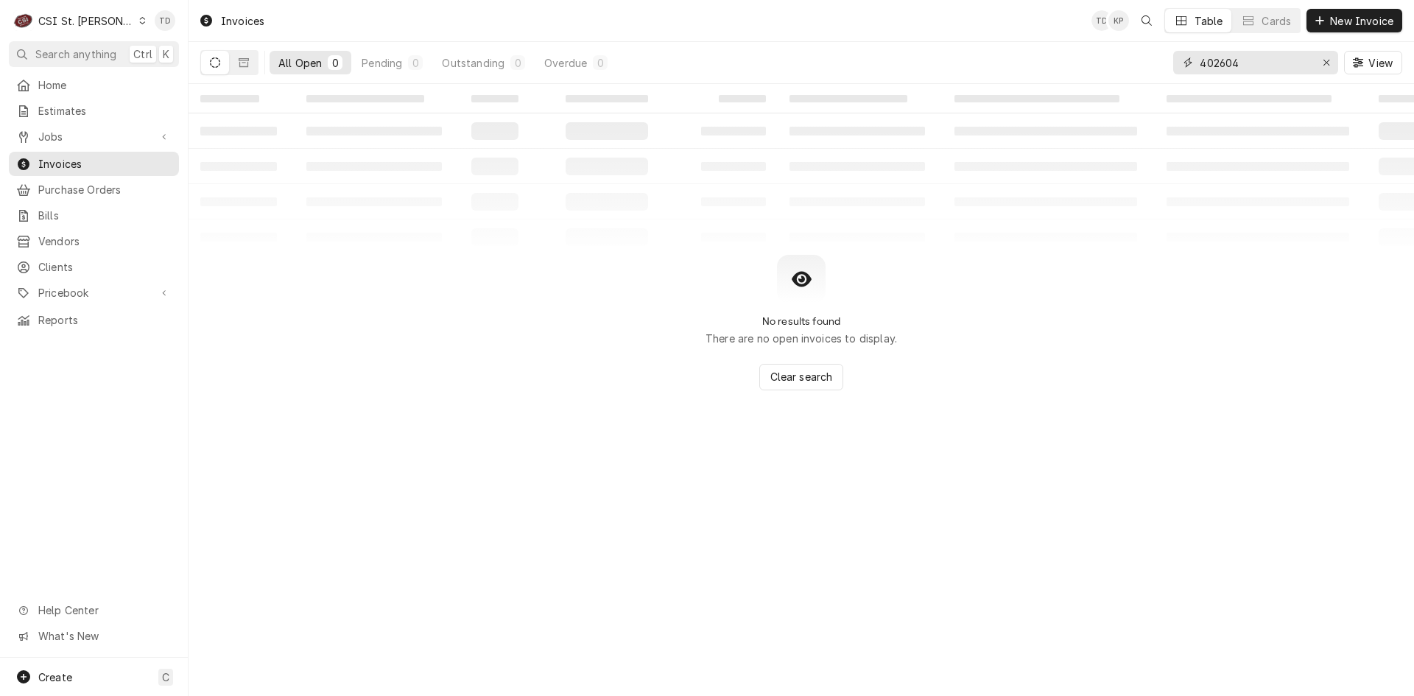
click at [1249, 64] on input "402604" at bounding box center [1255, 63] width 110 height 24
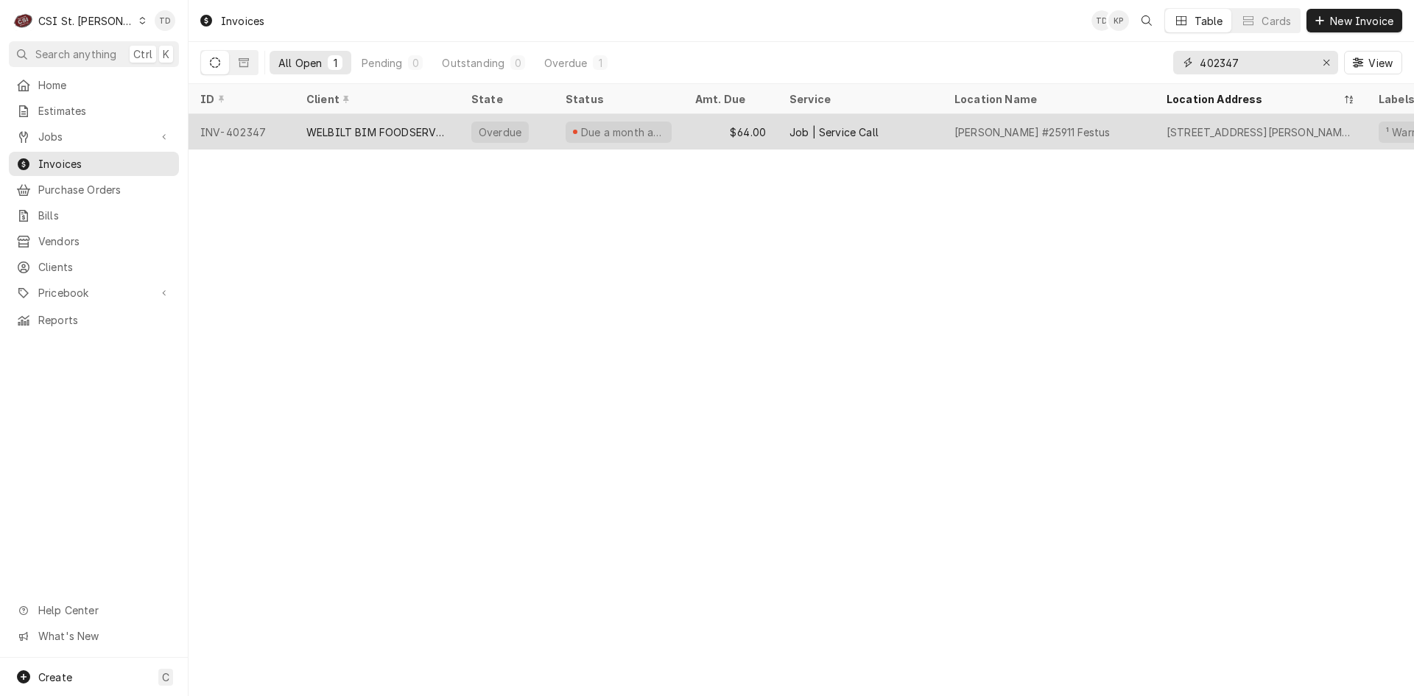
type input "402347"
click at [375, 133] on div "WELBILT BIM FOODSERVICE" at bounding box center [376, 131] width 141 height 15
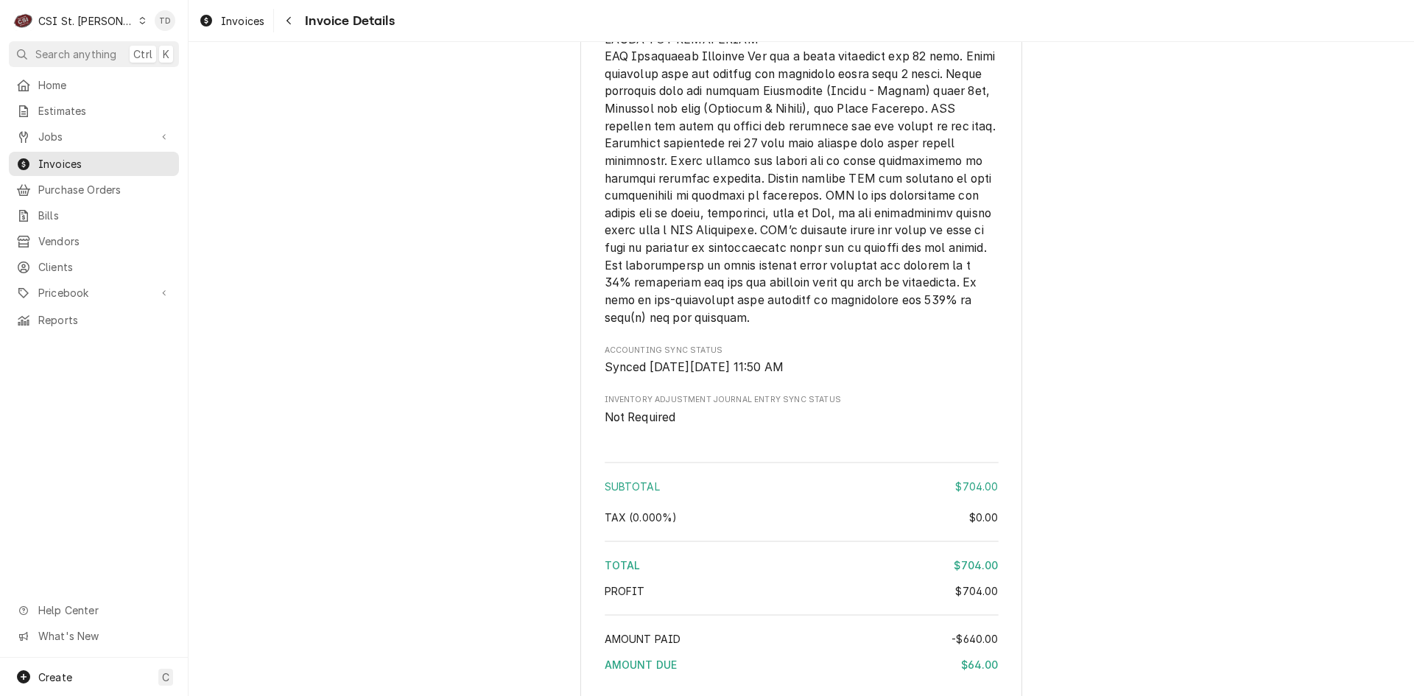
scroll to position [2844, 0]
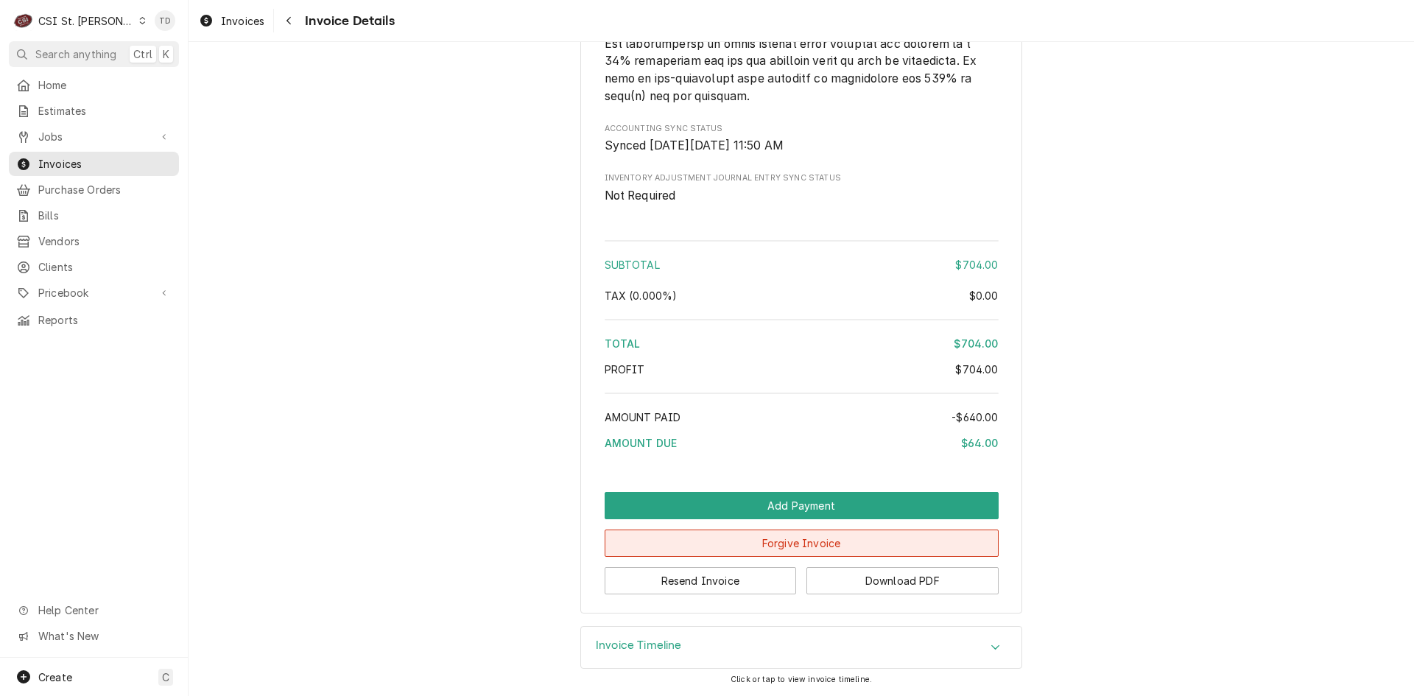
click at [731, 538] on button "Forgive Invoice" at bounding box center [802, 543] width 394 height 27
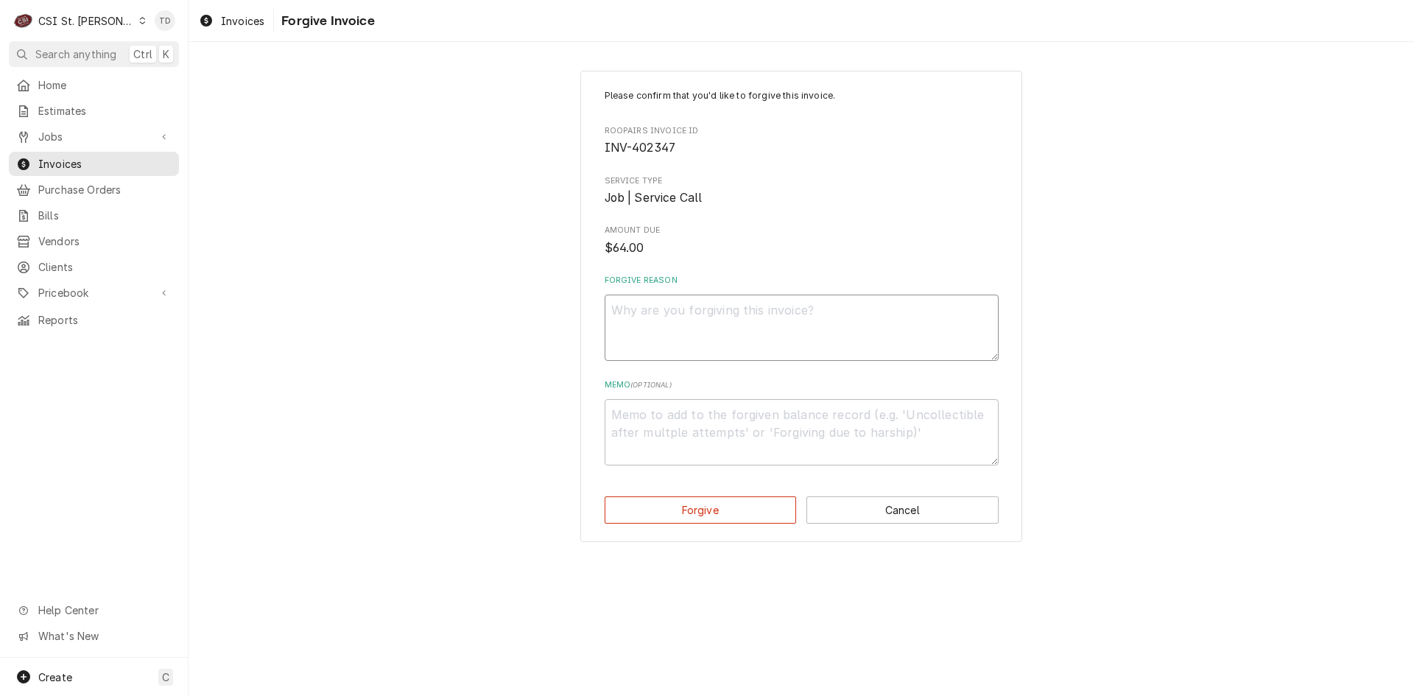
click at [681, 335] on textarea "Forgive Reason" at bounding box center [802, 328] width 394 height 66
paste textarea "credit - td"
type textarea "x"
type textarea "credit - td"
click at [630, 420] on textarea "Memo ( optional )" at bounding box center [802, 432] width 394 height 66
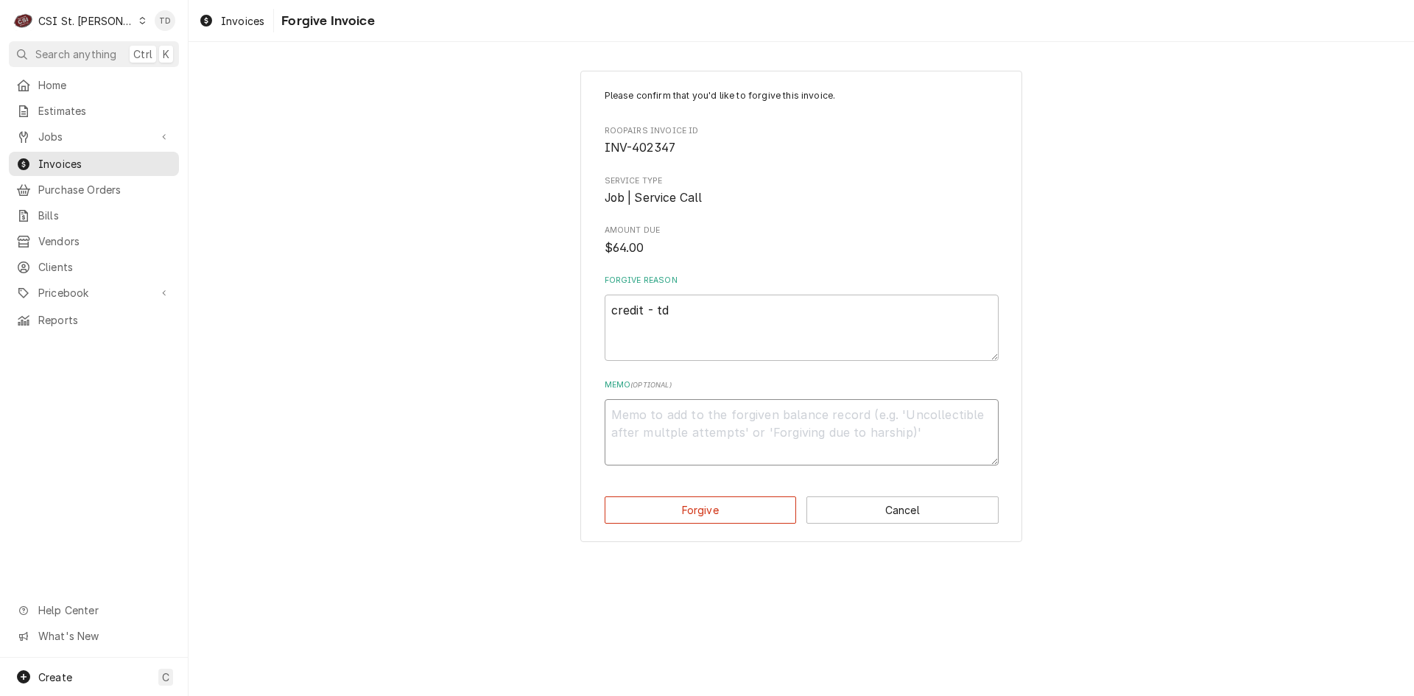
paste textarea "credit - td"
type textarea "x"
type textarea "credit - td"
click at [651, 514] on button "Forgive" at bounding box center [701, 509] width 192 height 27
type textarea "x"
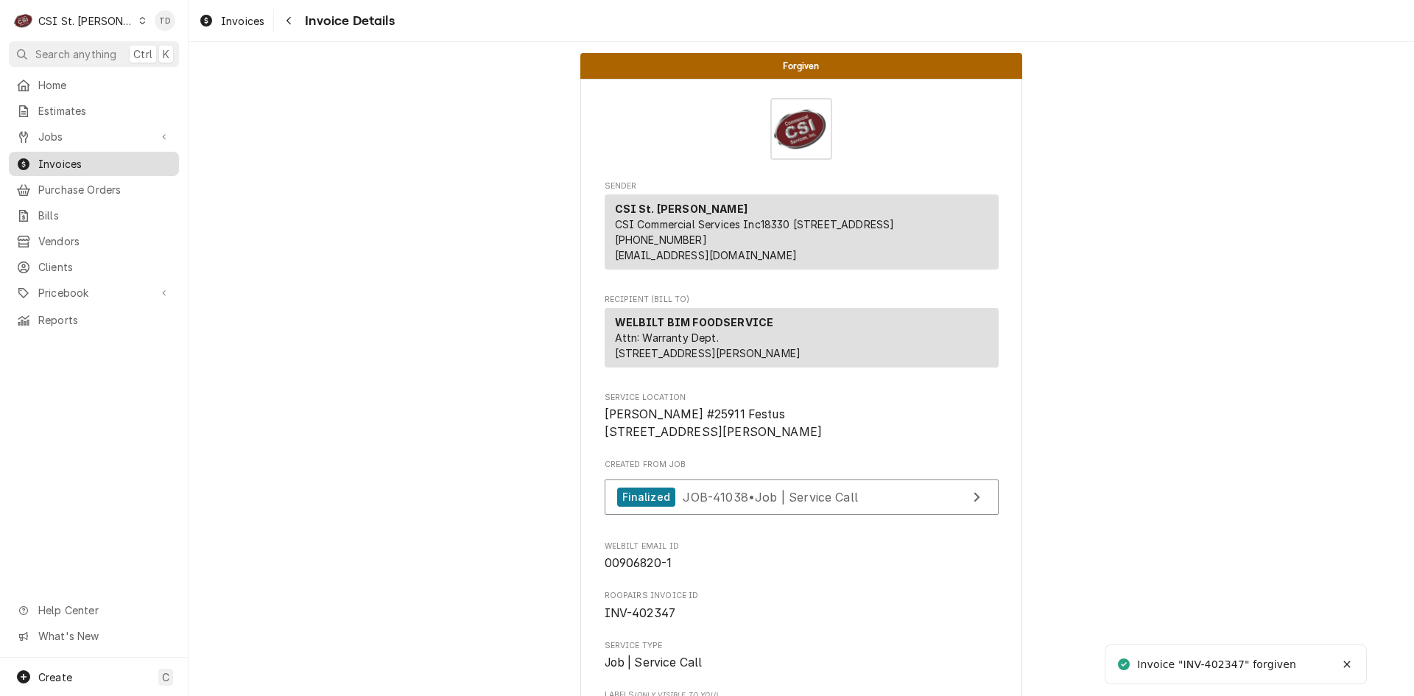
click at [106, 169] on link "Invoices" at bounding box center [94, 164] width 170 height 24
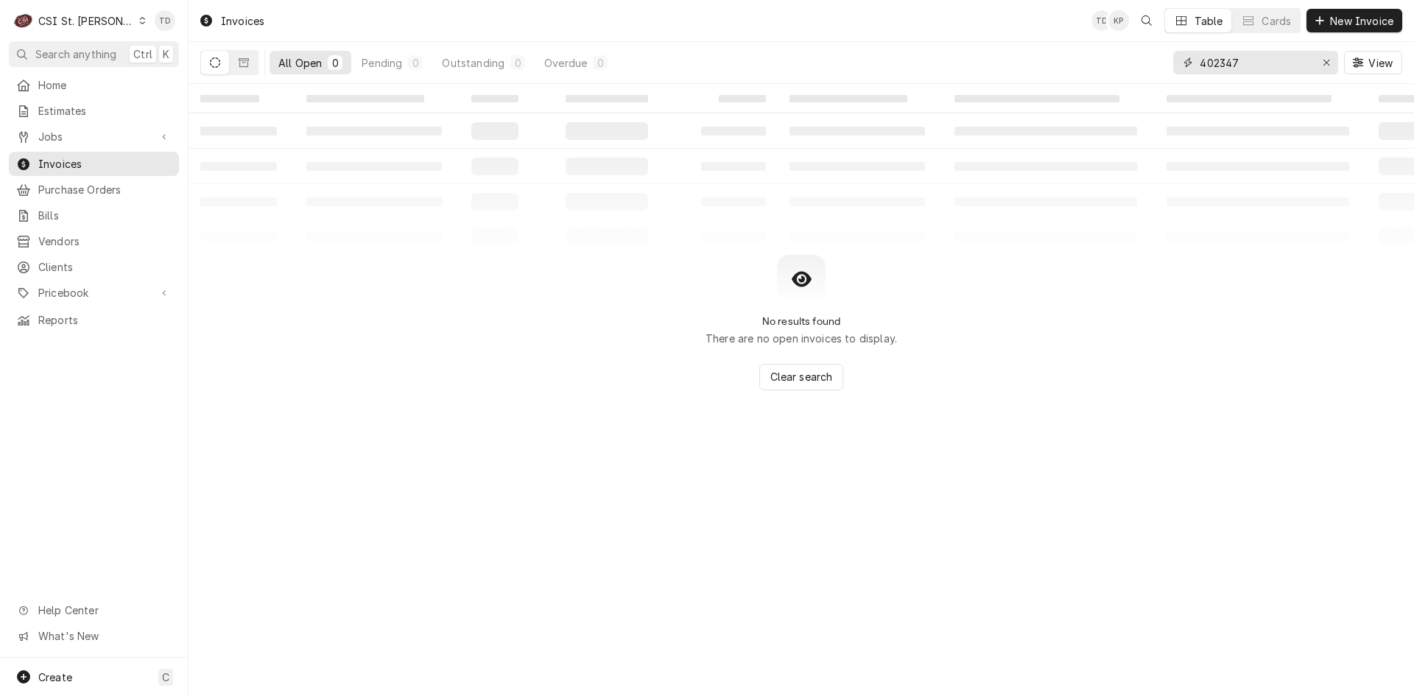
click at [1231, 65] on input "402347" at bounding box center [1255, 63] width 110 height 24
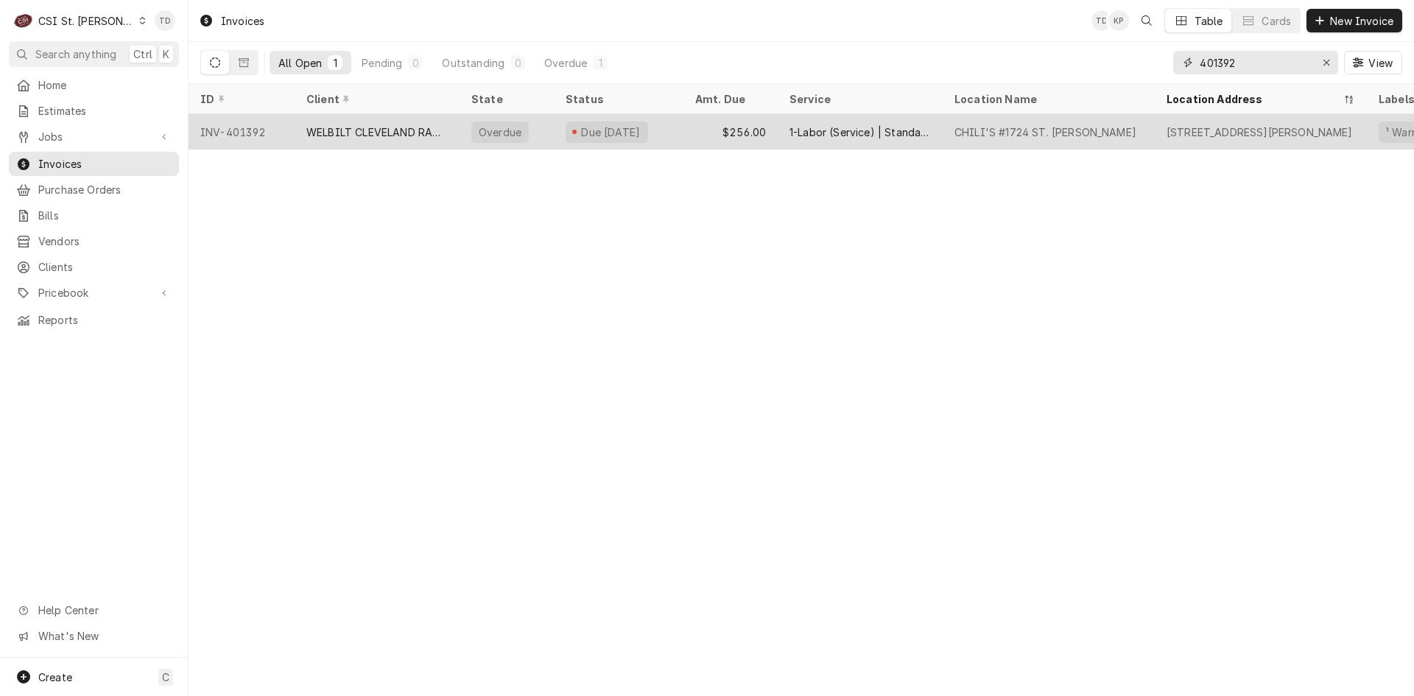
type input "401392"
click at [385, 124] on div "WELBILT CLEVELAND RANGE" at bounding box center [376, 131] width 141 height 15
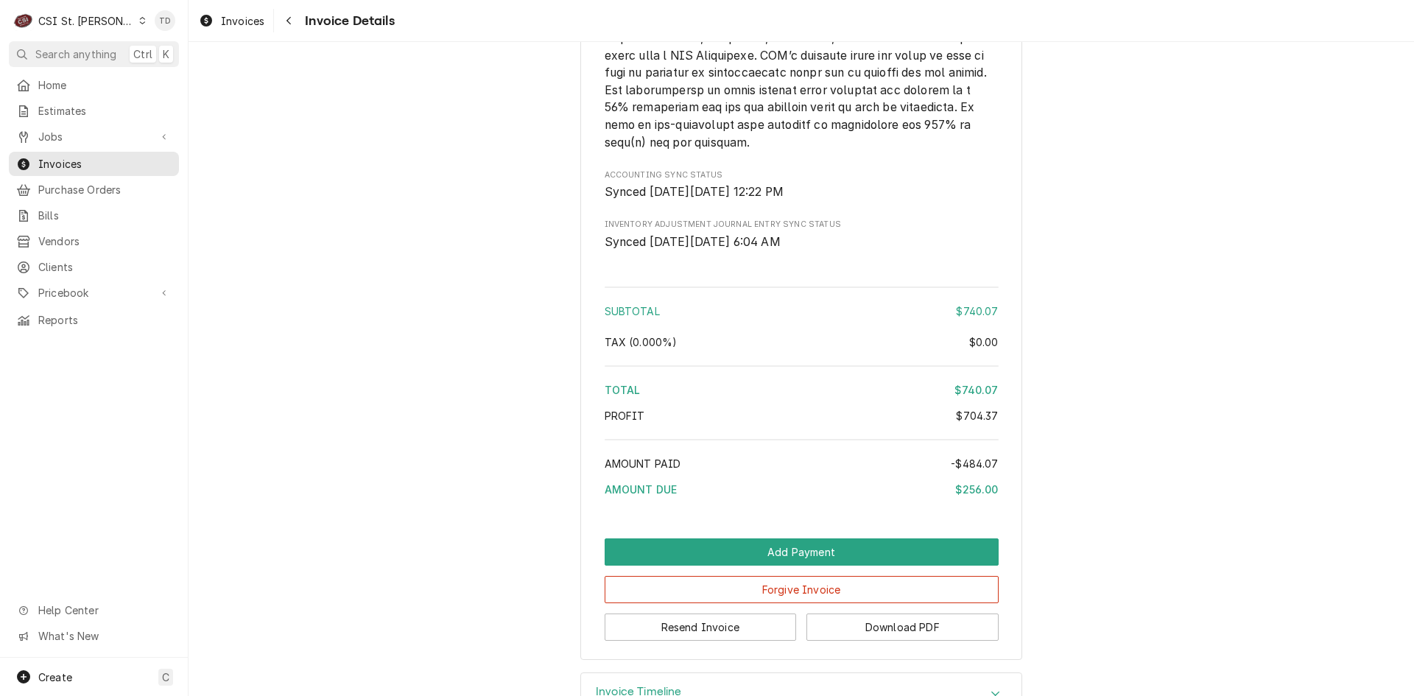
scroll to position [3315, 0]
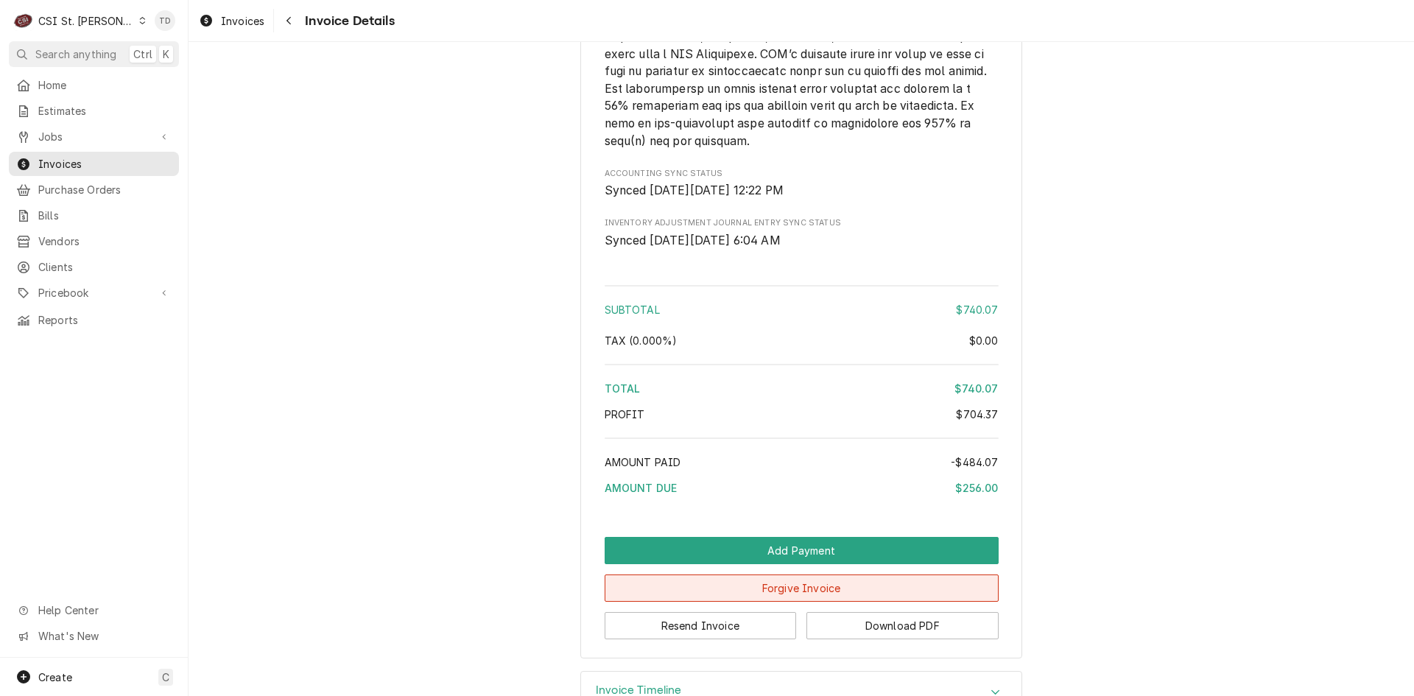
click at [818, 602] on button "Forgive Invoice" at bounding box center [802, 588] width 394 height 27
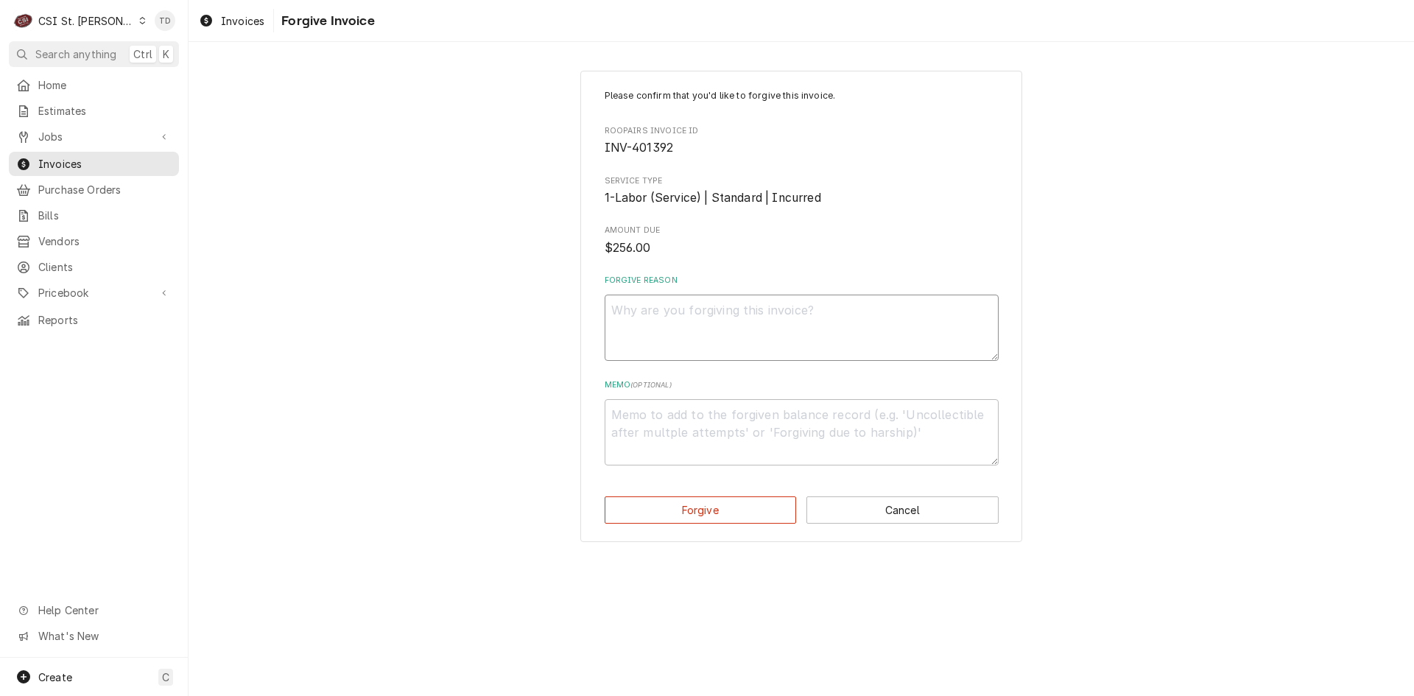
click at [629, 299] on textarea "Forgive Reason" at bounding box center [802, 328] width 394 height 66
paste textarea "credit - td"
type textarea "x"
type textarea "credit - td"
click at [633, 427] on textarea "Memo ( optional )" at bounding box center [802, 432] width 394 height 66
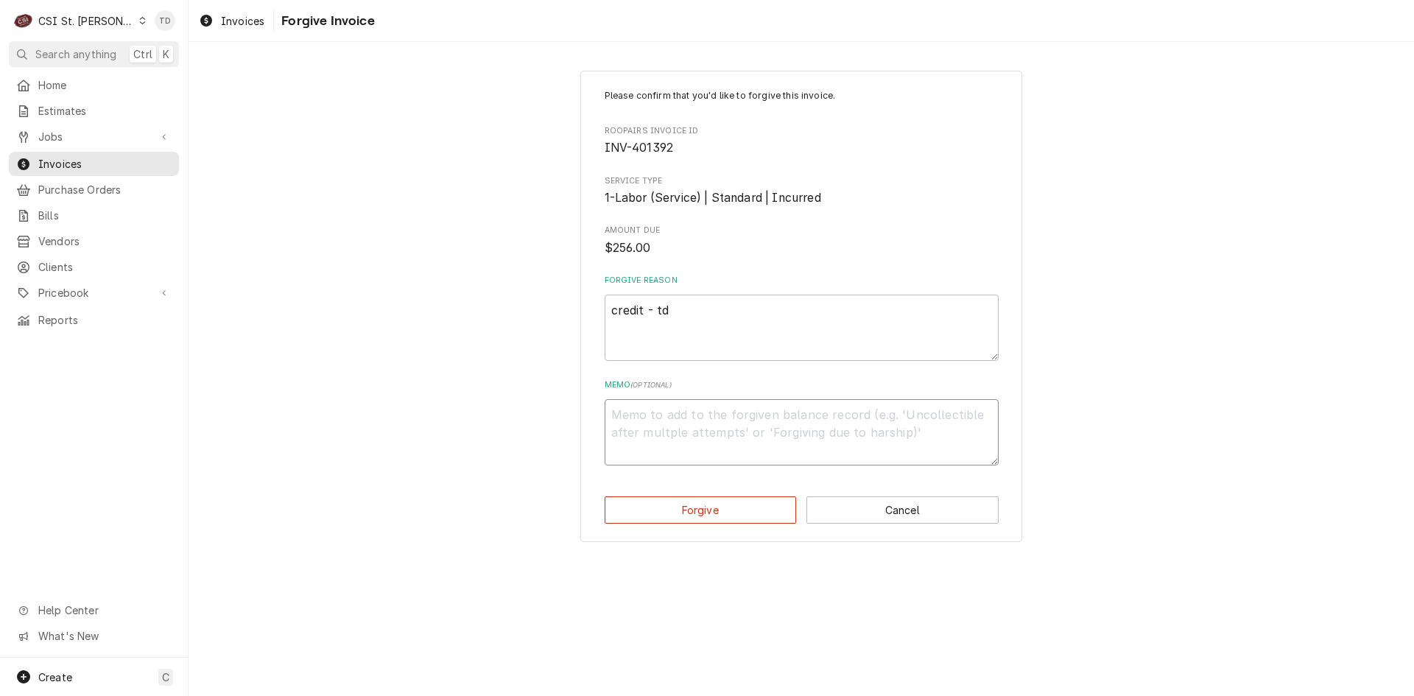
paste textarea "credit - td"
type textarea "x"
type textarea "credit - td"
click at [715, 514] on button "Forgive" at bounding box center [701, 509] width 192 height 27
type textarea "x"
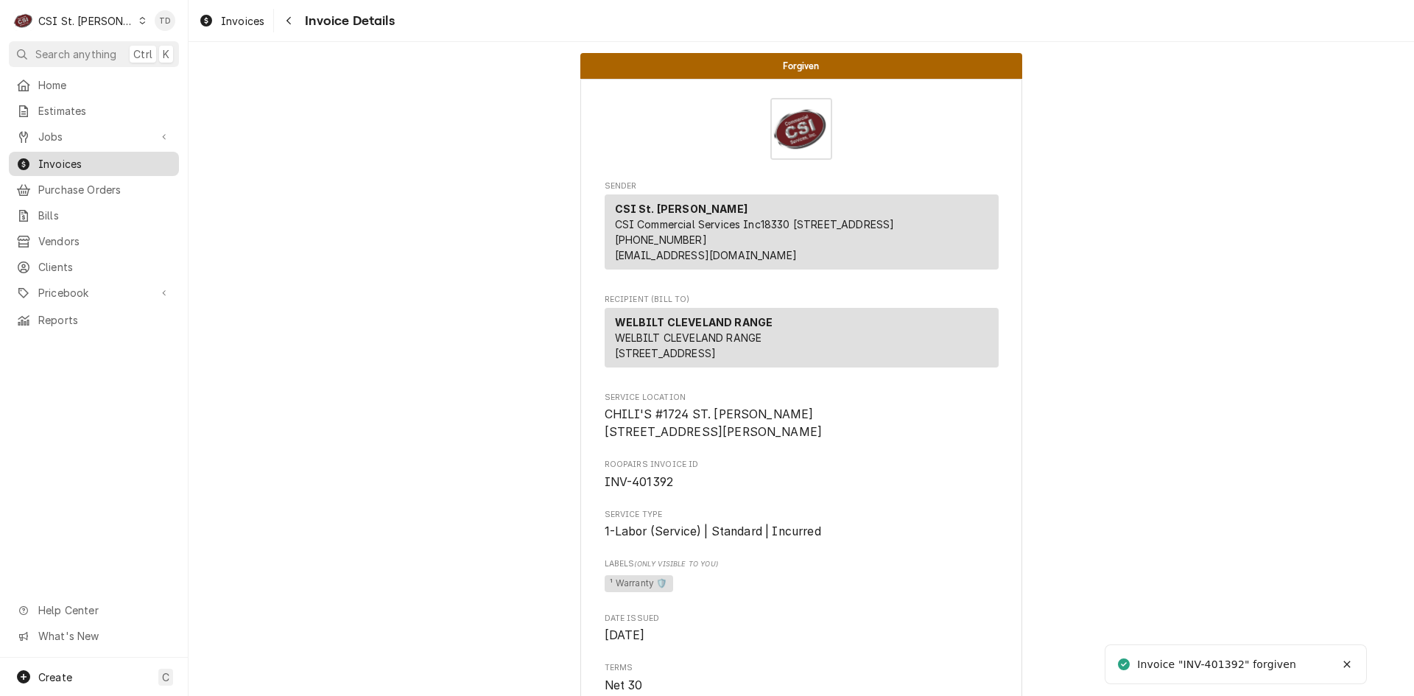
click at [143, 165] on span "Invoices" at bounding box center [104, 163] width 133 height 15
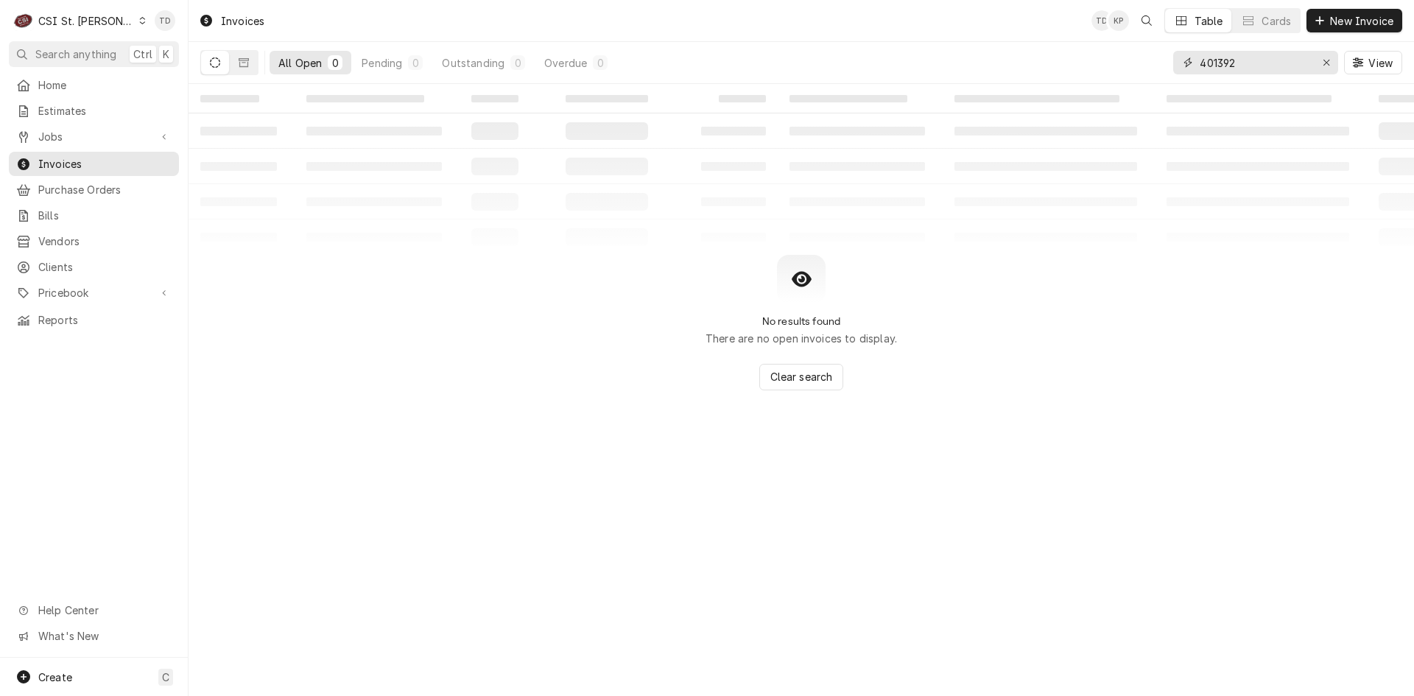
click at [1277, 59] on input "401392" at bounding box center [1255, 63] width 110 height 24
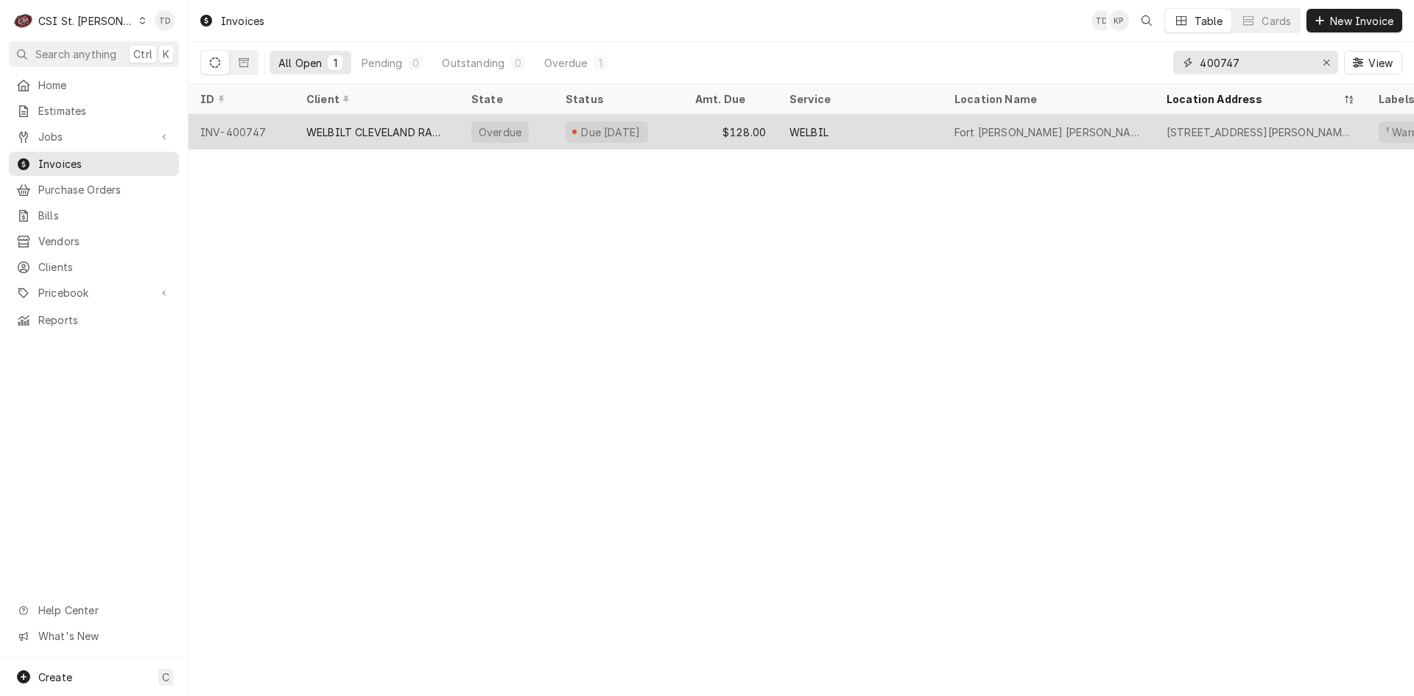
type input "400747"
click at [401, 129] on div "WELBILT CLEVELAND RANGE" at bounding box center [376, 131] width 141 height 15
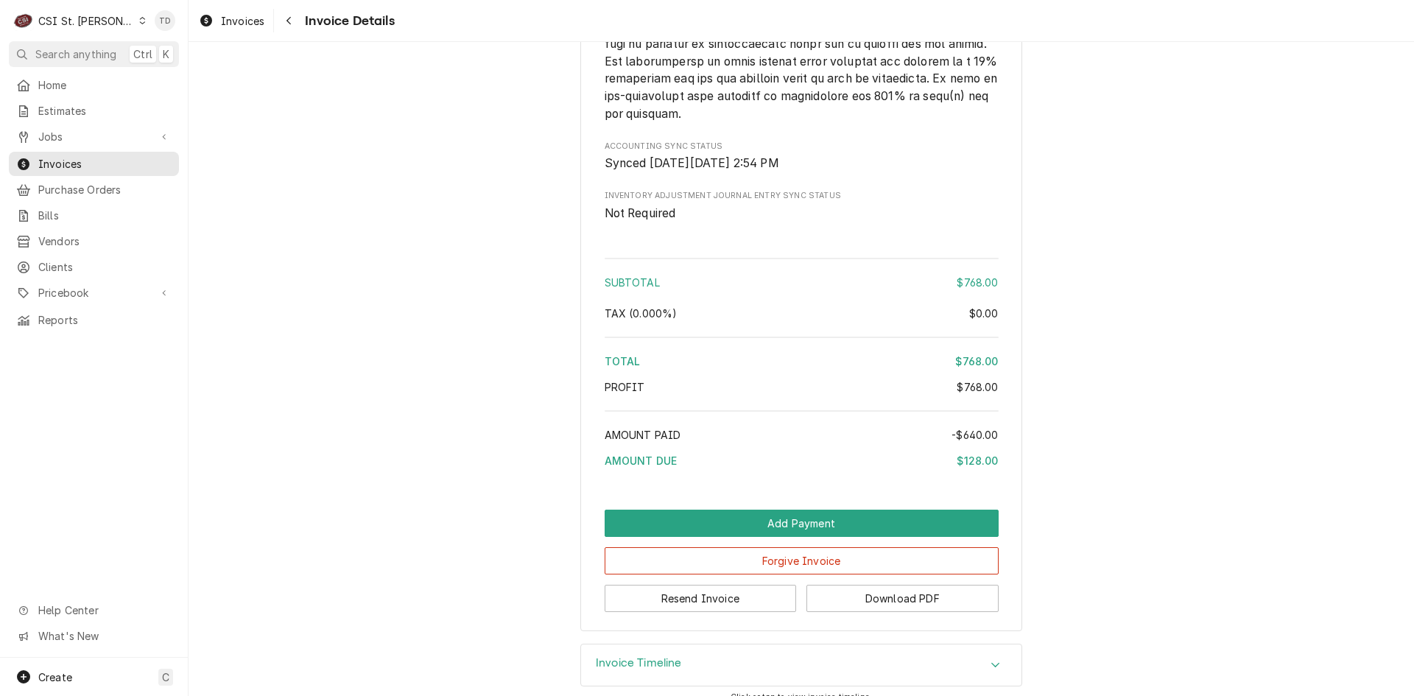
scroll to position [2767, 0]
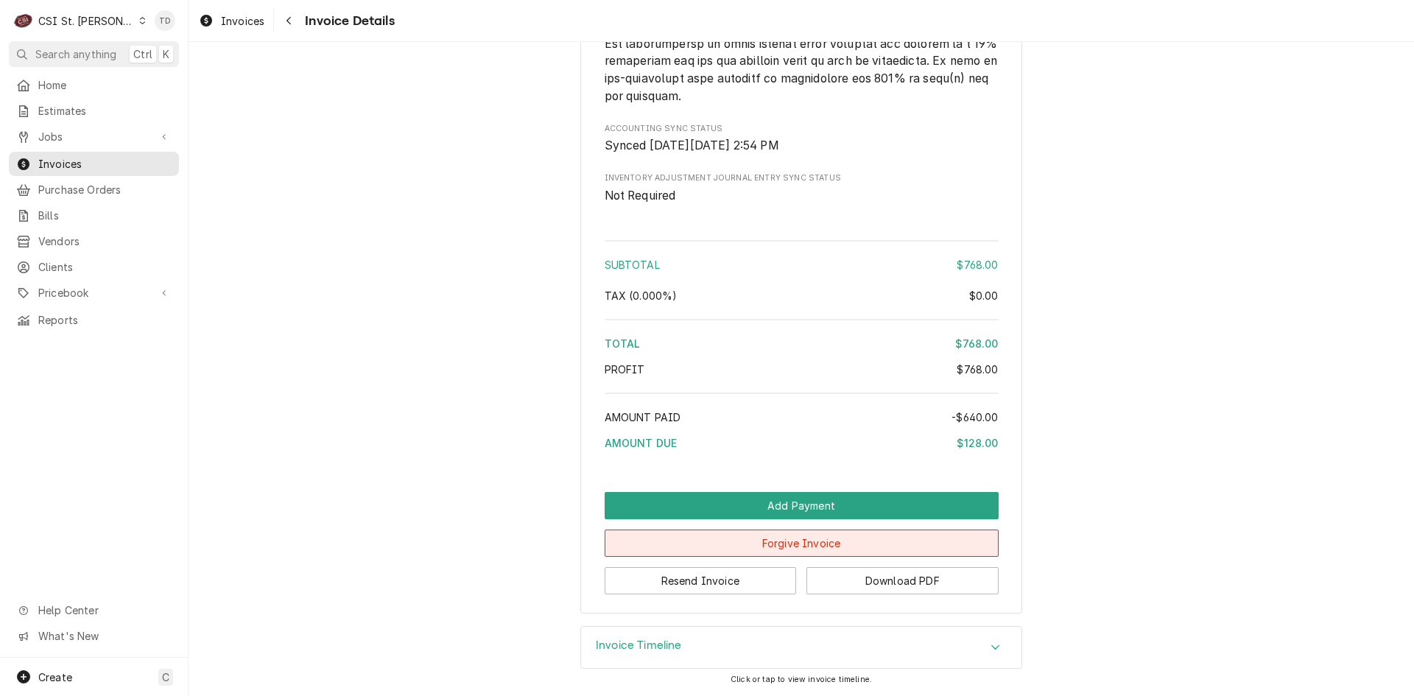
click at [748, 549] on button "Forgive Invoice" at bounding box center [802, 543] width 394 height 27
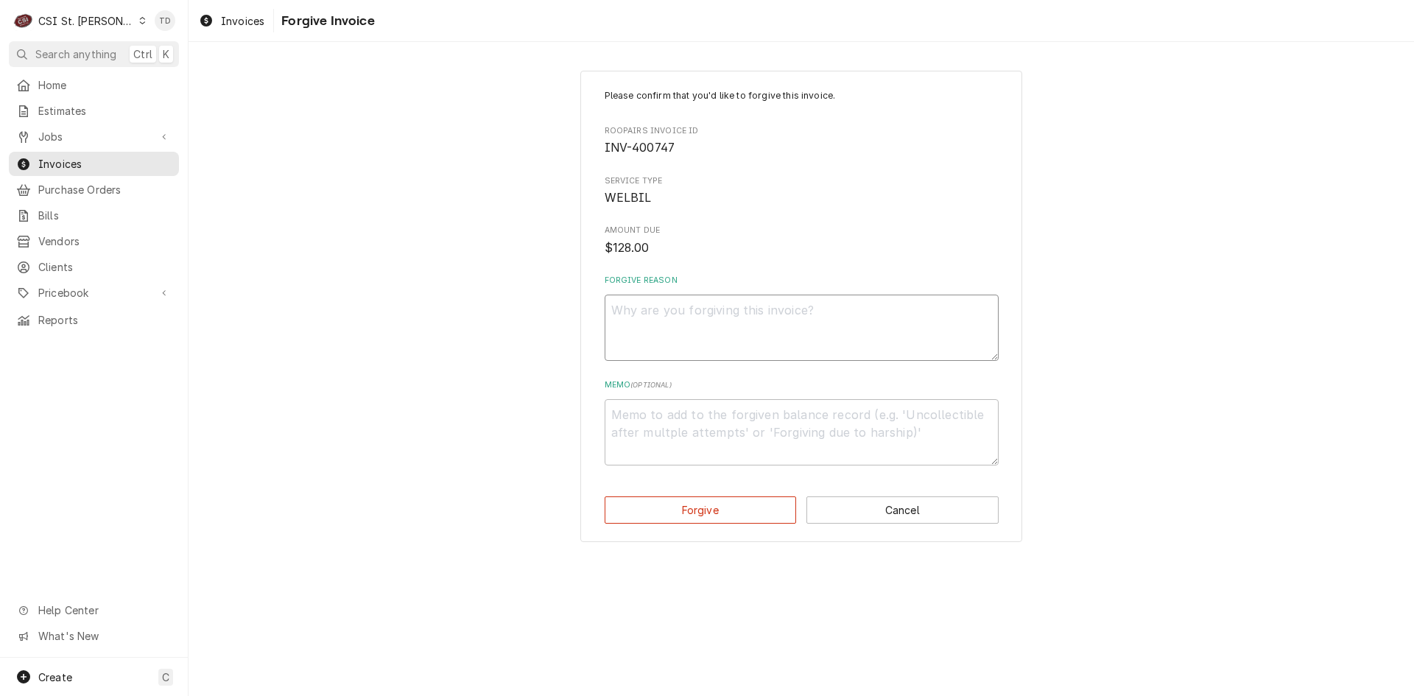
click at [720, 323] on textarea "Forgive Reason" at bounding box center [802, 328] width 394 height 66
paste textarea "credit - td"
type textarea "x"
type textarea "credit - td"
click at [613, 510] on button "Forgive" at bounding box center [701, 509] width 192 height 27
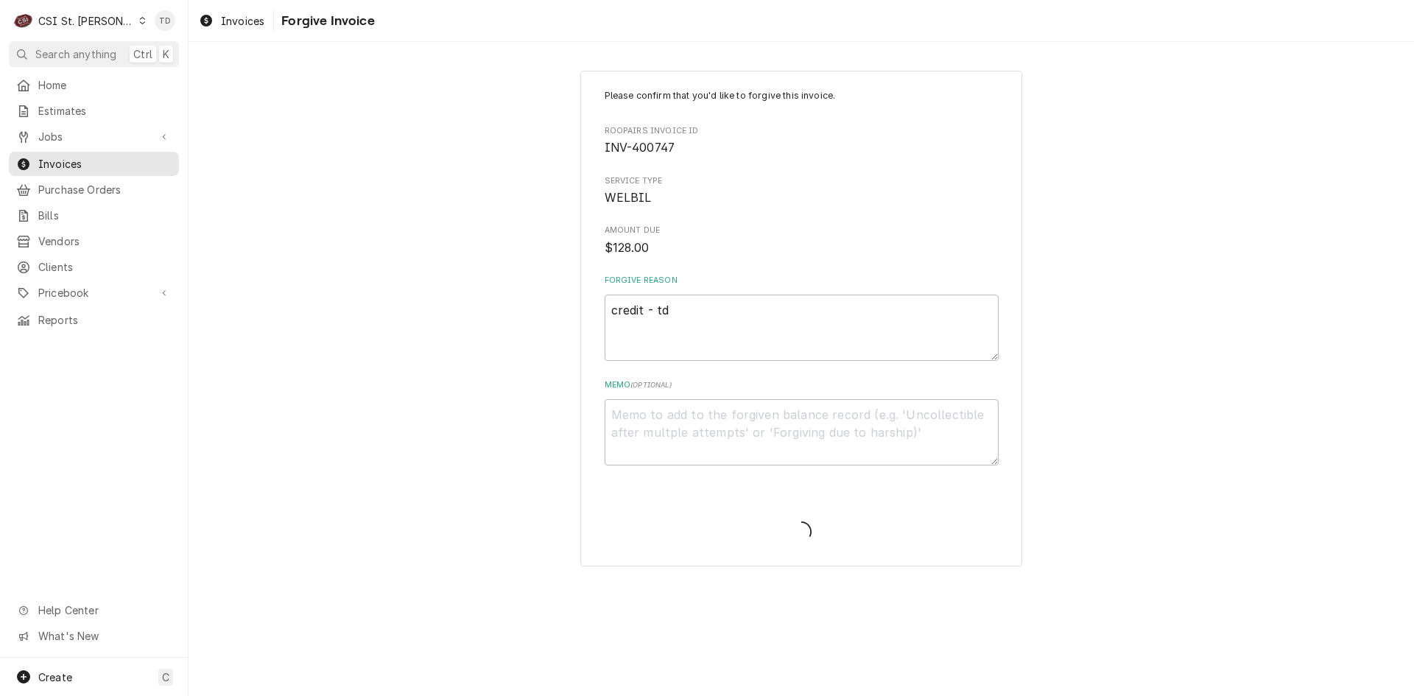
type textarea "x"
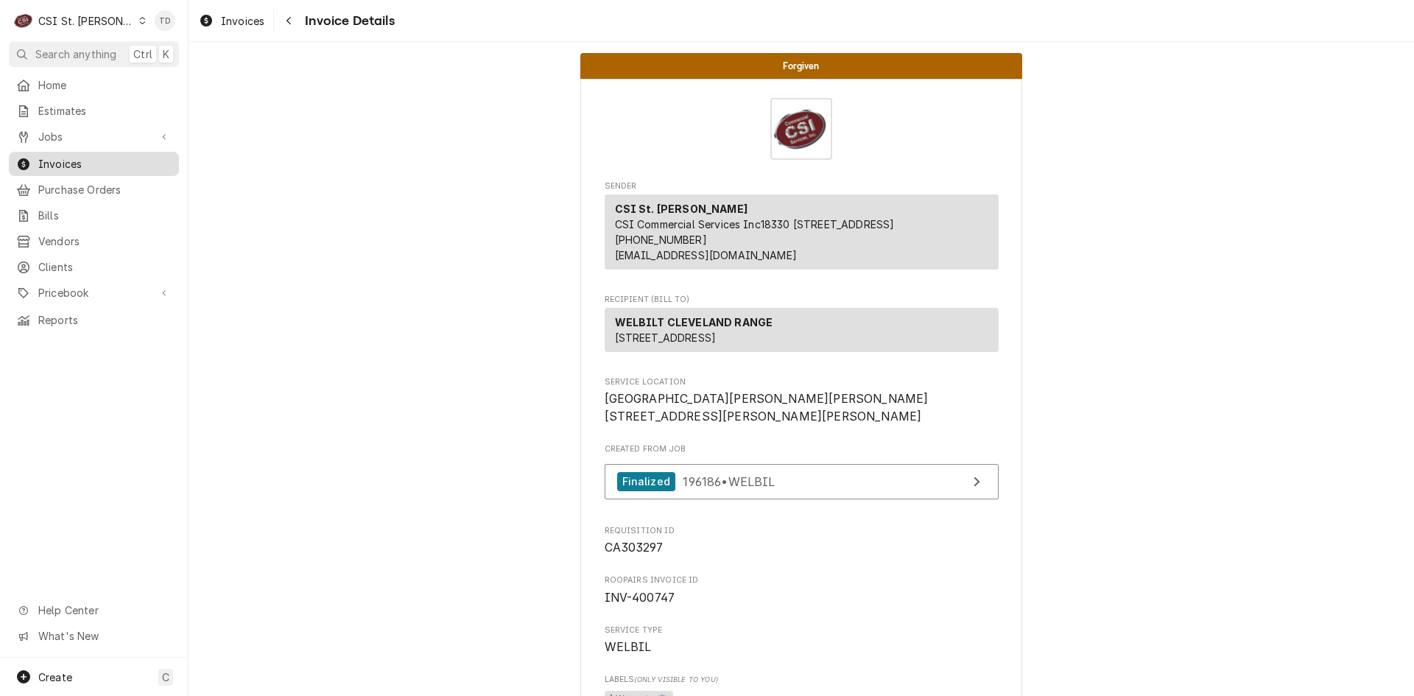
click at [152, 159] on span "Invoices" at bounding box center [104, 163] width 133 height 15
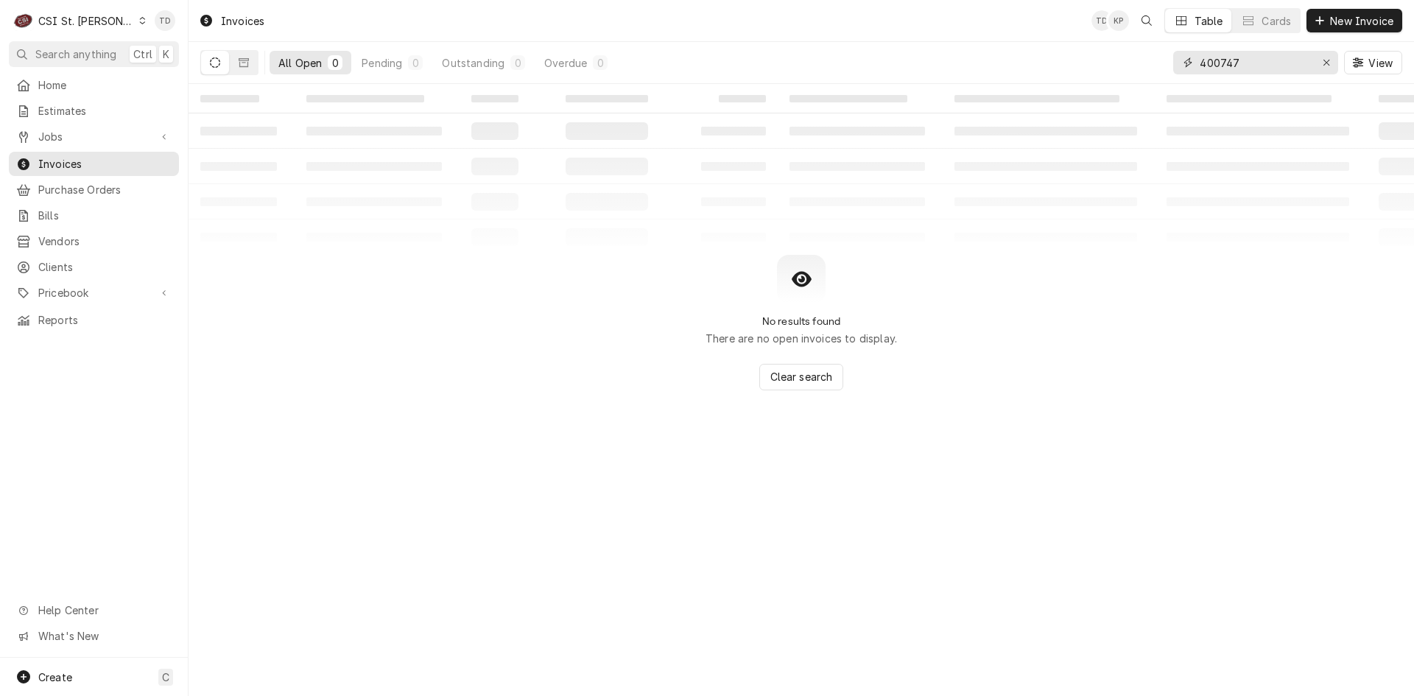
click at [1254, 64] on input "400747" at bounding box center [1255, 63] width 110 height 24
click at [1254, 63] on input "400747" at bounding box center [1255, 63] width 110 height 24
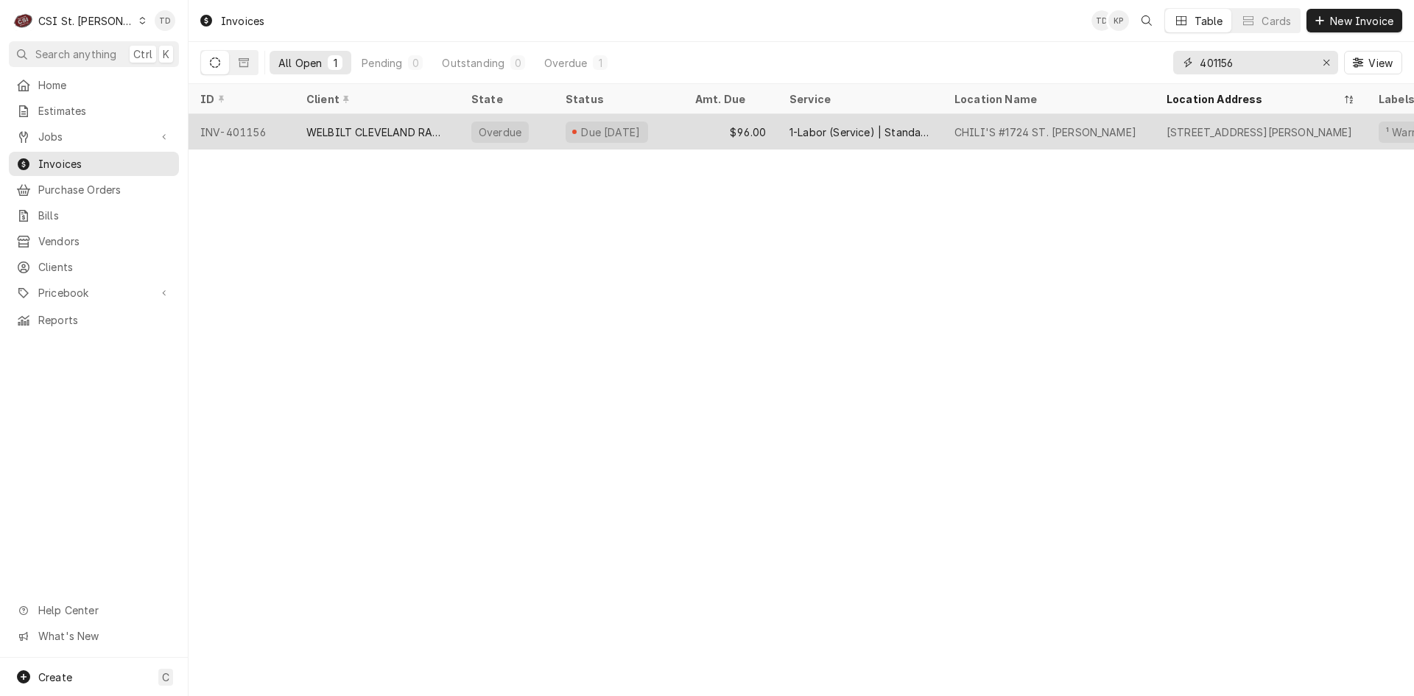
type input "401156"
click at [414, 124] on div "WELBILT CLEVELAND RANGE" at bounding box center [376, 131] width 141 height 15
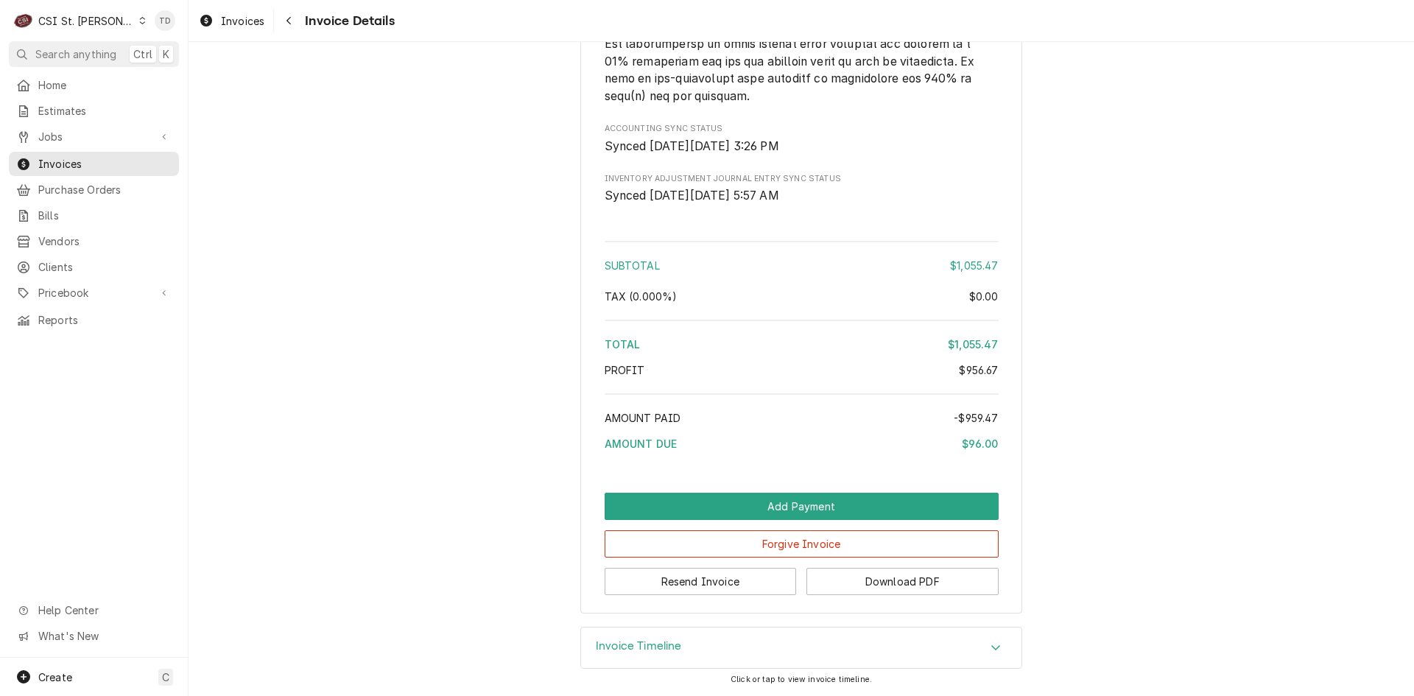
scroll to position [3572, 0]
click at [676, 538] on button "Forgive Invoice" at bounding box center [802, 543] width 394 height 27
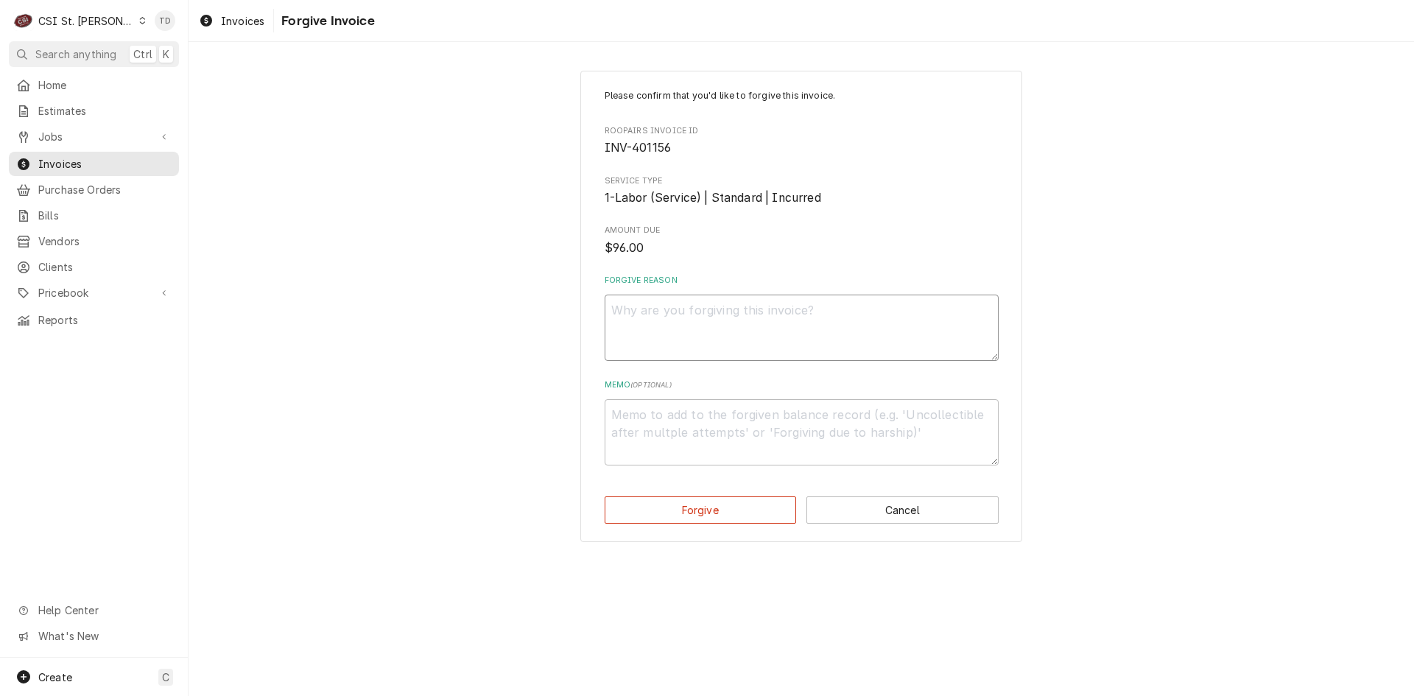
click at [653, 329] on textarea "Forgive Reason" at bounding box center [802, 328] width 394 height 66
paste textarea "credit - td"
type textarea "x"
type textarea "credit - td"
click at [630, 417] on textarea "Memo ( optional )" at bounding box center [802, 432] width 394 height 66
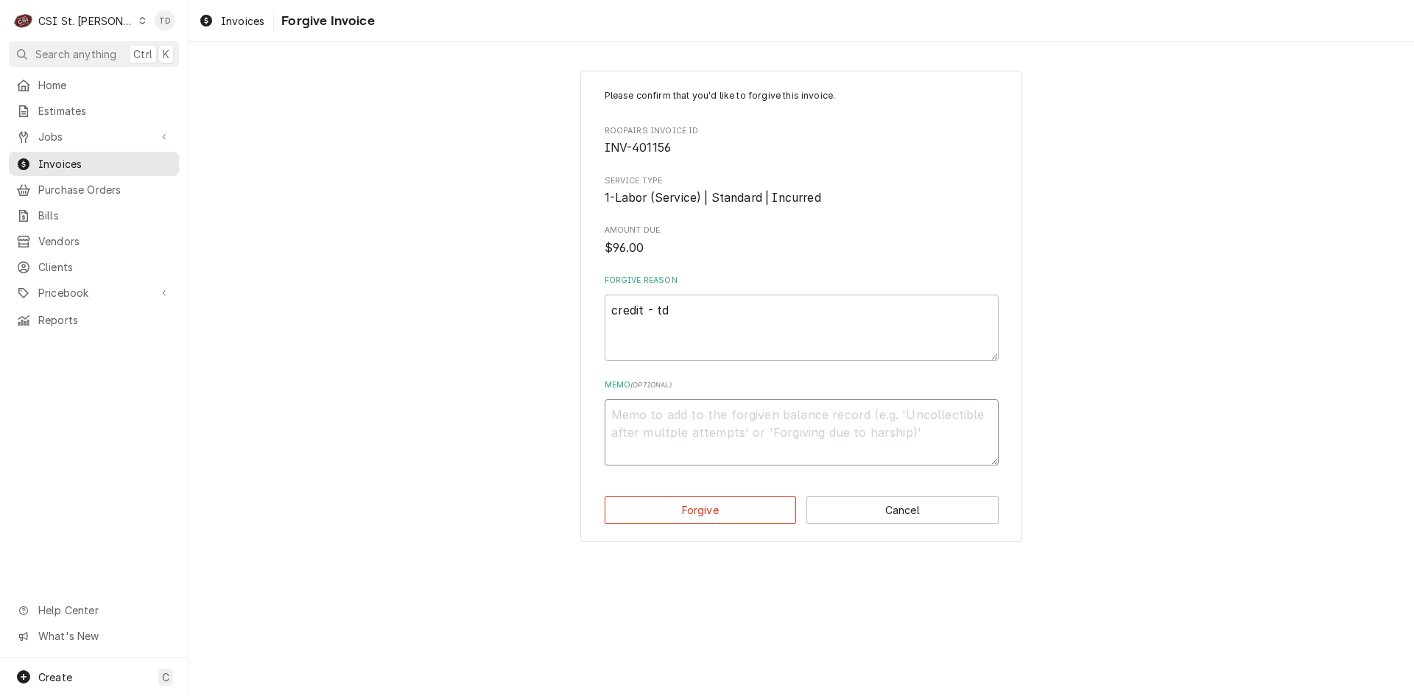
paste textarea "credit - td"
type textarea "x"
type textarea "credit - td"
click at [664, 521] on button "Forgive" at bounding box center [701, 509] width 192 height 27
type textarea "x"
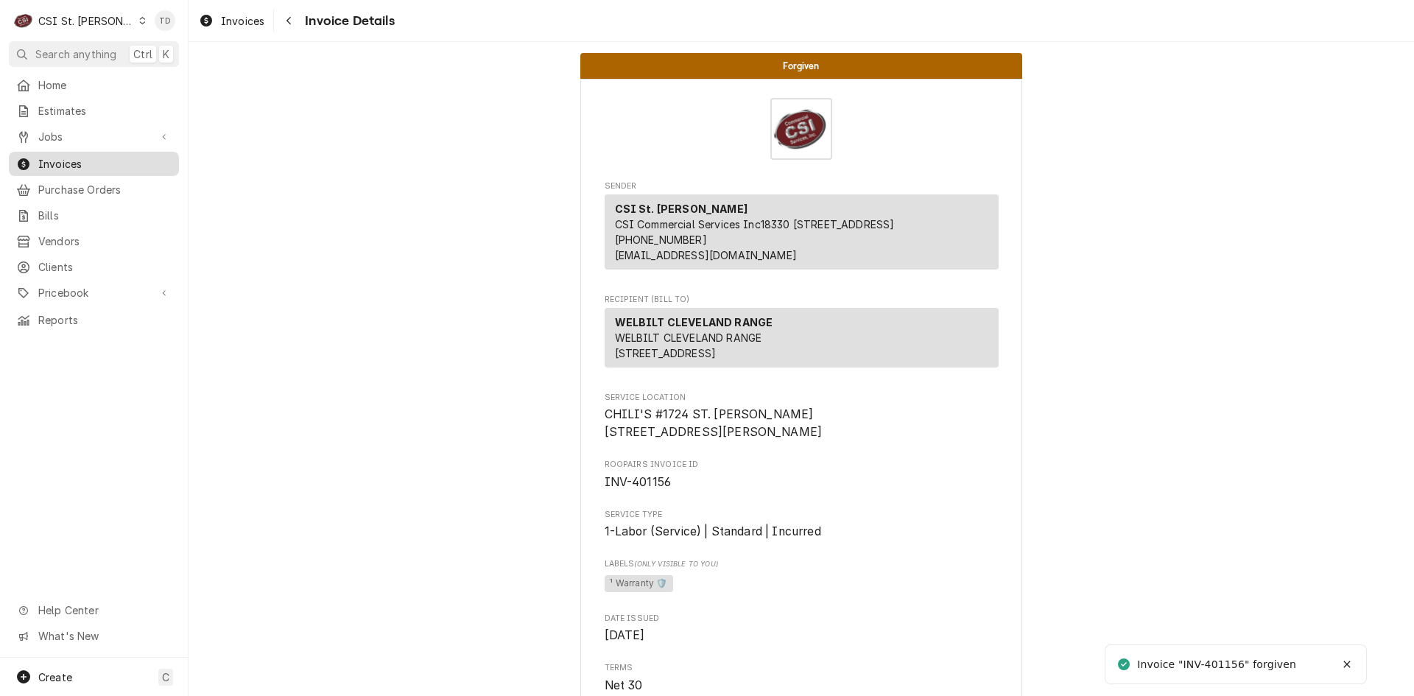
click at [92, 162] on span "Invoices" at bounding box center [104, 163] width 133 height 15
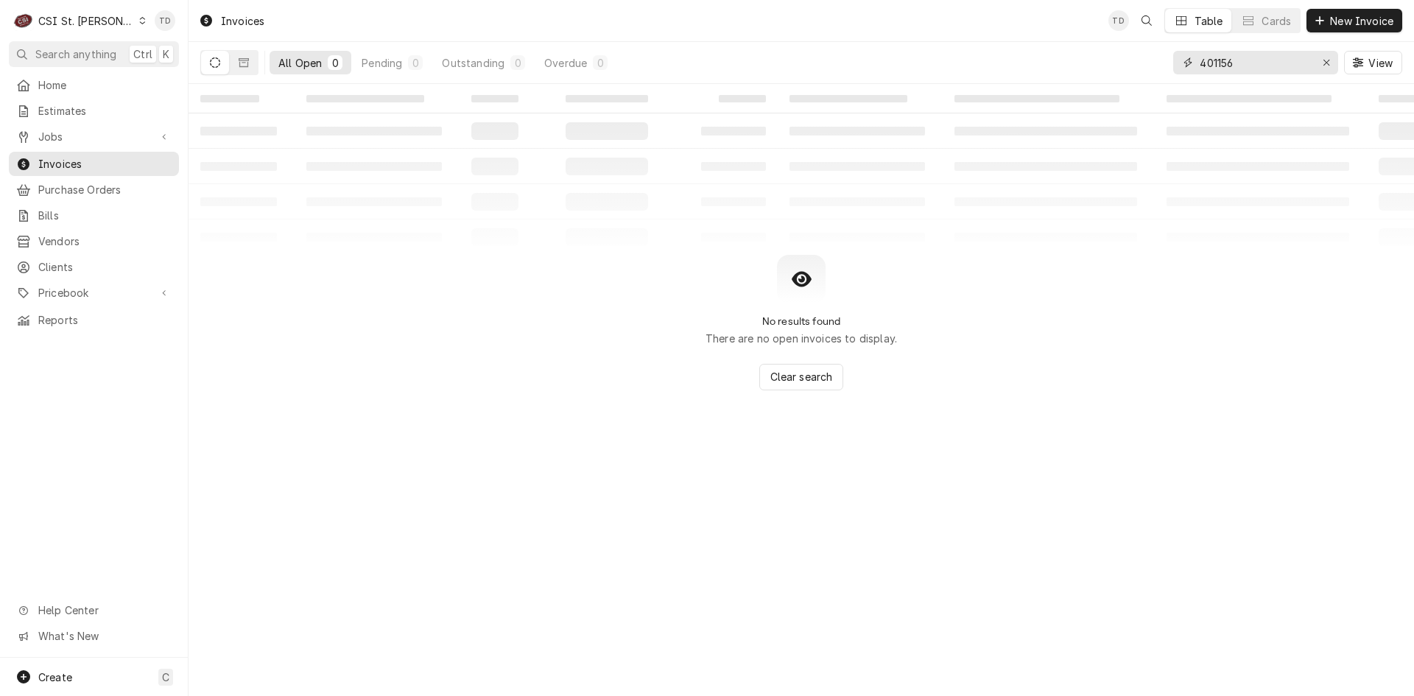
click at [1248, 59] on input "401156" at bounding box center [1255, 63] width 110 height 24
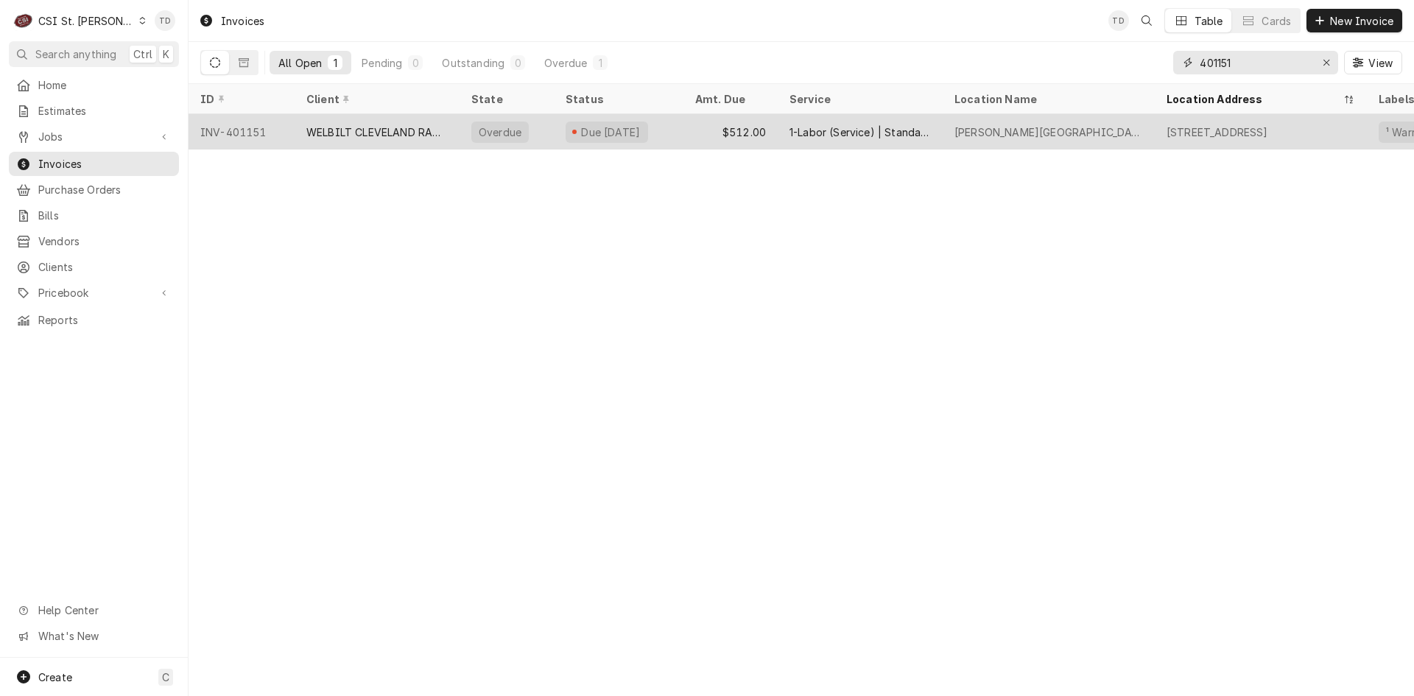
type input "401151"
click at [384, 130] on div "WELBILT CLEVELAND RANGE" at bounding box center [376, 131] width 141 height 15
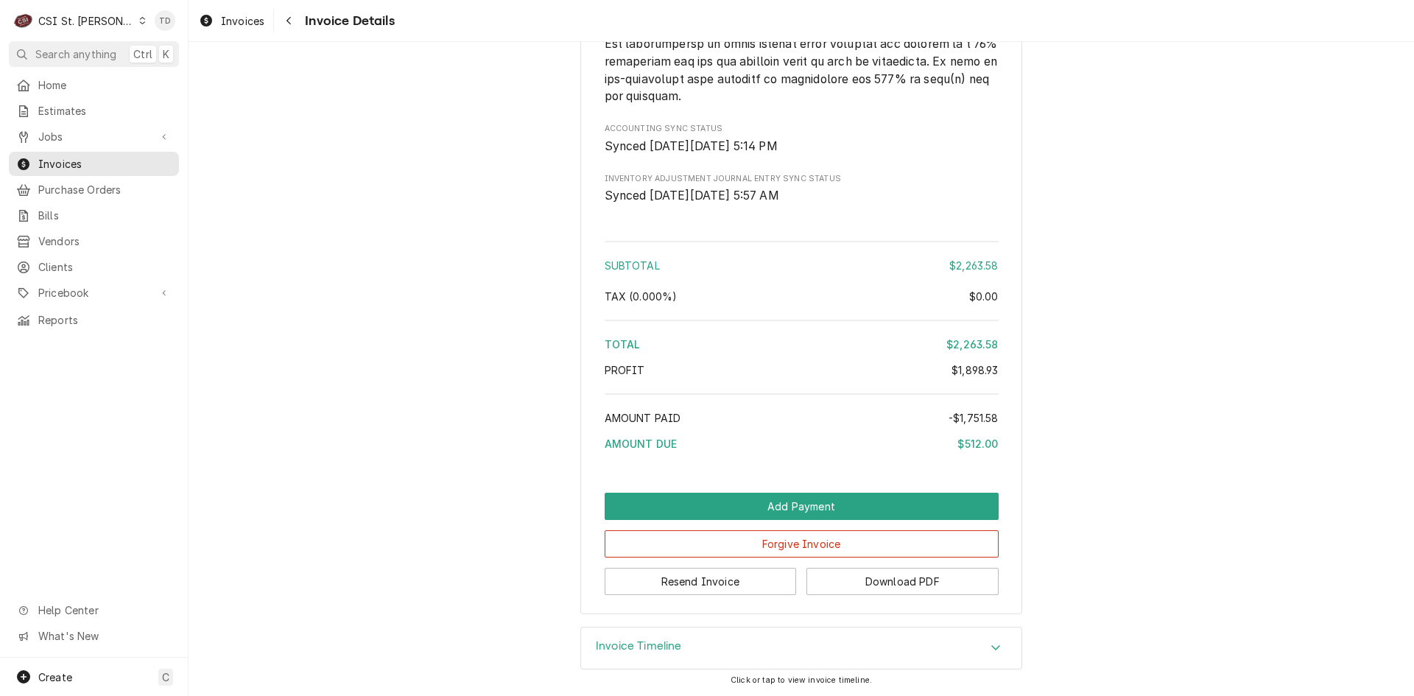
scroll to position [3907, 0]
click at [676, 544] on button "Forgive Invoice" at bounding box center [802, 543] width 394 height 27
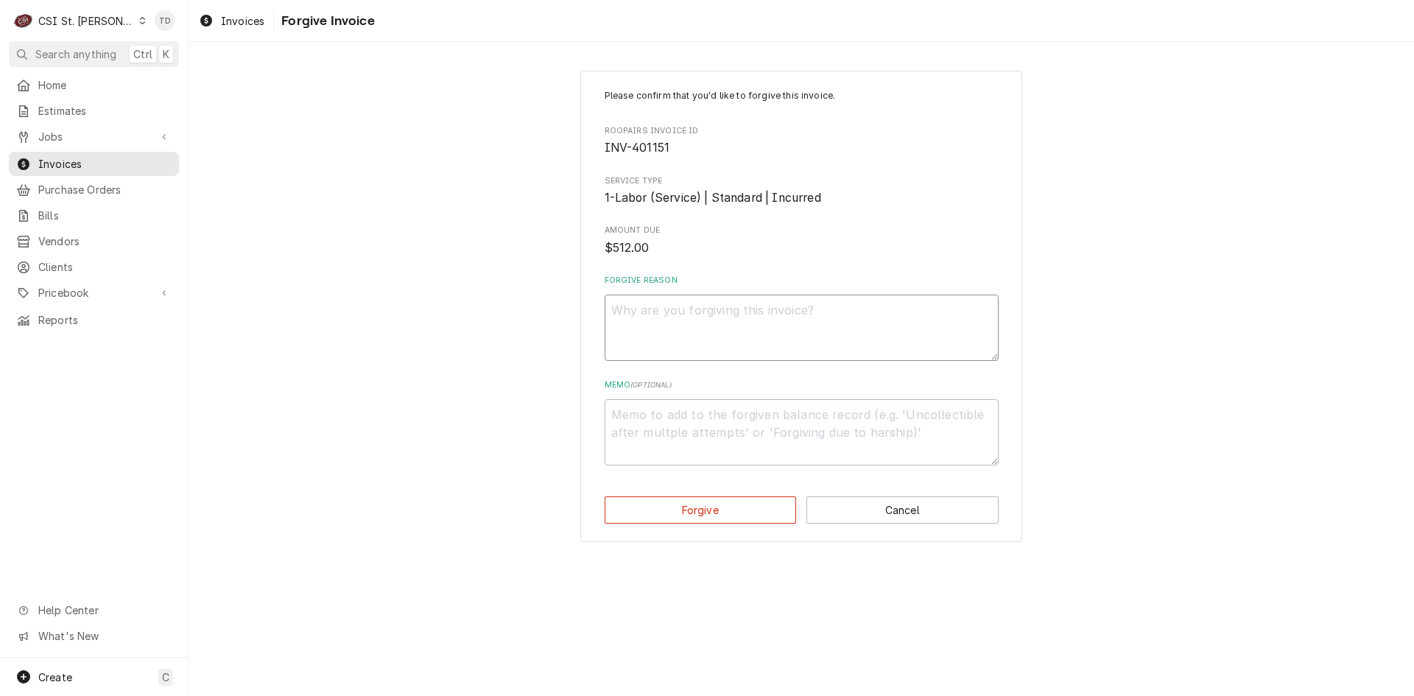
click at [699, 317] on textarea "Forgive Reason" at bounding box center [802, 328] width 394 height 66
paste textarea "credit - td"
type textarea "x"
type textarea "credit - td"
click at [673, 404] on textarea "Memo ( optional )" at bounding box center [802, 432] width 394 height 66
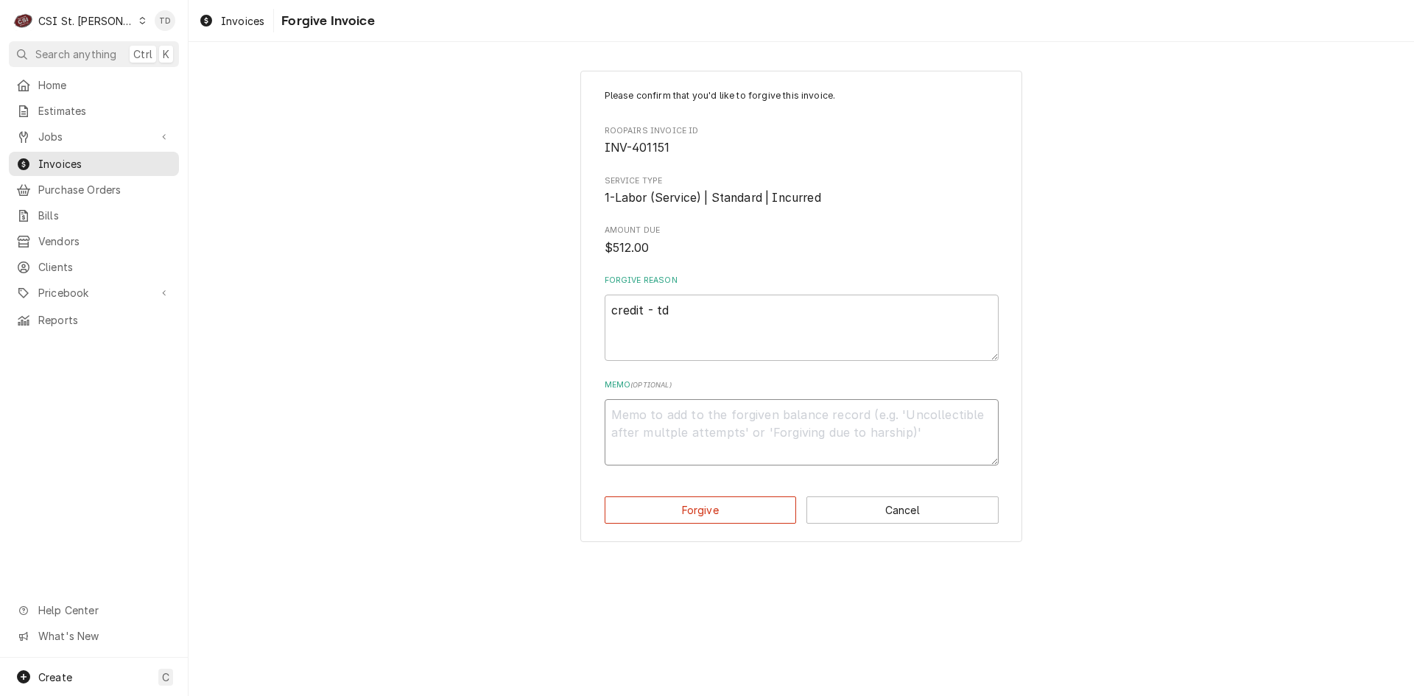
paste textarea "credit - td"
type textarea "x"
type textarea "credit - td"
click at [654, 503] on button "Forgive" at bounding box center [701, 509] width 192 height 27
type textarea "x"
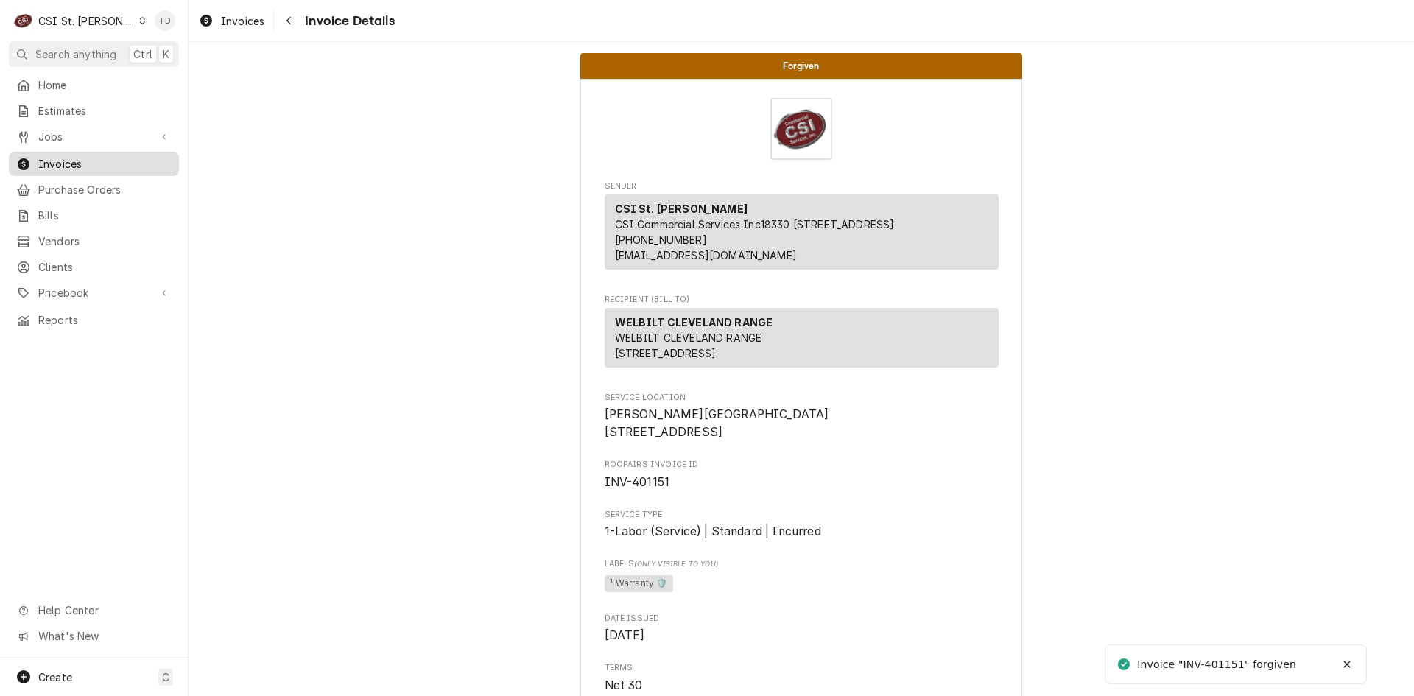
click at [122, 167] on link "Invoices" at bounding box center [94, 164] width 170 height 24
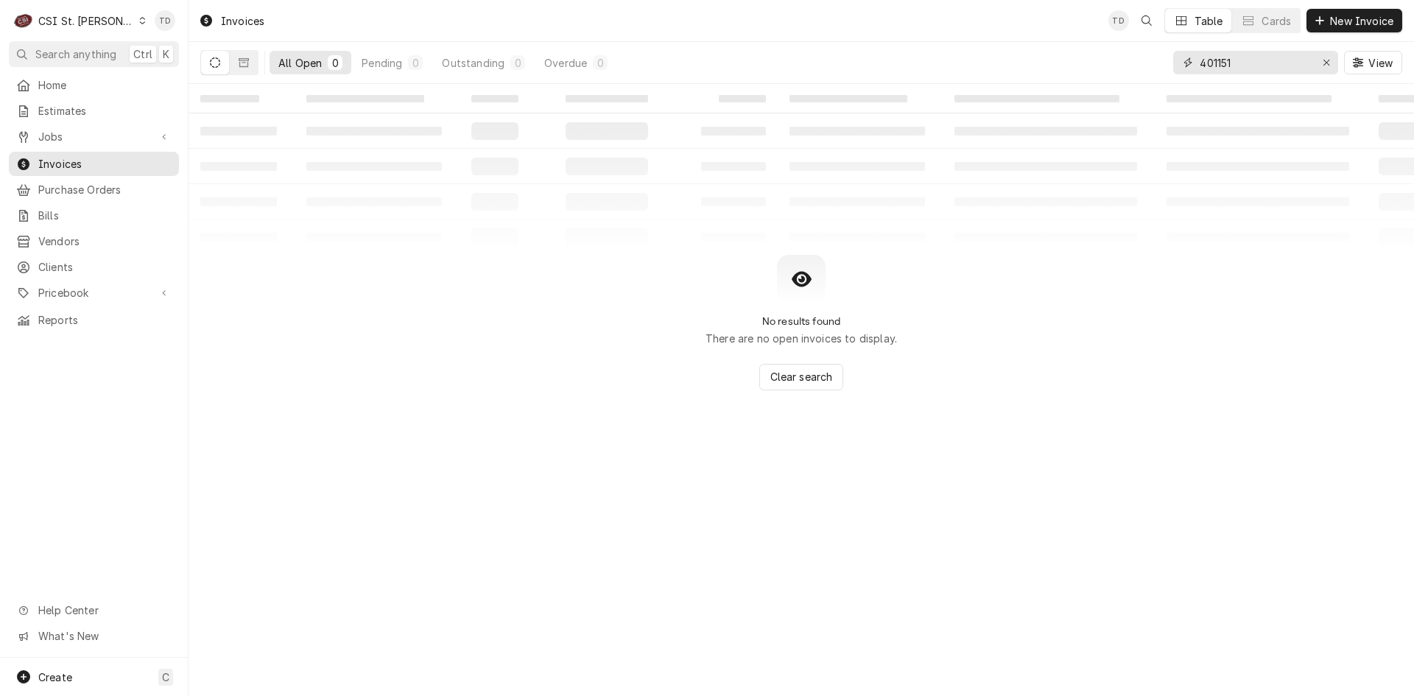
click at [1251, 57] on input "401151" at bounding box center [1255, 63] width 110 height 24
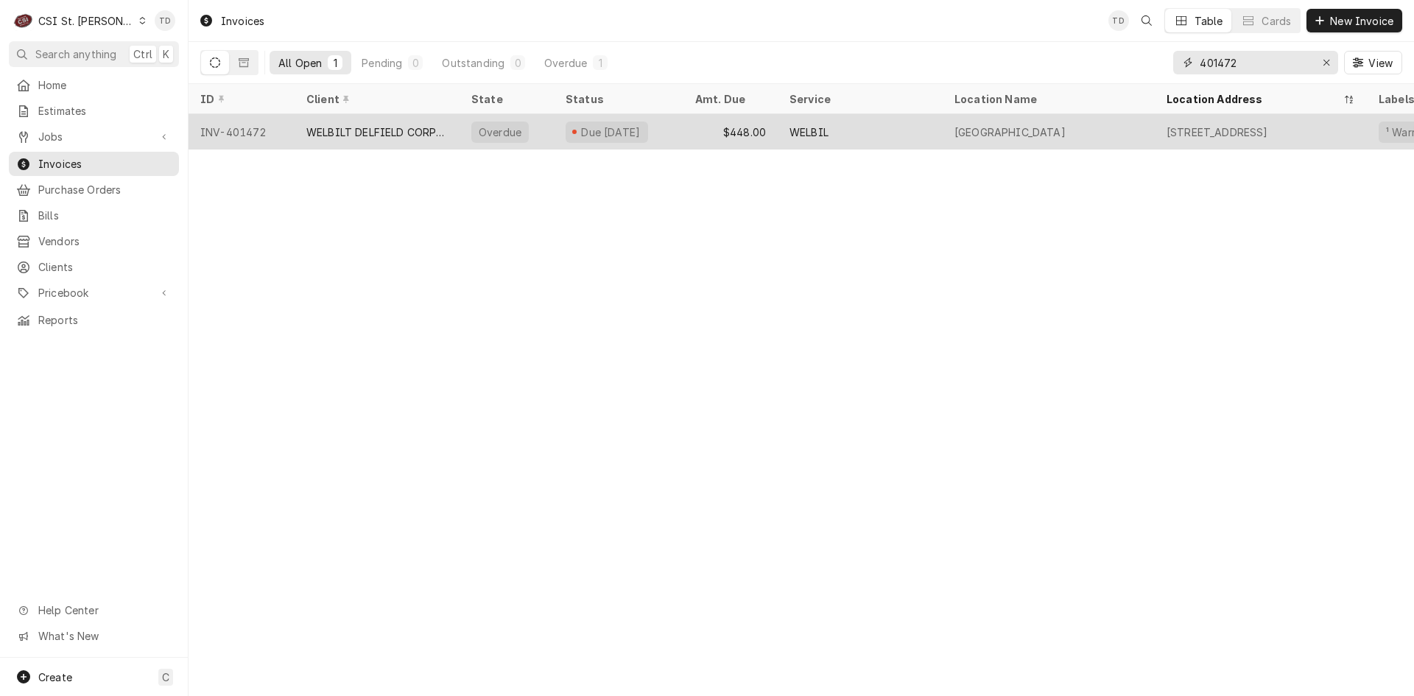
type input "401472"
click at [734, 126] on div "$448.00" at bounding box center [731, 131] width 94 height 35
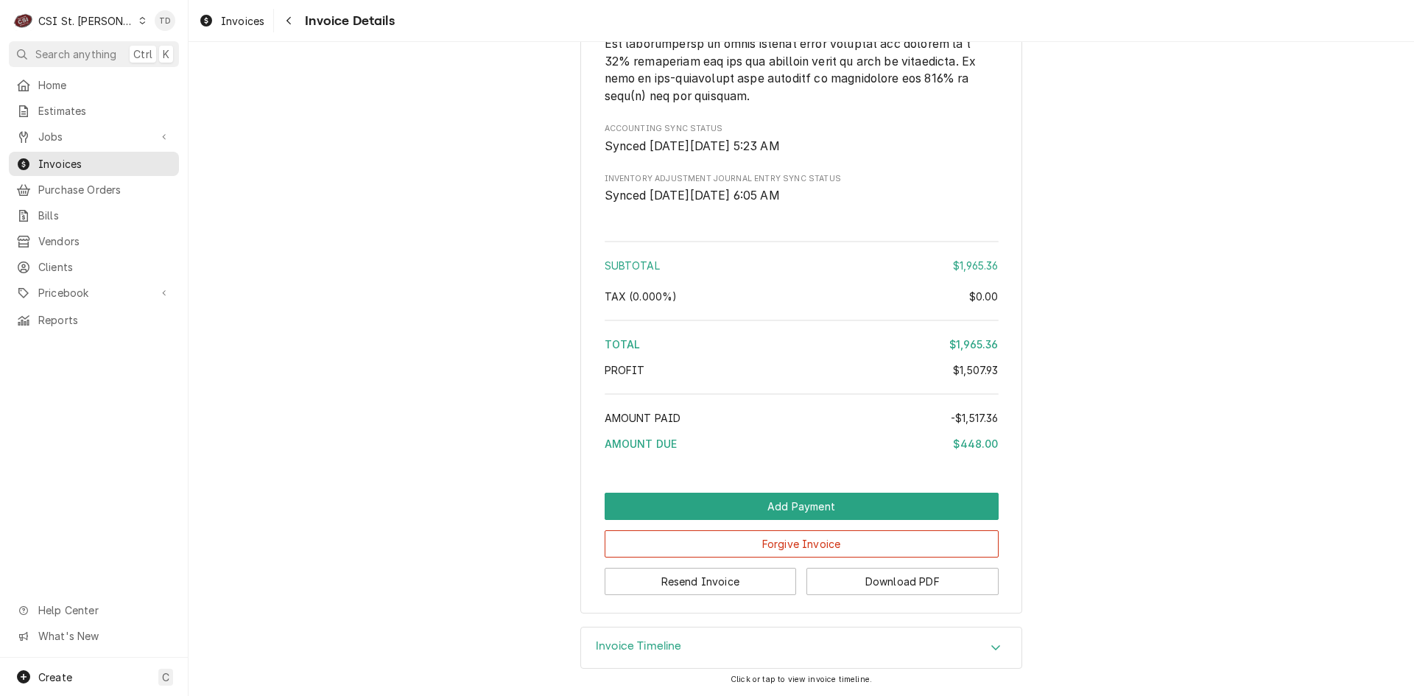
scroll to position [4320, 0]
click at [754, 544] on button "Forgive Invoice" at bounding box center [802, 543] width 394 height 27
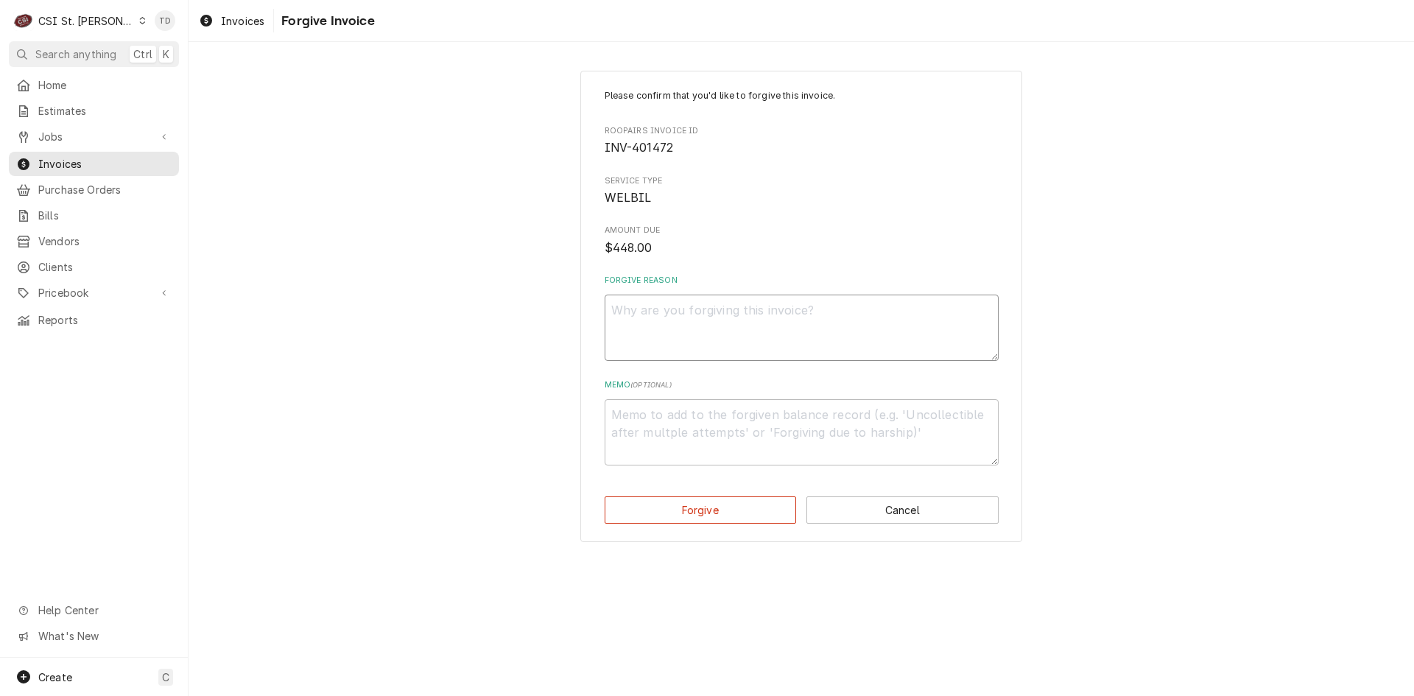
click at [664, 340] on textarea "Forgive Reason" at bounding box center [802, 328] width 394 height 66
paste textarea "credit - td"
type textarea "x"
type textarea "credit - td"
click at [658, 397] on div "Memo ( optional )" at bounding box center [802, 422] width 394 height 86
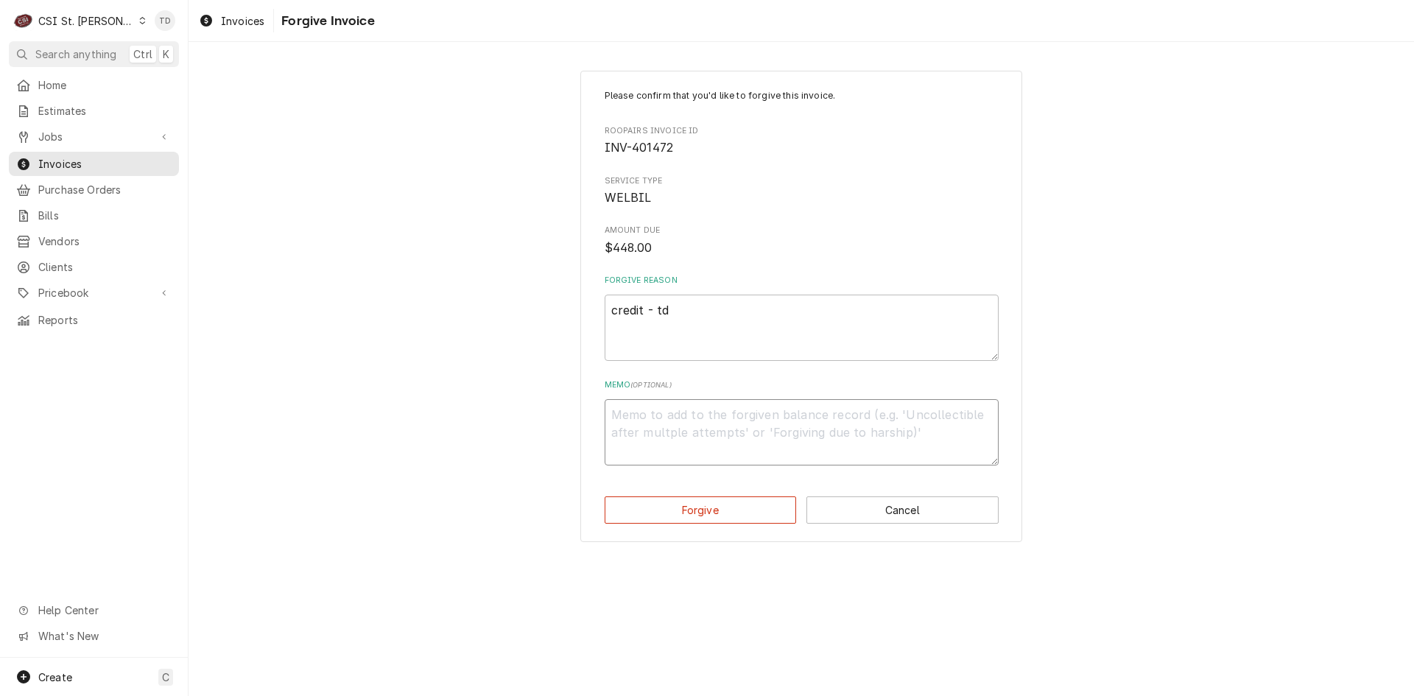
click at [656, 413] on textarea "Memo ( optional )" at bounding box center [802, 432] width 394 height 66
paste textarea "credit - td"
type textarea "x"
type textarea "credit - td"
click at [660, 501] on button "Forgive" at bounding box center [701, 509] width 192 height 27
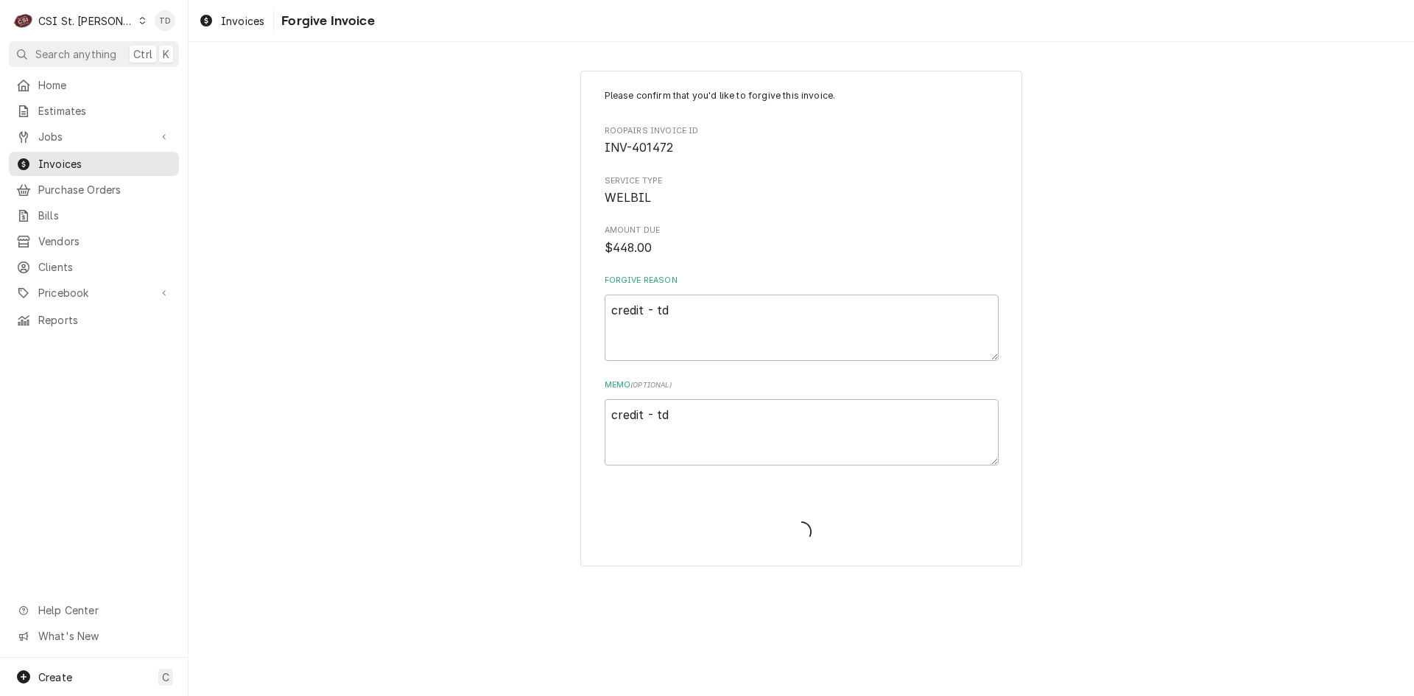
type textarea "x"
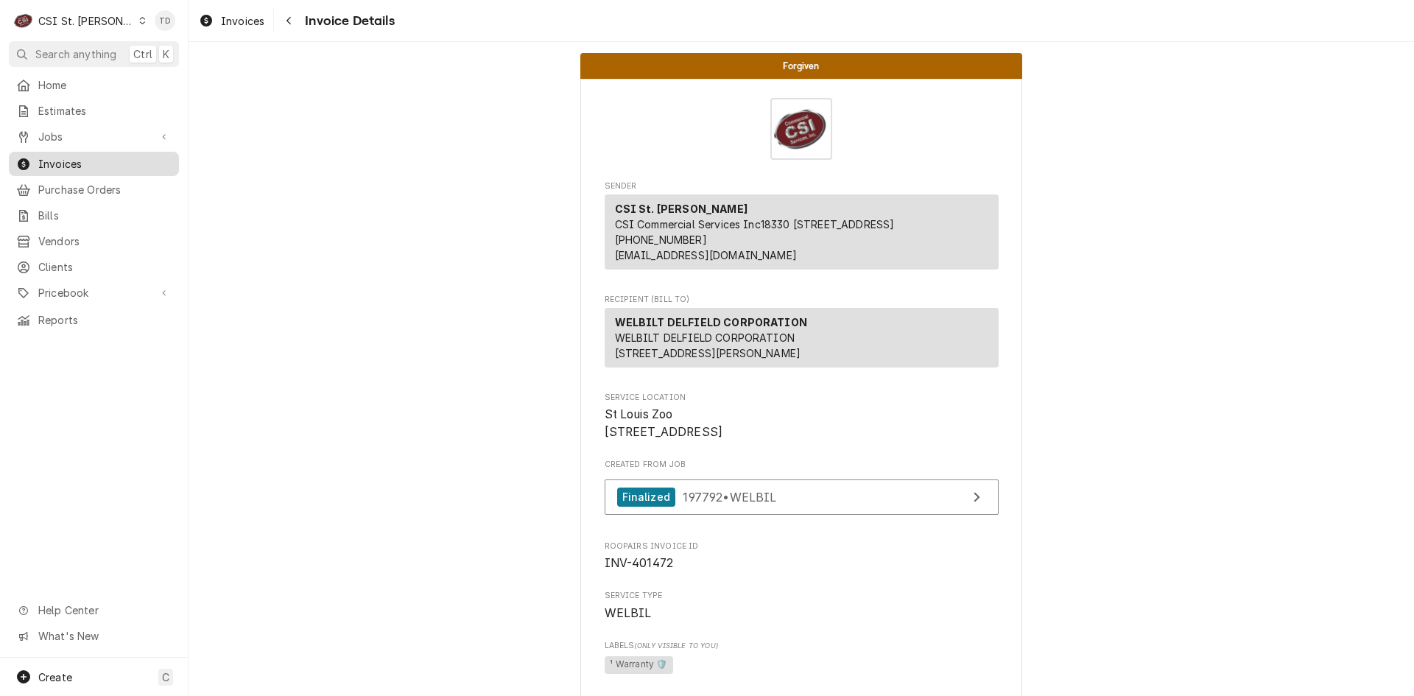
click at [99, 158] on span "Invoices" at bounding box center [104, 163] width 133 height 15
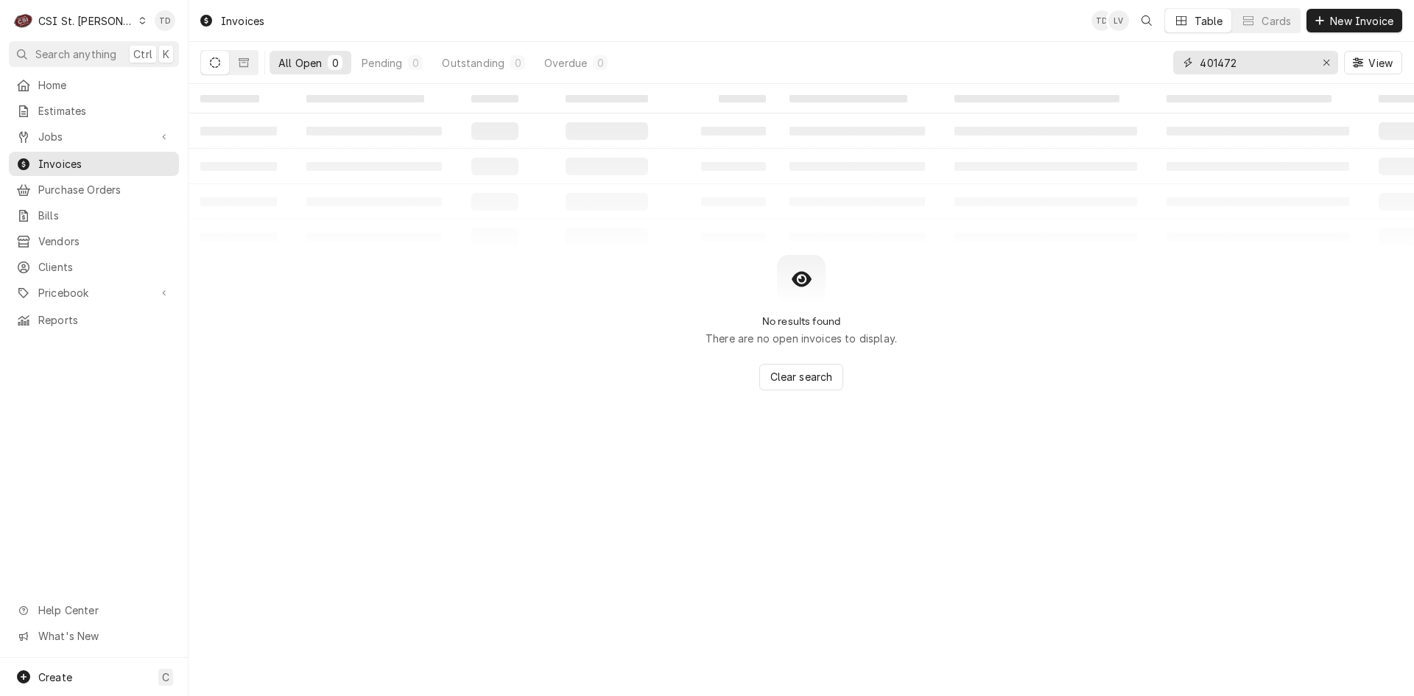
click at [1237, 66] on input "401472" at bounding box center [1255, 63] width 110 height 24
click at [1238, 66] on input "401472" at bounding box center [1255, 63] width 110 height 24
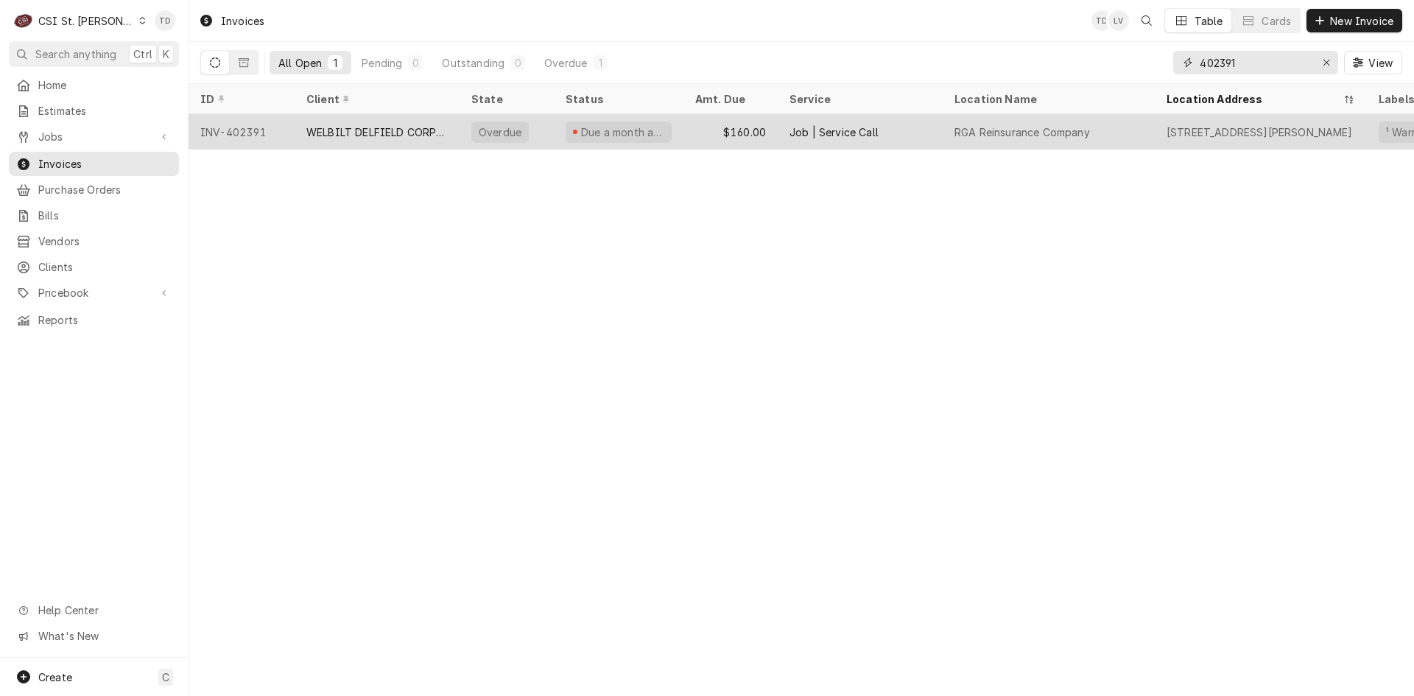
type input "402391"
click at [401, 133] on div "WELBILT DELFIELD CORPORATION" at bounding box center [376, 131] width 141 height 15
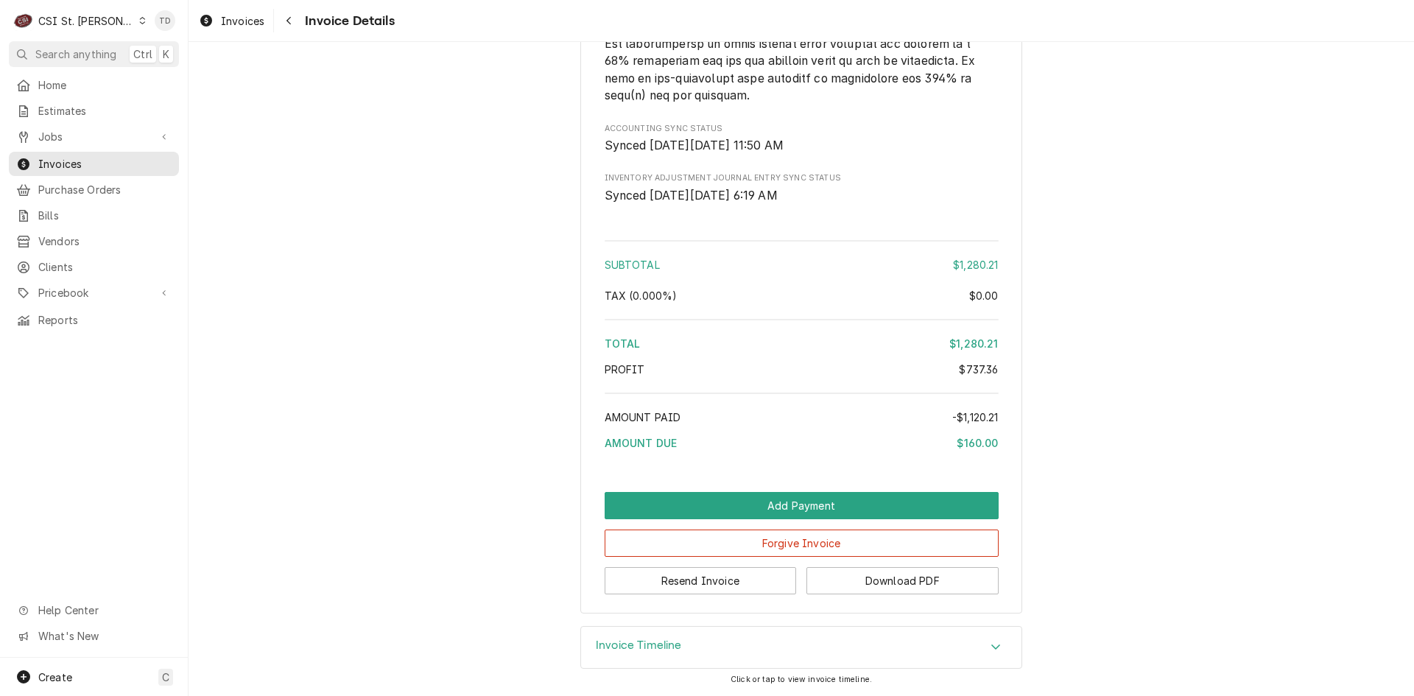
scroll to position [3254, 0]
click at [641, 543] on button "Forgive Invoice" at bounding box center [802, 543] width 394 height 27
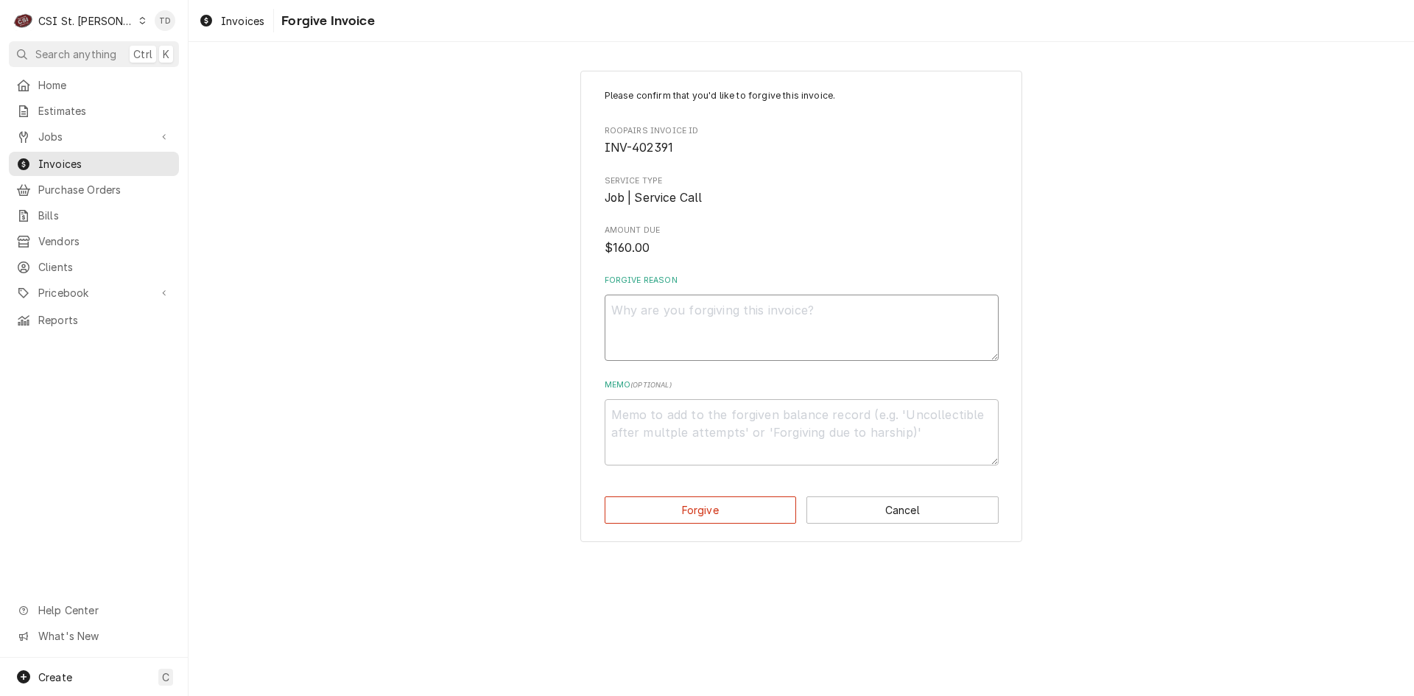
click at [668, 305] on textarea "Forgive Reason" at bounding box center [802, 328] width 394 height 66
paste textarea "credit - td"
type textarea "x"
type textarea "credit - td"
click at [636, 422] on textarea "Memo ( optional )" at bounding box center [802, 432] width 394 height 66
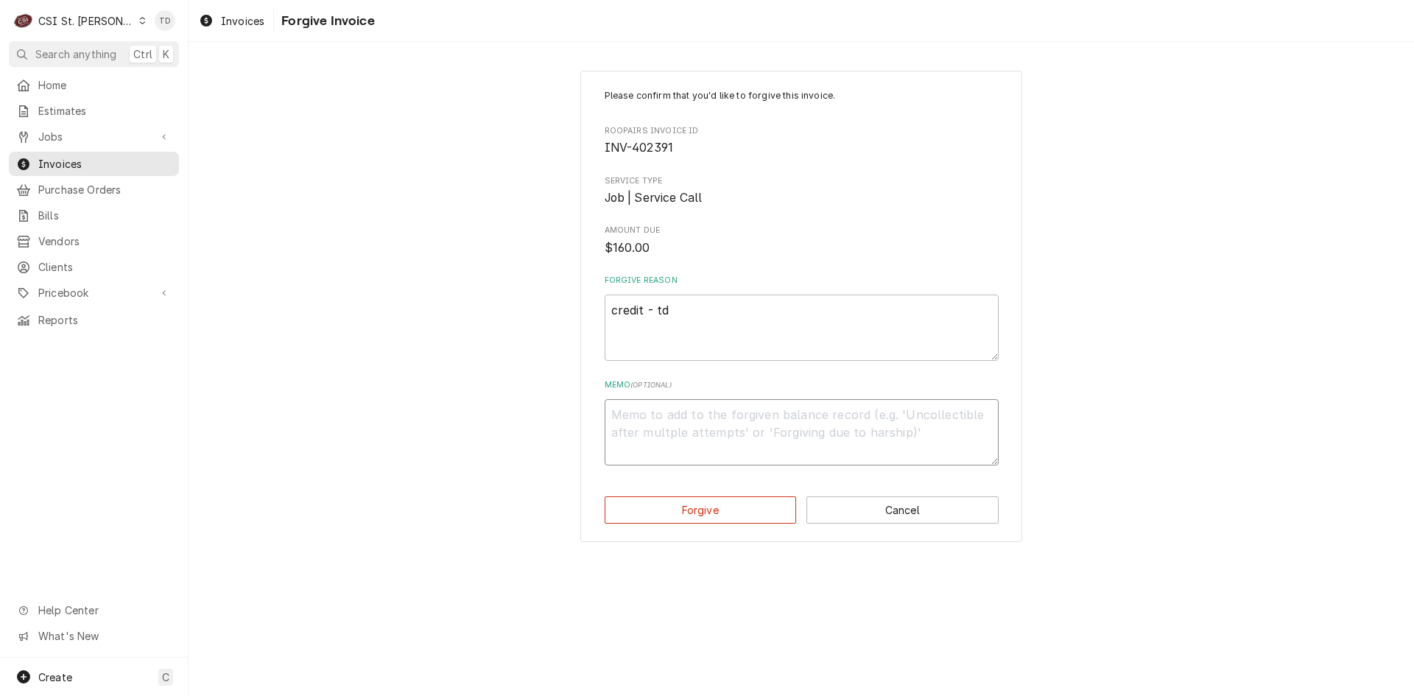
paste textarea "credit - td"
type textarea "x"
type textarea "credit - td"
drag, startPoint x: 695, startPoint y: 513, endPoint x: 687, endPoint y: 513, distance: 7.4
click at [695, 513] on button "Forgive" at bounding box center [701, 509] width 192 height 27
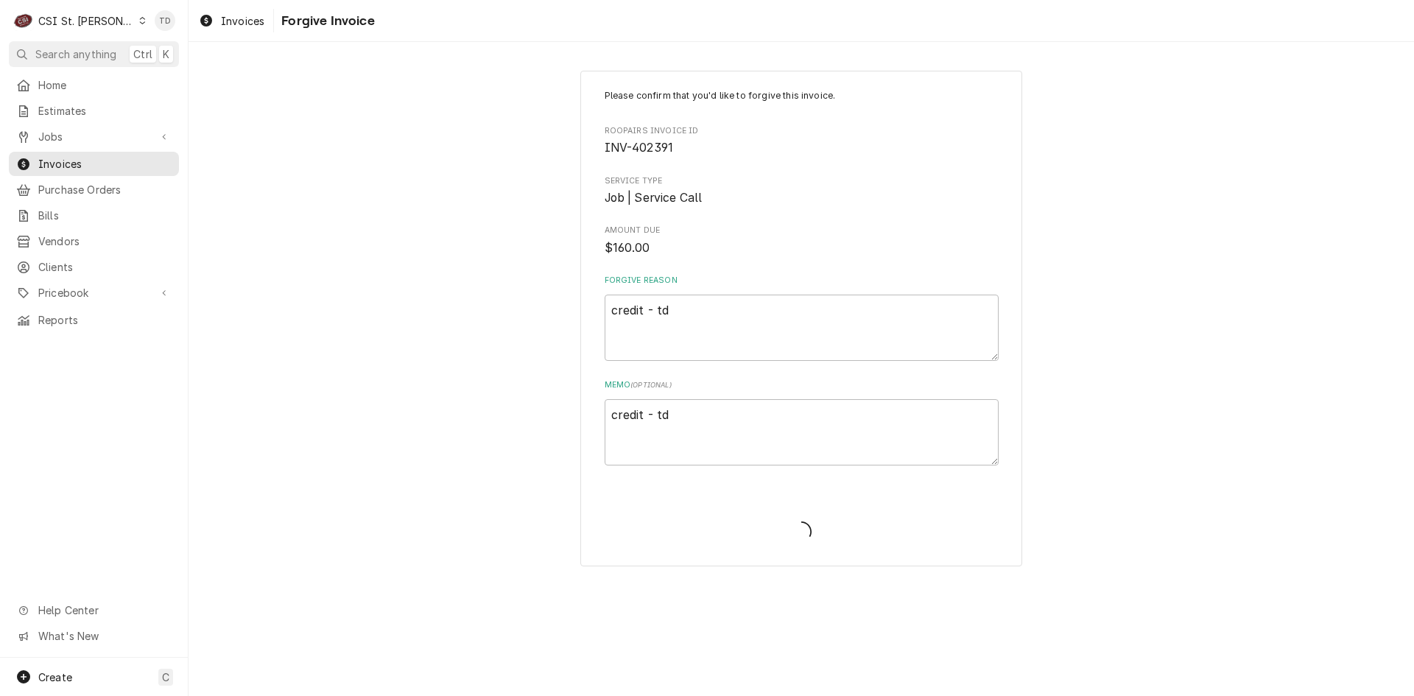
type textarea "x"
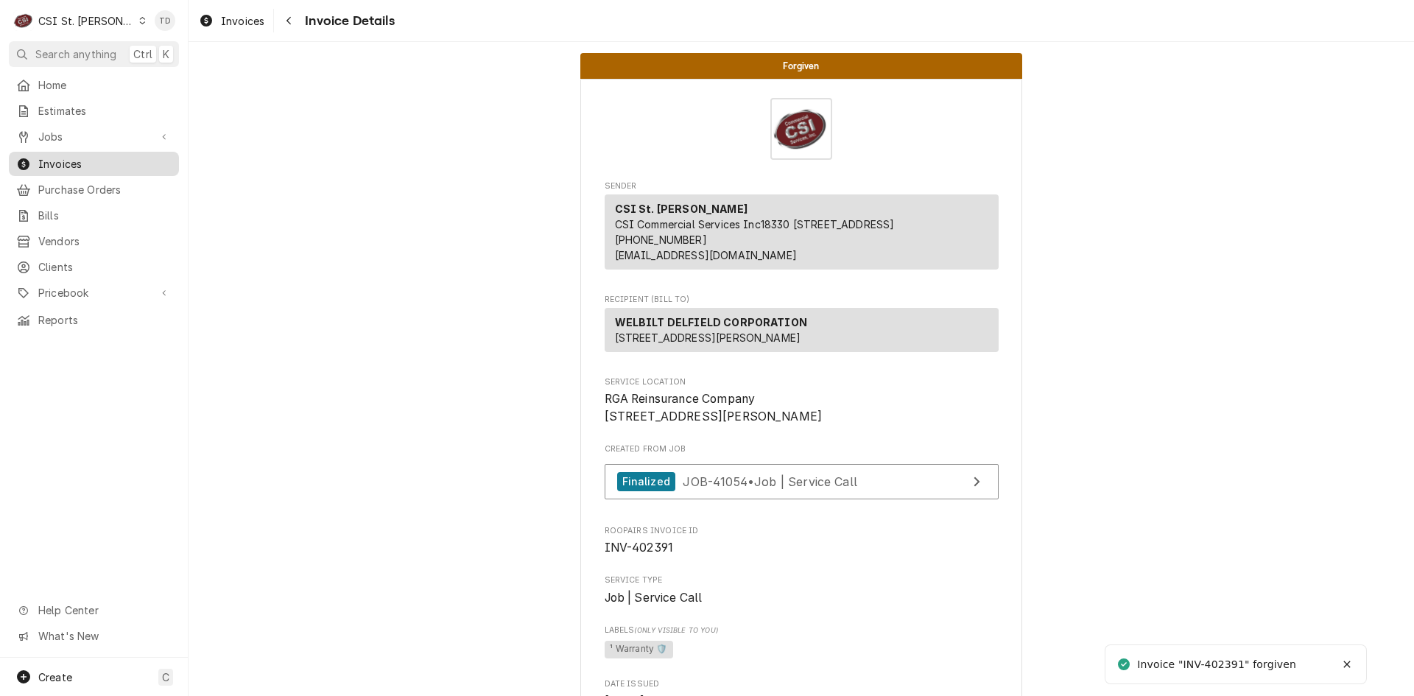
click at [122, 160] on span "Invoices" at bounding box center [104, 163] width 133 height 15
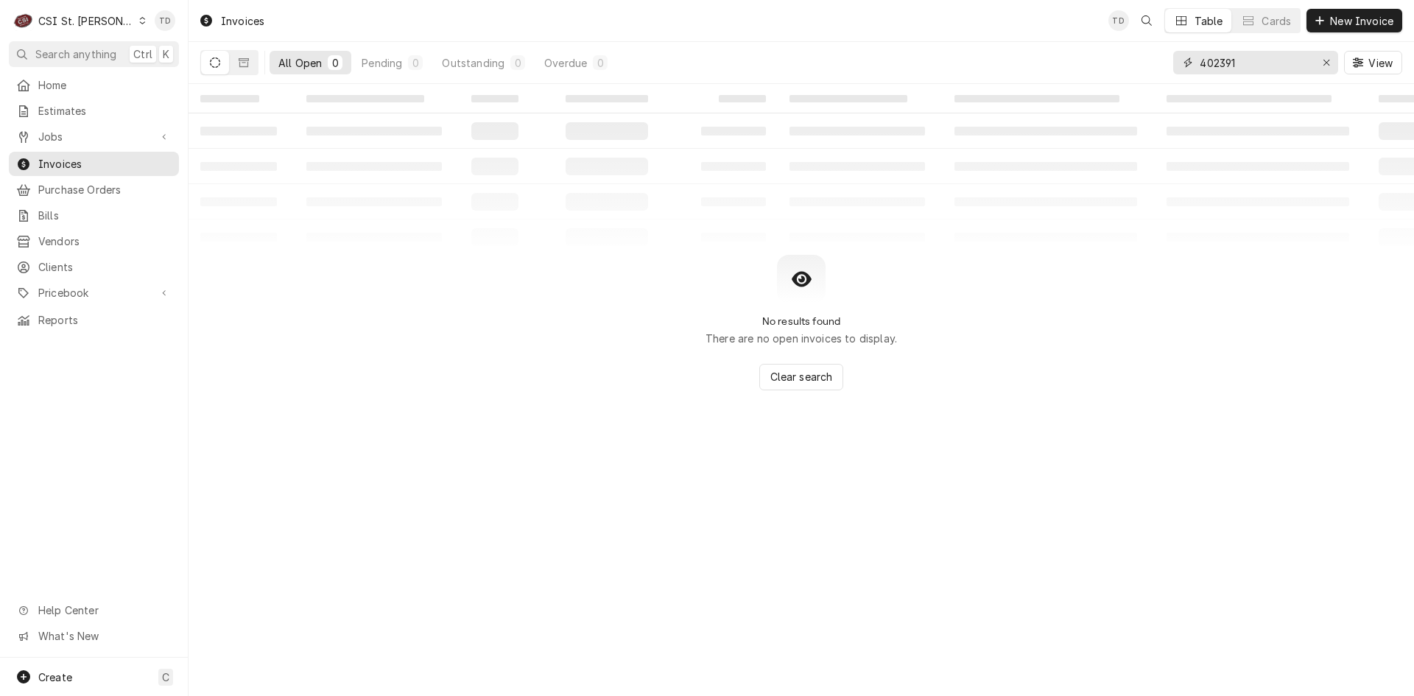
click at [1245, 63] on input "402391" at bounding box center [1255, 63] width 110 height 24
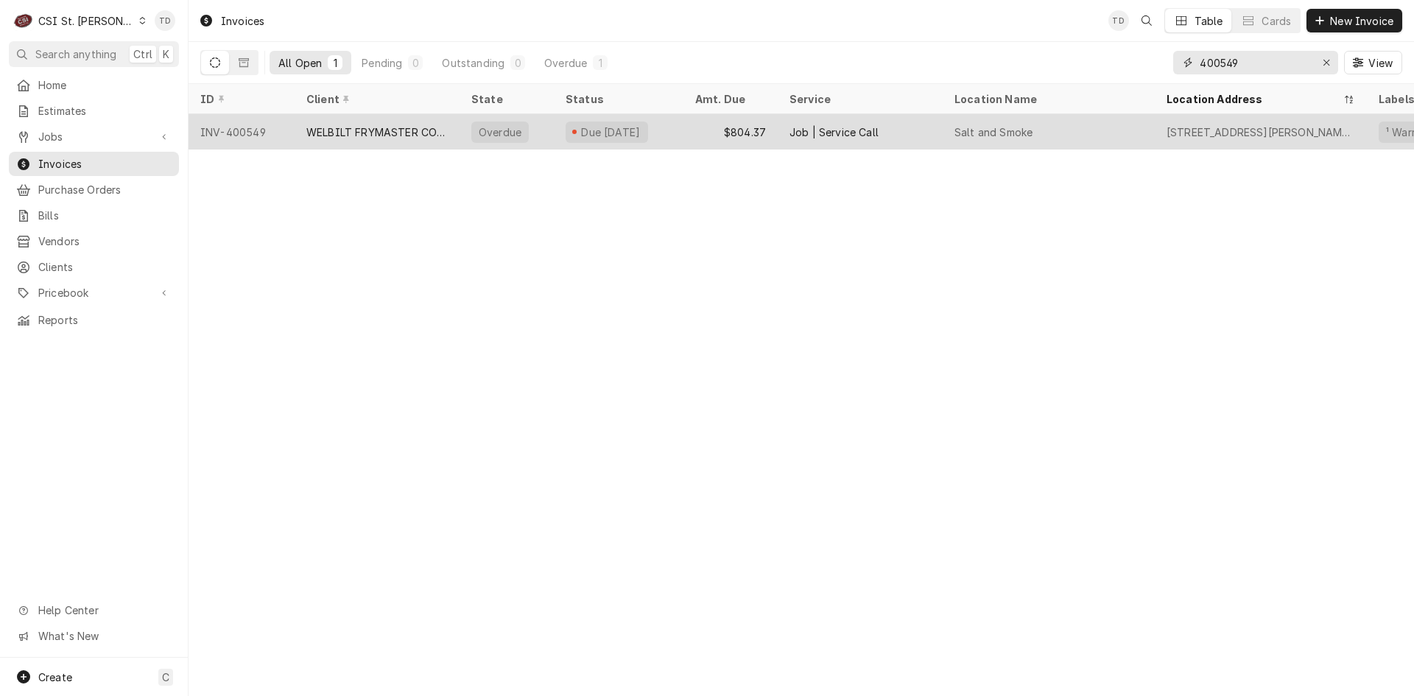
type input "400549"
click at [353, 127] on div "WELBILT FRYMASTER CORPORATION" at bounding box center [376, 131] width 141 height 15
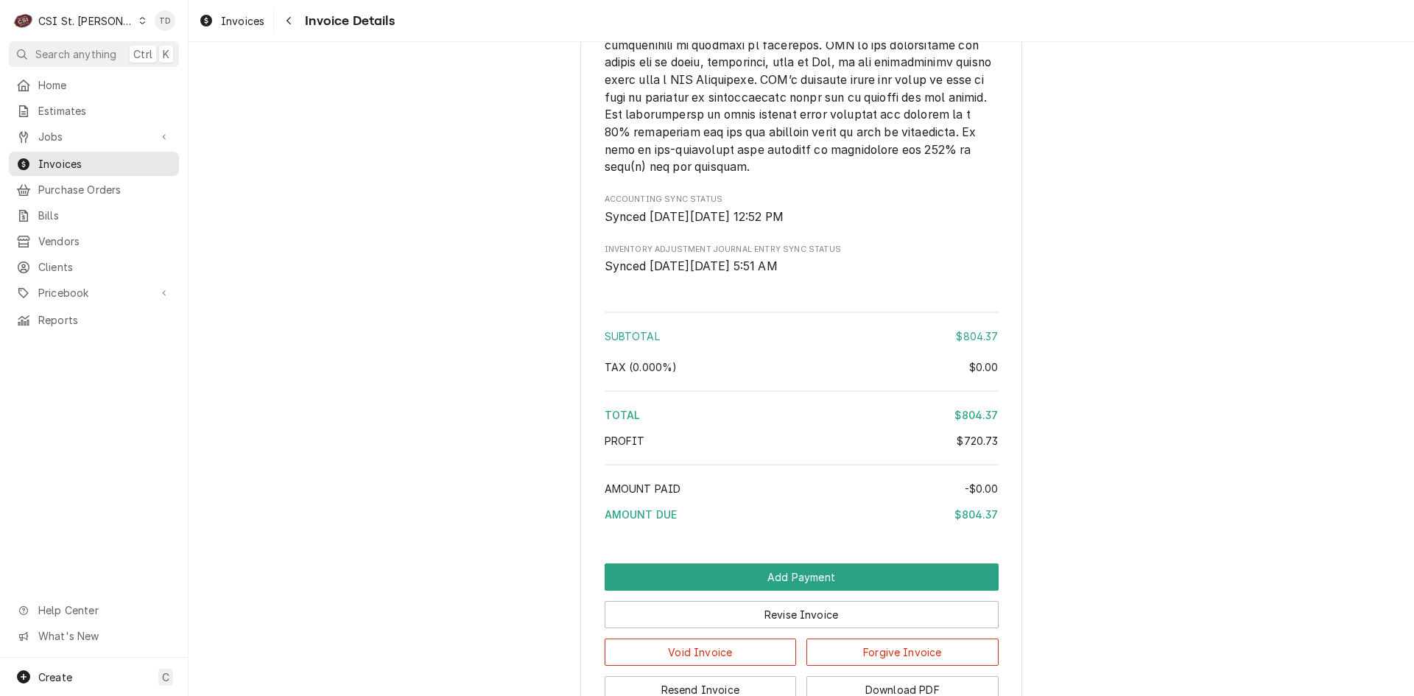
scroll to position [3103, 0]
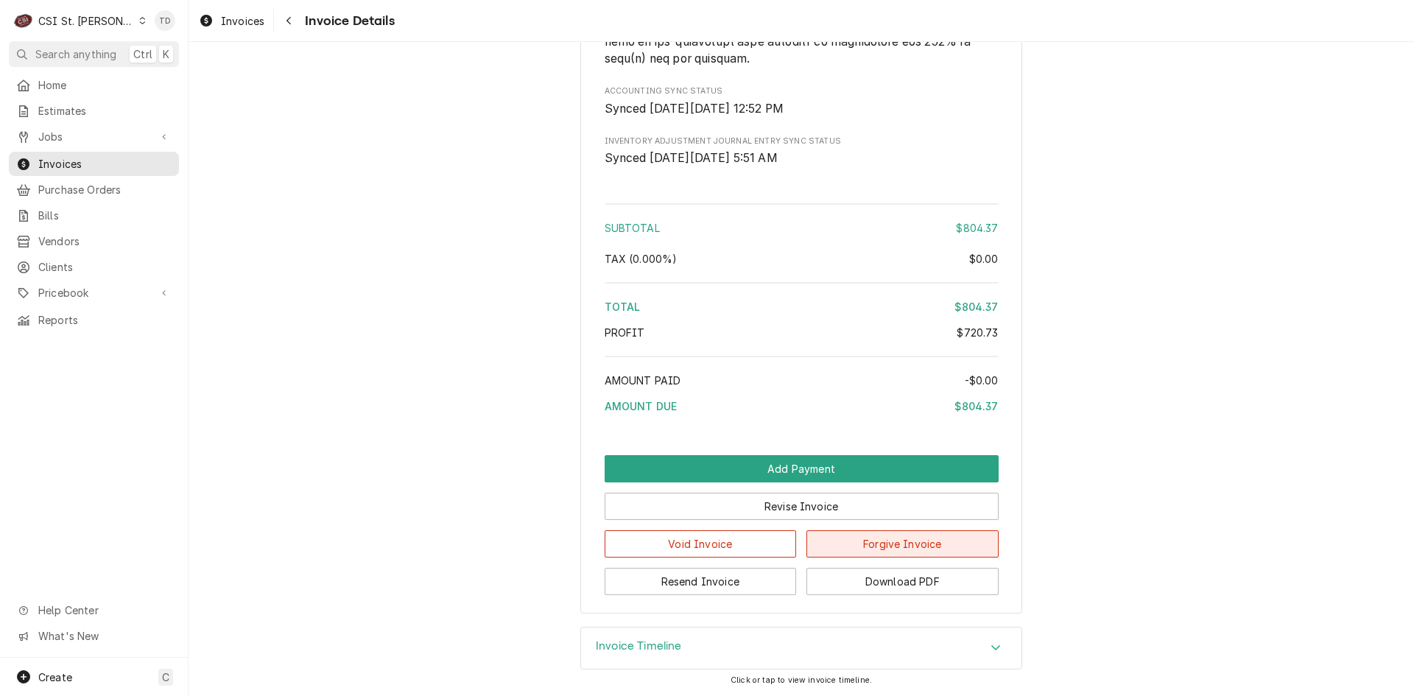
click at [857, 541] on button "Forgive Invoice" at bounding box center [903, 543] width 192 height 27
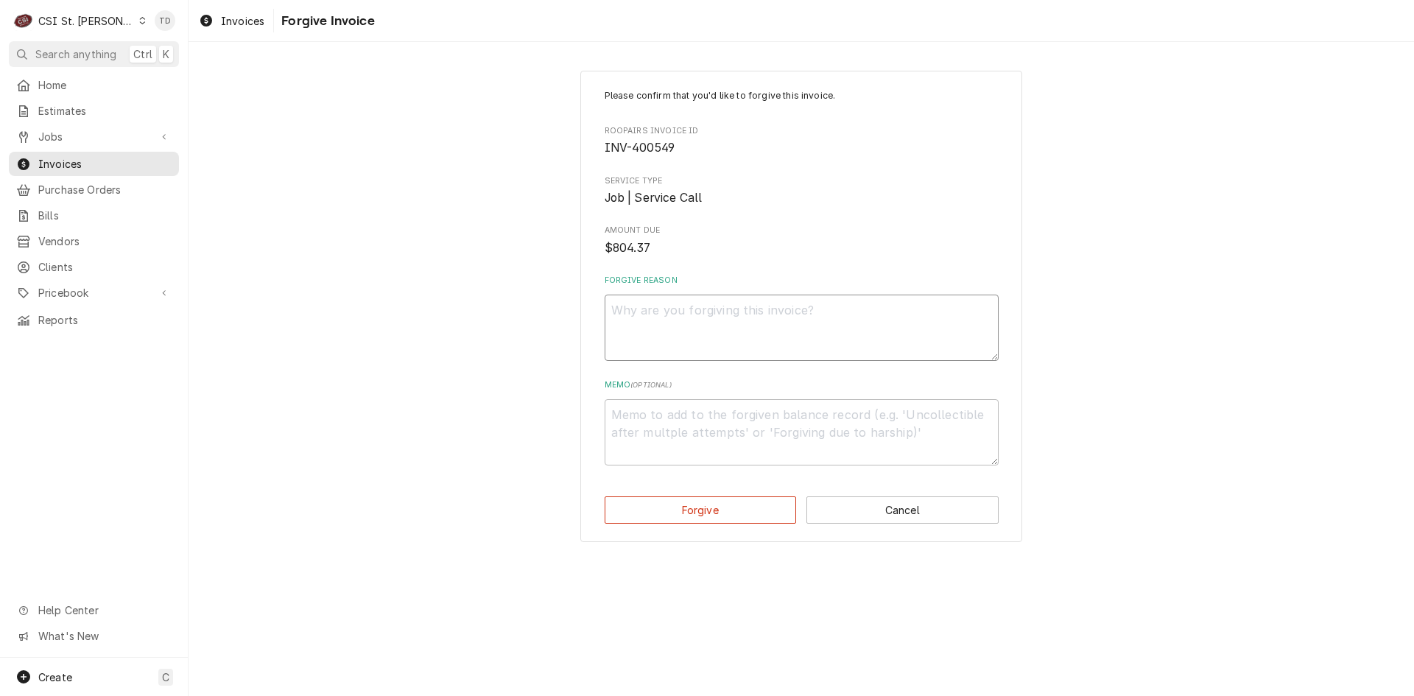
click at [726, 320] on textarea "Forgive Reason" at bounding box center [802, 328] width 394 height 66
paste textarea "credit - td"
type textarea "x"
type textarea "credit - td"
click at [687, 424] on textarea "Memo ( optional )" at bounding box center [802, 432] width 394 height 66
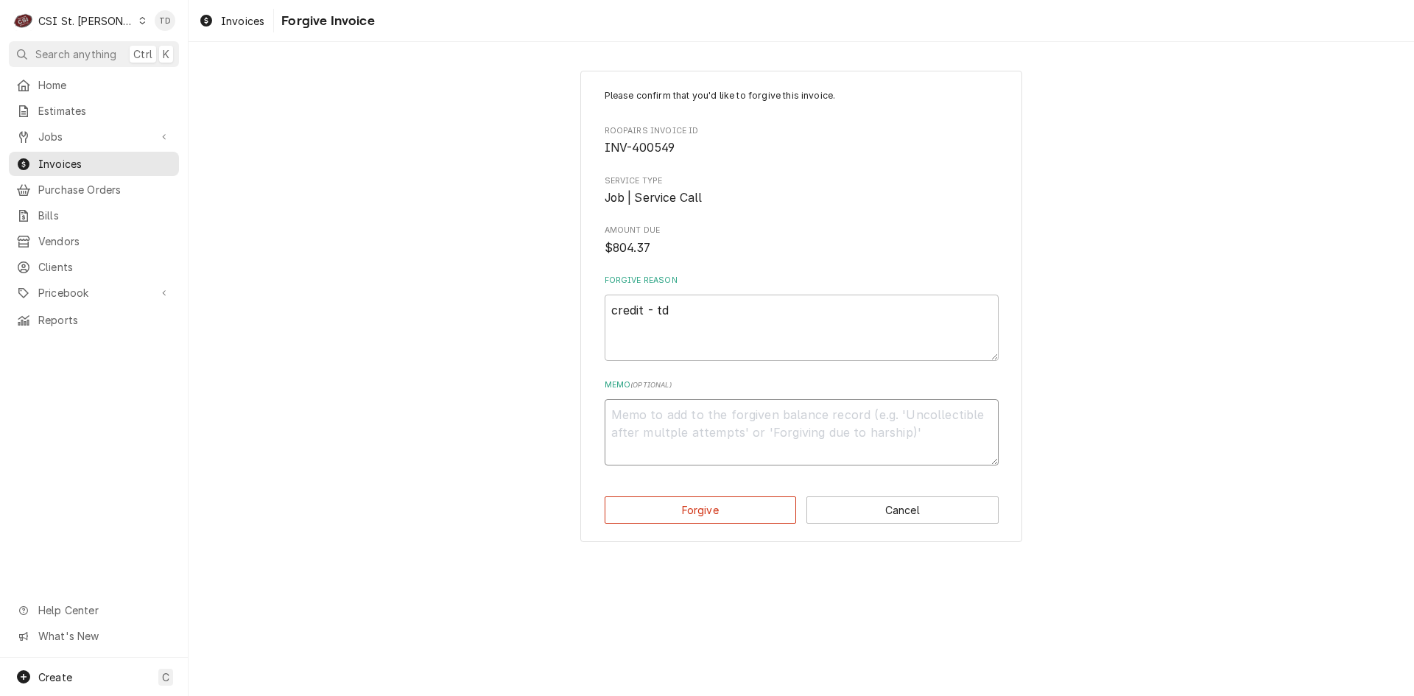
paste textarea "credit - td"
type textarea "x"
type textarea "credit - td"
click at [698, 512] on button "Forgive" at bounding box center [701, 509] width 192 height 27
type textarea "x"
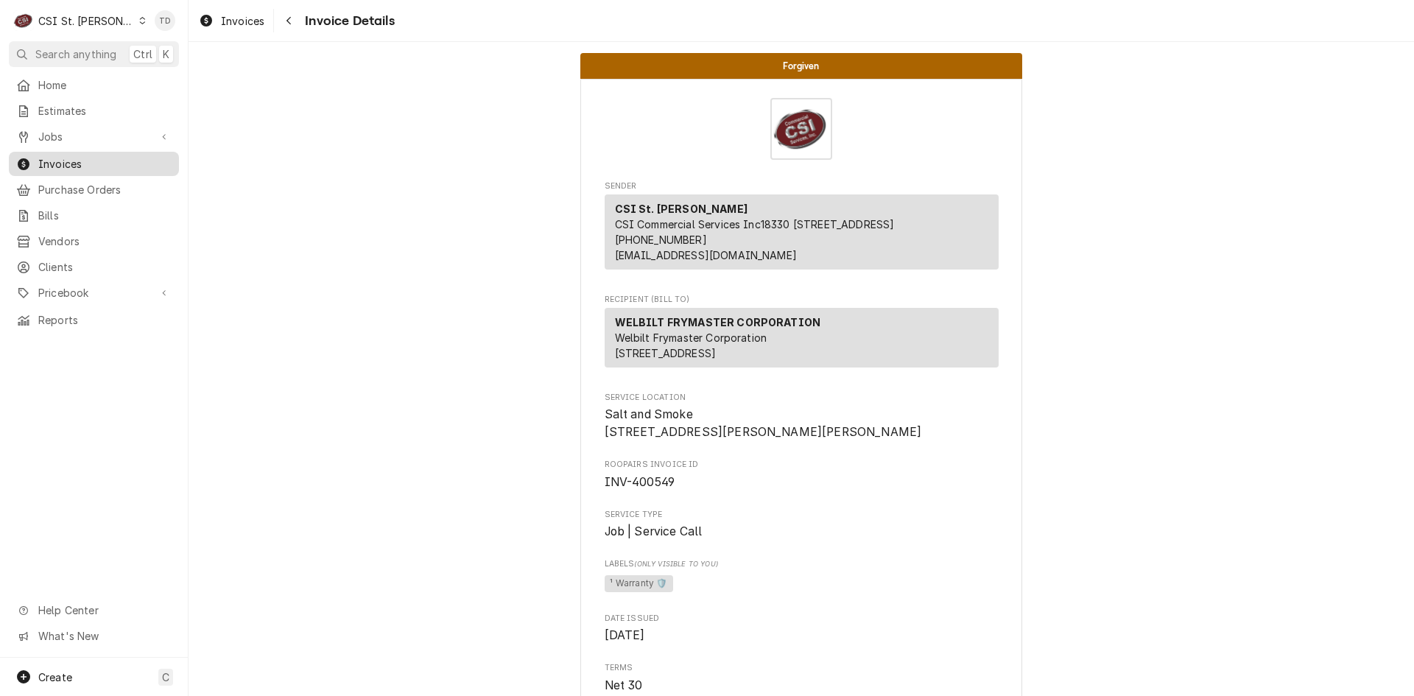
click at [155, 156] on span "Invoices" at bounding box center [104, 163] width 133 height 15
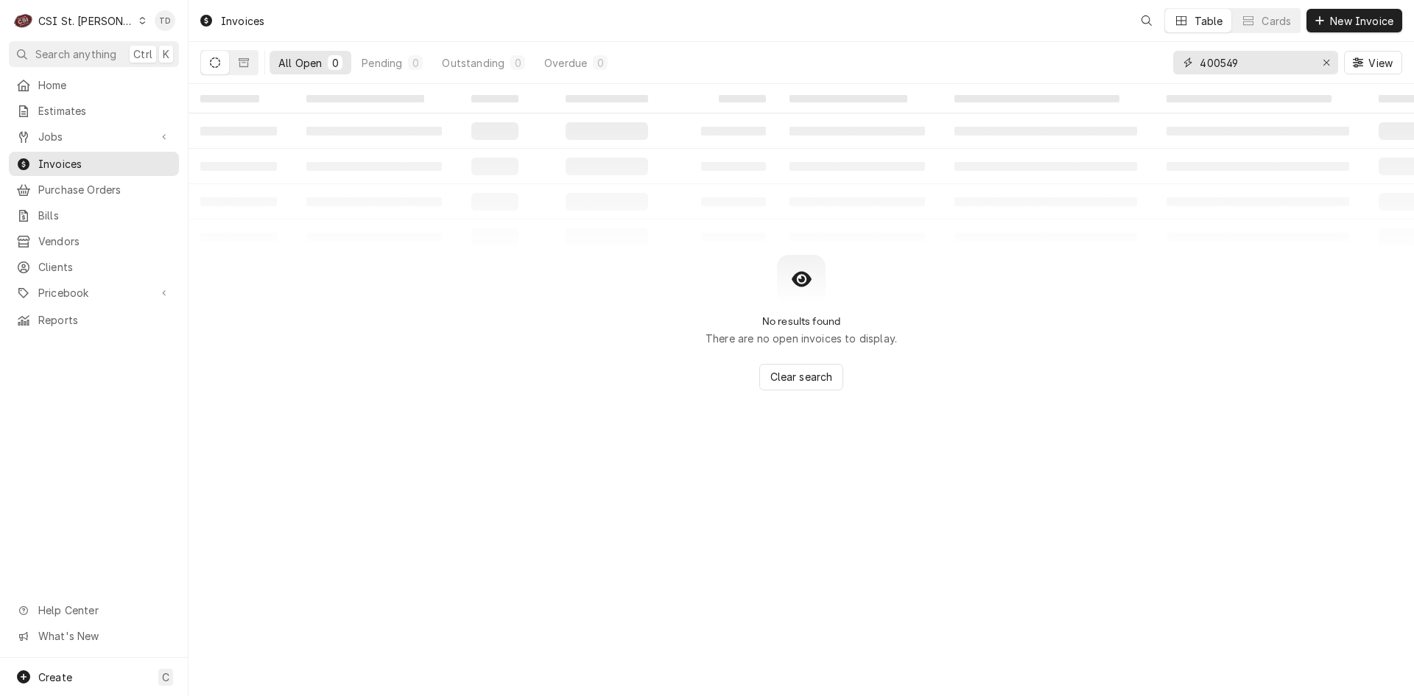
click at [1247, 63] on input "400549" at bounding box center [1255, 63] width 110 height 24
click at [249, 62] on button "Dynamic Content Wrapper" at bounding box center [244, 63] width 28 height 24
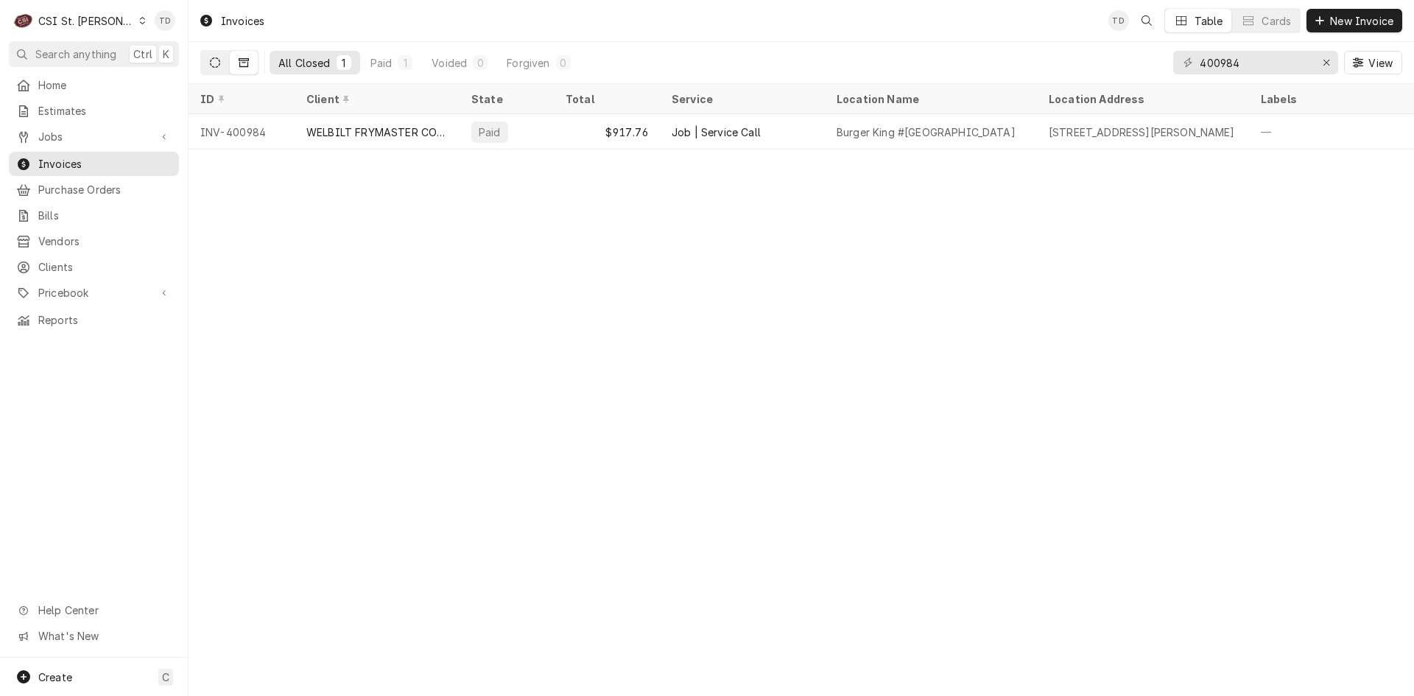
click at [222, 60] on button "Dynamic Content Wrapper" at bounding box center [215, 63] width 28 height 24
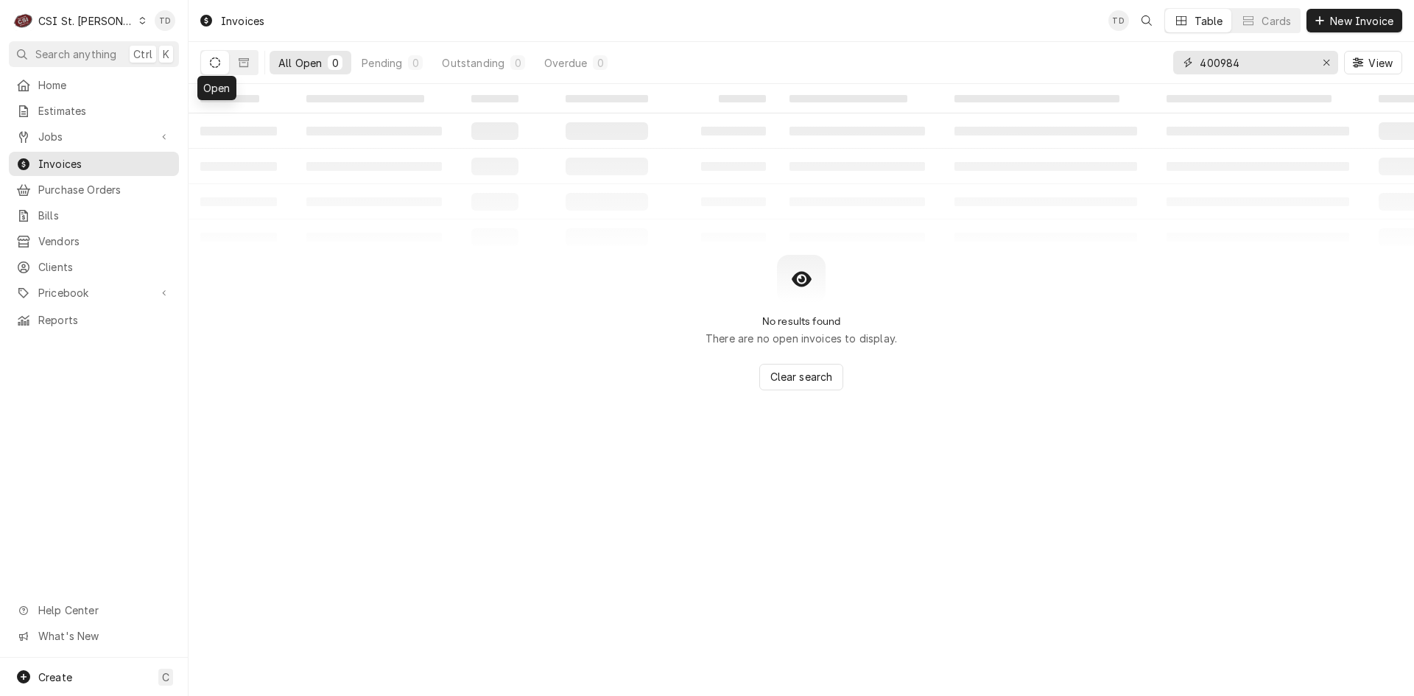
click at [1240, 66] on input "400984" at bounding box center [1255, 63] width 110 height 24
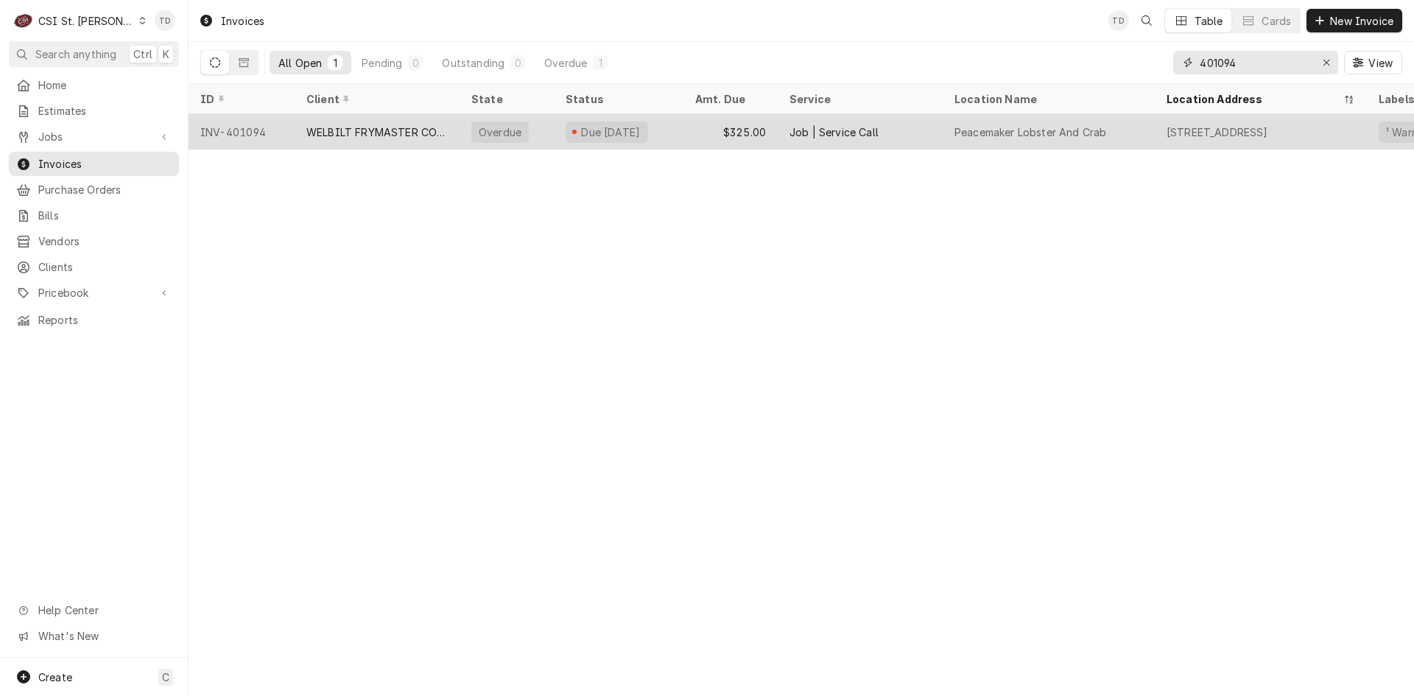
type input "401094"
click at [717, 129] on div "$325.00" at bounding box center [731, 131] width 94 height 35
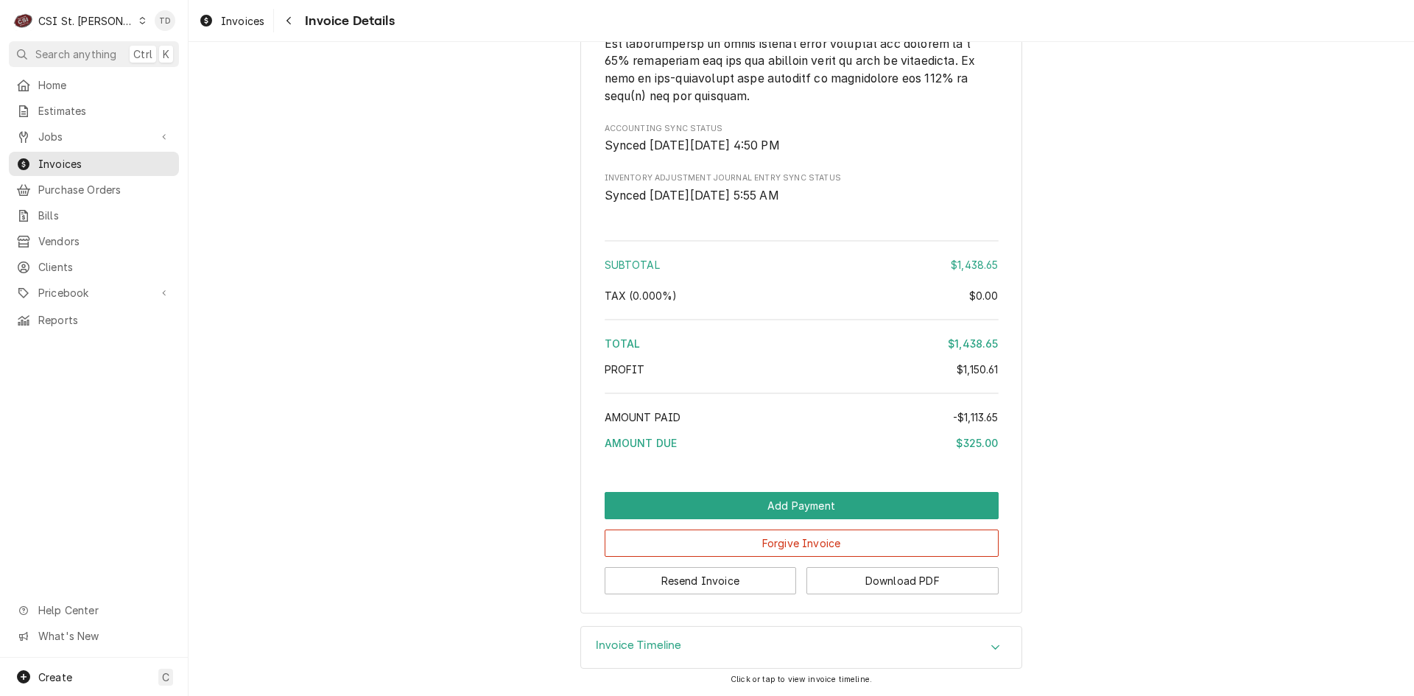
scroll to position [3859, 0]
click at [717, 540] on button "Forgive Invoice" at bounding box center [802, 543] width 394 height 27
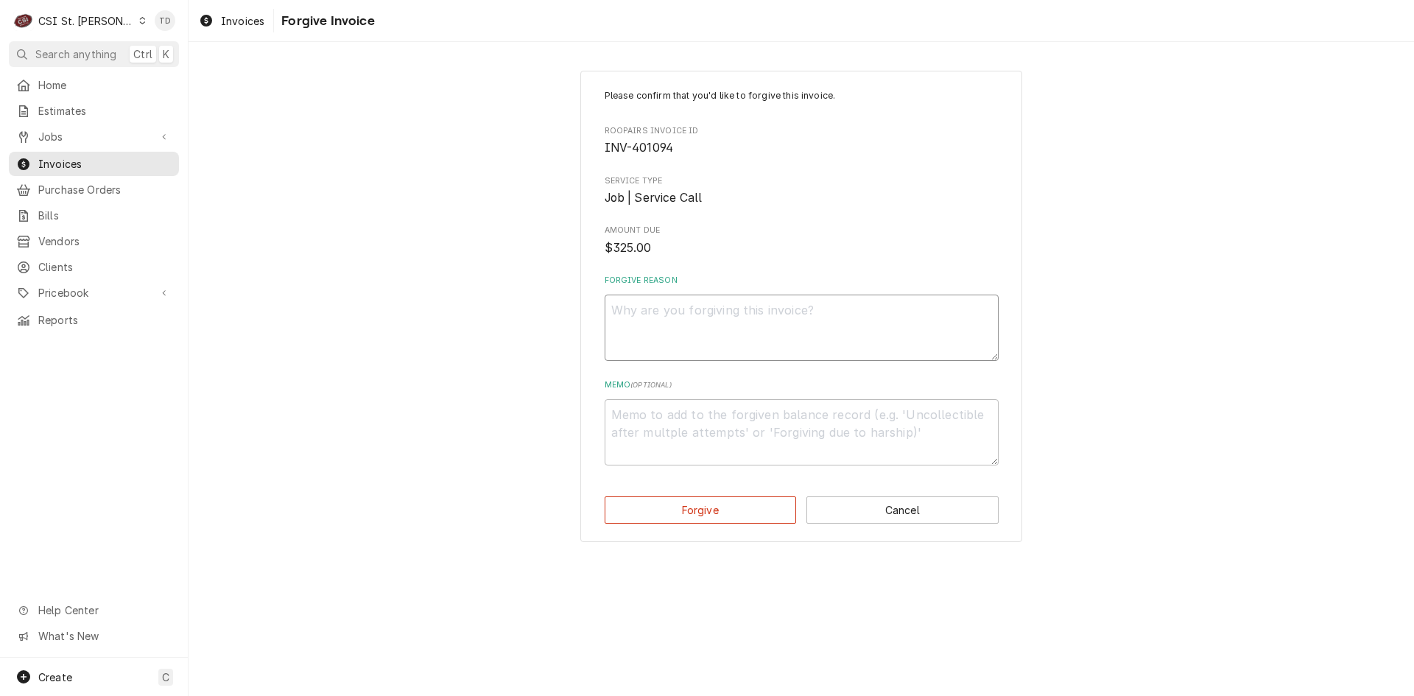
click at [661, 322] on textarea "Forgive Reason" at bounding box center [802, 328] width 394 height 66
paste textarea "credit - td"
type textarea "x"
type textarea "credit - td"
click at [636, 431] on textarea "Memo ( optional )" at bounding box center [802, 432] width 394 height 66
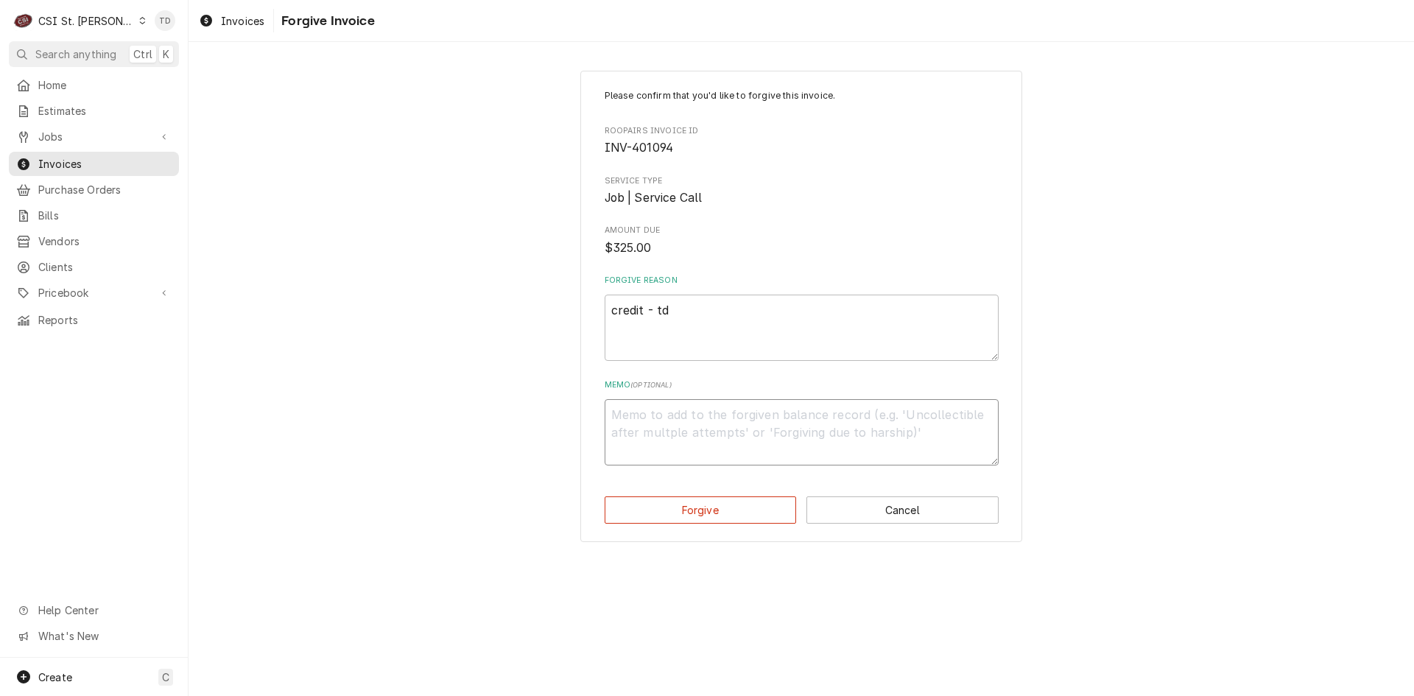
paste textarea "credit - td"
type textarea "x"
type textarea "credit - td"
click at [657, 521] on button "Forgive" at bounding box center [701, 509] width 192 height 27
type textarea "x"
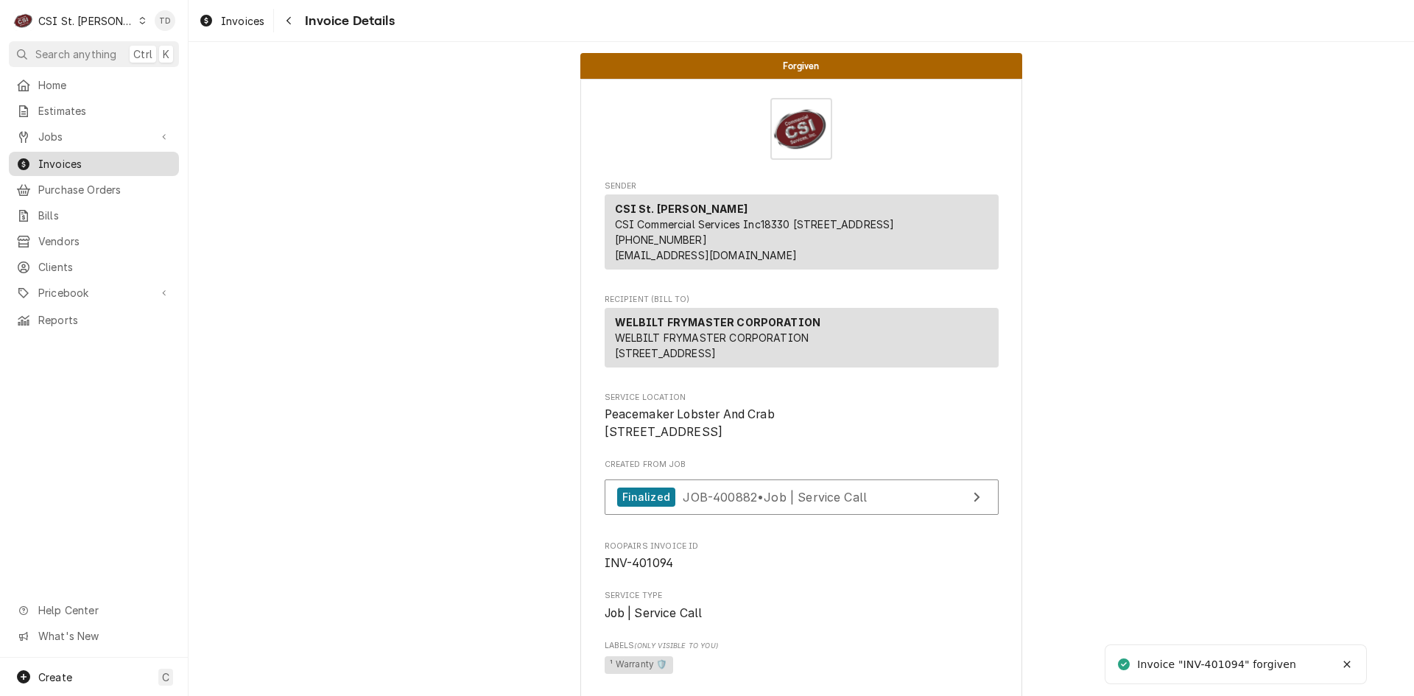
click at [79, 161] on span "Invoices" at bounding box center [104, 163] width 133 height 15
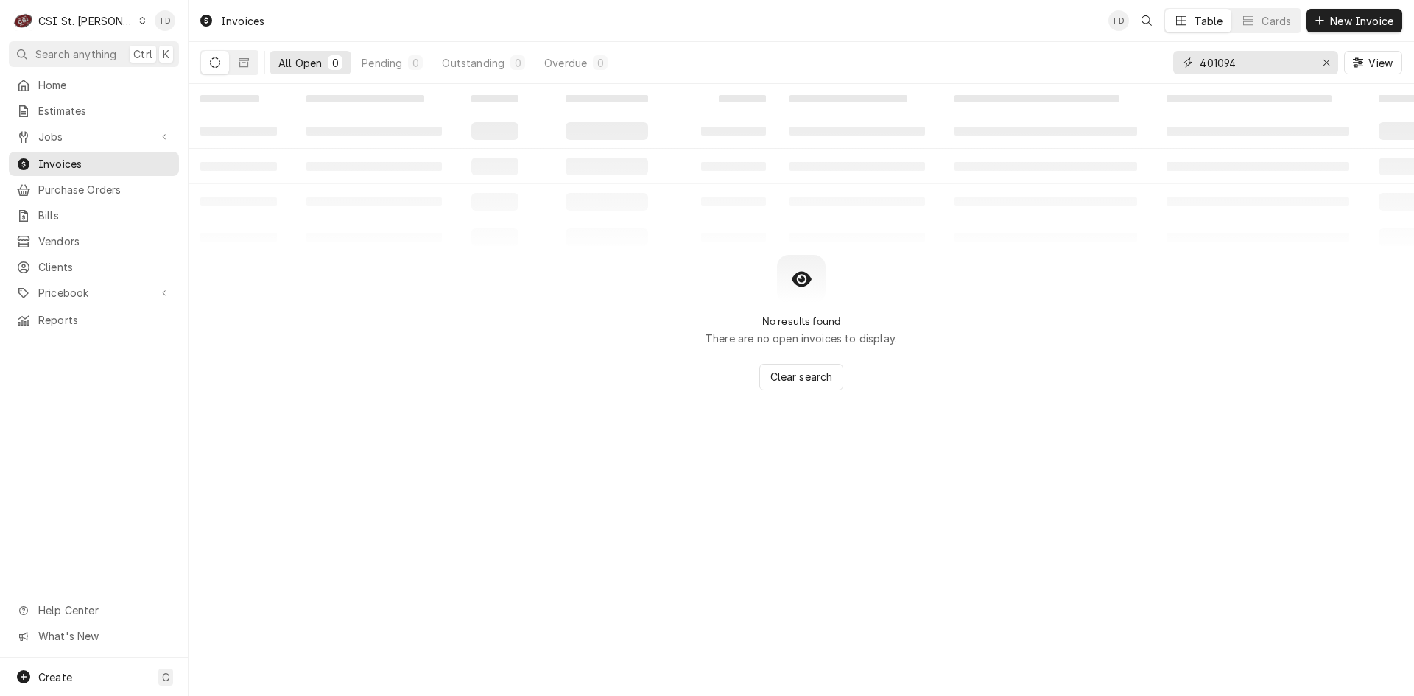
click at [1258, 60] on input "401094" at bounding box center [1255, 63] width 110 height 24
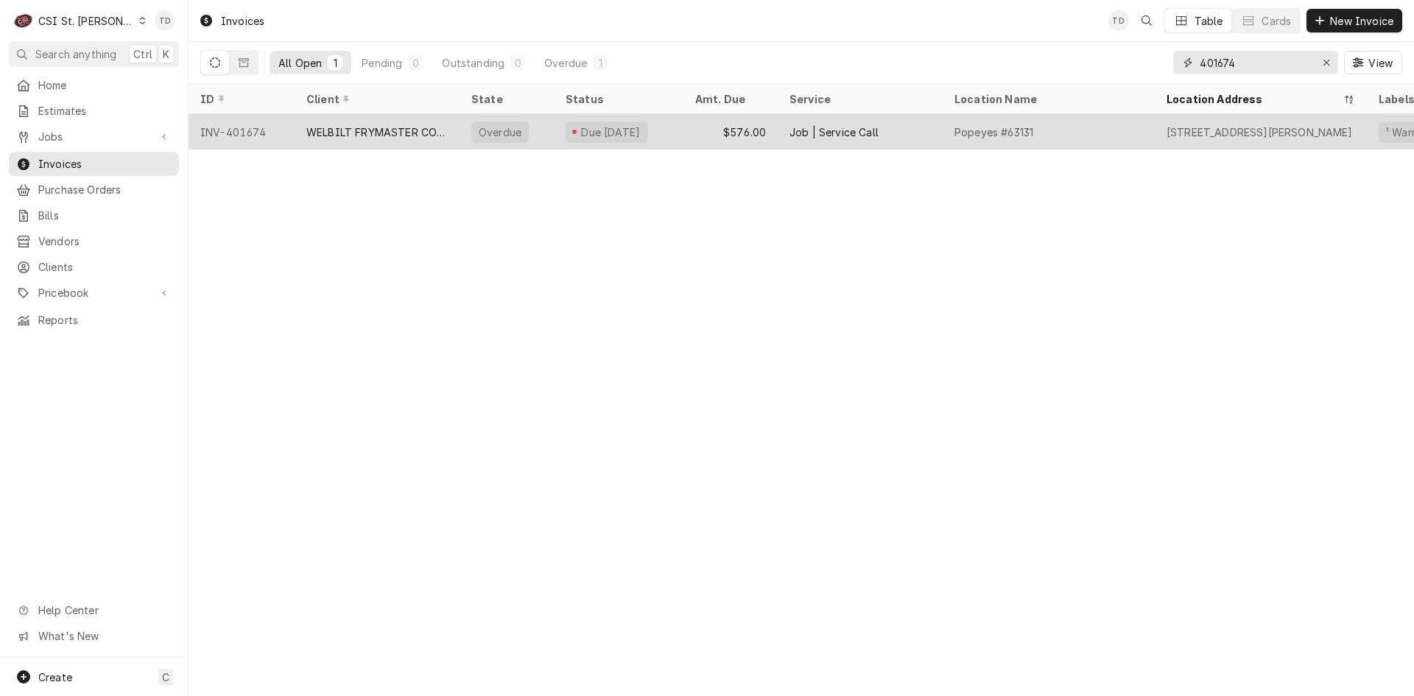
type input "401674"
click at [389, 126] on div "WELBILT FRYMASTER CORPORATION" at bounding box center [376, 131] width 141 height 15
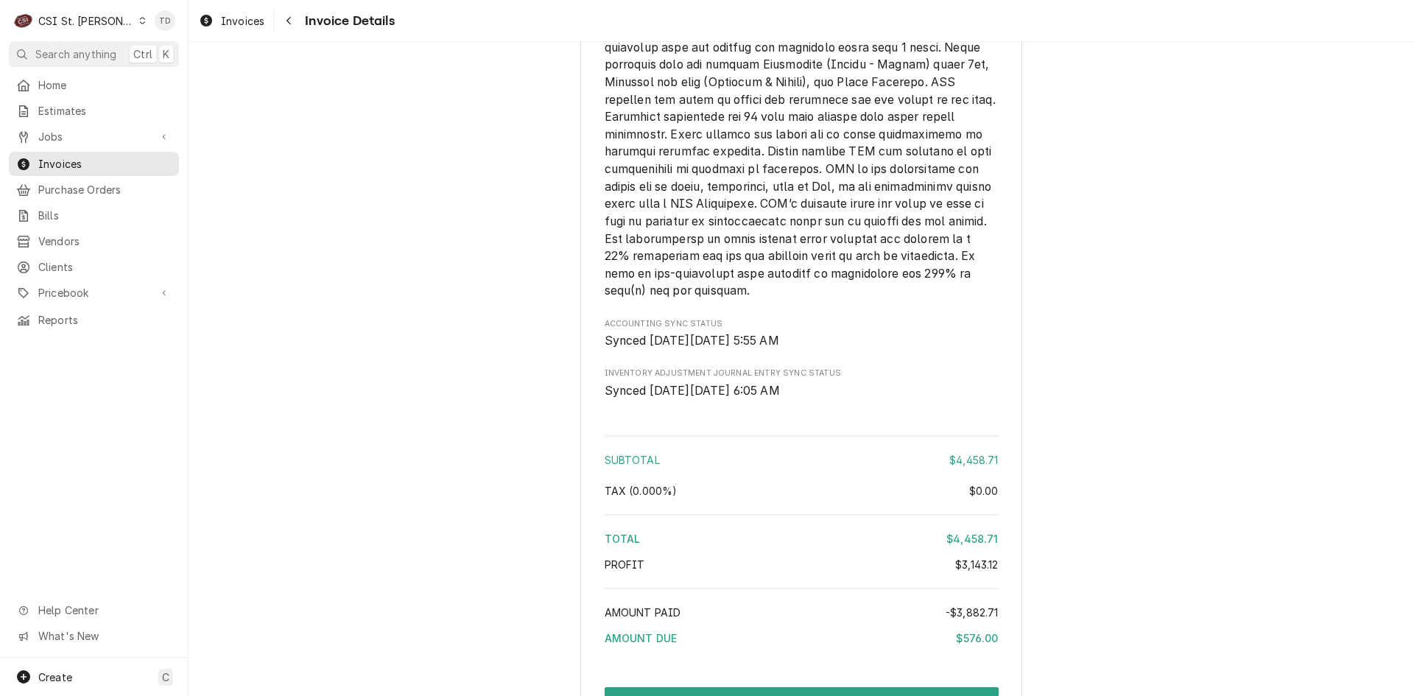
scroll to position [4886, 0]
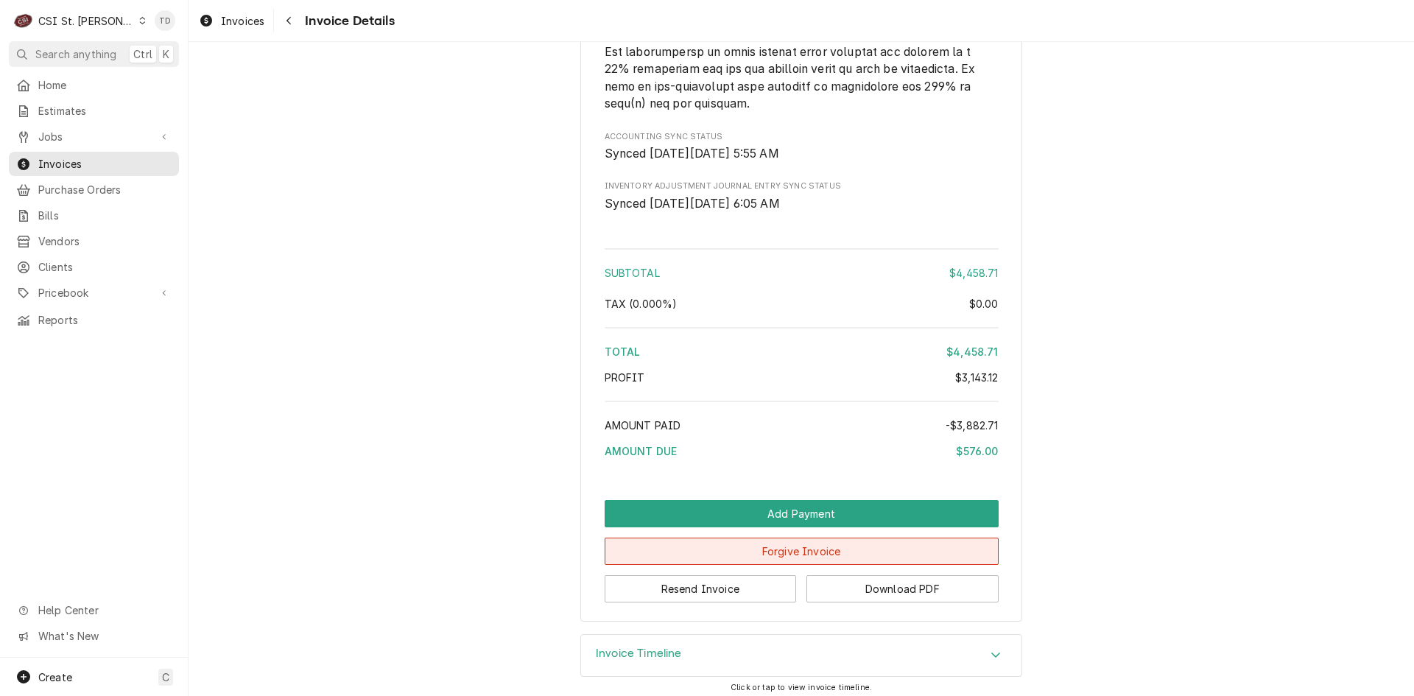
click at [699, 565] on button "Forgive Invoice" at bounding box center [802, 551] width 394 height 27
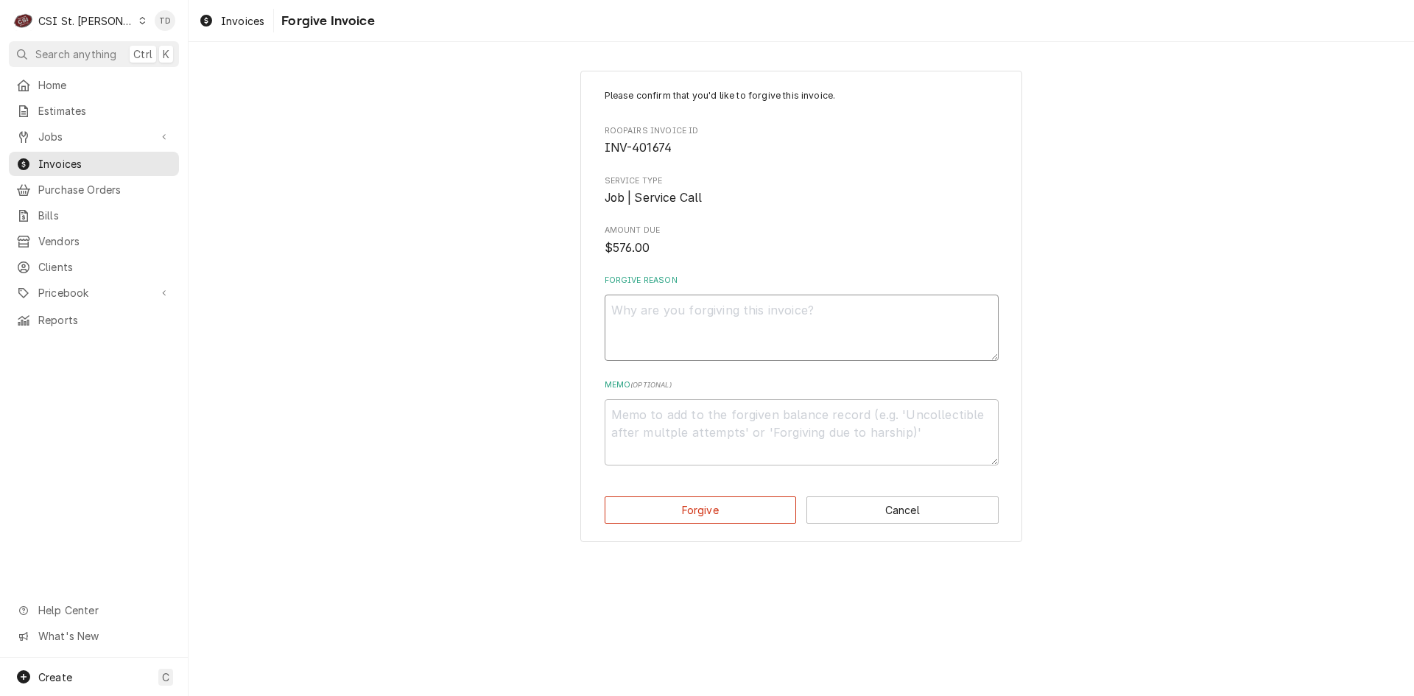
click at [647, 317] on textarea "Forgive Reason" at bounding box center [802, 328] width 394 height 66
paste textarea "credit - td"
type textarea "x"
type textarea "credit - td"
click at [634, 421] on textarea "Memo ( optional )" at bounding box center [802, 432] width 394 height 66
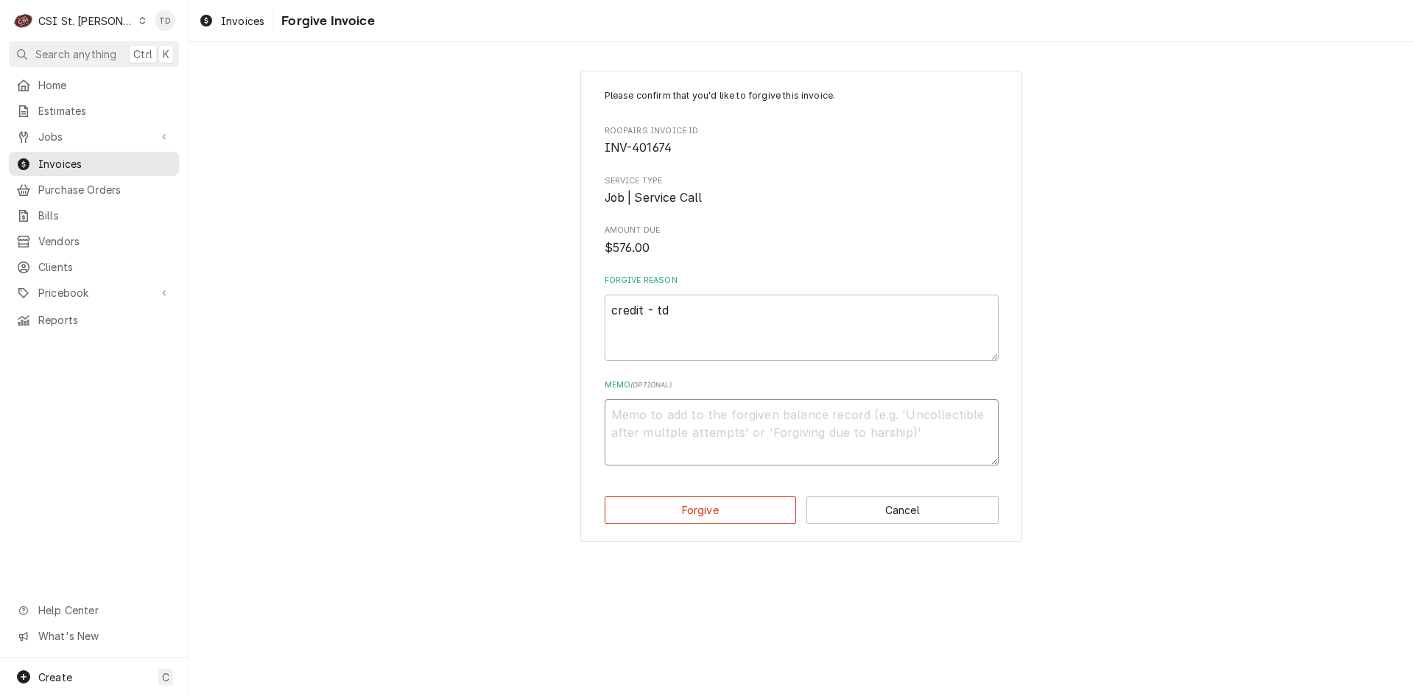
paste textarea "credit - td"
type textarea "x"
type textarea "credit - td"
click at [661, 510] on button "Forgive" at bounding box center [701, 509] width 192 height 27
type textarea "x"
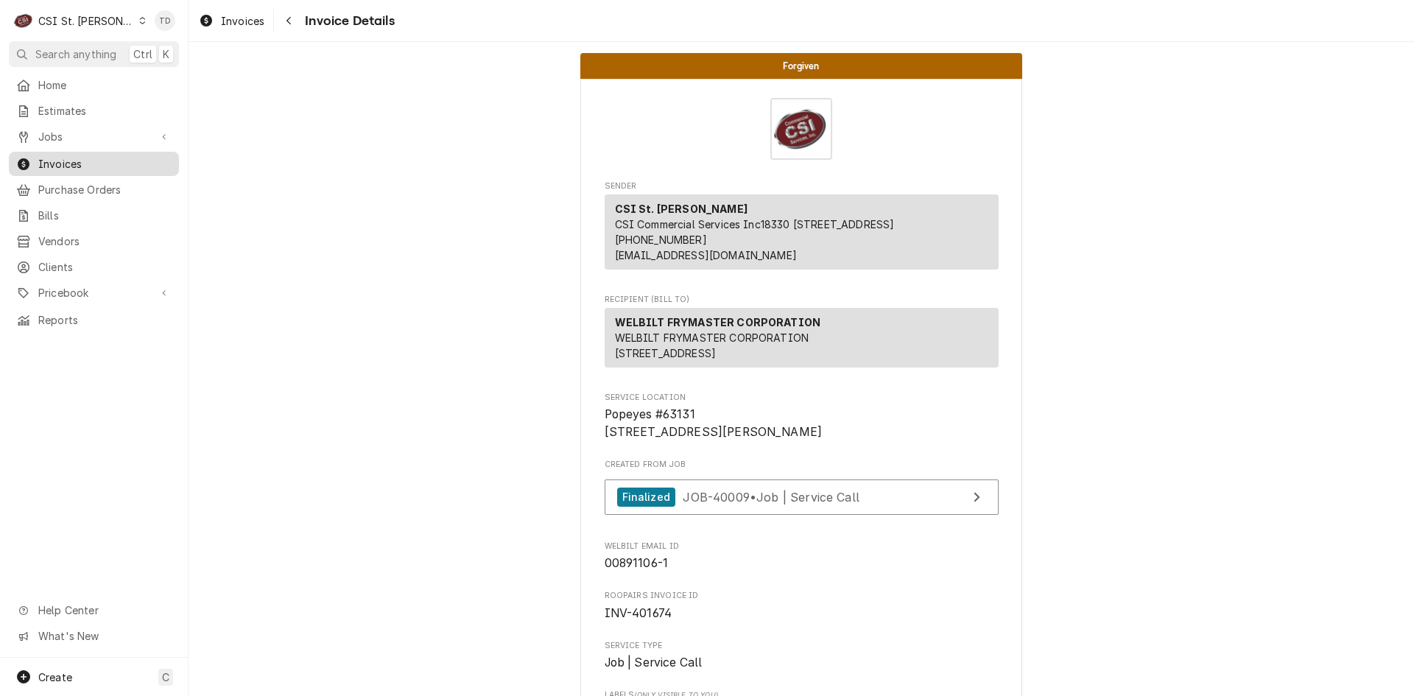
click at [122, 160] on span "Invoices" at bounding box center [104, 163] width 133 height 15
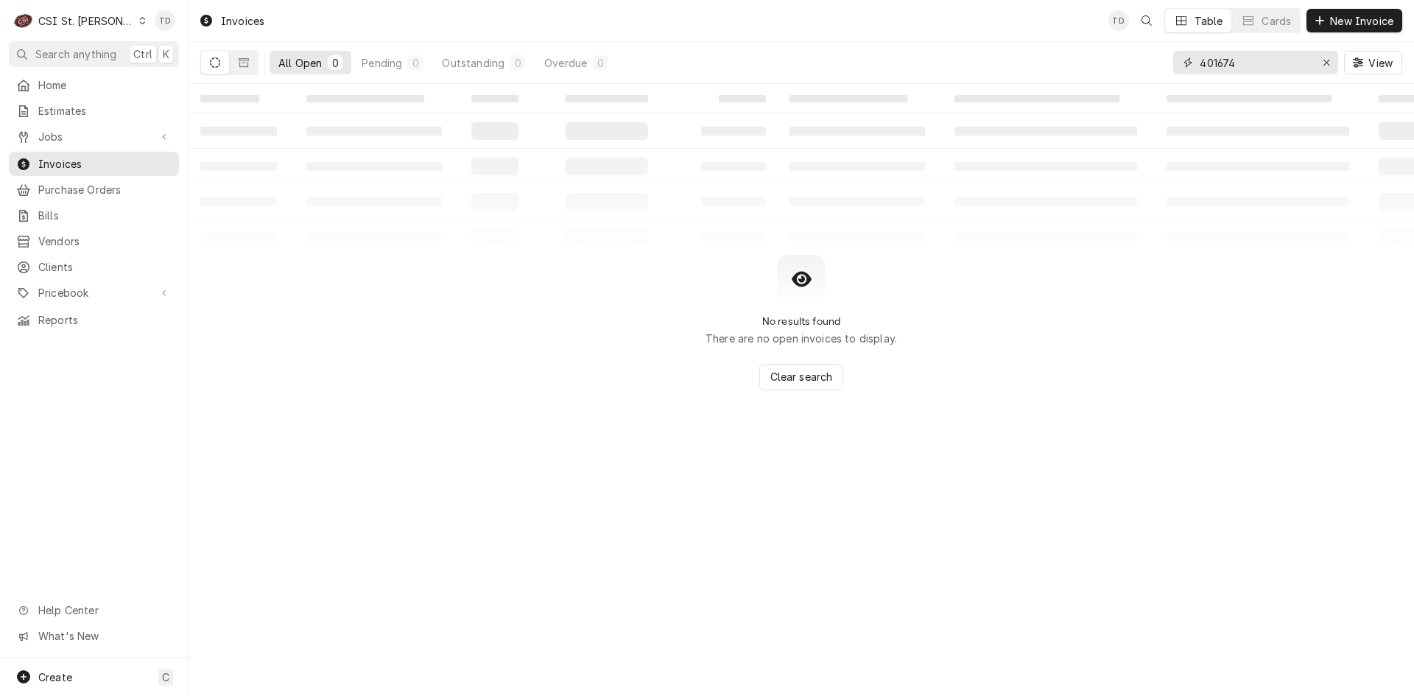
click at [1238, 60] on input "401674" at bounding box center [1255, 63] width 110 height 24
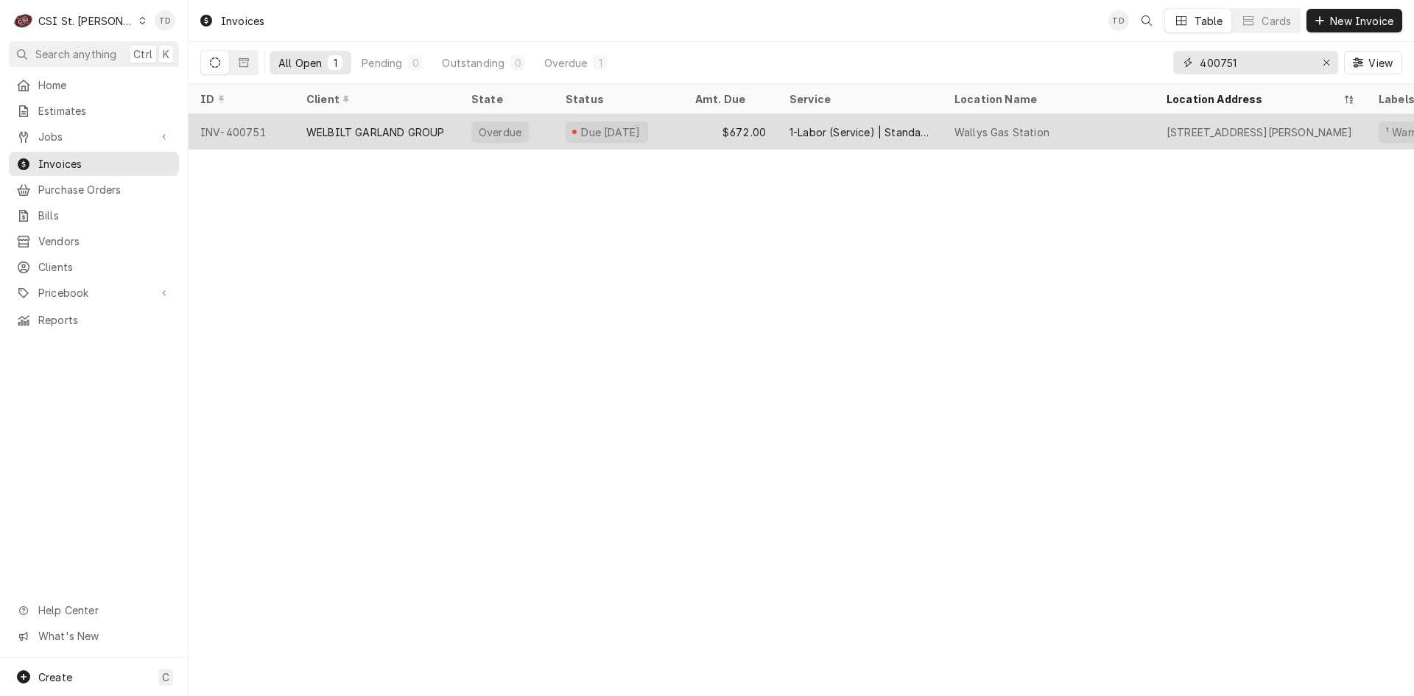
type input "400751"
click at [400, 136] on div "WELBILT GARLAND GROUP" at bounding box center [375, 131] width 138 height 15
